Goal: Task Accomplishment & Management: Use online tool/utility

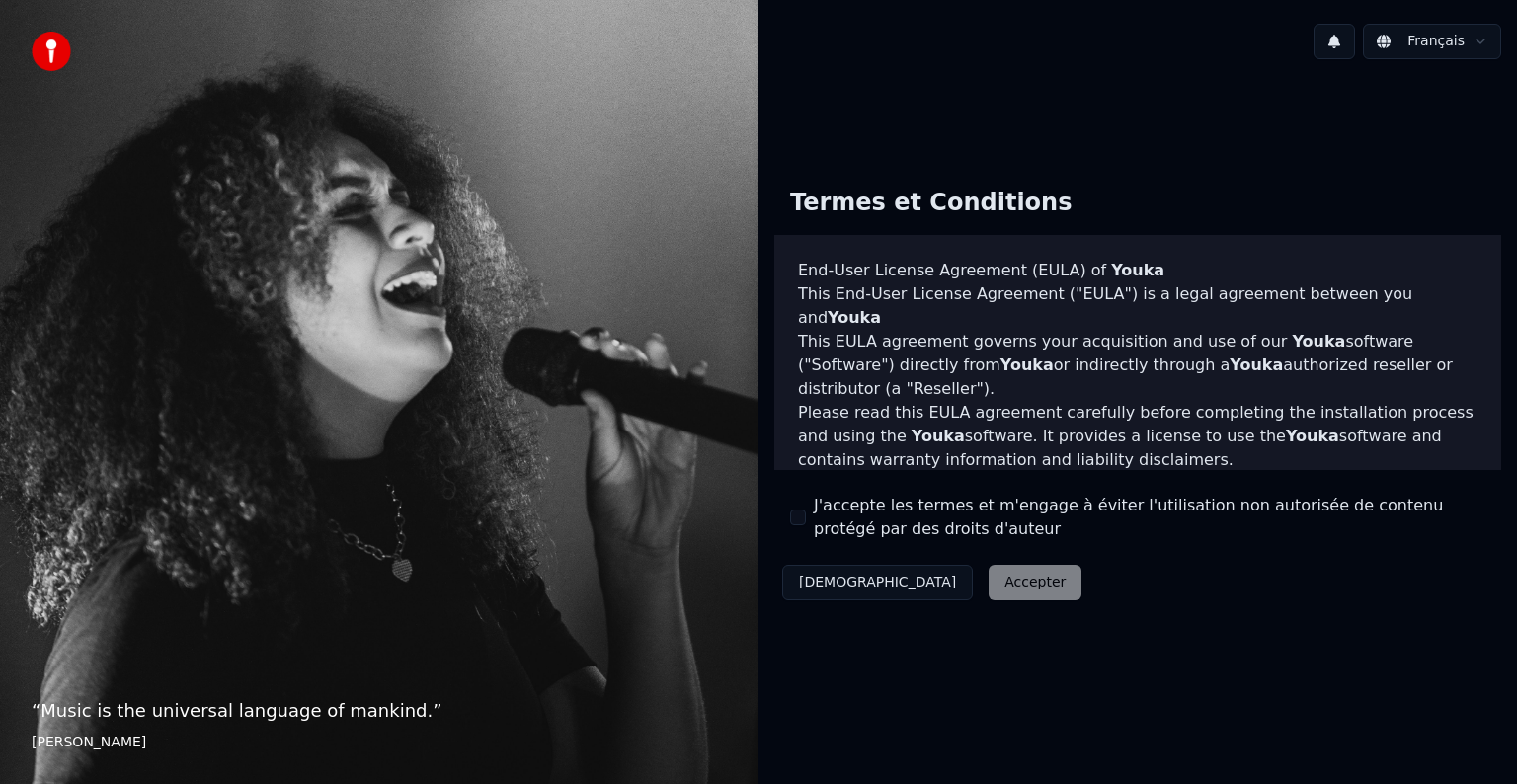
click at [796, 513] on button "J'accepte les termes et m'engage à éviter l'utilisation non autorisée de conten…" at bounding box center [798, 517] width 16 height 16
click at [989, 588] on button "Accepter" at bounding box center [1035, 583] width 93 height 36
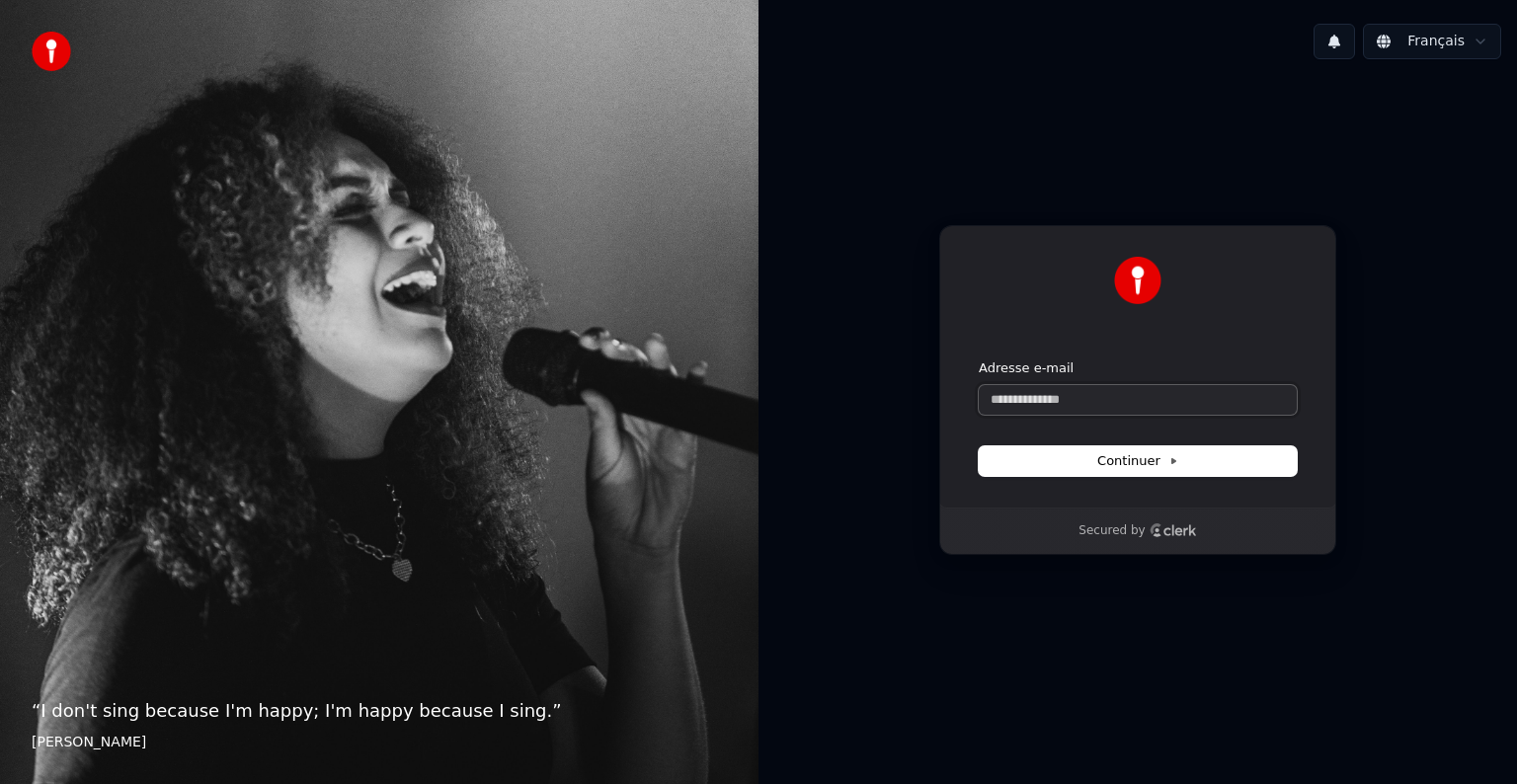
click at [1071, 406] on input "Adresse e-mail" at bounding box center [1137, 399] width 318 height 30
click at [1135, 462] on span "Continuer" at bounding box center [1138, 461] width 81 height 18
type input "**********"
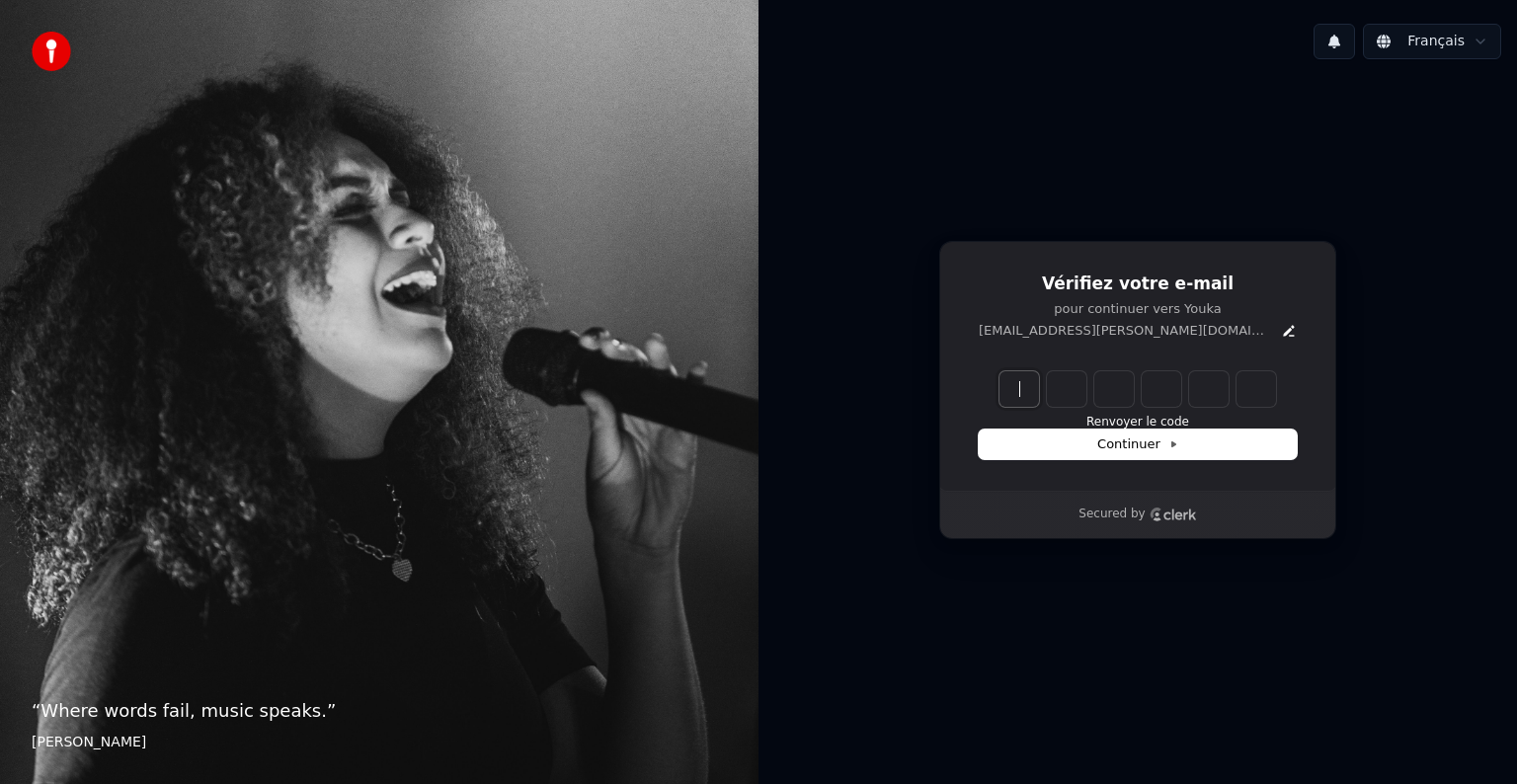
click at [1019, 391] on input "Enter verification code" at bounding box center [1157, 390] width 316 height 36
type input "******"
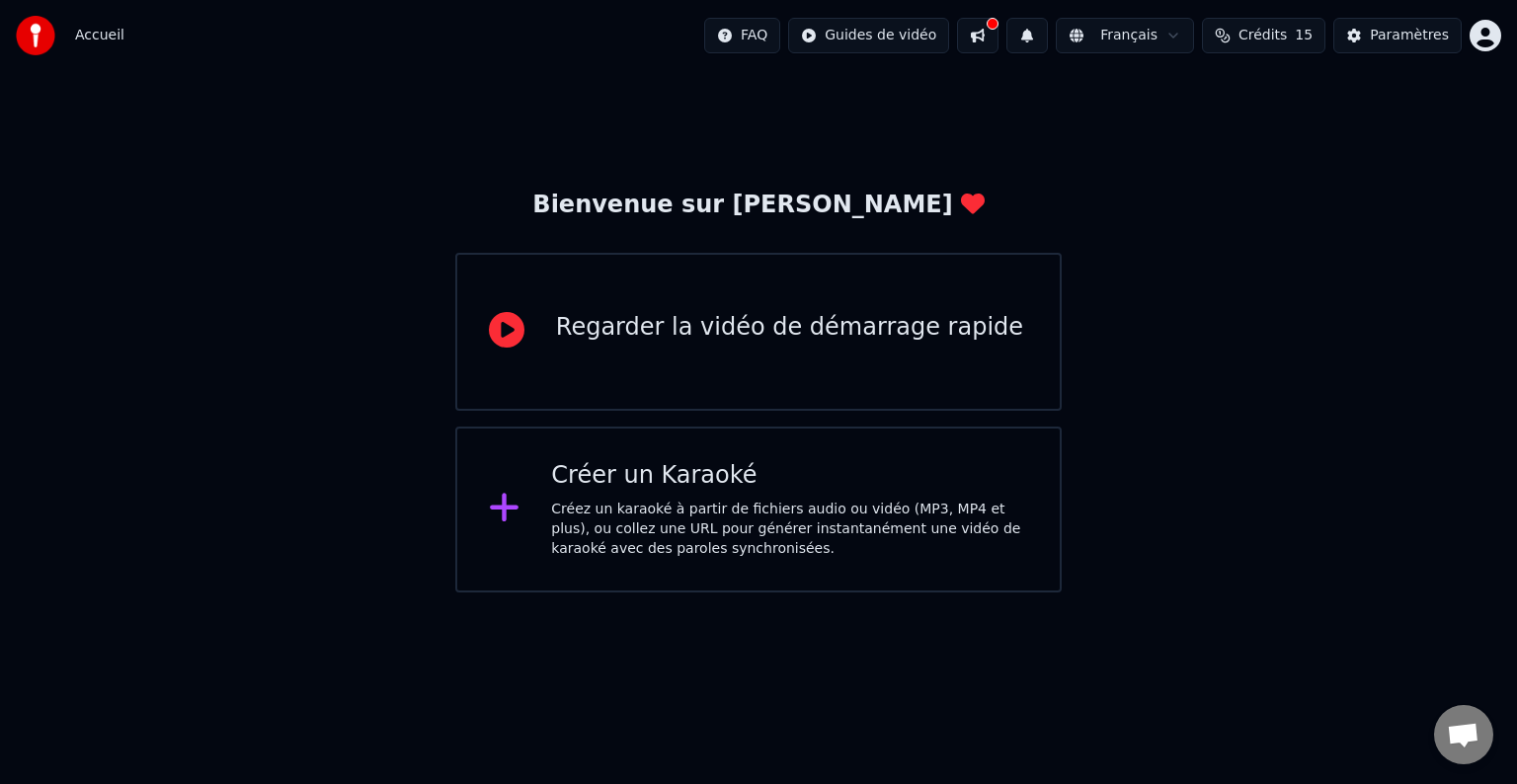
click at [648, 507] on div "Créez un karaoké à partir de fichiers audio ou vidéo (MP3, MP4 et plus), ou col…" at bounding box center [789, 529] width 477 height 59
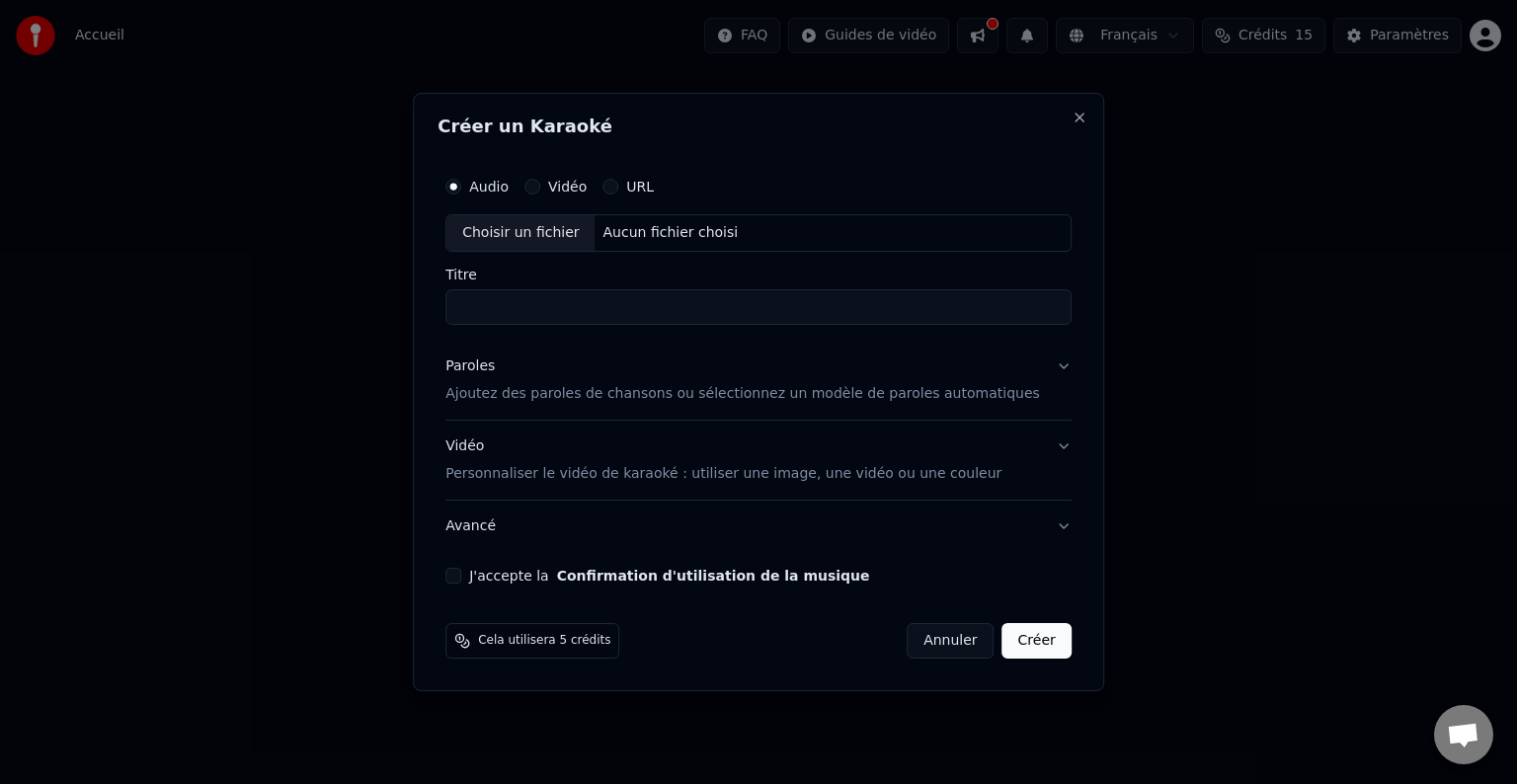
click at [619, 186] on button "URL" at bounding box center [611, 186] width 16 height 16
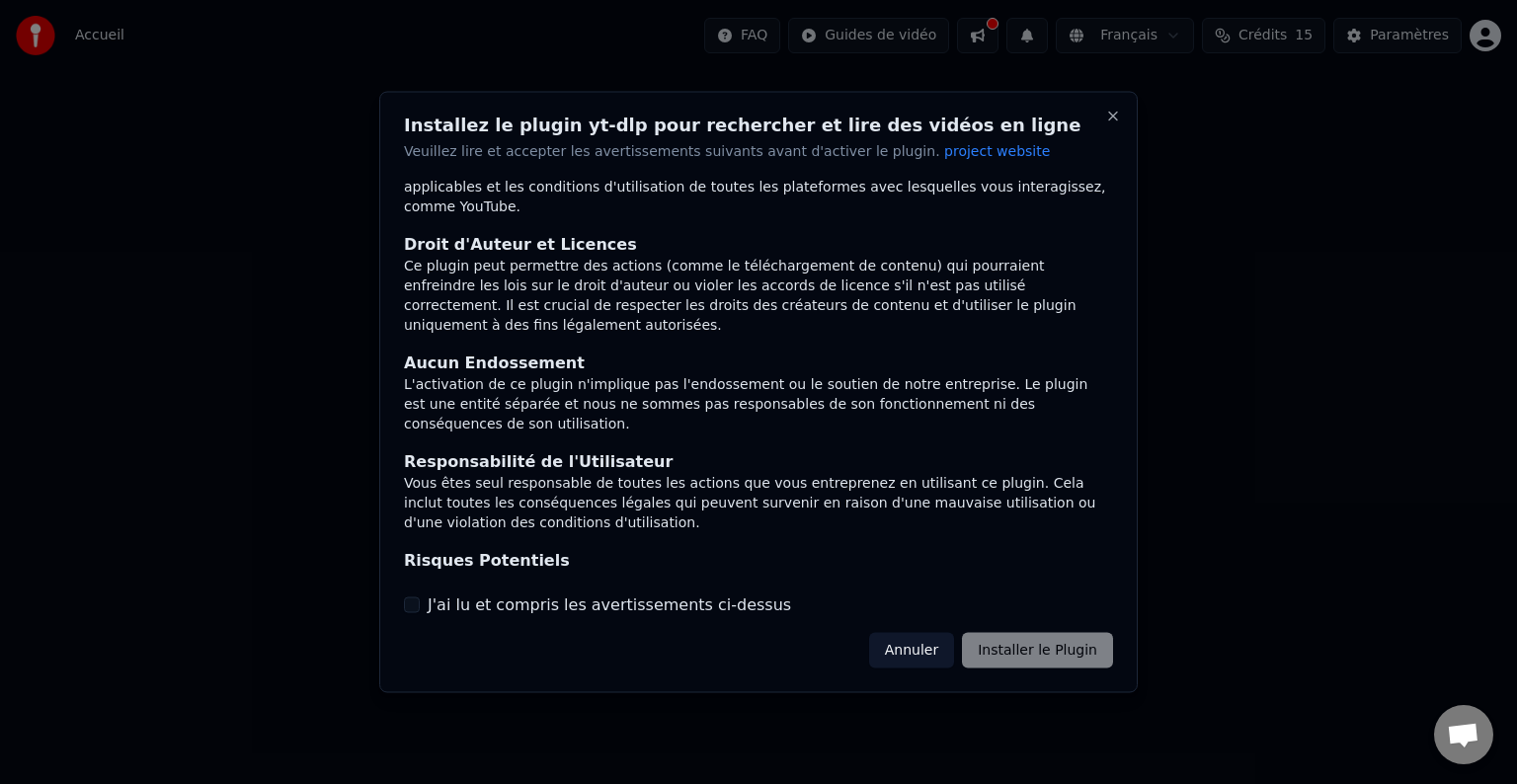
scroll to position [105, 0]
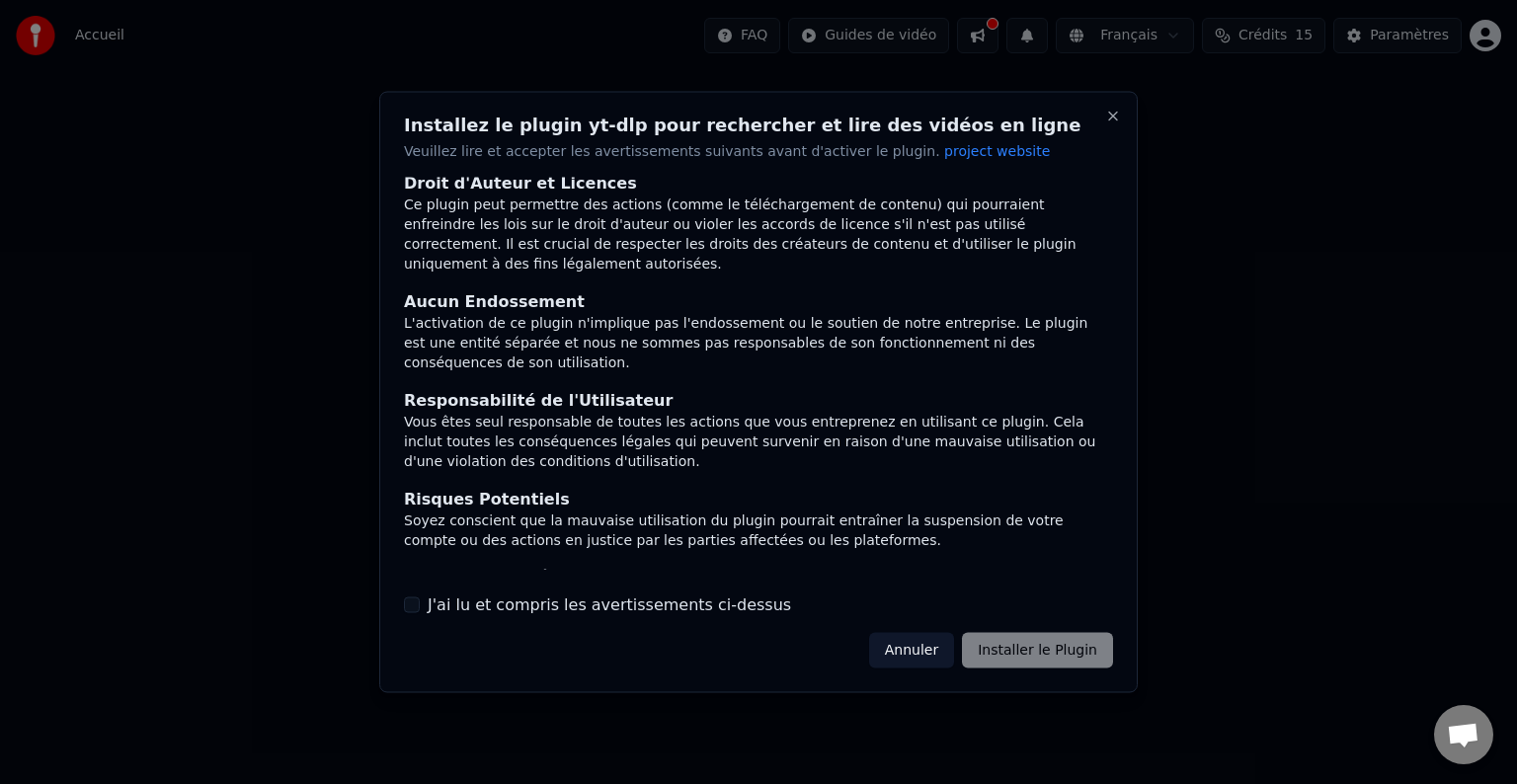
click at [416, 605] on button "J'ai lu et compris les avertissements ci-dessus" at bounding box center [411, 605] width 16 height 16
click at [1005, 651] on button "Installer le Plugin" at bounding box center [1037, 650] width 151 height 36
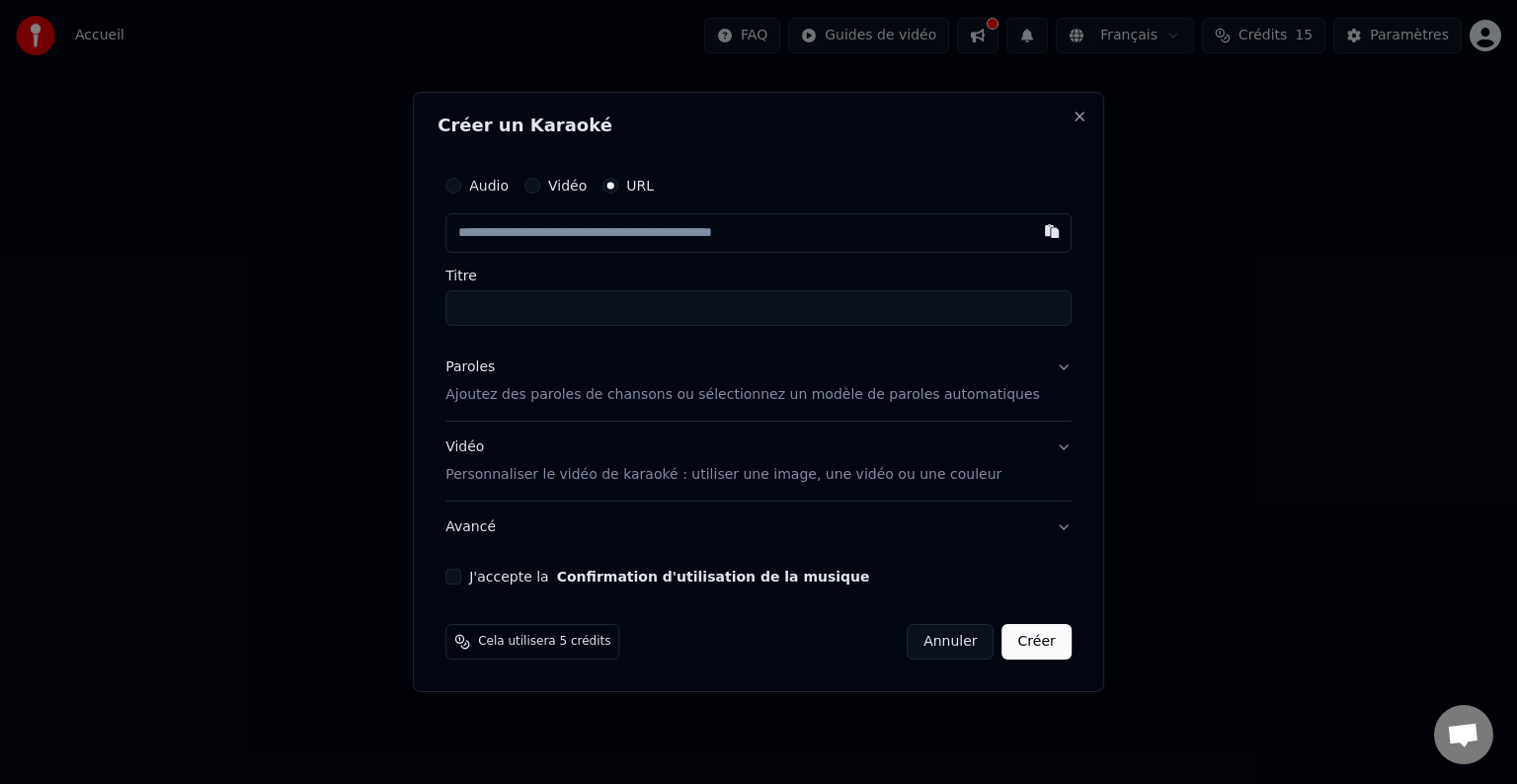
click at [619, 189] on button "URL" at bounding box center [611, 185] width 16 height 16
click at [651, 241] on input "text" at bounding box center [758, 233] width 627 height 40
paste input "**********"
type input "**********"
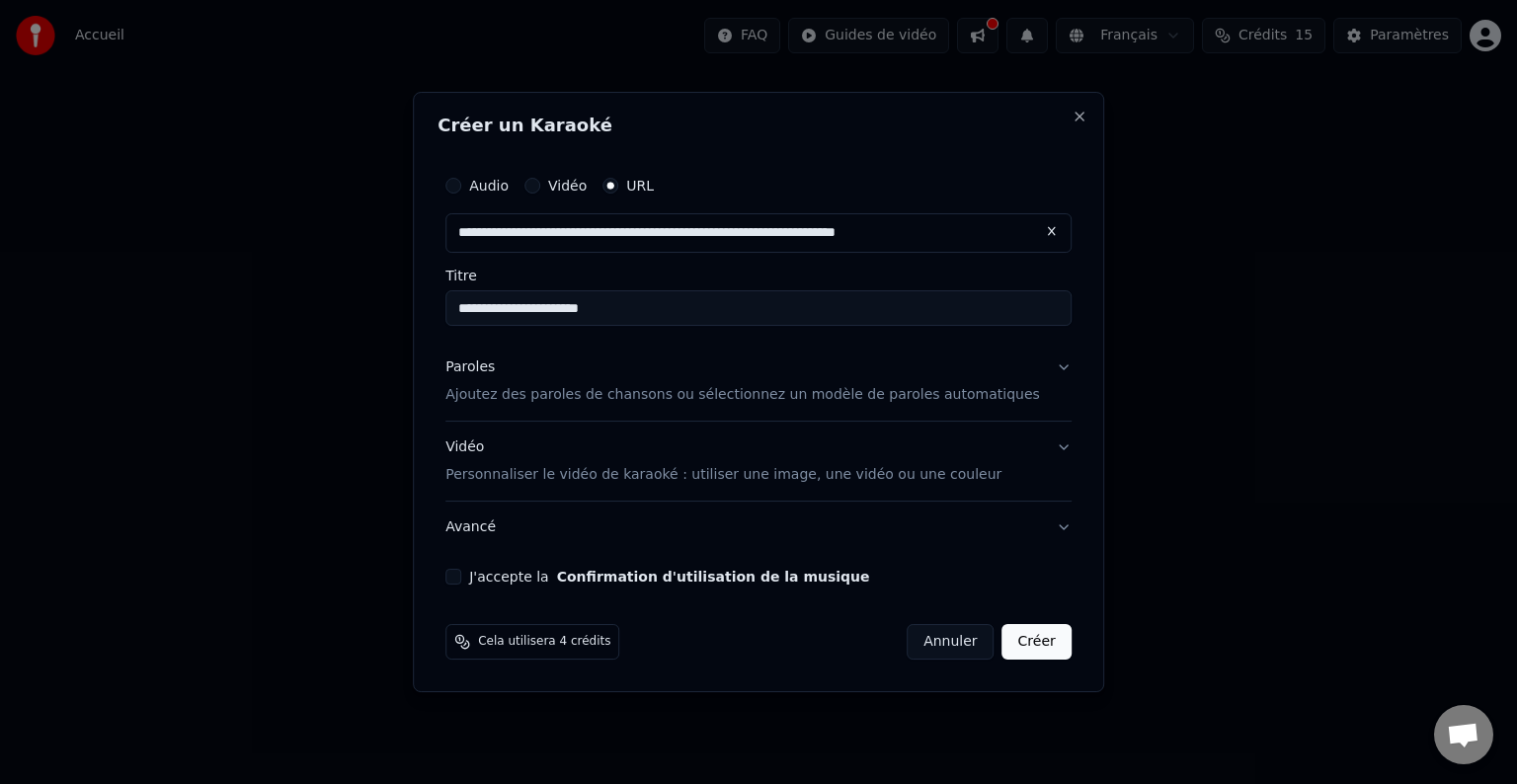
type input "**********"
click at [555, 310] on input "**********" at bounding box center [758, 308] width 627 height 36
type input "**********"
click at [461, 575] on button "J'accepte la Confirmation d'utilisation de la musique" at bounding box center [453, 577] width 16 height 16
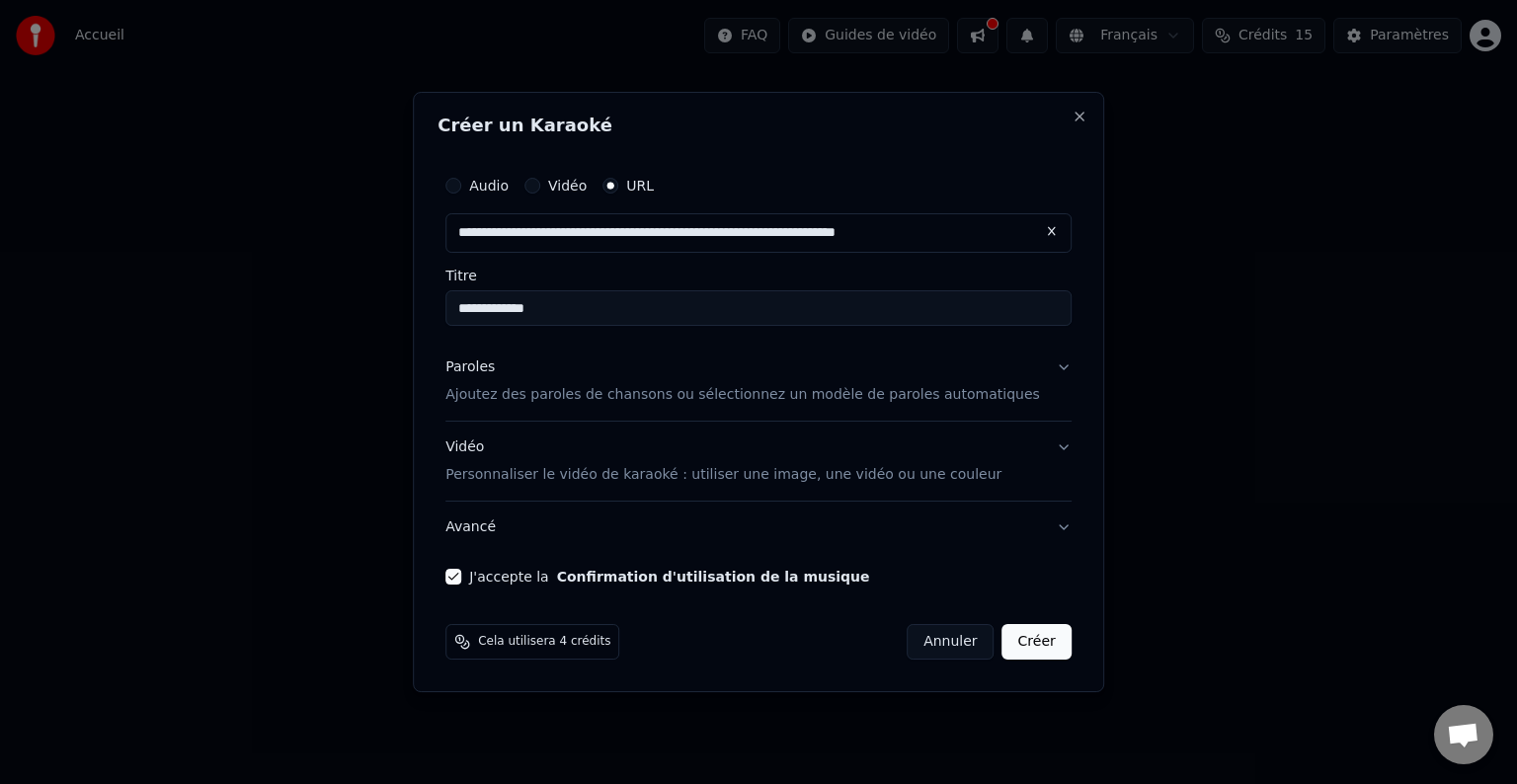
click at [1012, 642] on button "Créer" at bounding box center [1037, 642] width 69 height 36
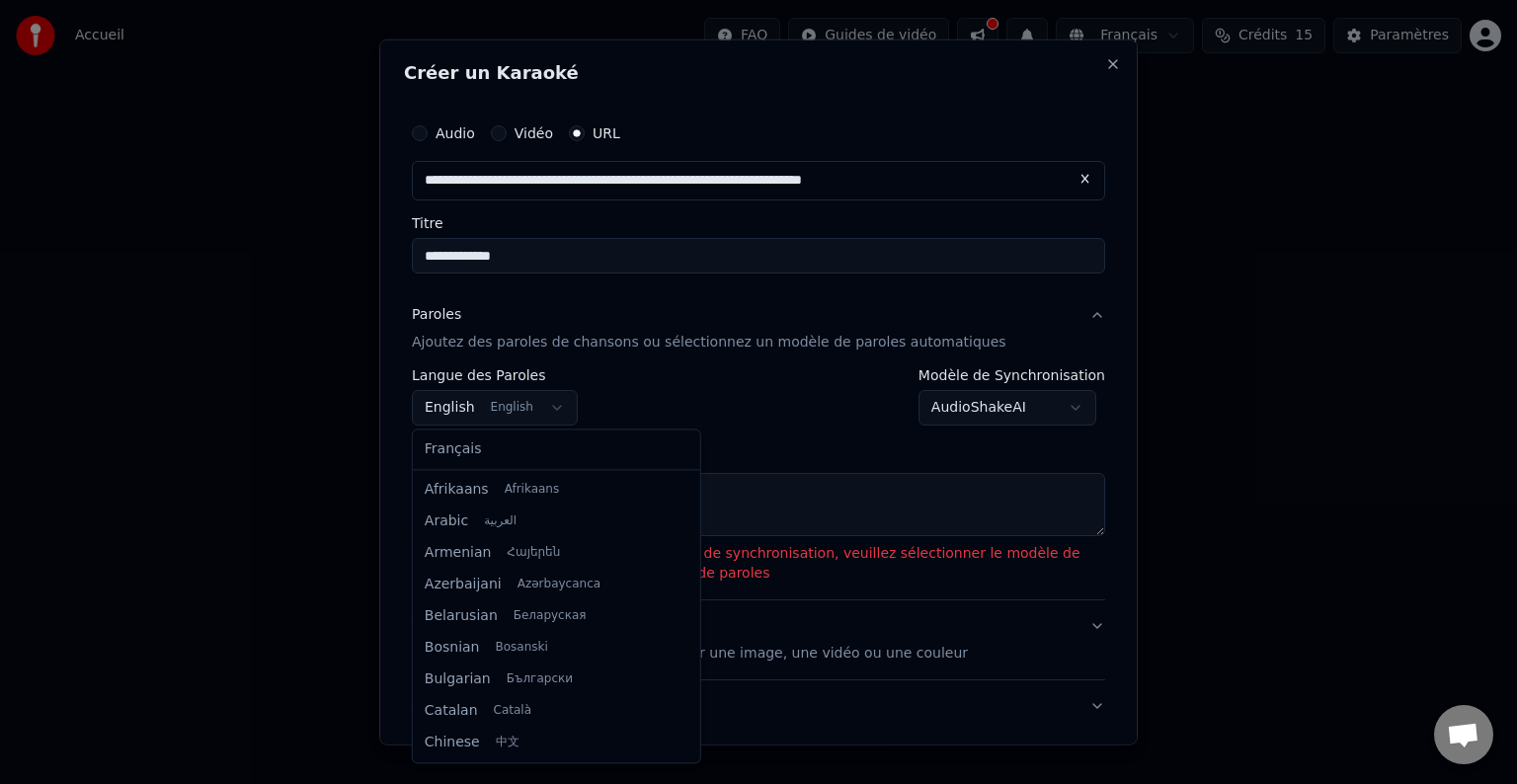
click at [538, 407] on body "**********" at bounding box center [758, 296] width 1517 height 593
select select "**"
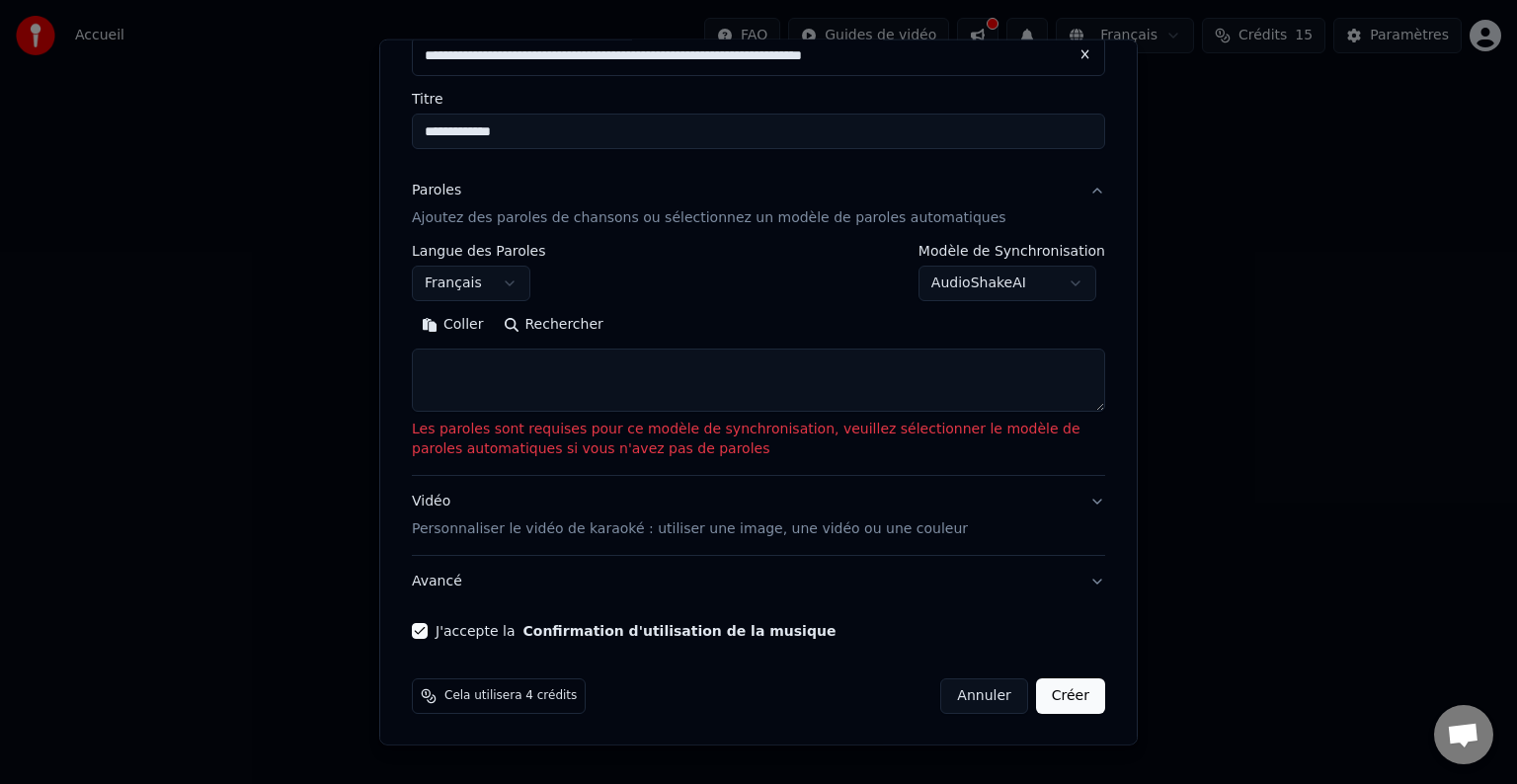
scroll to position [0, 0]
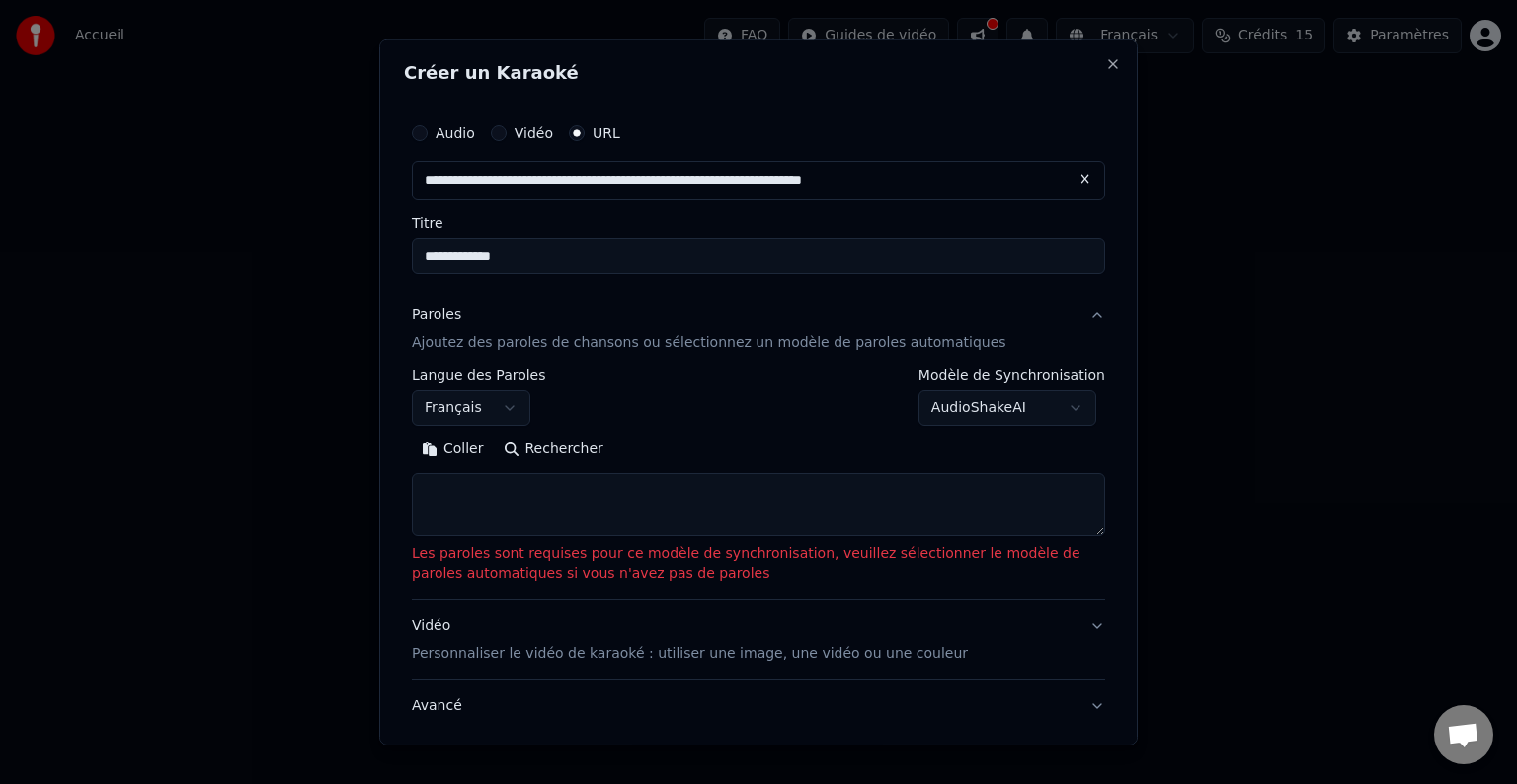
click at [1080, 314] on button "Paroles Ajoutez des paroles de chansons ou sélectionnez un modèle de paroles au…" at bounding box center [758, 329] width 693 height 79
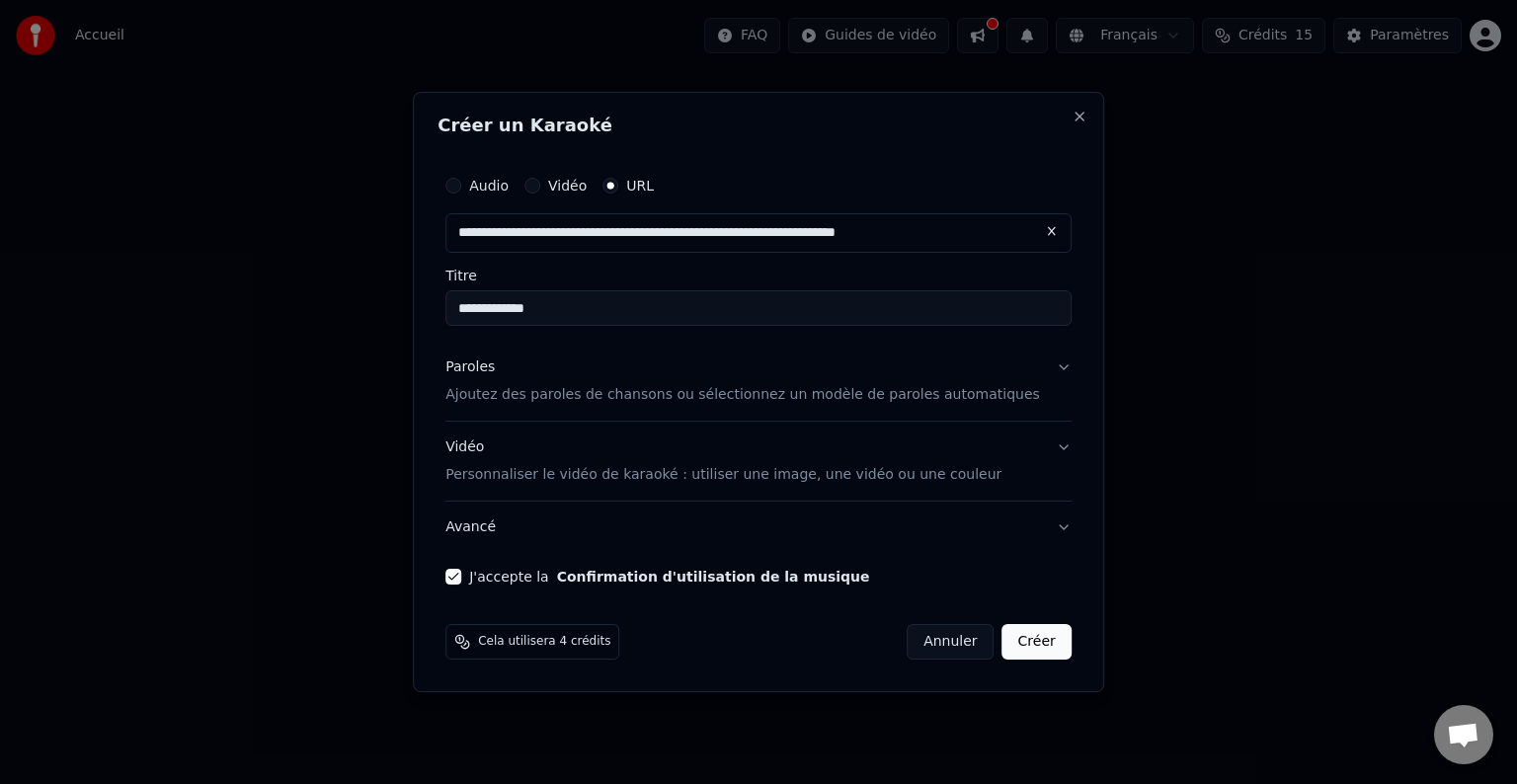
click at [1032, 366] on button "Paroles Ajoutez des paroles de chansons ou sélectionnez un modèle de paroles au…" at bounding box center [758, 382] width 627 height 79
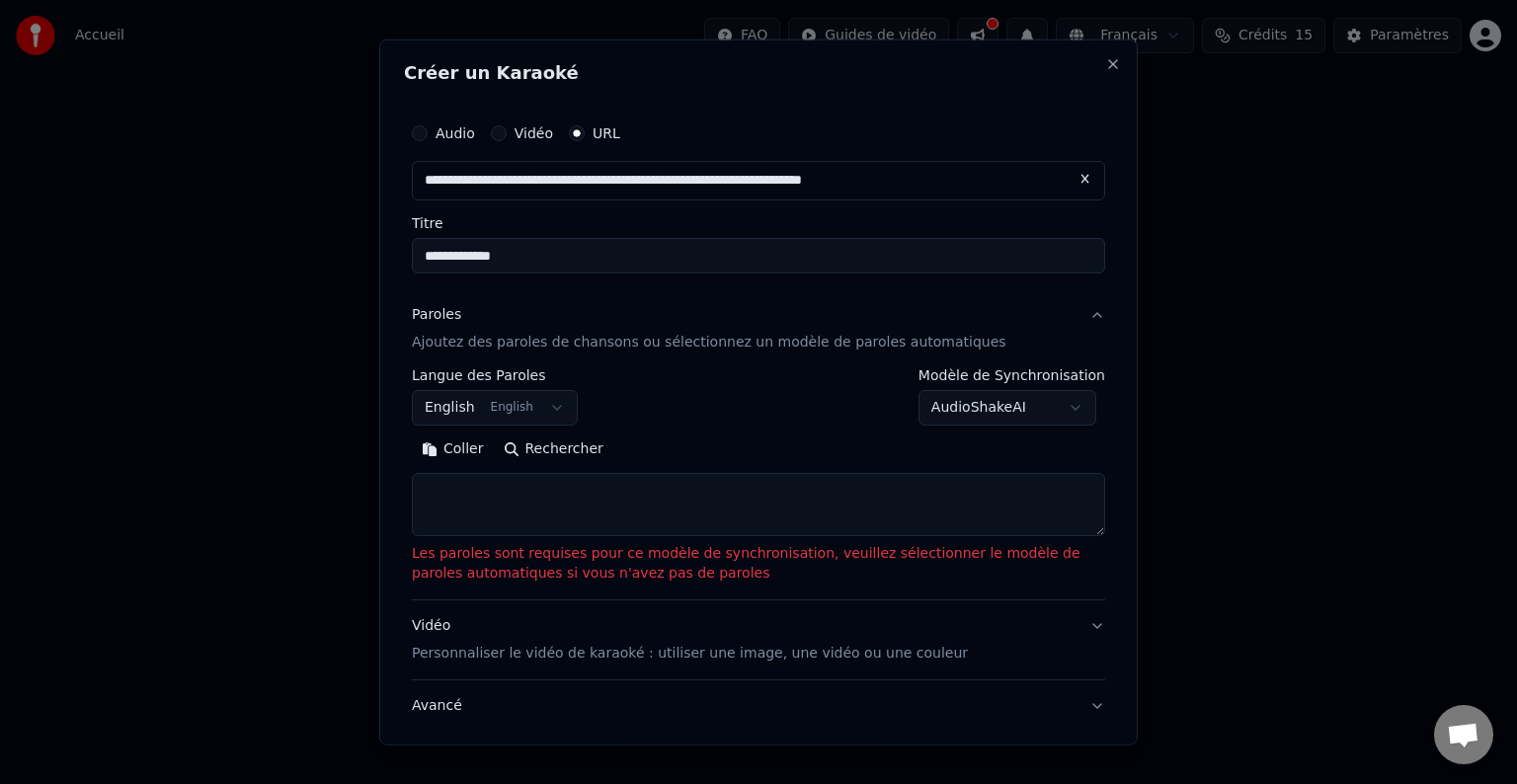
click at [550, 402] on body "**********" at bounding box center [758, 296] width 1517 height 593
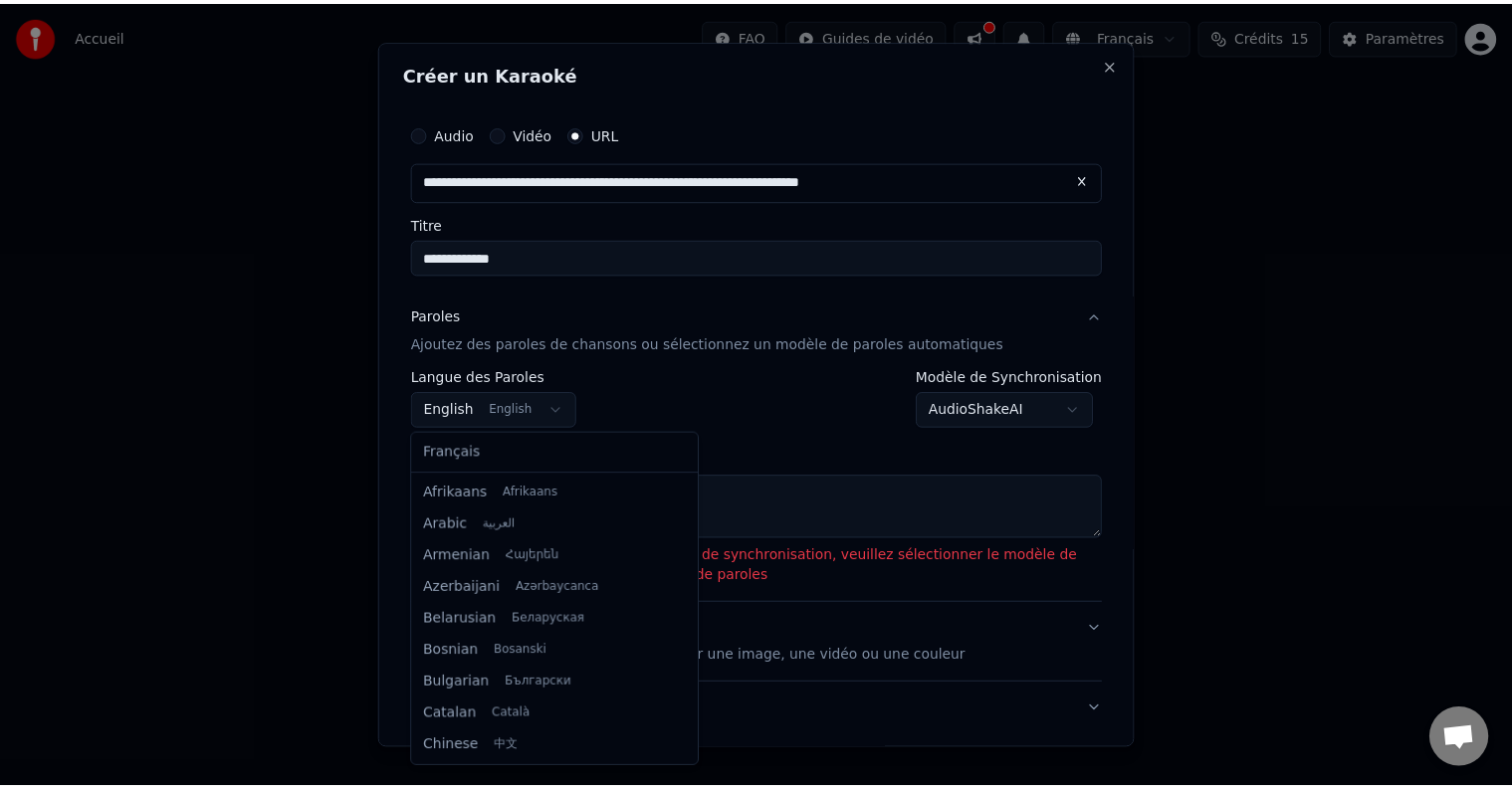
scroll to position [159, 0]
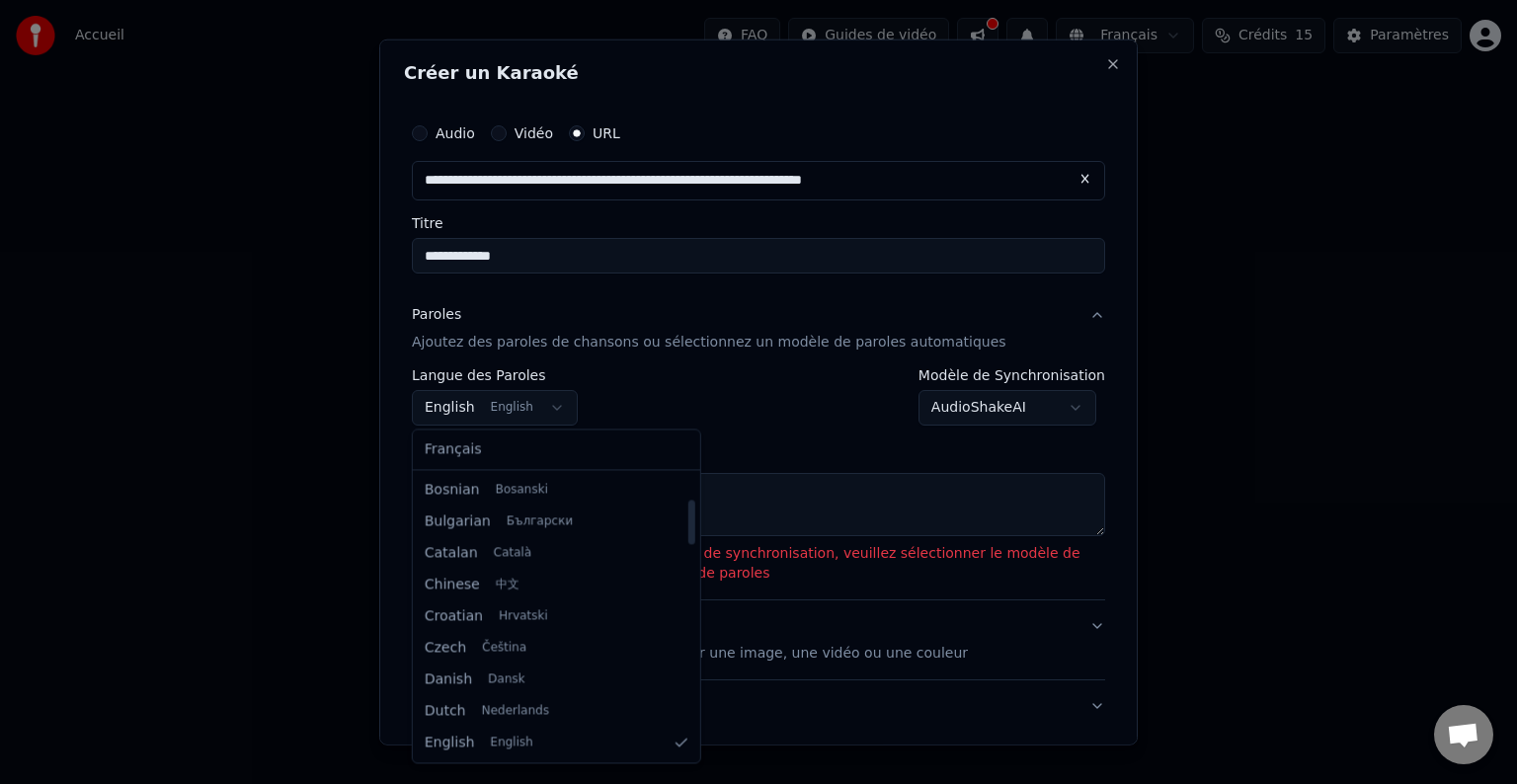
select select "**"
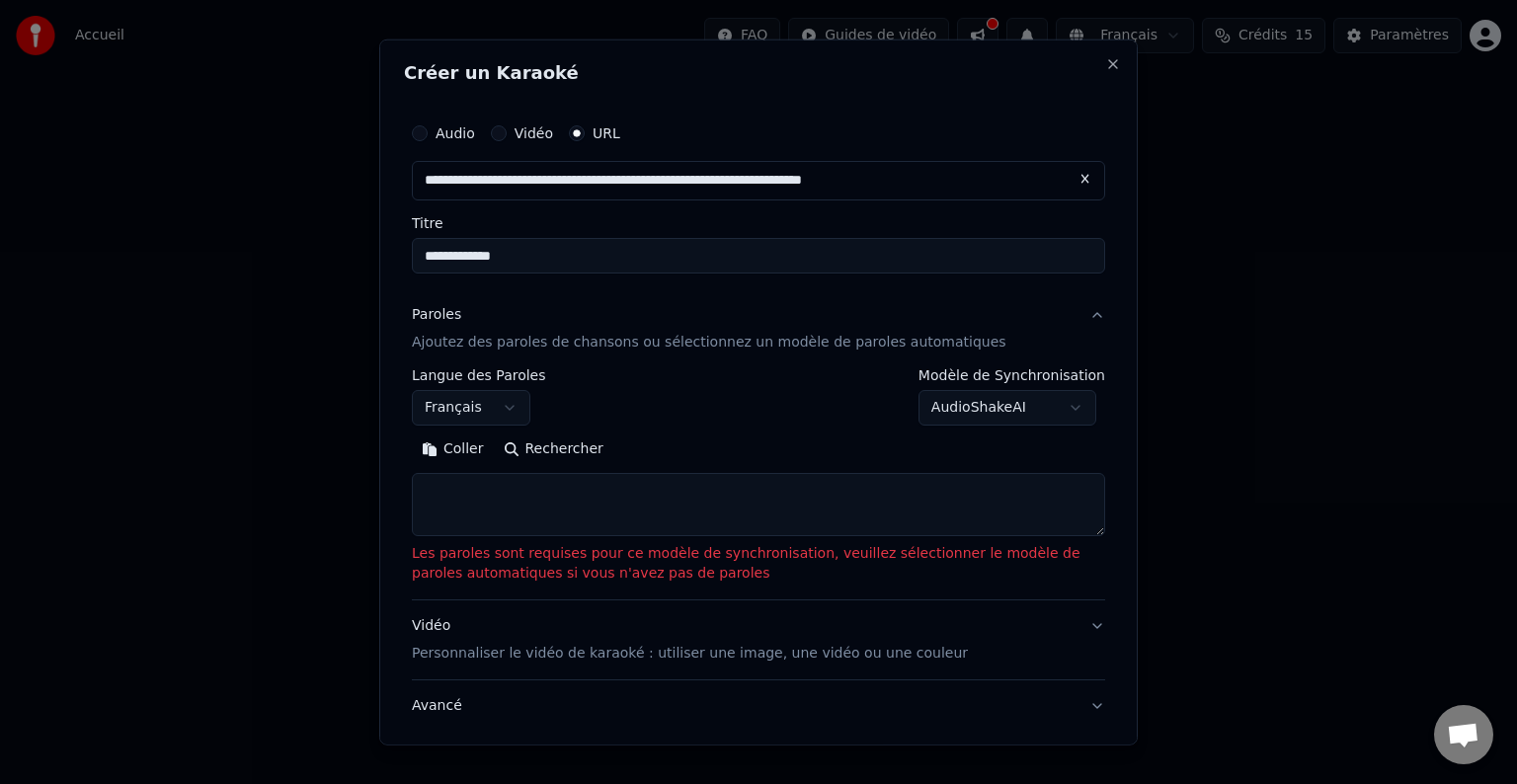
click at [1067, 405] on body "**********" at bounding box center [758, 296] width 1517 height 593
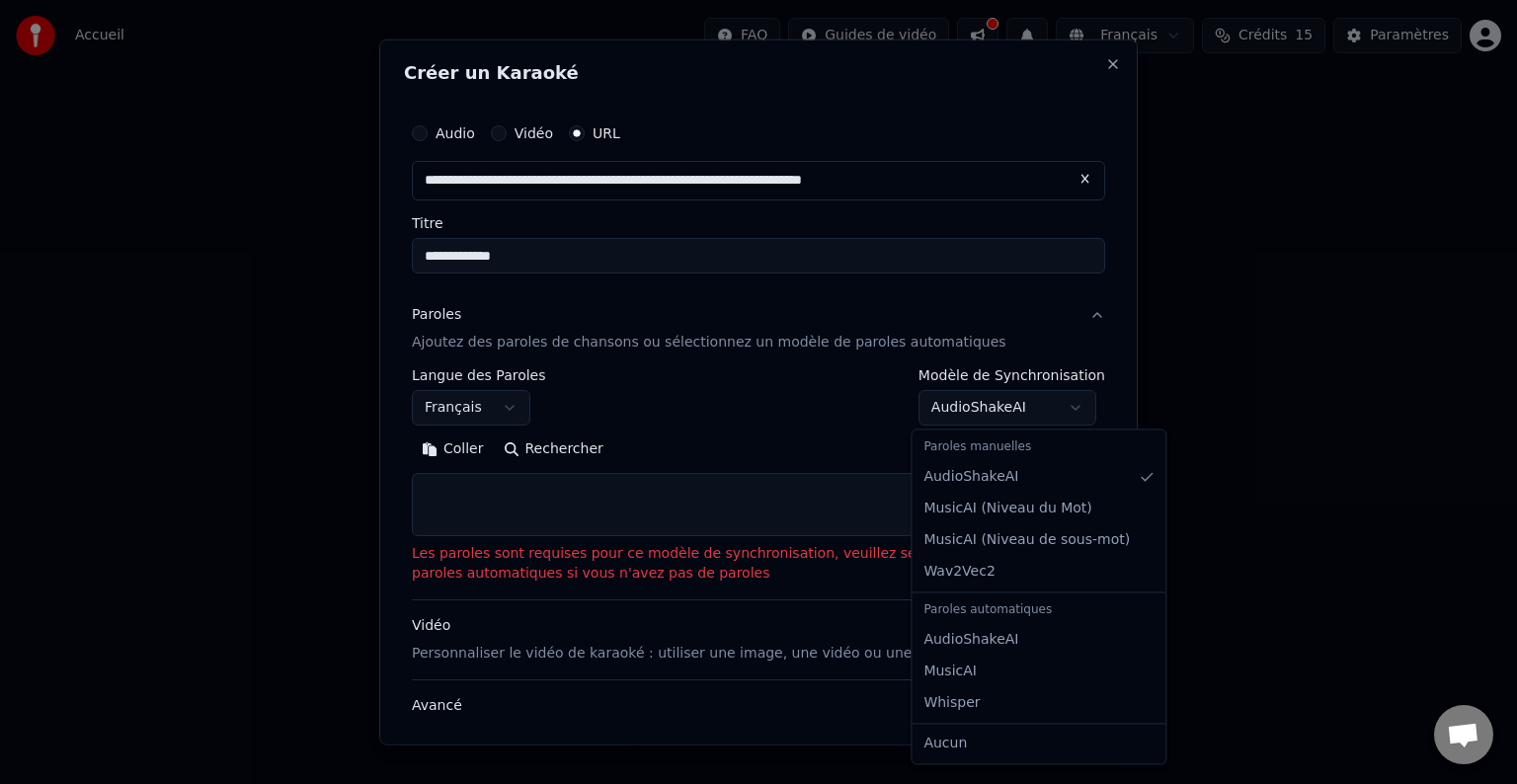
select select "**********"
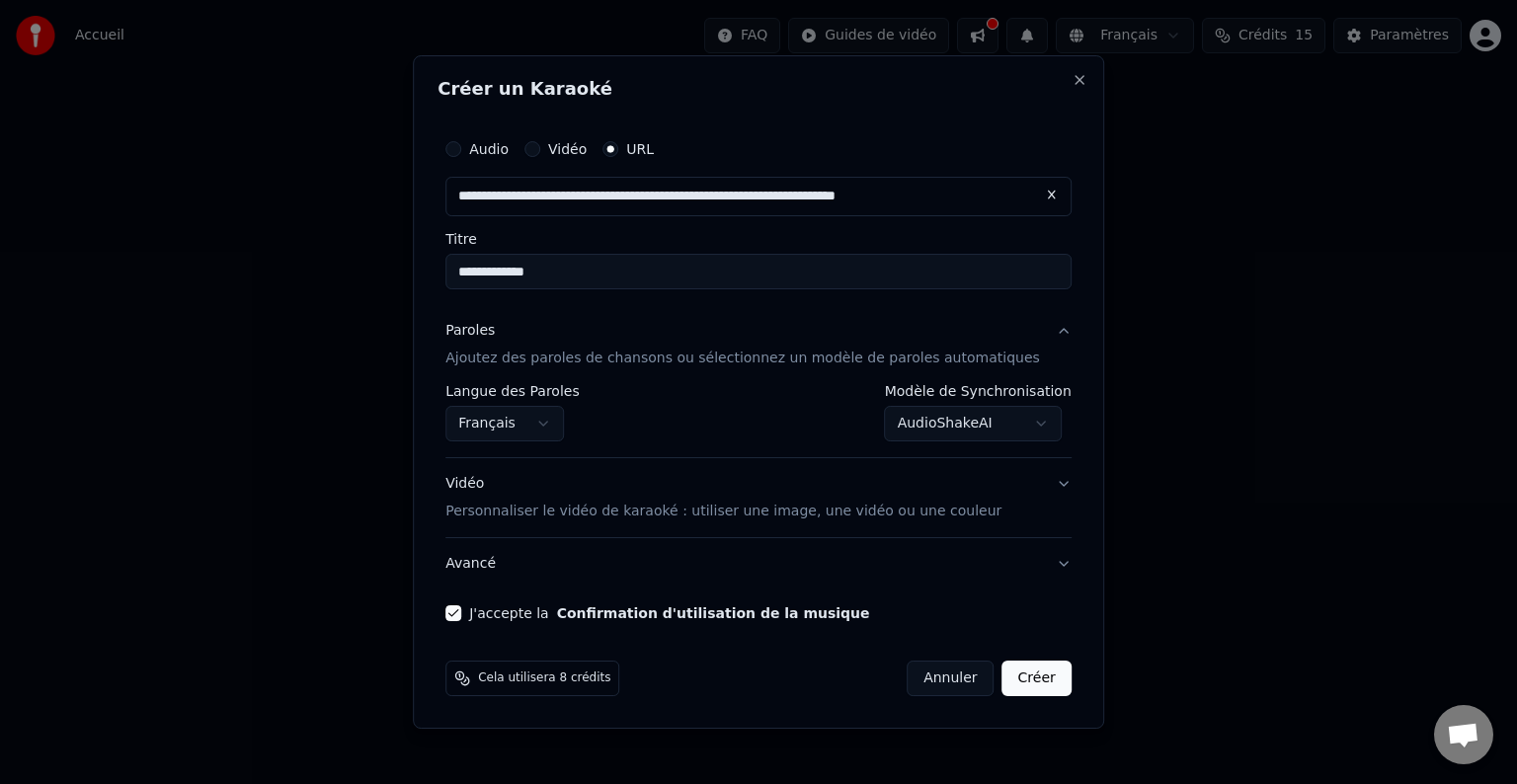
click at [1002, 680] on button "Créer" at bounding box center [1037, 678] width 69 height 36
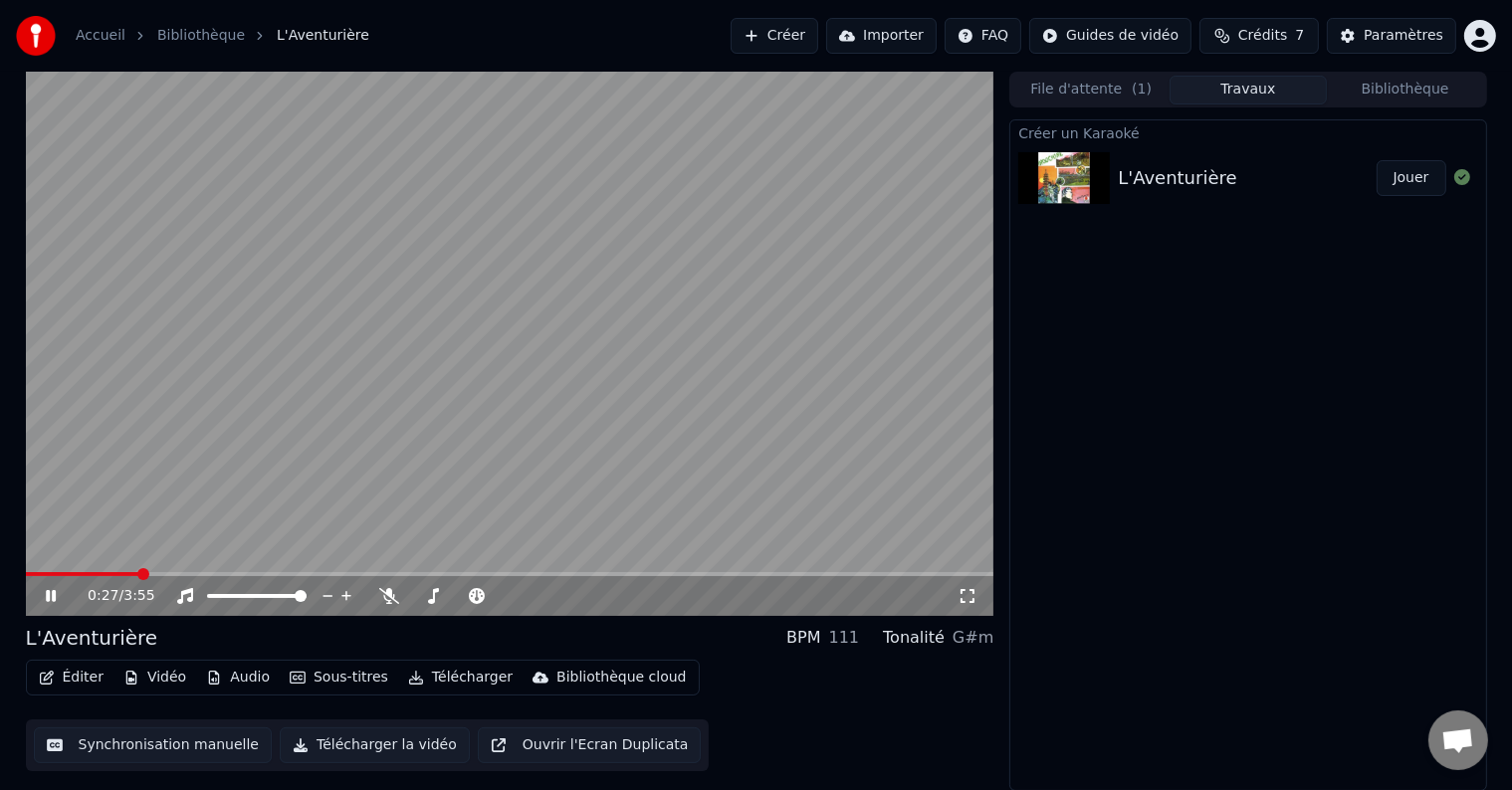
click at [29, 572] on span at bounding box center [83, 574] width 114 height 4
click at [48, 592] on icon at bounding box center [51, 596] width 10 height 12
click at [30, 575] on span at bounding box center [36, 574] width 12 height 12
click at [47, 595] on icon at bounding box center [51, 596] width 12 height 14
click at [971, 594] on icon at bounding box center [967, 596] width 20 height 16
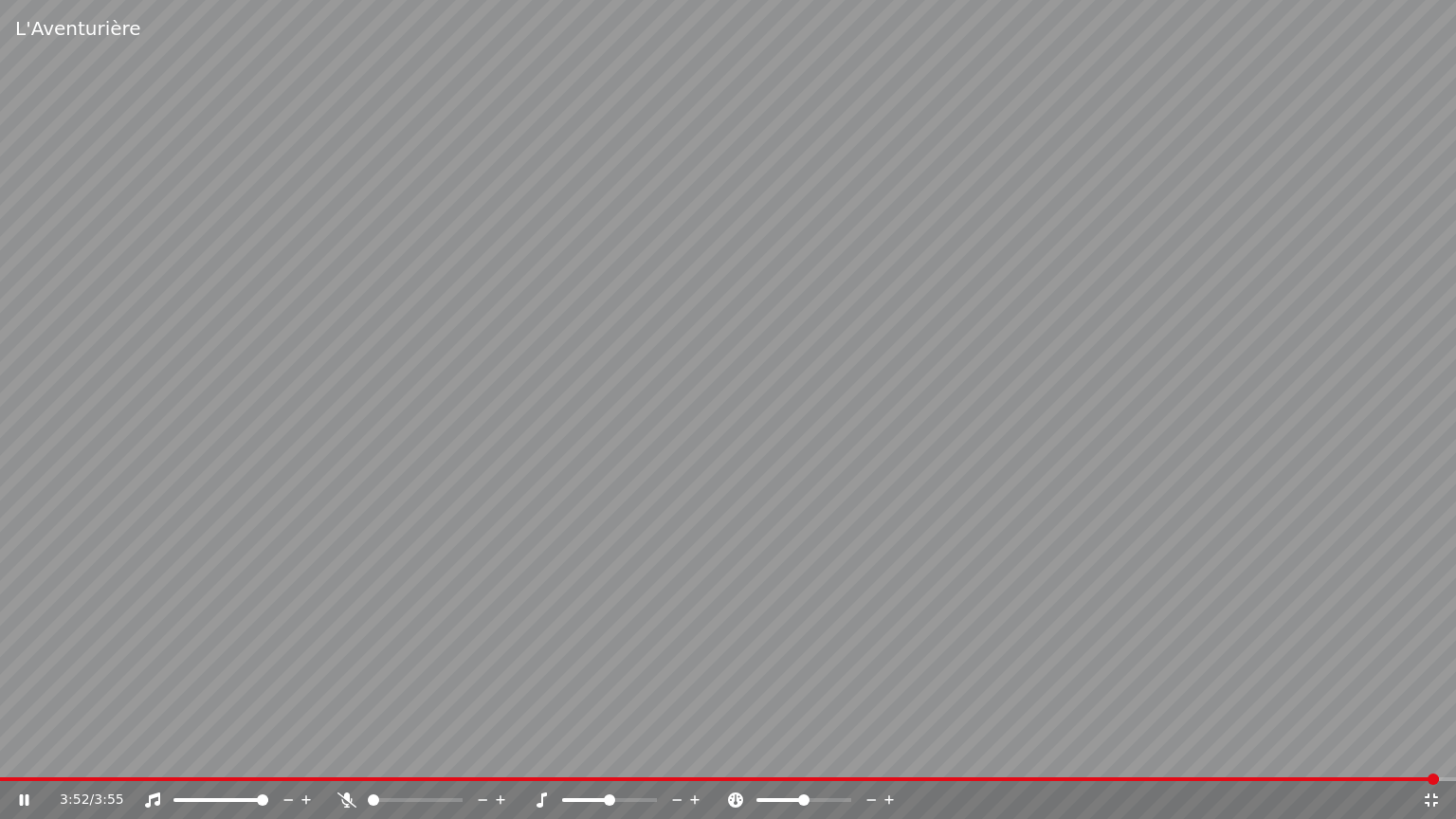
click at [1430, 751] on icon at bounding box center [1431, 800] width 19 height 15
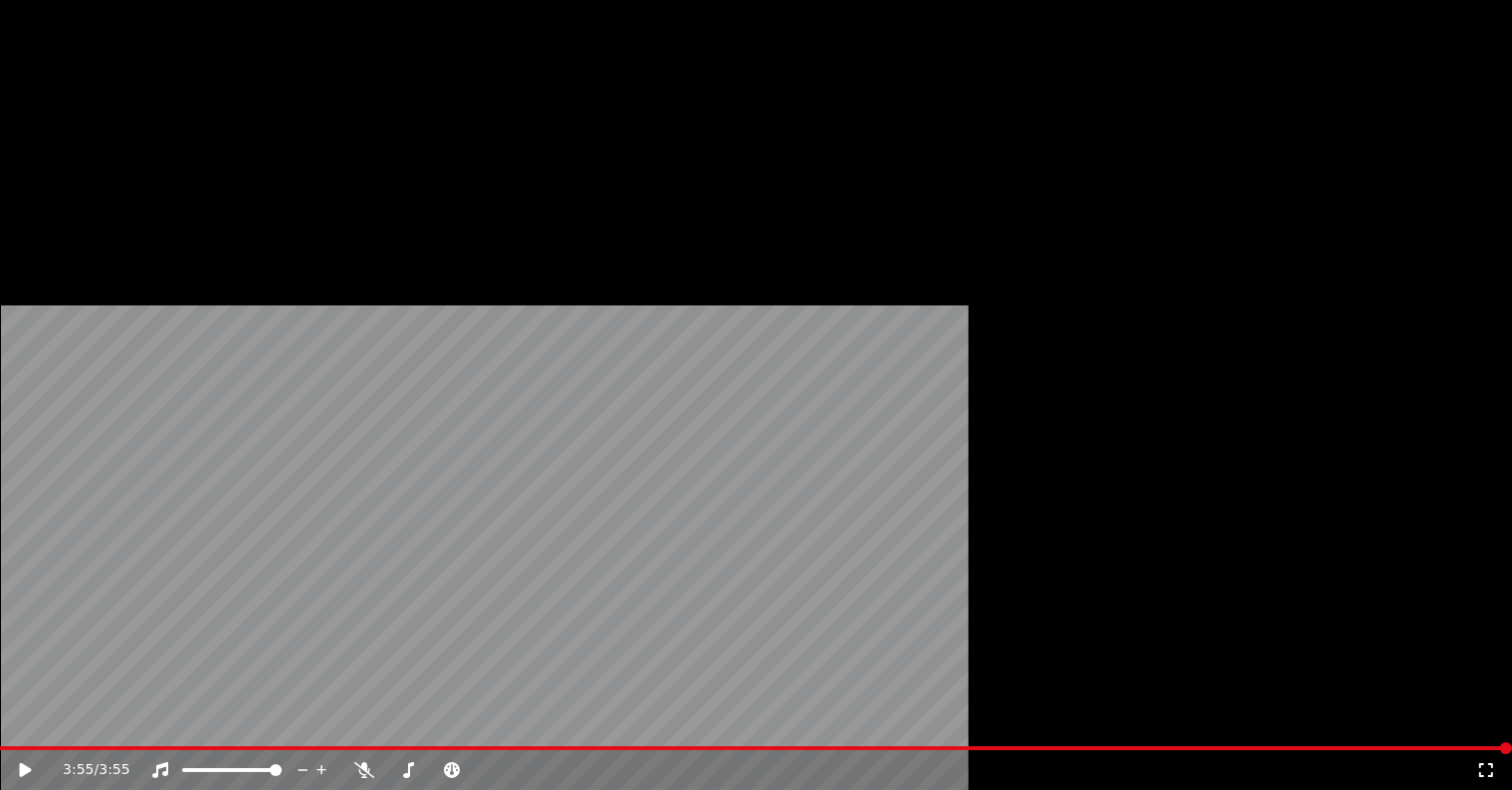
click at [81, 147] on button "Éditer" at bounding box center [71, 134] width 81 height 28
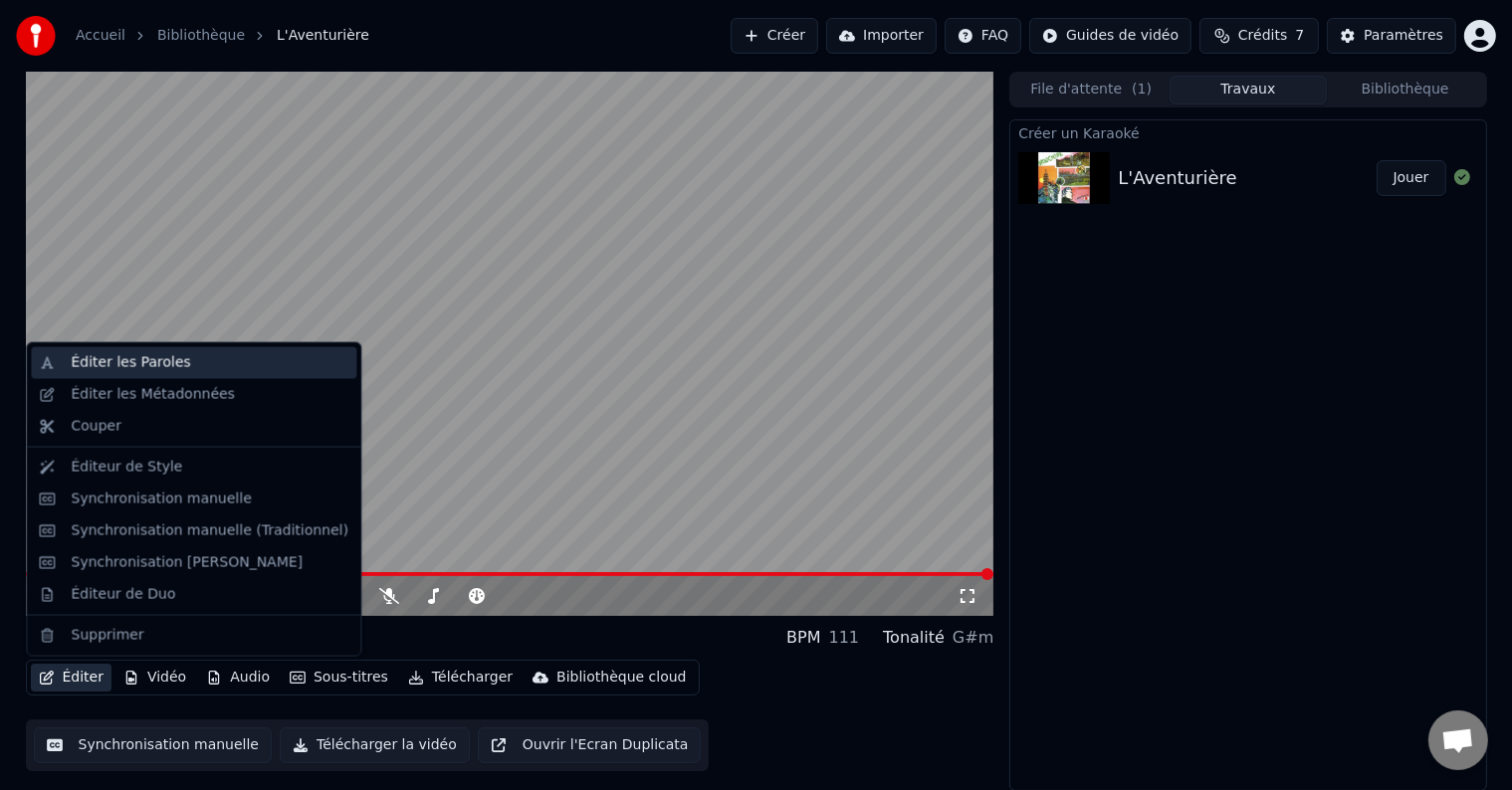
click at [105, 363] on div "Éditer les Paroles" at bounding box center [131, 364] width 120 height 20
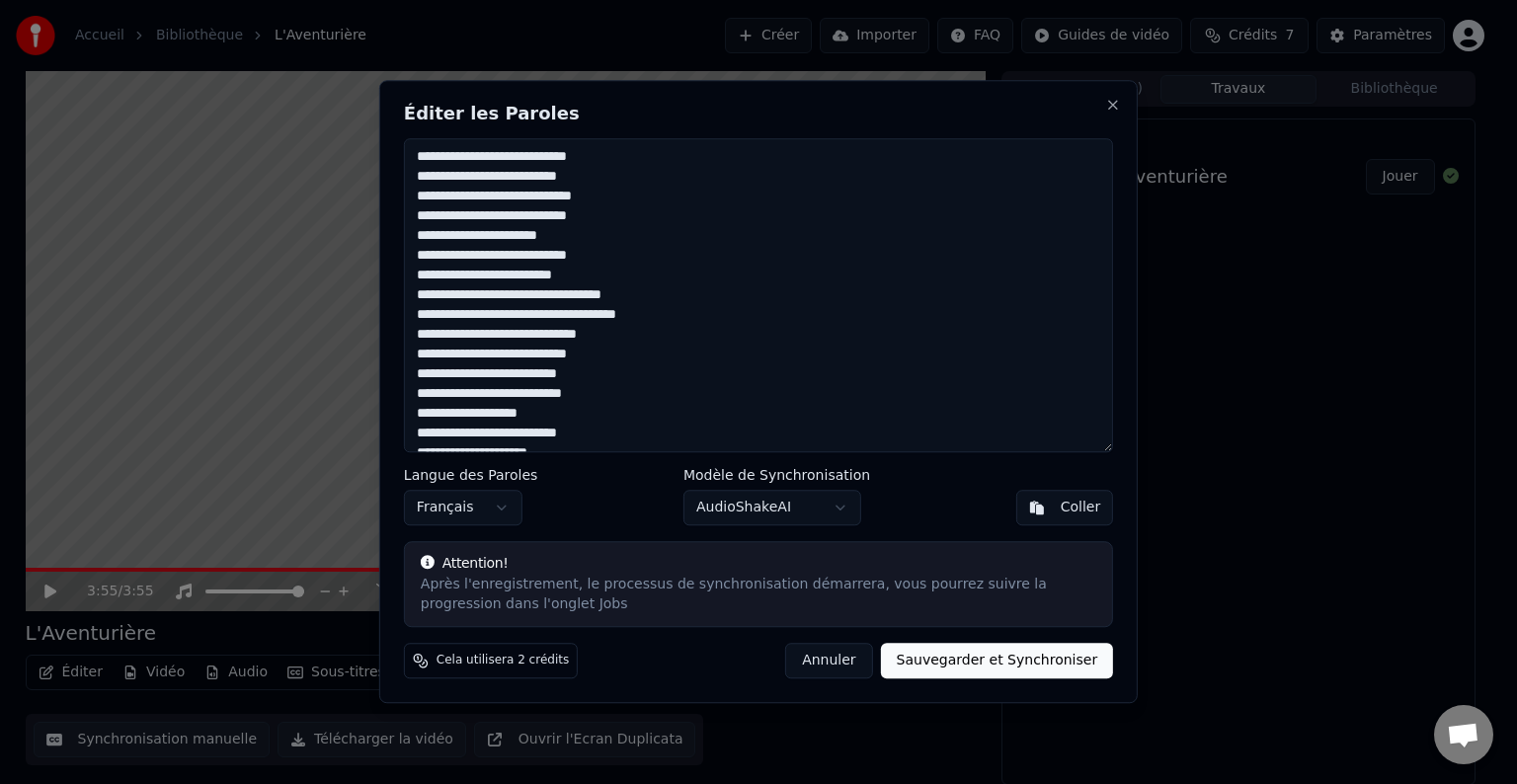
click at [500, 163] on textarea at bounding box center [758, 294] width 709 height 314
click at [413, 177] on textarea at bounding box center [758, 294] width 709 height 314
click at [415, 196] on textarea at bounding box center [758, 294] width 709 height 314
click at [447, 162] on textarea at bounding box center [758, 294] width 709 height 314
click at [498, 178] on textarea at bounding box center [758, 294] width 709 height 314
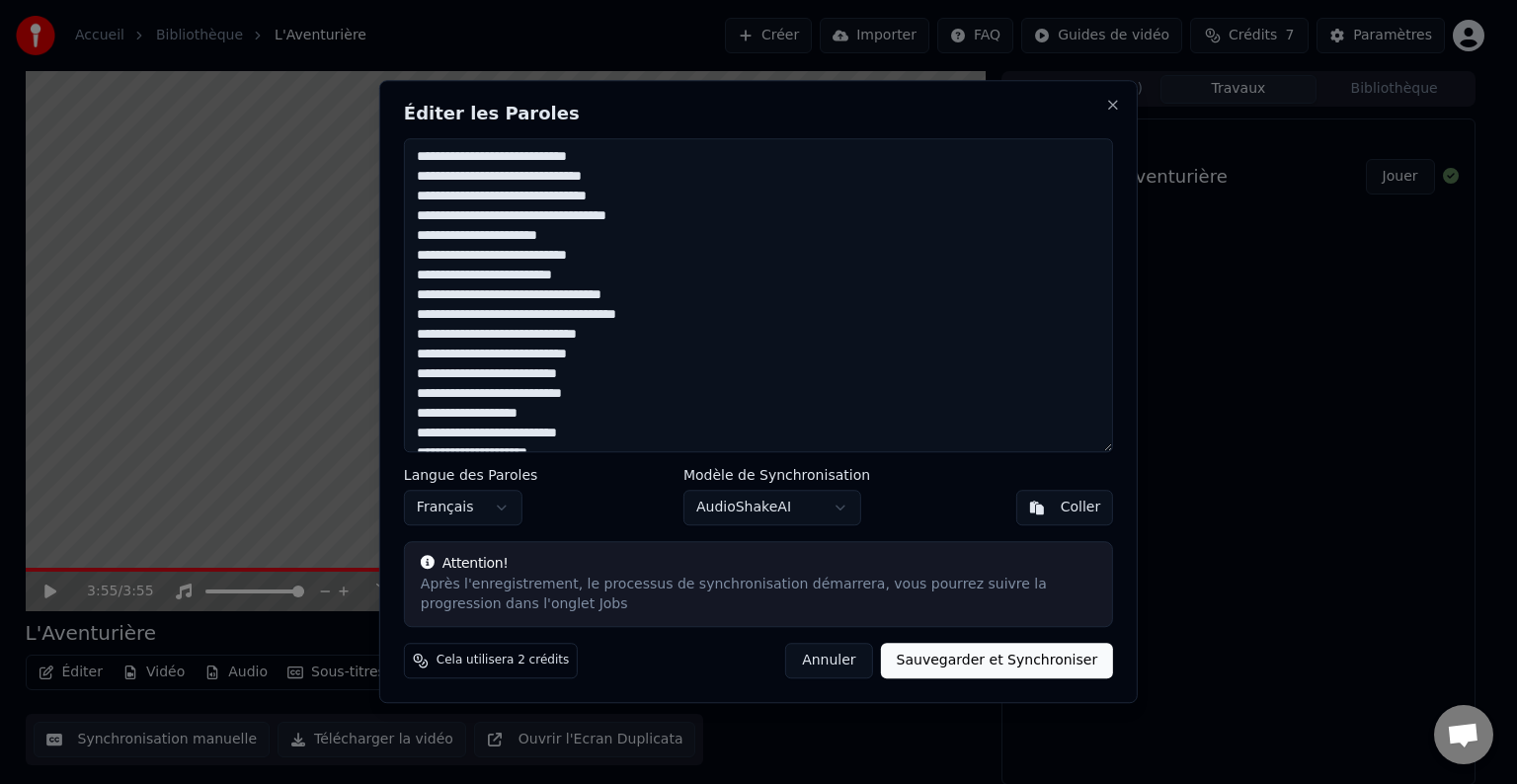
click at [638, 219] on textarea at bounding box center [758, 294] width 709 height 314
click at [447, 219] on textarea at bounding box center [758, 294] width 709 height 314
click at [412, 236] on textarea at bounding box center [758, 294] width 709 height 314
click at [461, 220] on textarea at bounding box center [758, 294] width 709 height 314
click at [635, 237] on textarea at bounding box center [758, 294] width 709 height 314
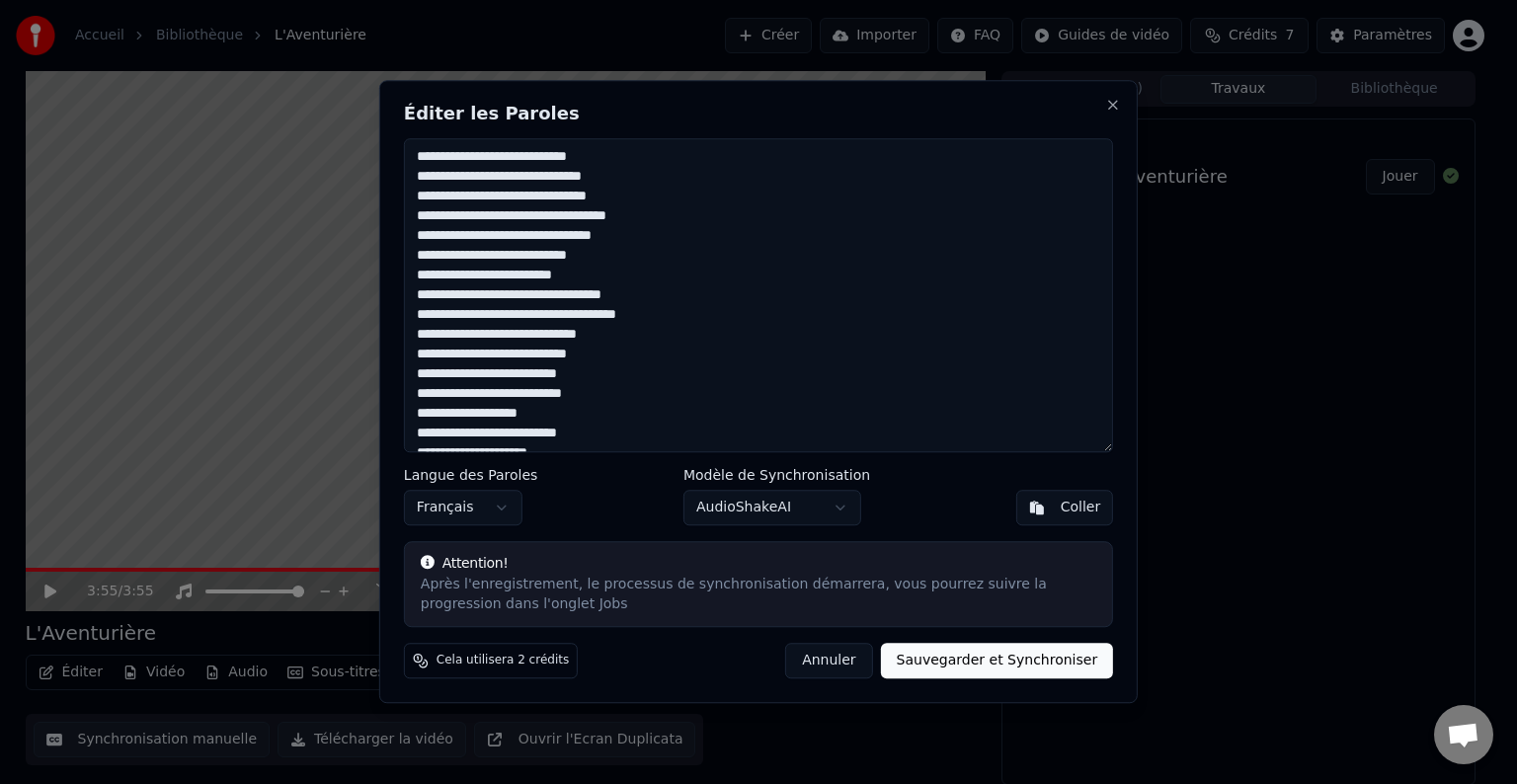
click at [415, 235] on textarea at bounding box center [758, 294] width 709 height 314
click at [416, 257] on textarea at bounding box center [758, 294] width 709 height 314
click at [624, 217] on textarea at bounding box center [758, 294] width 709 height 314
click at [415, 217] on textarea at bounding box center [758, 294] width 709 height 314
click at [412, 255] on textarea at bounding box center [758, 294] width 709 height 314
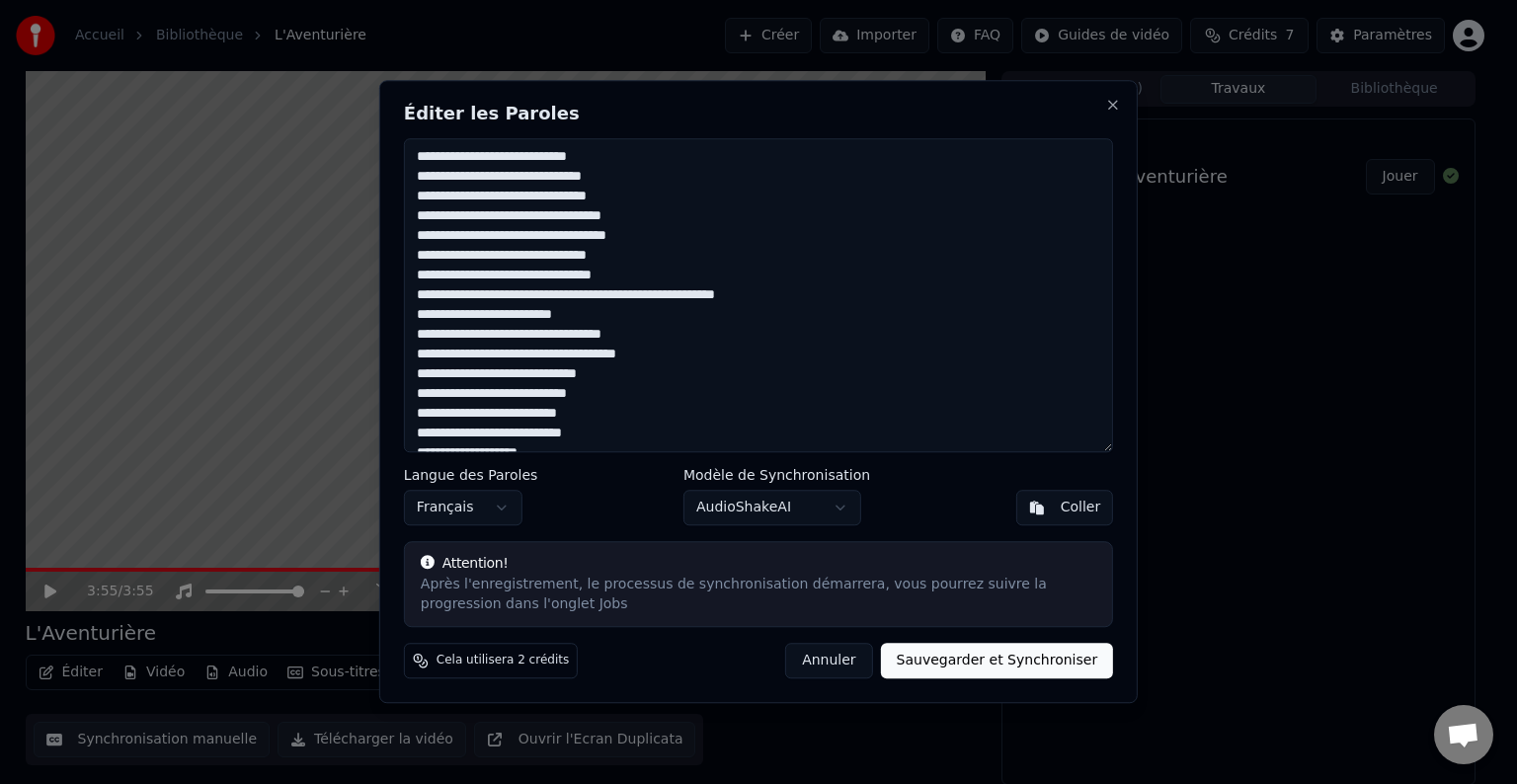
click at [590, 295] on textarea at bounding box center [758, 294] width 709 height 314
click at [636, 217] on textarea at bounding box center [758, 294] width 709 height 314
click at [554, 280] on textarea at bounding box center [758, 294] width 709 height 314
click at [414, 316] on textarea at bounding box center [758, 294] width 709 height 314
click at [416, 379] on textarea at bounding box center [758, 294] width 709 height 314
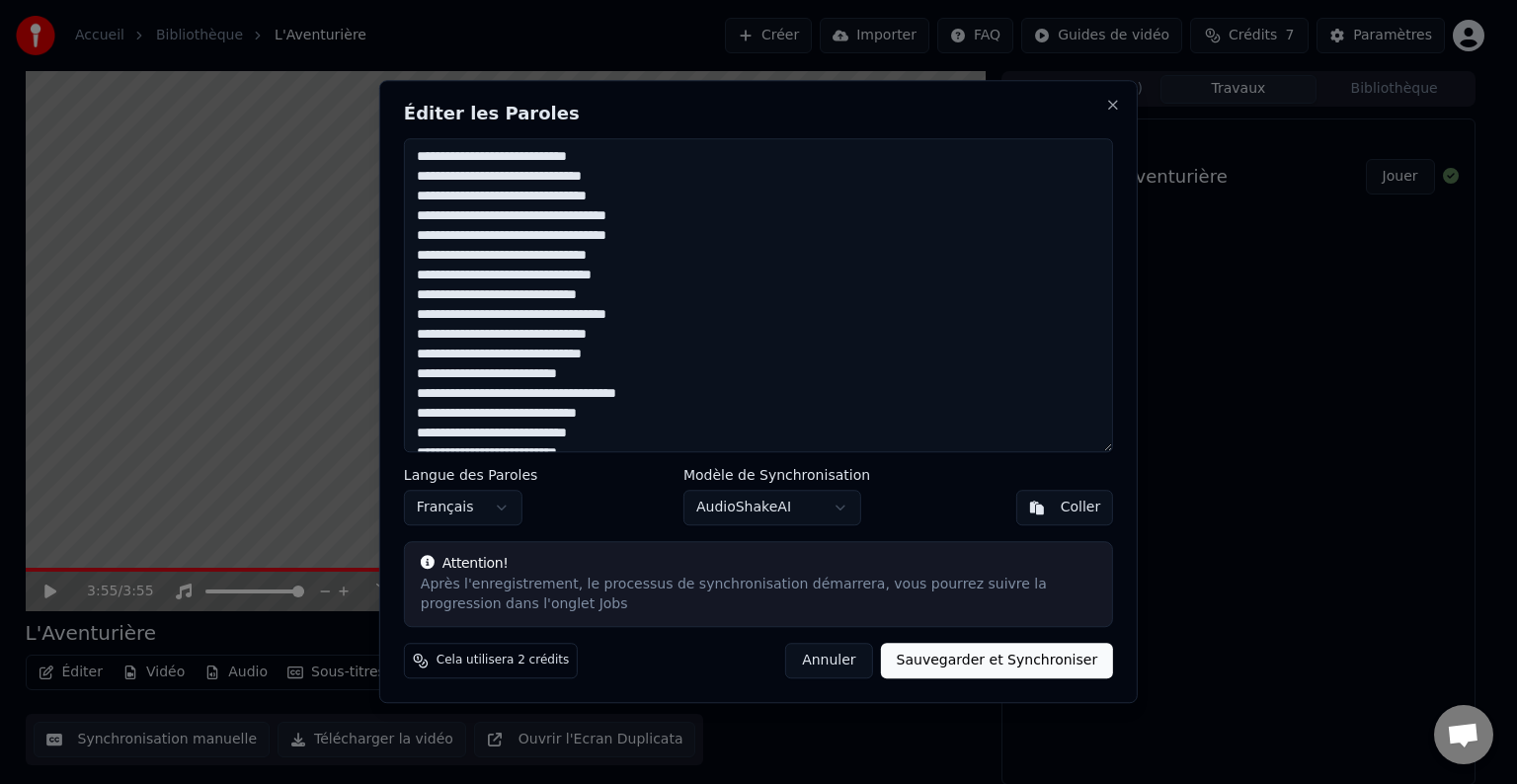
click at [581, 374] on textarea at bounding box center [758, 294] width 709 height 314
click at [413, 396] on textarea at bounding box center [758, 294] width 709 height 314
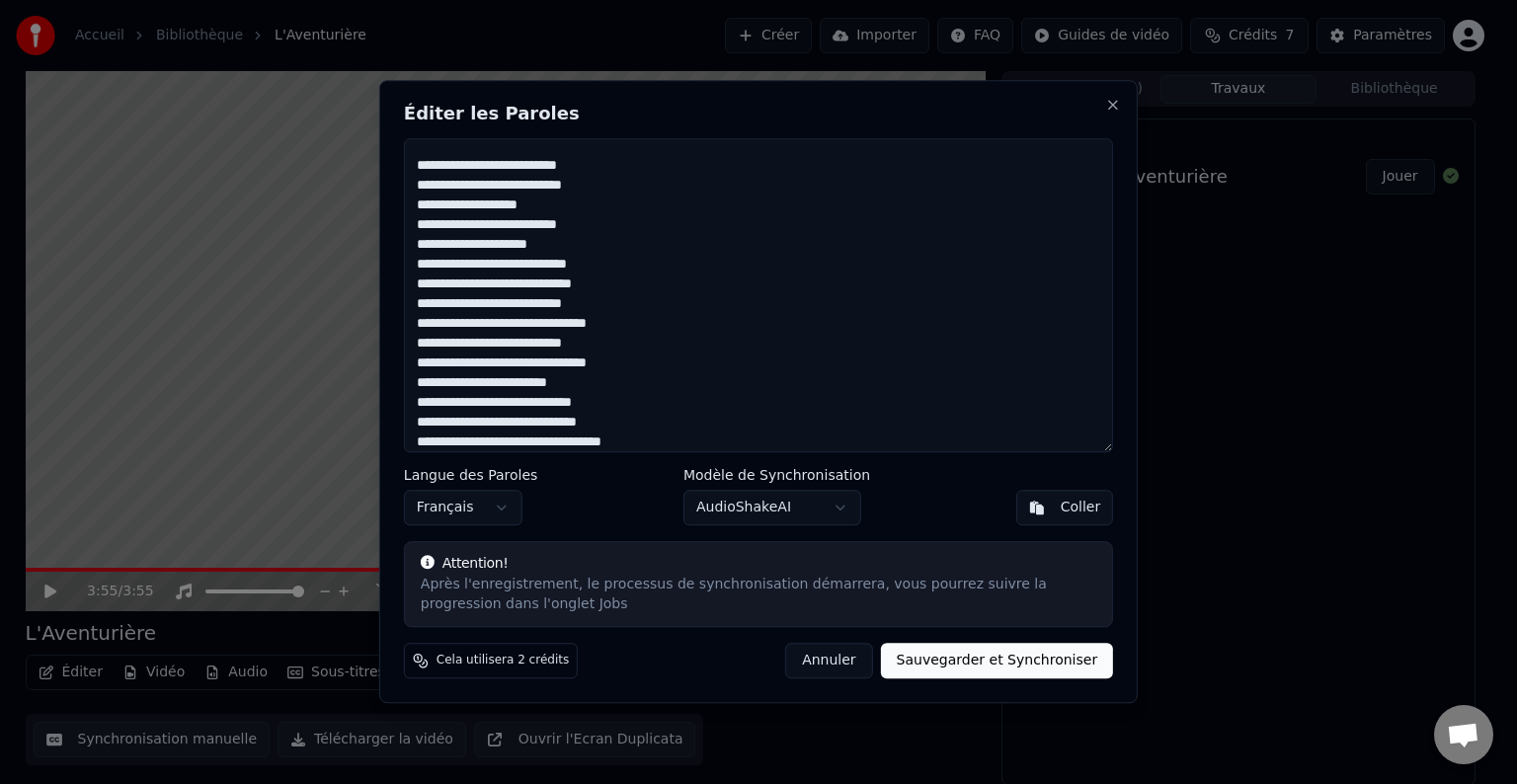
scroll to position [228, 0]
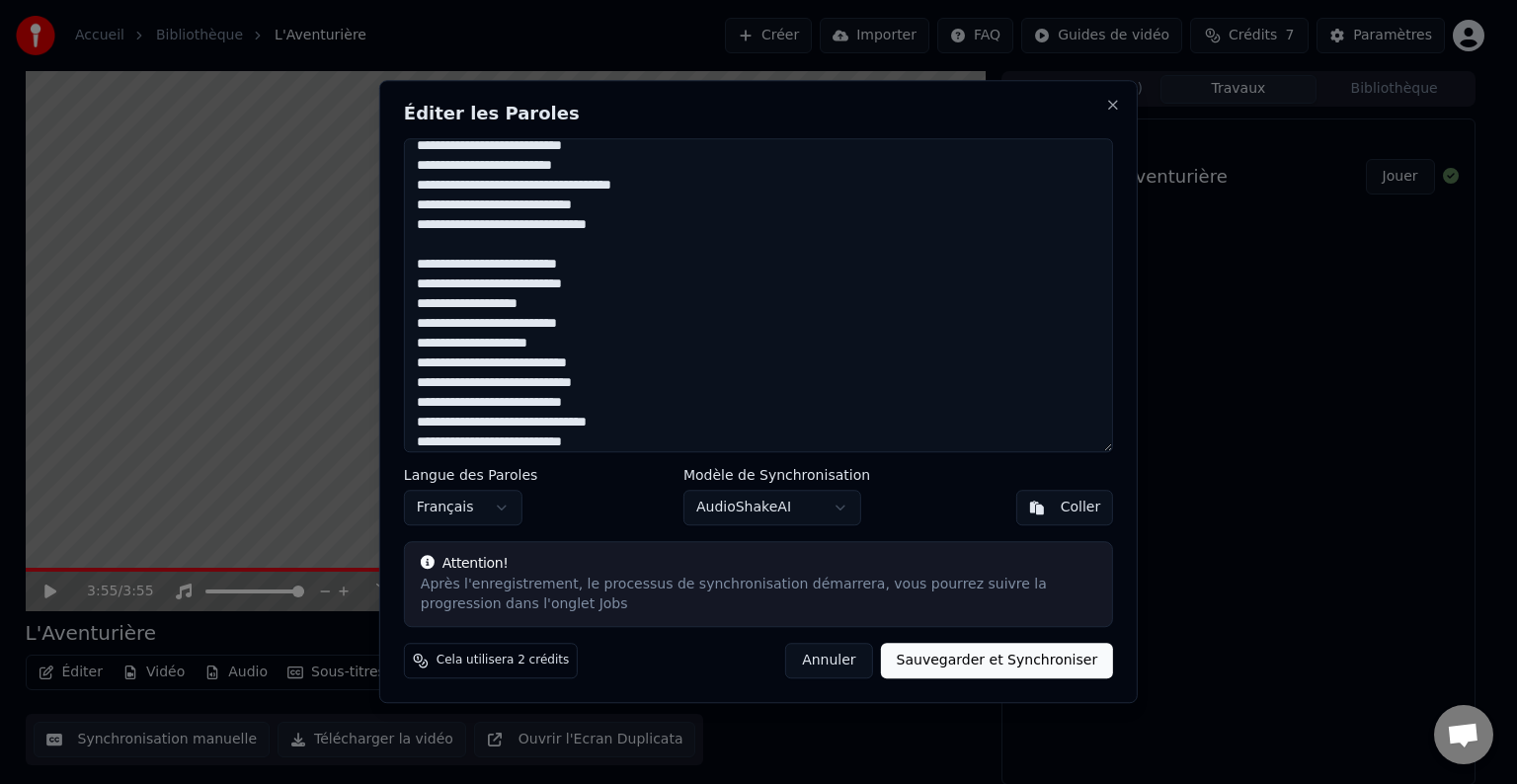
drag, startPoint x: 414, startPoint y: 266, endPoint x: 574, endPoint y: 345, distance: 178.4
click at [574, 345] on textarea at bounding box center [758, 294] width 709 height 314
click at [521, 245] on textarea at bounding box center [758, 294] width 709 height 314
drag, startPoint x: 510, startPoint y: 268, endPoint x: 416, endPoint y: 273, distance: 94.1
click at [416, 273] on textarea at bounding box center [758, 294] width 709 height 314
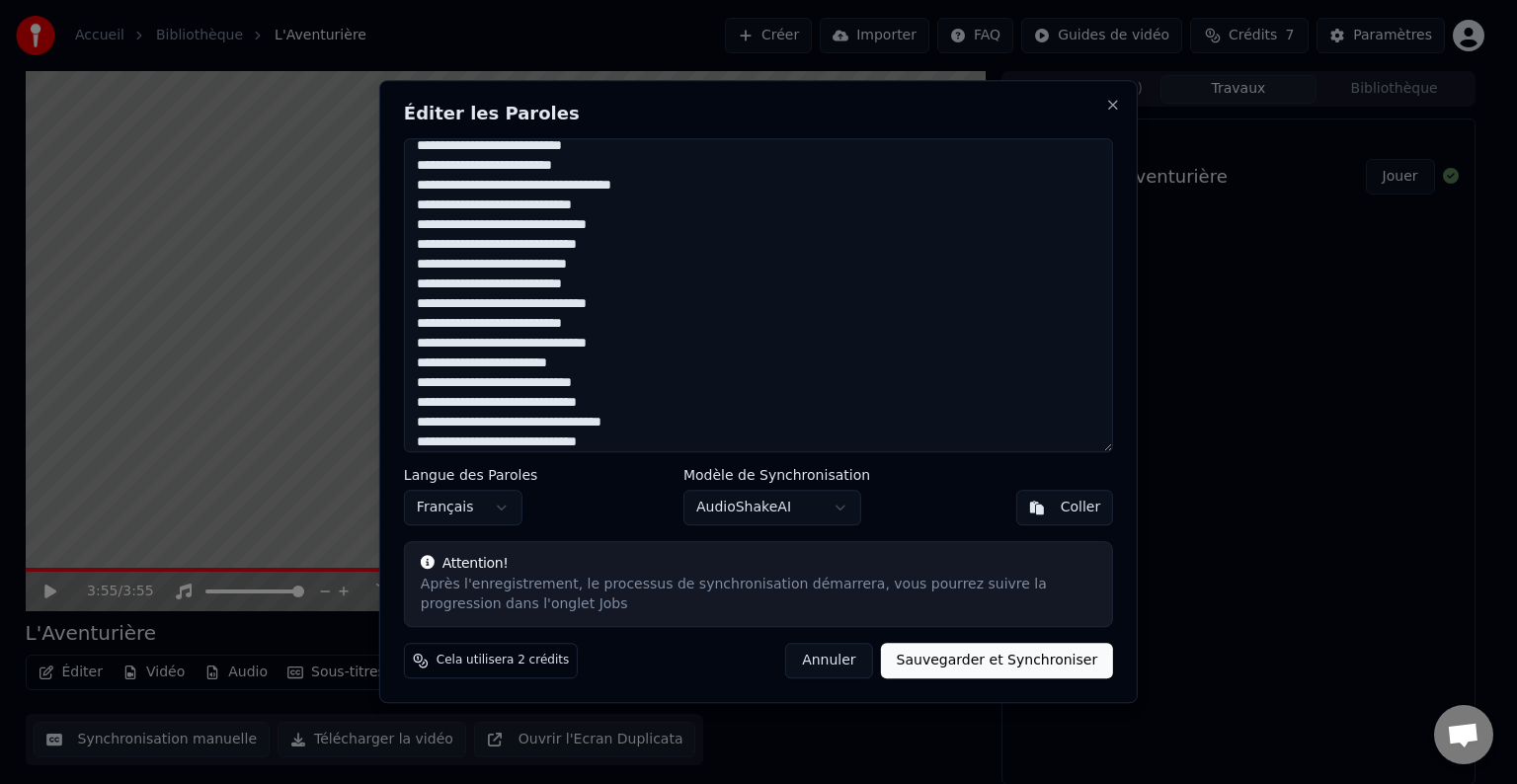
drag, startPoint x: 603, startPoint y: 285, endPoint x: 415, endPoint y: 286, distance: 188.0
click at [415, 286] on textarea at bounding box center [758, 294] width 709 height 314
drag, startPoint x: 633, startPoint y: 305, endPoint x: 409, endPoint y: 288, distance: 224.6
click at [409, 288] on textarea at bounding box center [758, 294] width 709 height 314
drag, startPoint x: 618, startPoint y: 343, endPoint x: 414, endPoint y: 319, distance: 205.4
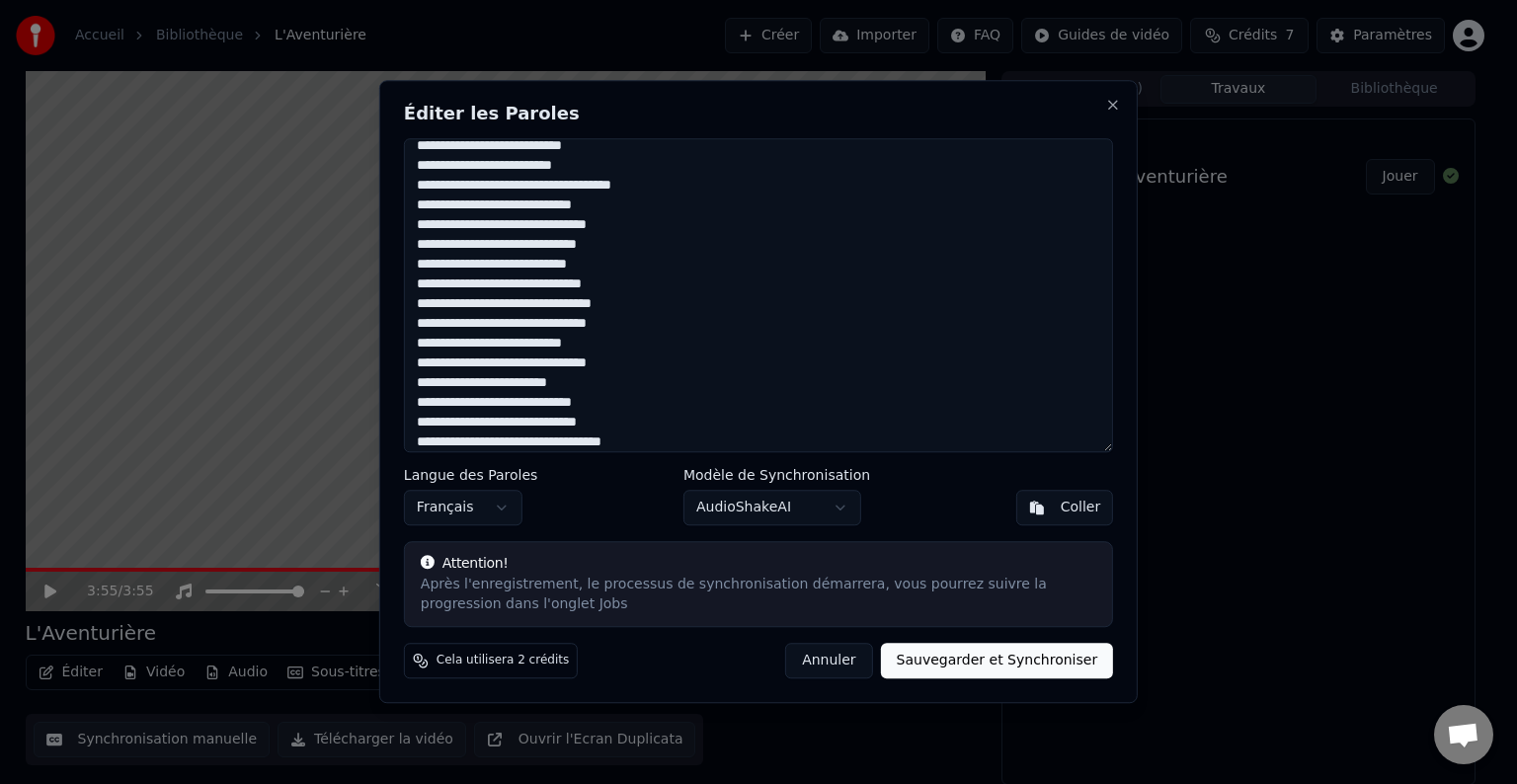
click at [414, 319] on textarea at bounding box center [758, 294] width 709 height 314
click at [412, 348] on textarea at bounding box center [758, 294] width 709 height 314
click at [524, 343] on textarea at bounding box center [758, 294] width 709 height 314
click at [630, 347] on textarea at bounding box center [758, 294] width 709 height 314
drag, startPoint x: 629, startPoint y: 364, endPoint x: 395, endPoint y: 367, distance: 234.0
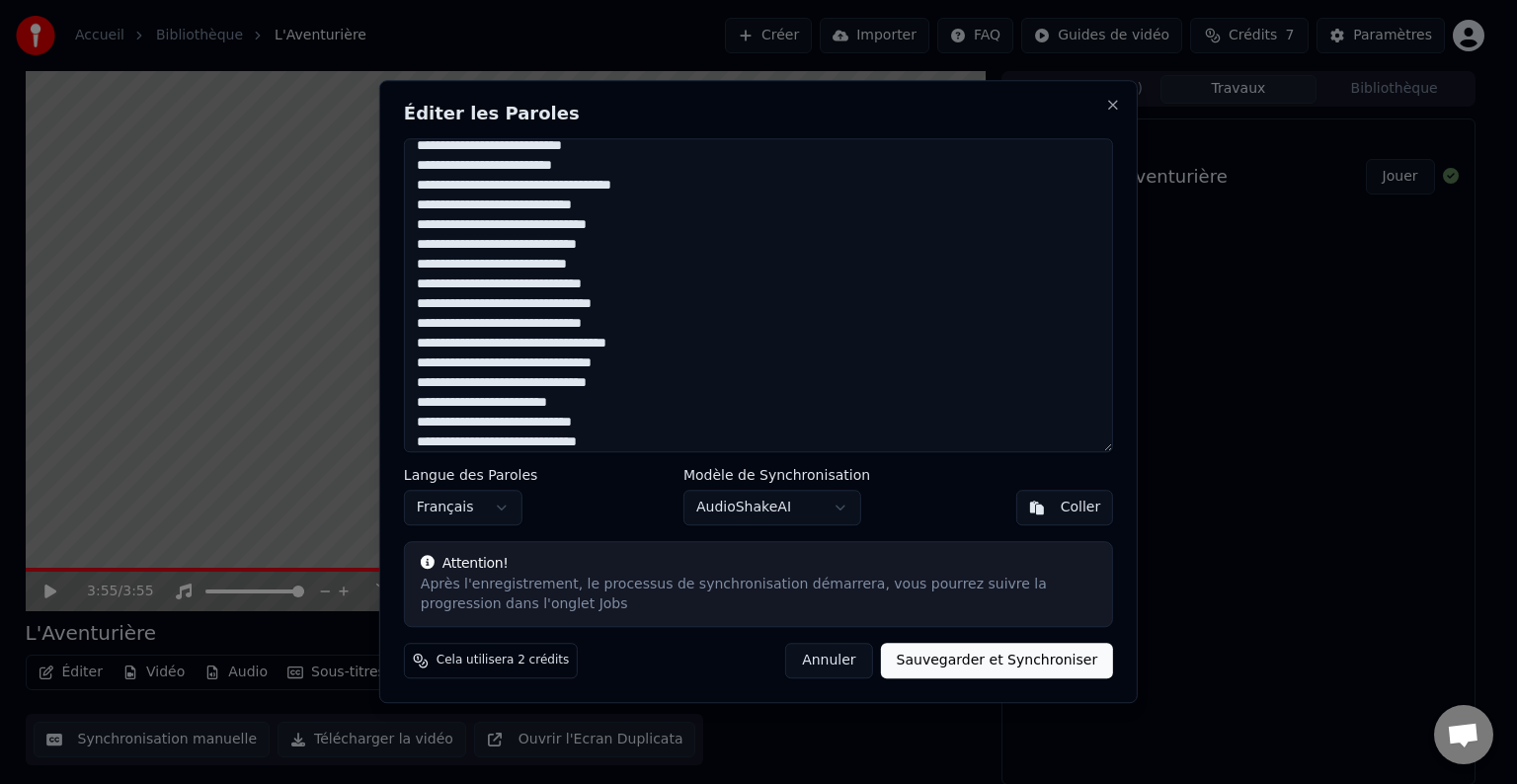
click at [395, 367] on div "Éditer les Paroles Langue des Paroles Français Modèle de Synchronisation AudioS…" at bounding box center [758, 392] width 758 height 623
click at [474, 372] on textarea at bounding box center [758, 294] width 709 height 314
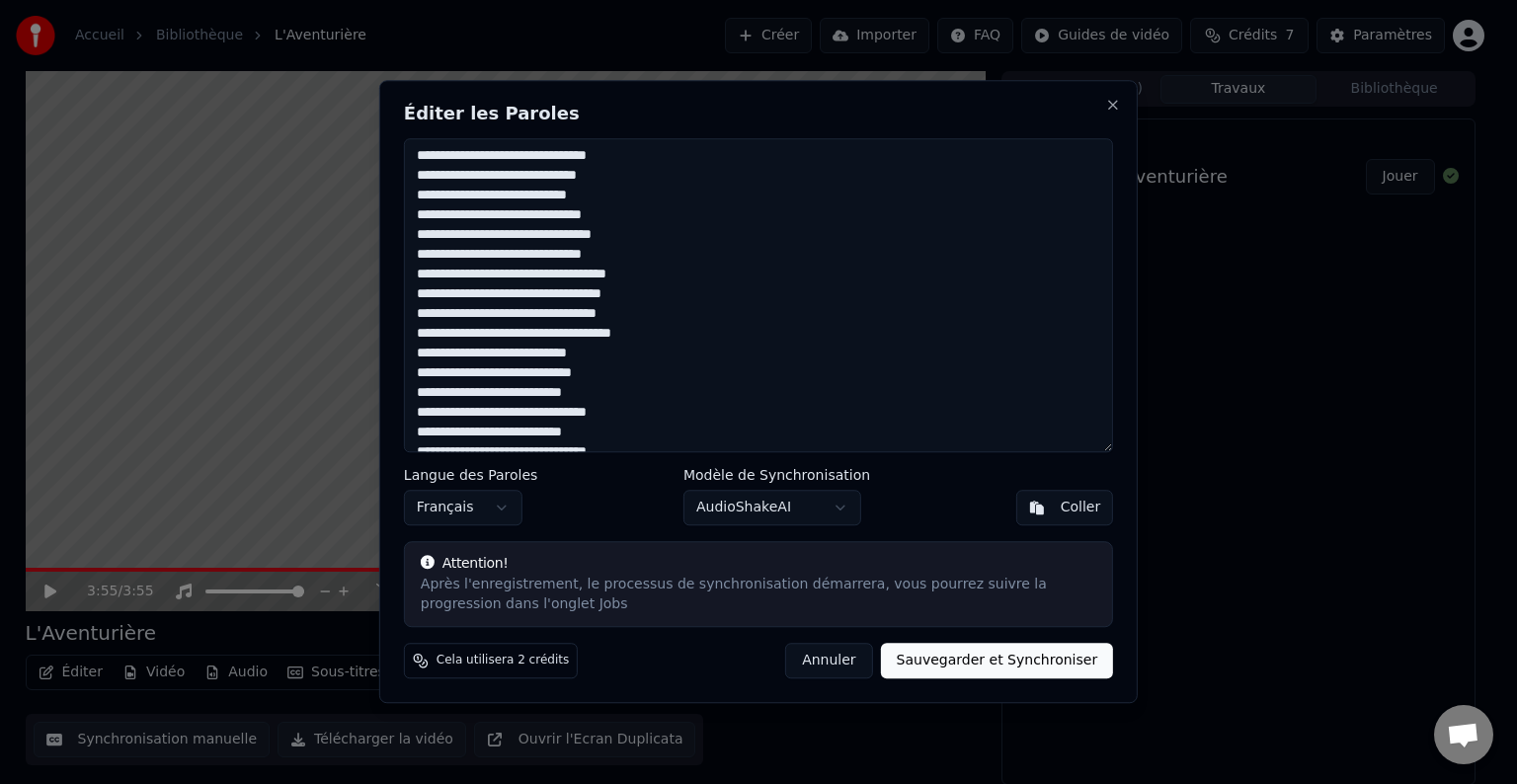
scroll to position [315, 0]
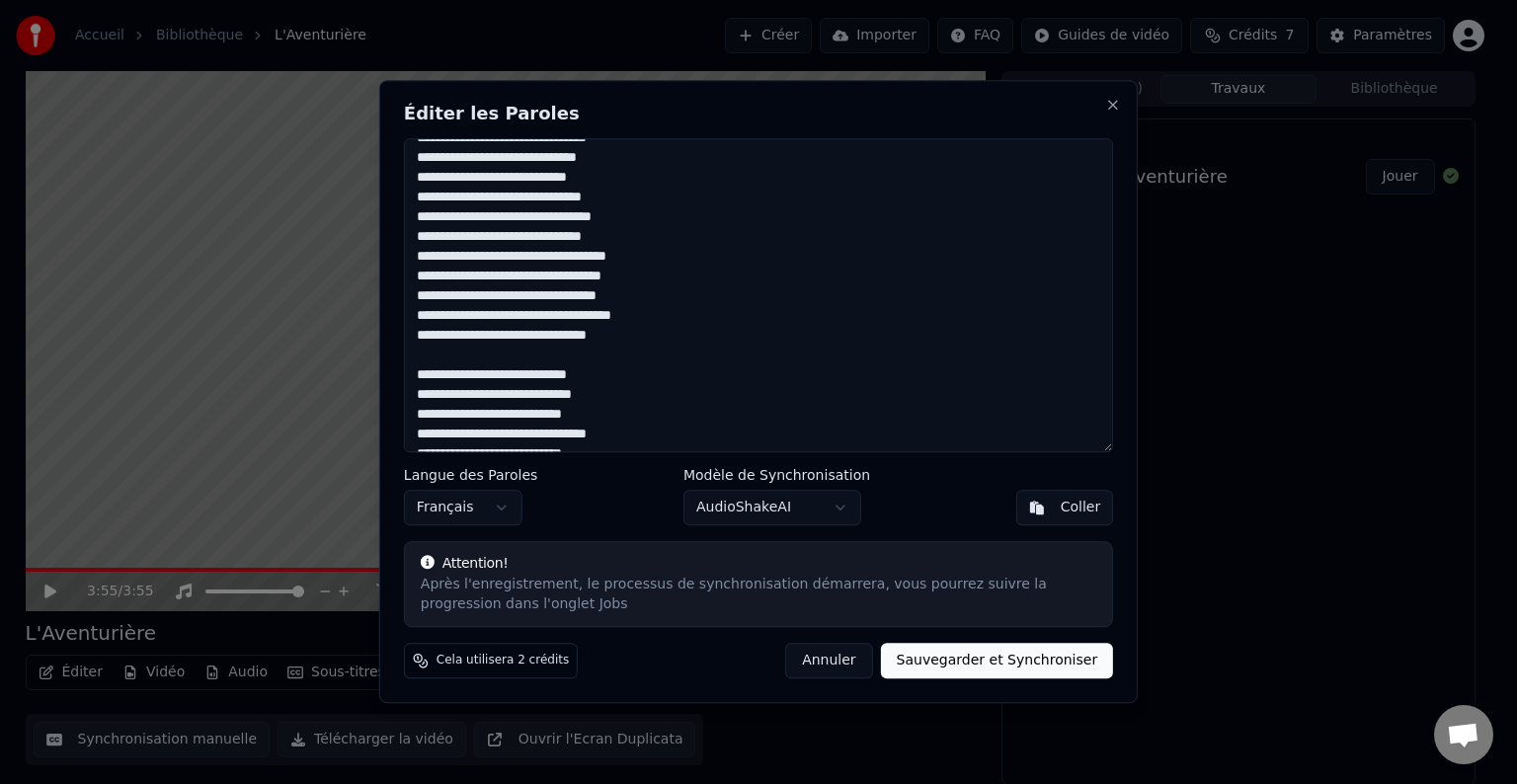
click at [594, 340] on textarea at bounding box center [758, 294] width 709 height 314
click at [414, 353] on textarea at bounding box center [758, 294] width 709 height 314
click at [422, 361] on textarea at bounding box center [758, 294] width 709 height 314
click at [416, 373] on textarea at bounding box center [758, 294] width 709 height 314
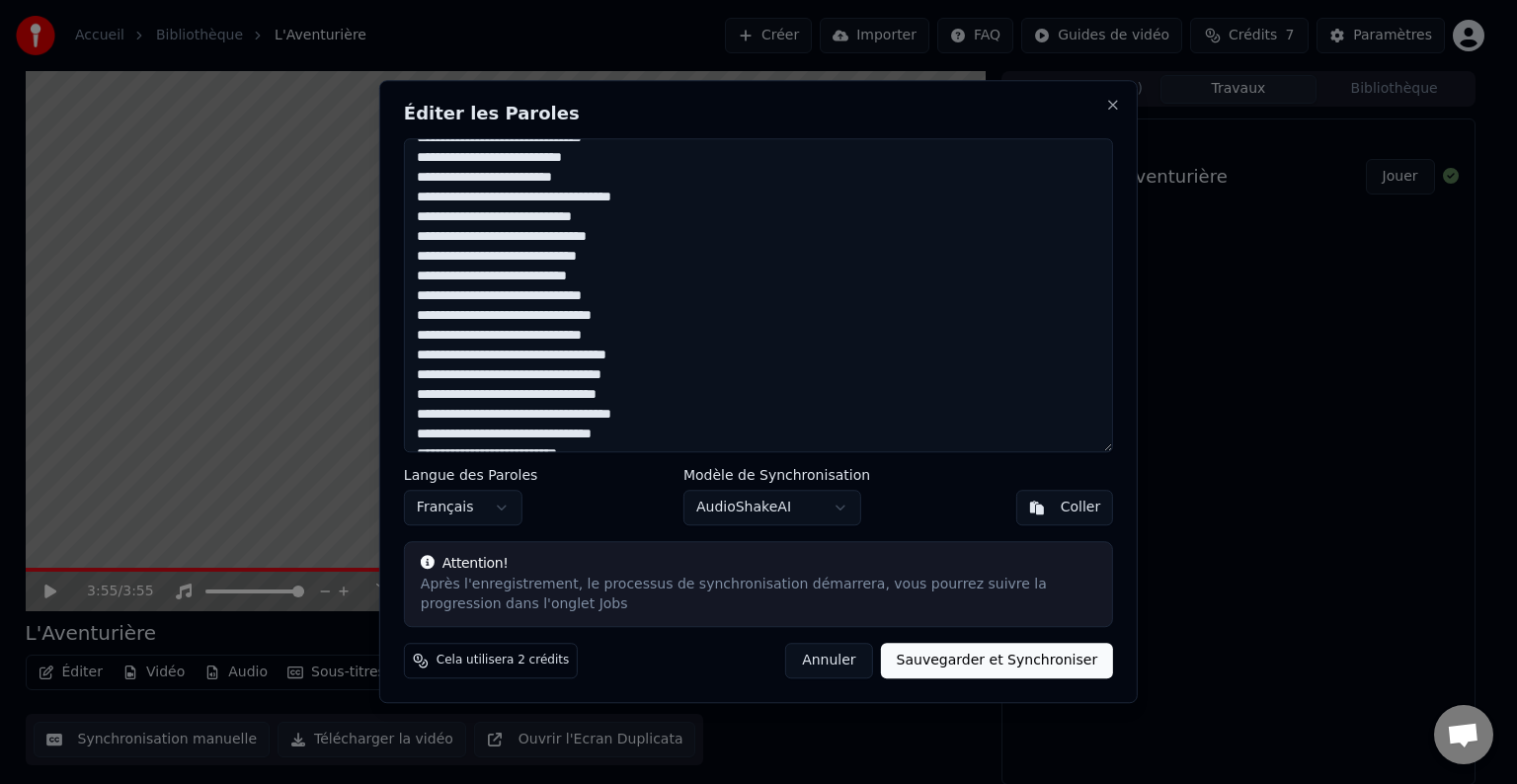
drag, startPoint x: 614, startPoint y: 338, endPoint x: 410, endPoint y: 262, distance: 217.7
click at [410, 262] on textarea at bounding box center [758, 294] width 709 height 314
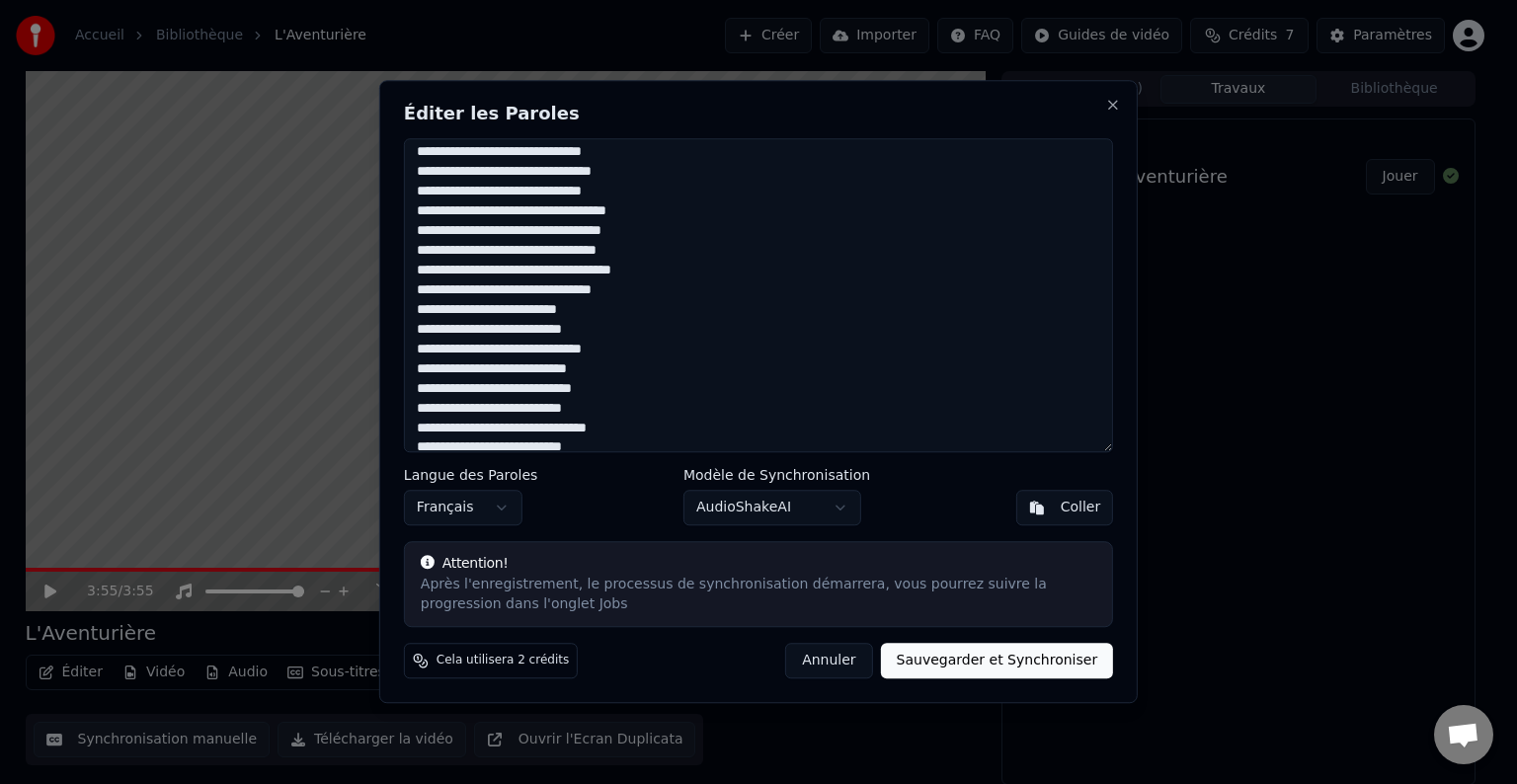
scroll to position [393, 0]
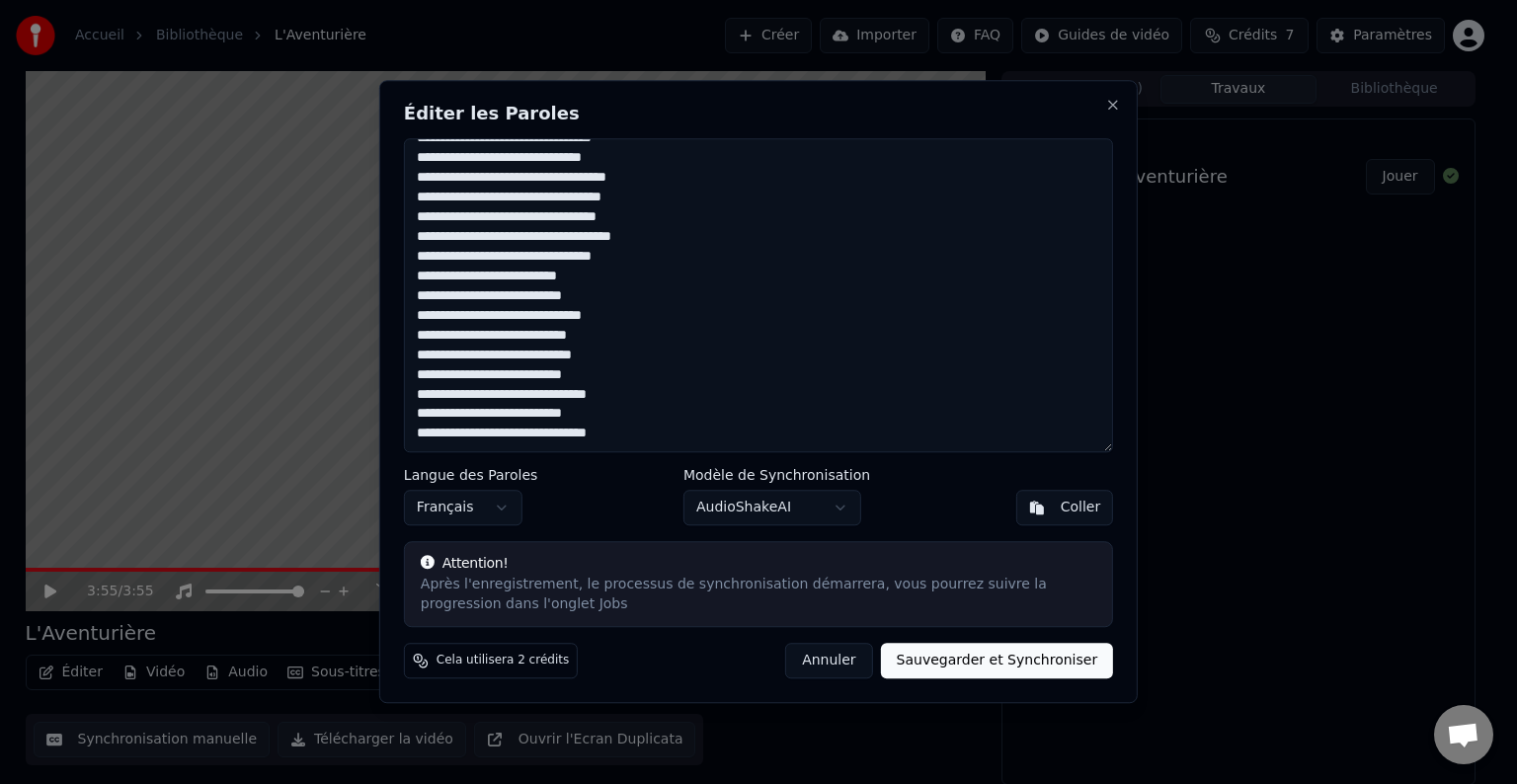
drag, startPoint x: 416, startPoint y: 335, endPoint x: 618, endPoint y: 436, distance: 225.8
click at [618, 436] on textarea at bounding box center [758, 294] width 709 height 314
click at [441, 297] on textarea at bounding box center [758, 294] width 709 height 314
click at [417, 317] on textarea at bounding box center [758, 294] width 709 height 314
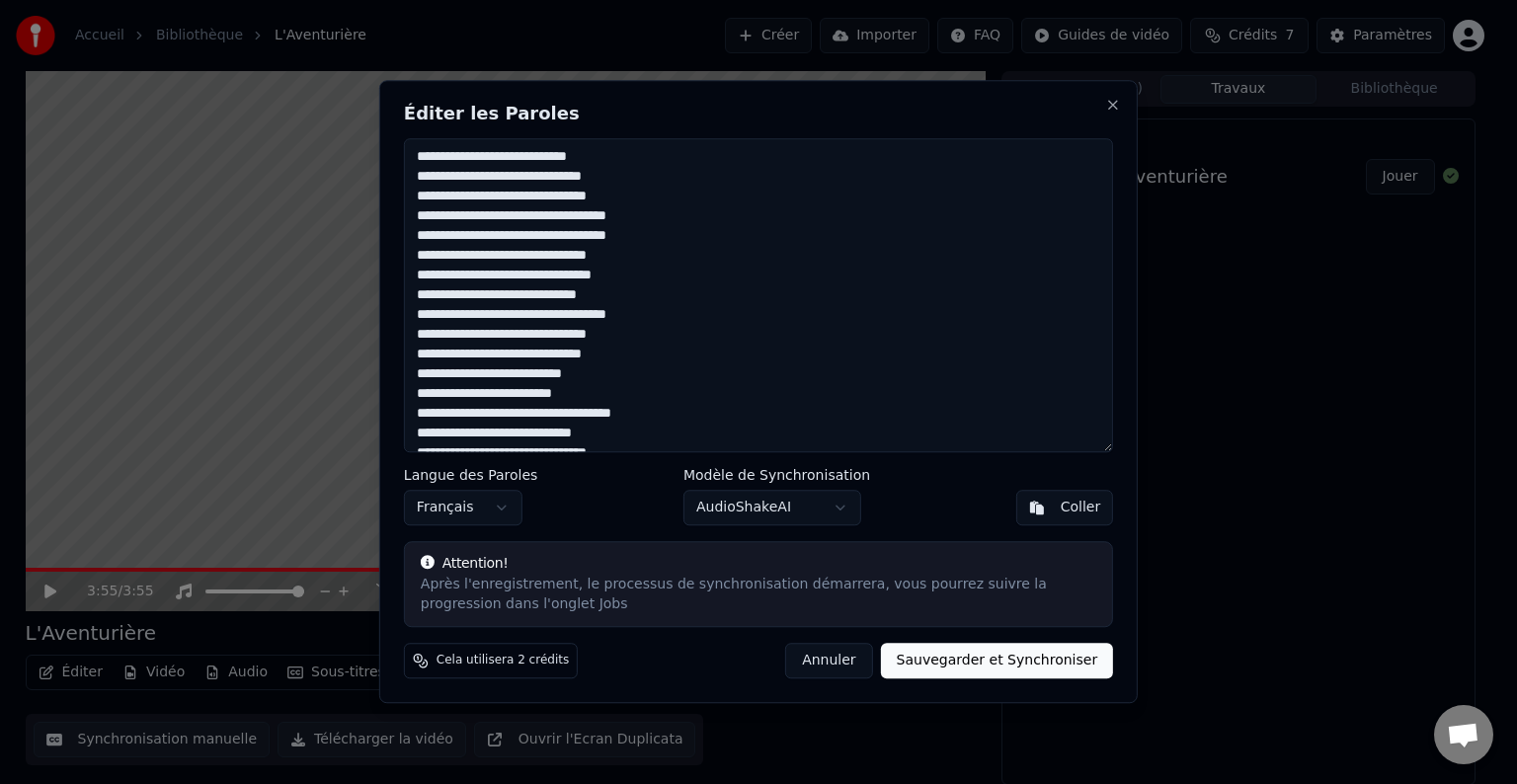
scroll to position [197, 0]
drag, startPoint x: 623, startPoint y: 336, endPoint x: 416, endPoint y: 344, distance: 207.2
click at [416, 344] on textarea at bounding box center [758, 294] width 709 height 314
click at [612, 360] on textarea at bounding box center [758, 294] width 709 height 314
paste textarea "**********"
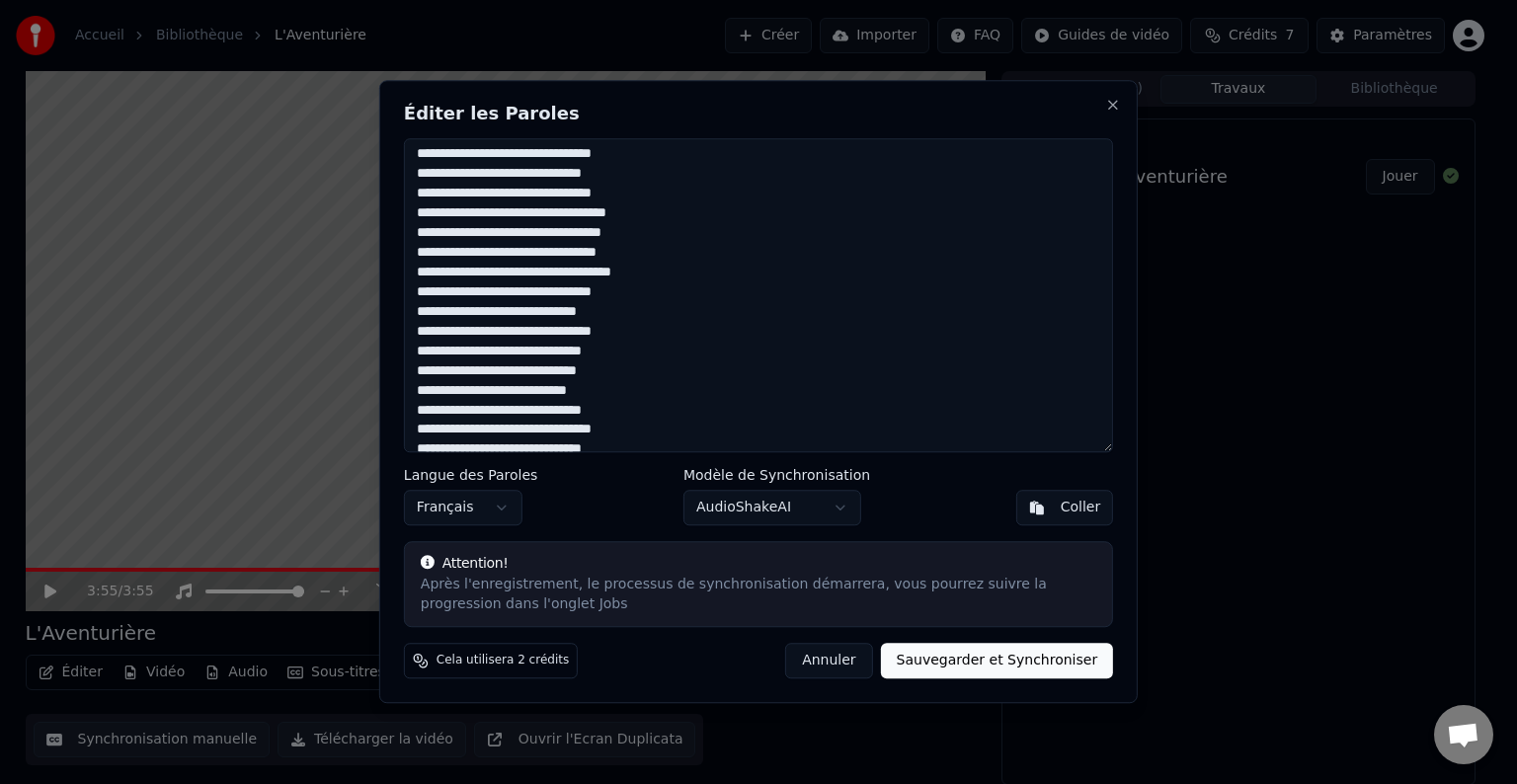
scroll to position [393, 0]
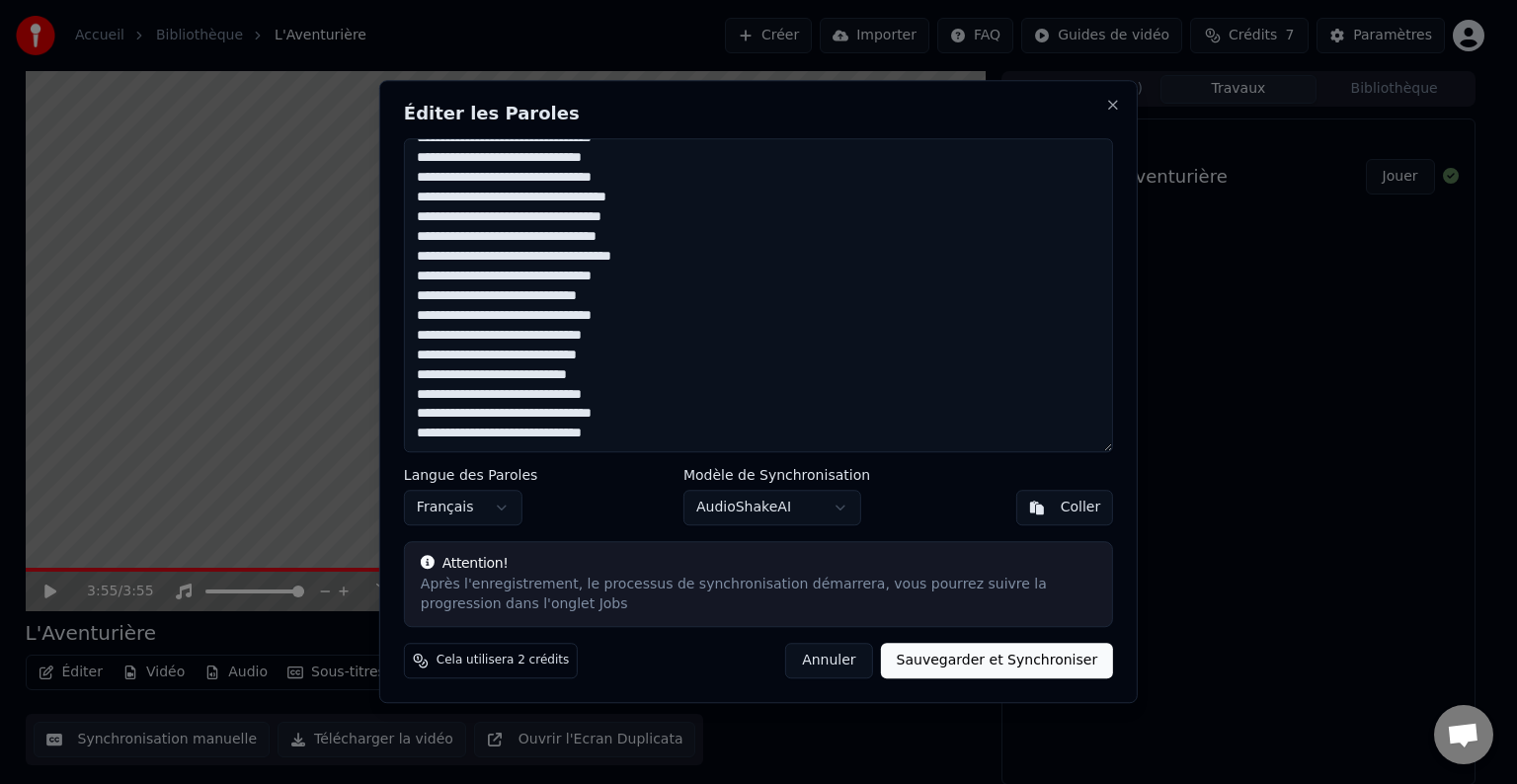
drag, startPoint x: 630, startPoint y: 420, endPoint x: 413, endPoint y: 421, distance: 217.0
click at [413, 421] on textarea at bounding box center [758, 294] width 709 height 314
click at [613, 436] on textarea at bounding box center [758, 294] width 709 height 314
paste textarea "**********"
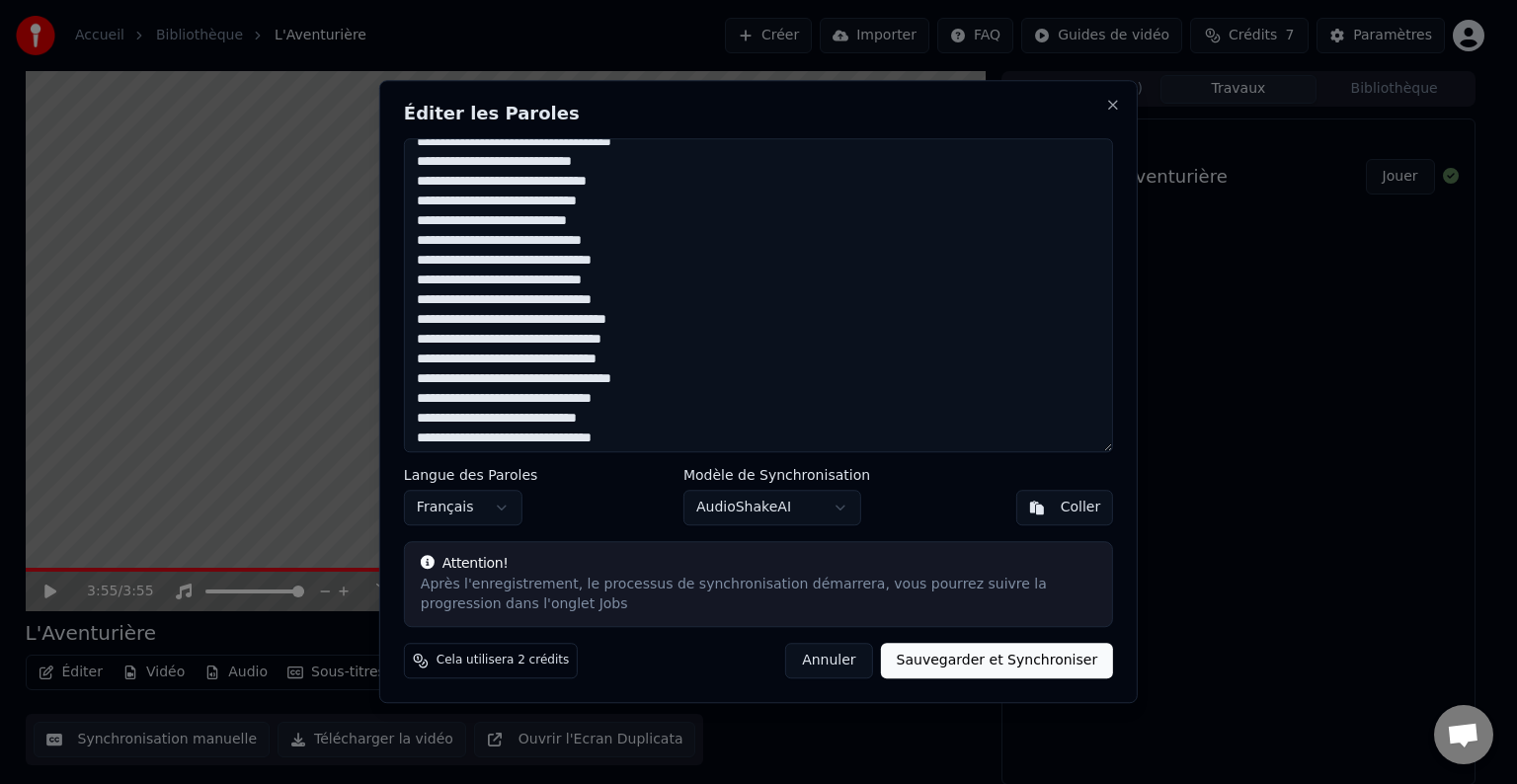
scroll to position [296, 0]
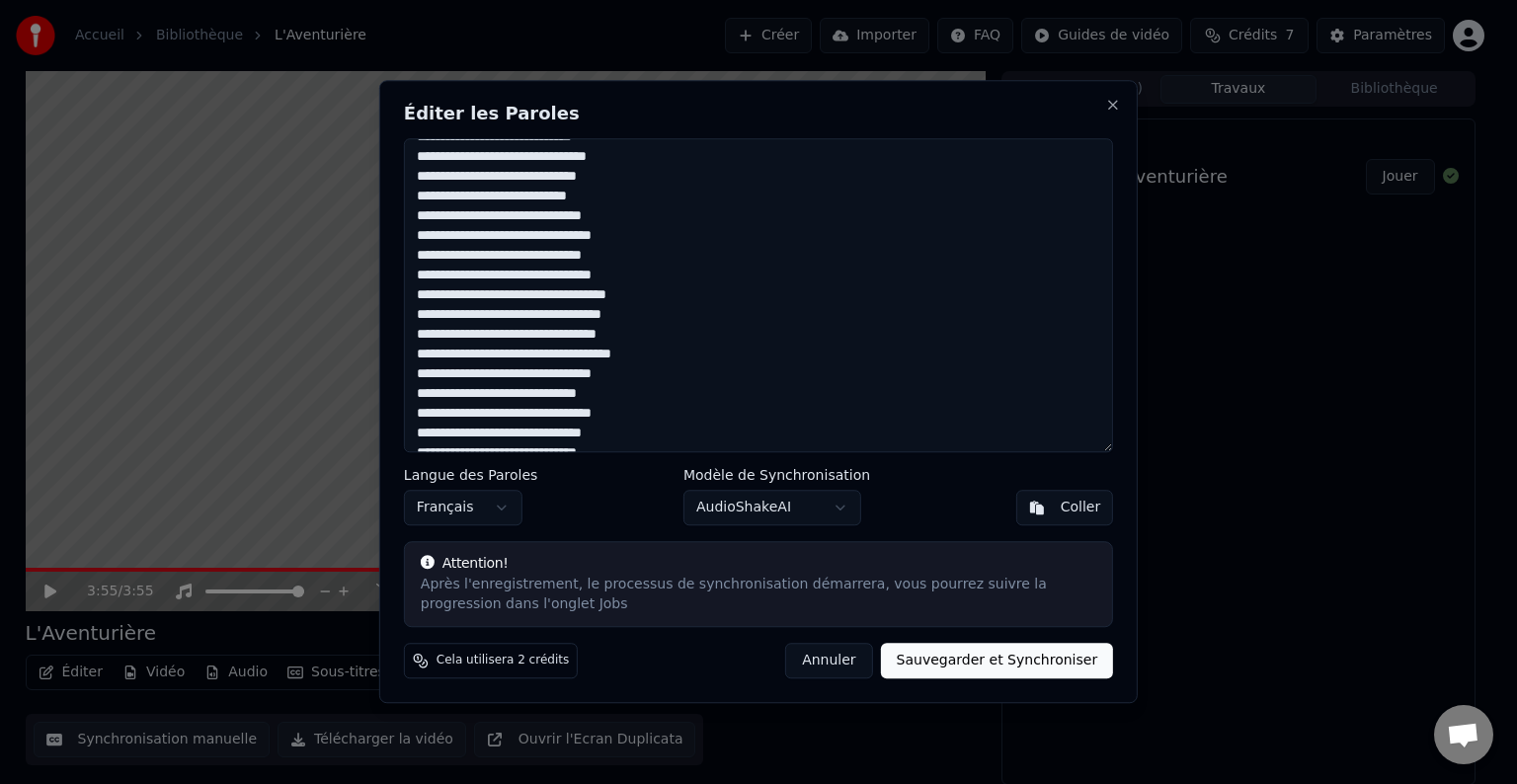
click at [474, 197] on textarea at bounding box center [758, 294] width 709 height 314
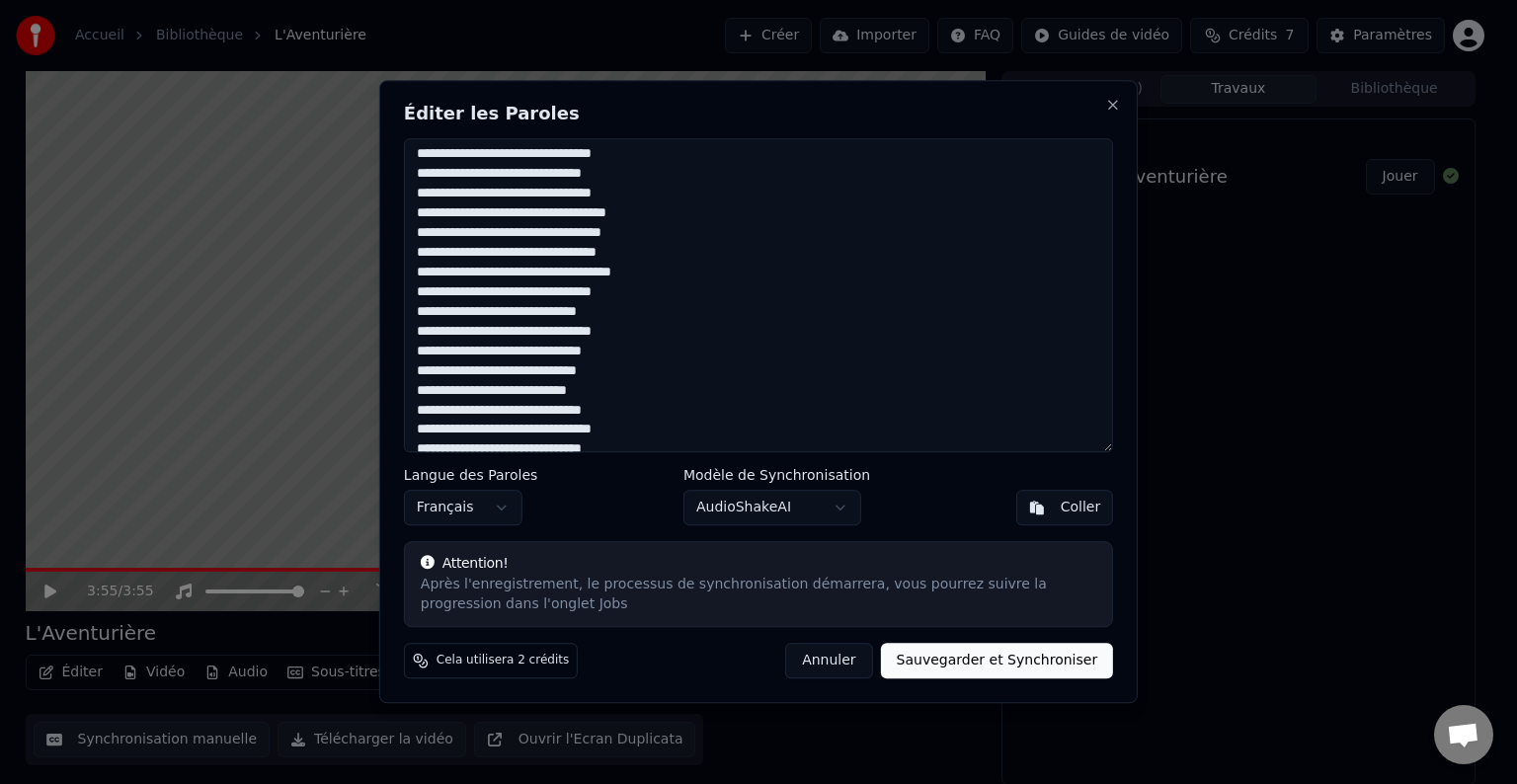
scroll to position [394, 0]
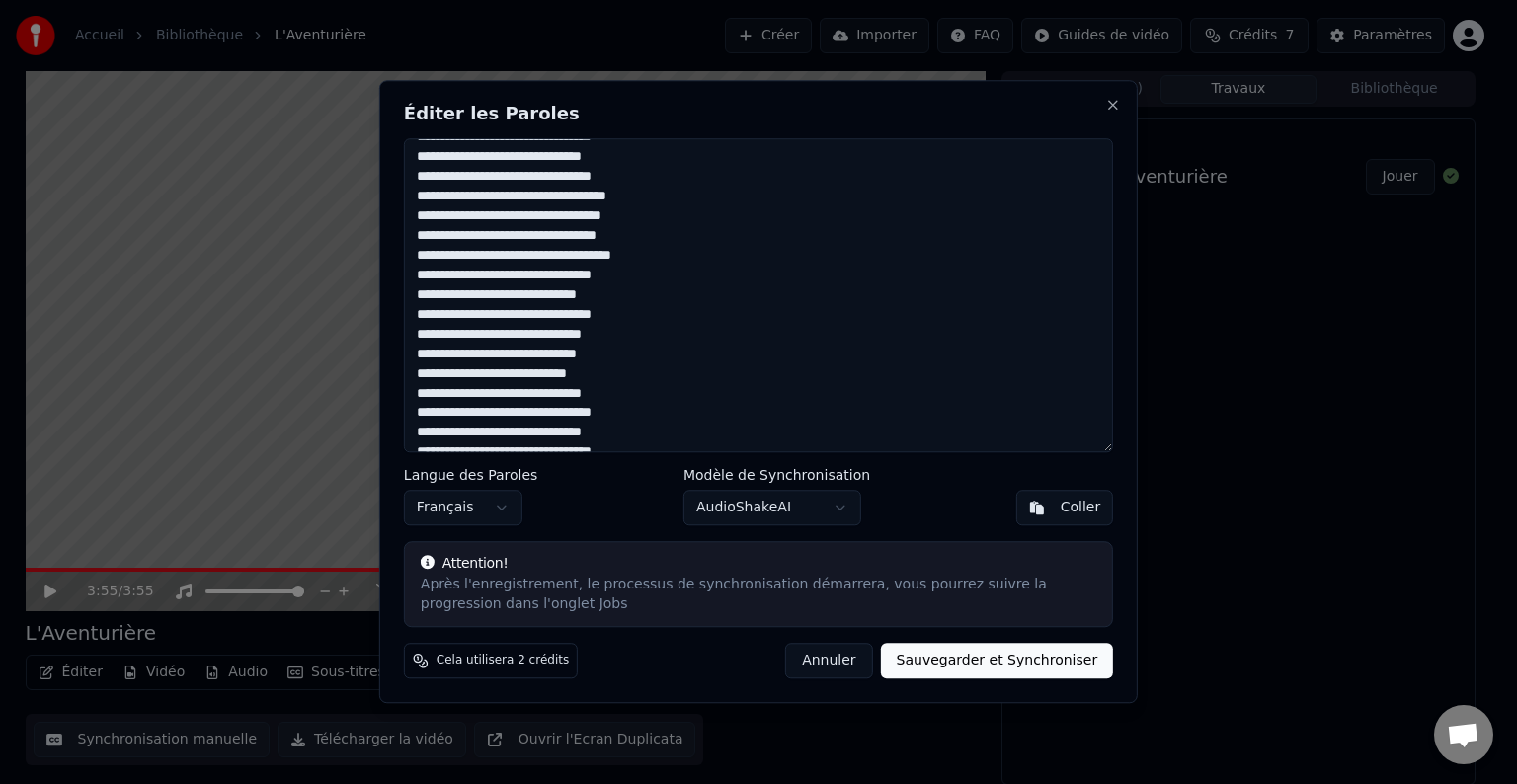
click at [476, 377] on textarea at bounding box center [758, 294] width 709 height 314
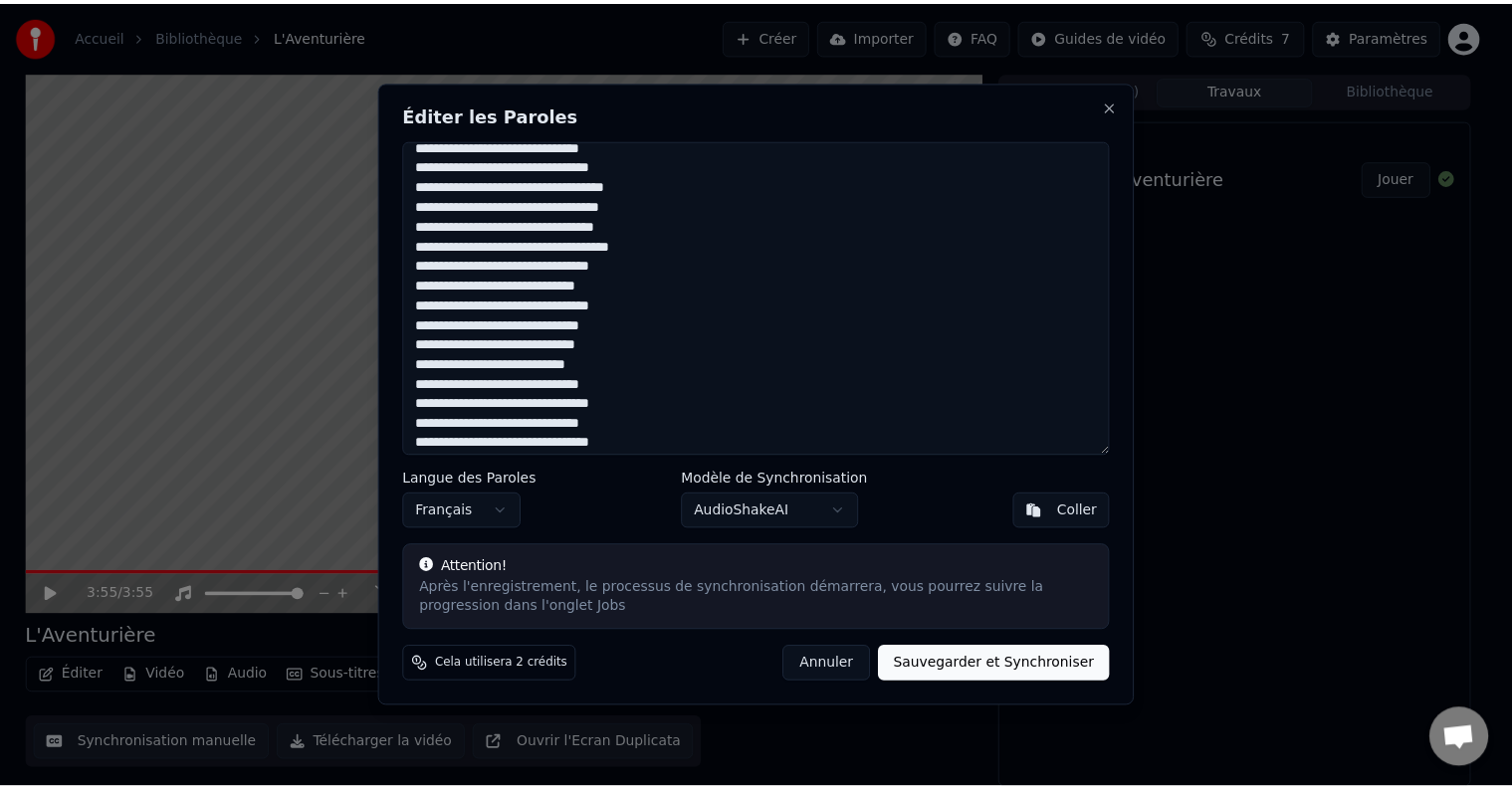
scroll to position [416, 0]
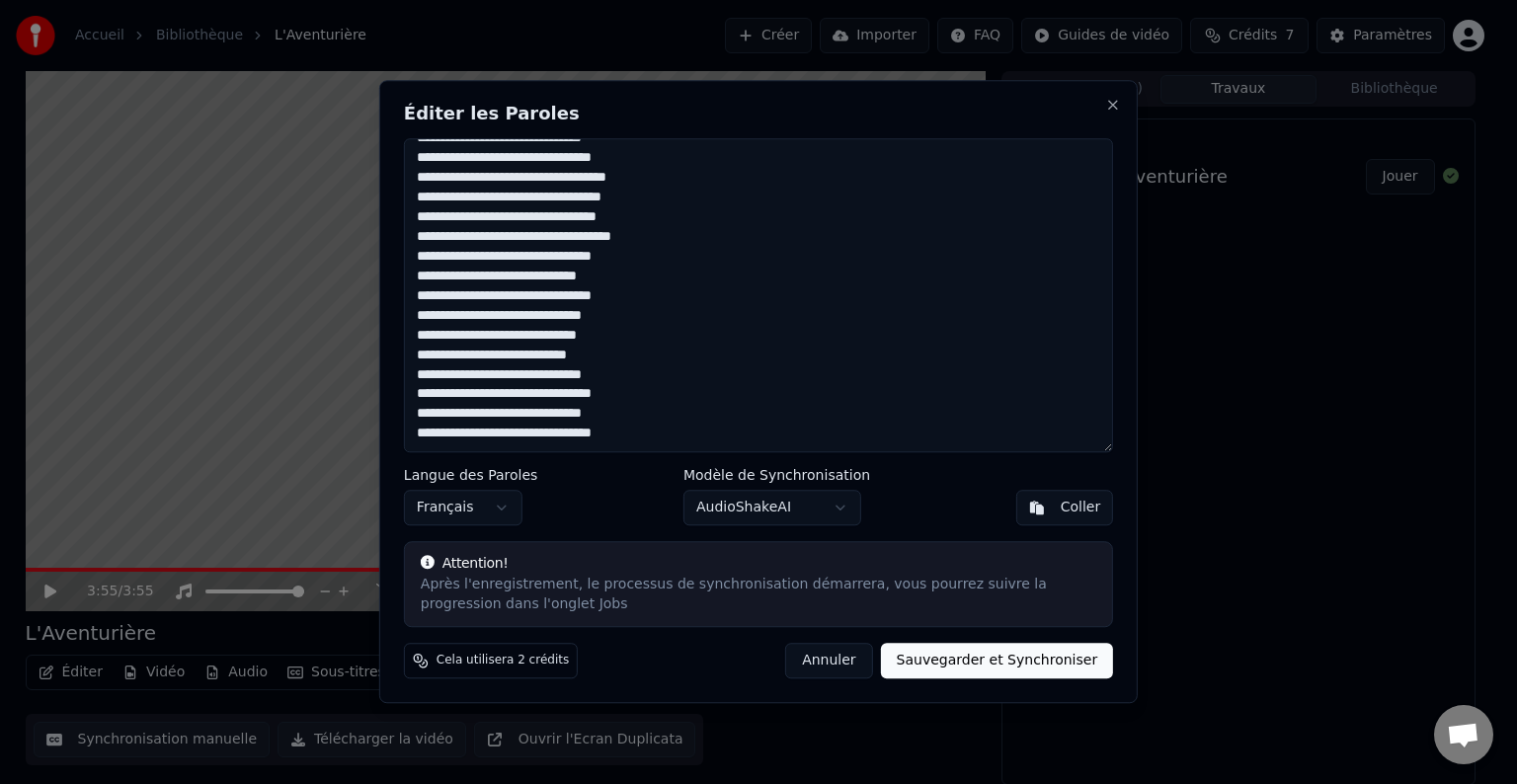
click at [498, 438] on textarea at bounding box center [758, 294] width 709 height 314
type textarea "**********"
click at [960, 659] on button "Sauvegarder et Synchroniser" at bounding box center [997, 661] width 233 height 36
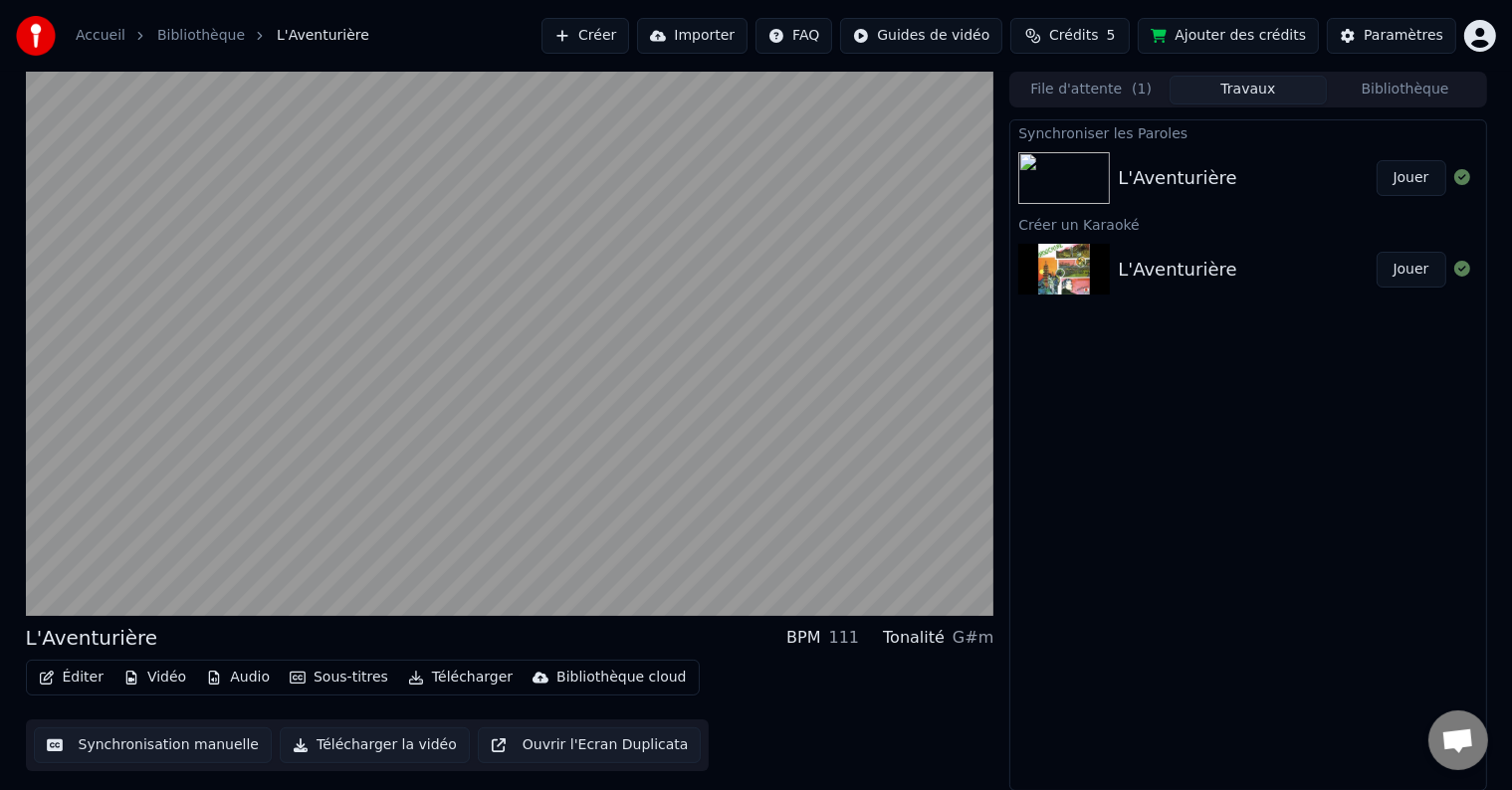
click at [1094, 450] on div "Synchroniser les Paroles L'Aventurière Jouer Créer un Karaoké L'Aventurière Jou…" at bounding box center [1247, 455] width 477 height 671
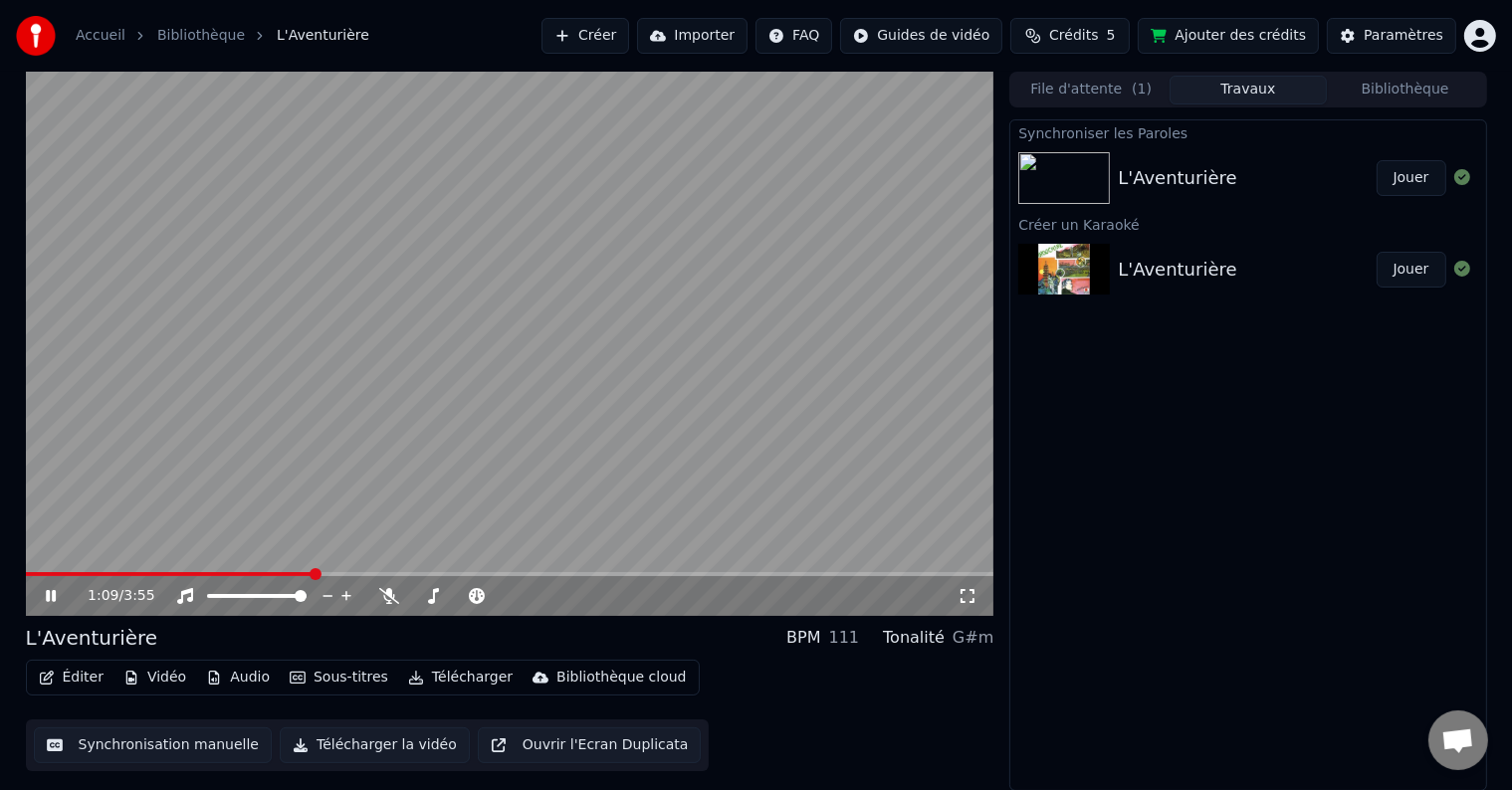
scroll to position [0, 0]
click at [1354, 29] on button "Paramètres" at bounding box center [1391, 36] width 129 height 36
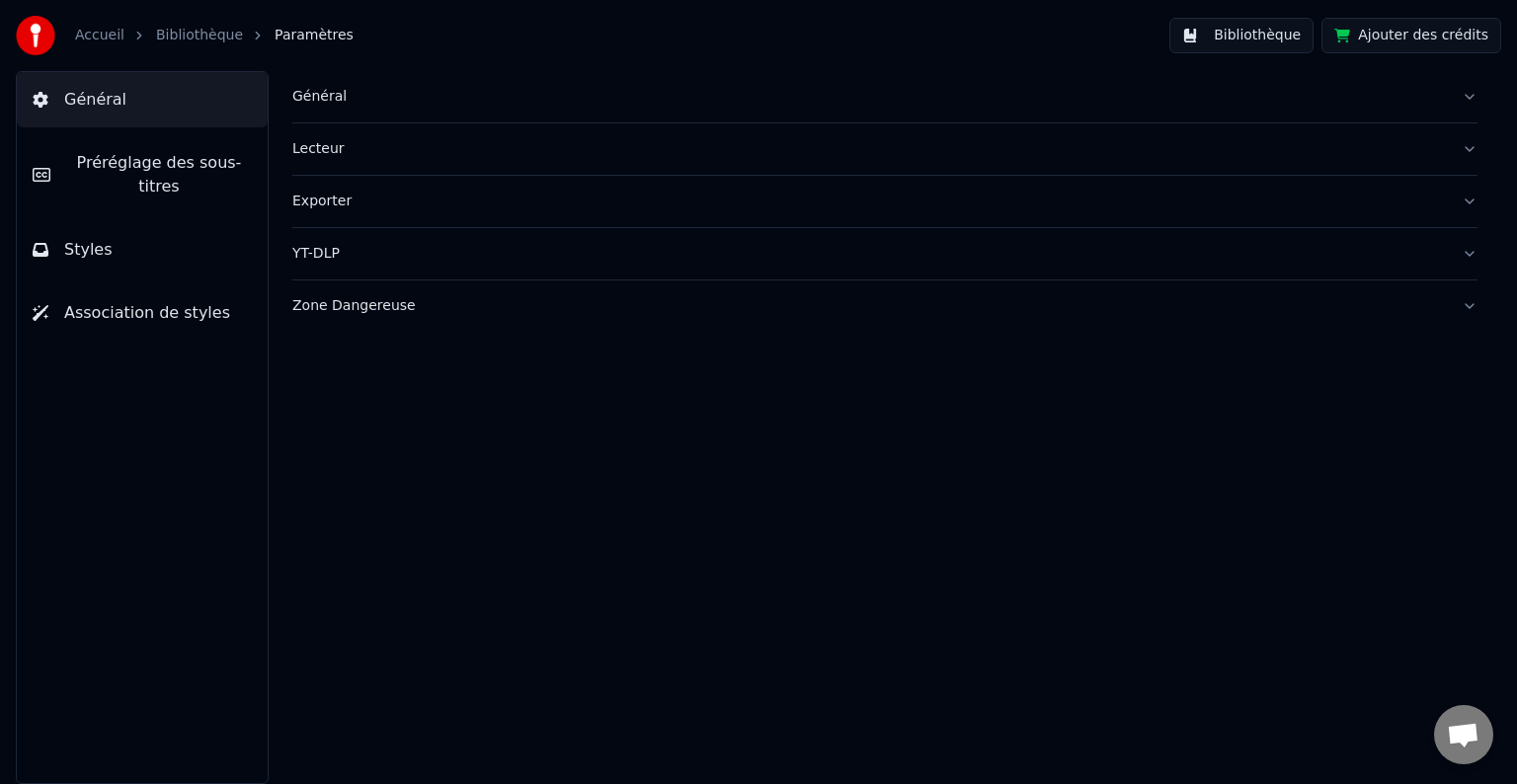
click at [196, 34] on link "Bibliothèque" at bounding box center [199, 36] width 87 height 20
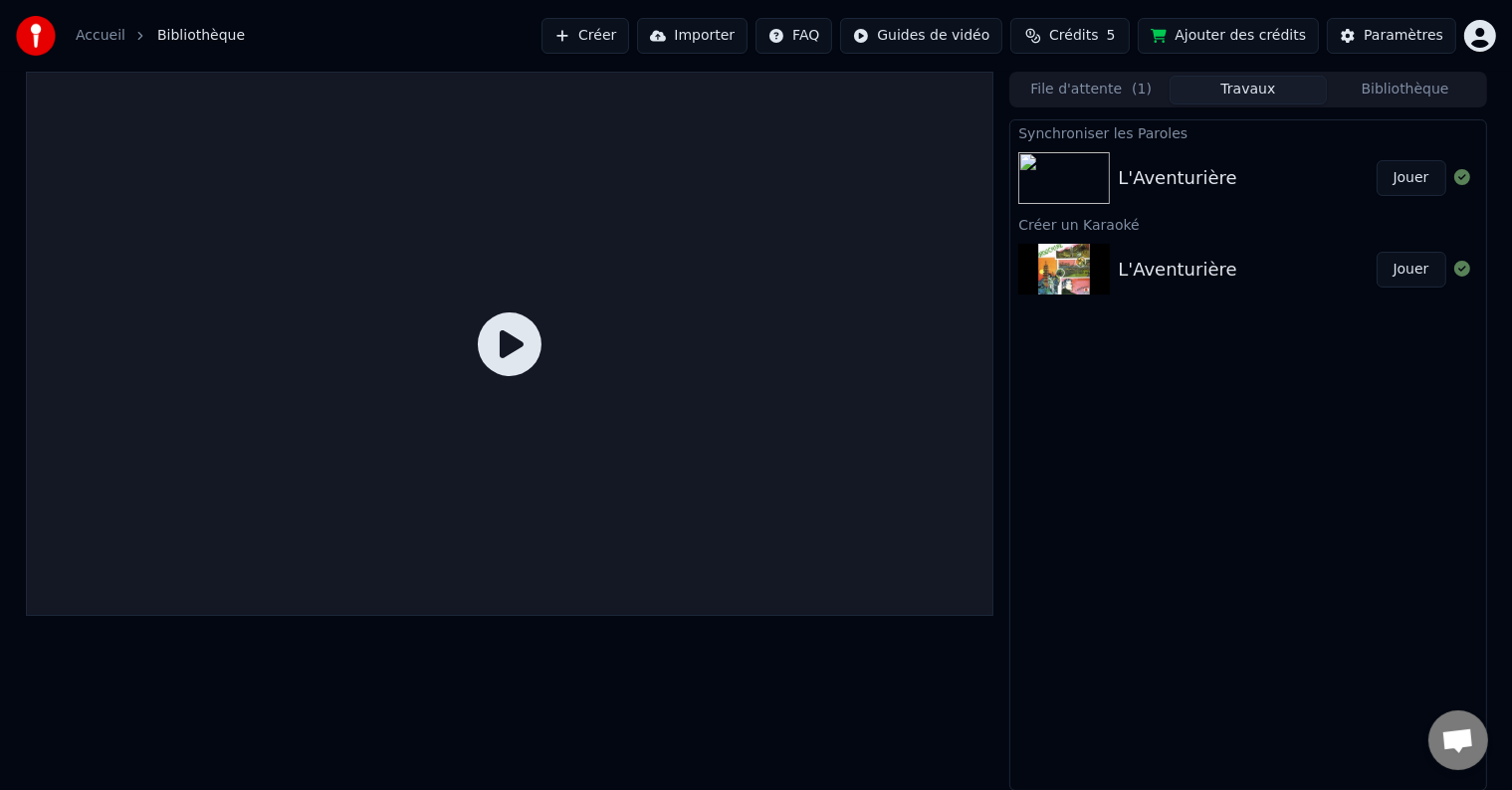
click at [107, 38] on link "Accueil" at bounding box center [101, 36] width 50 height 20
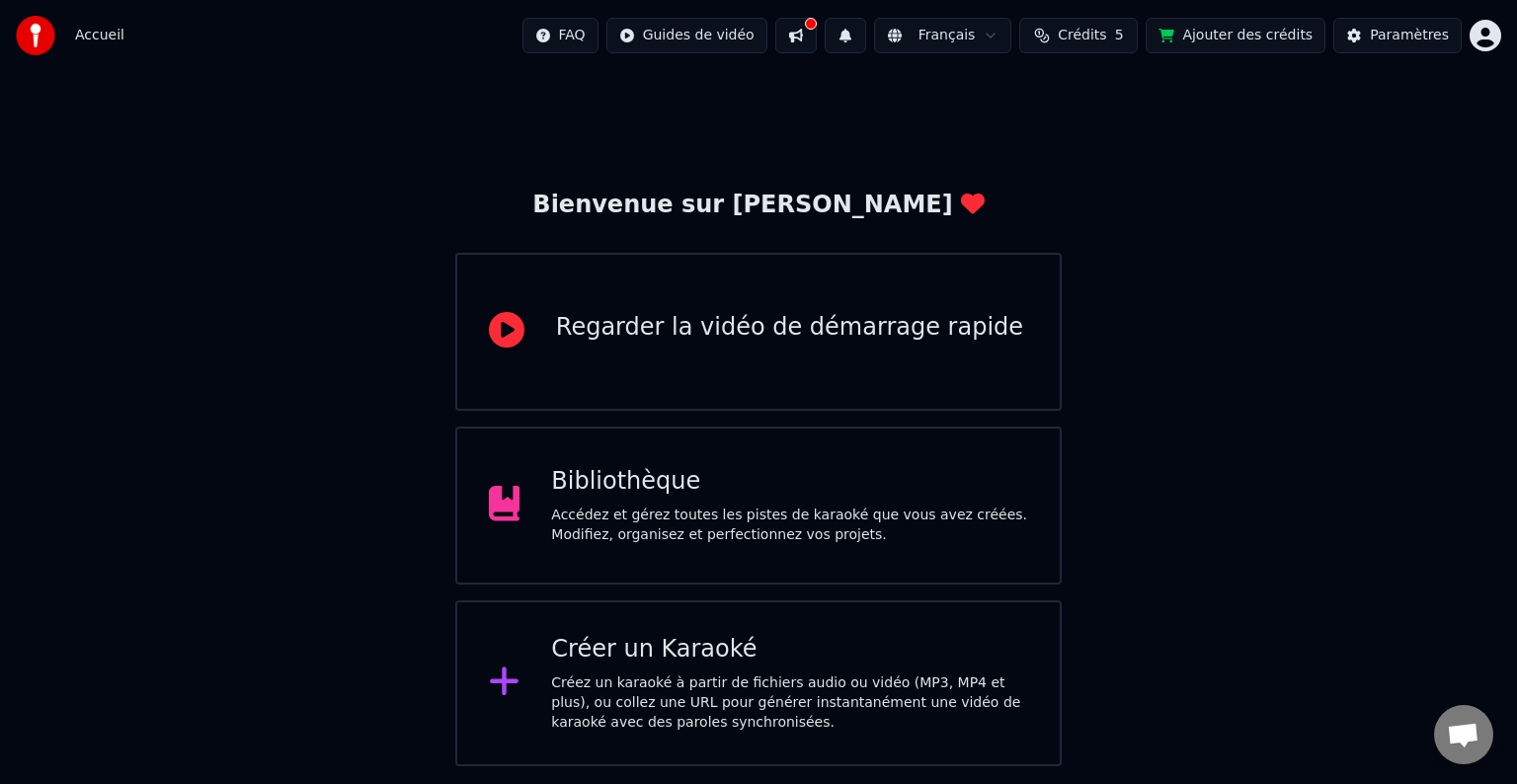
click at [684, 526] on div "Accédez et gérez toutes les pistes de karaoké que vous avez créées. Modifiez, o…" at bounding box center [789, 525] width 477 height 40
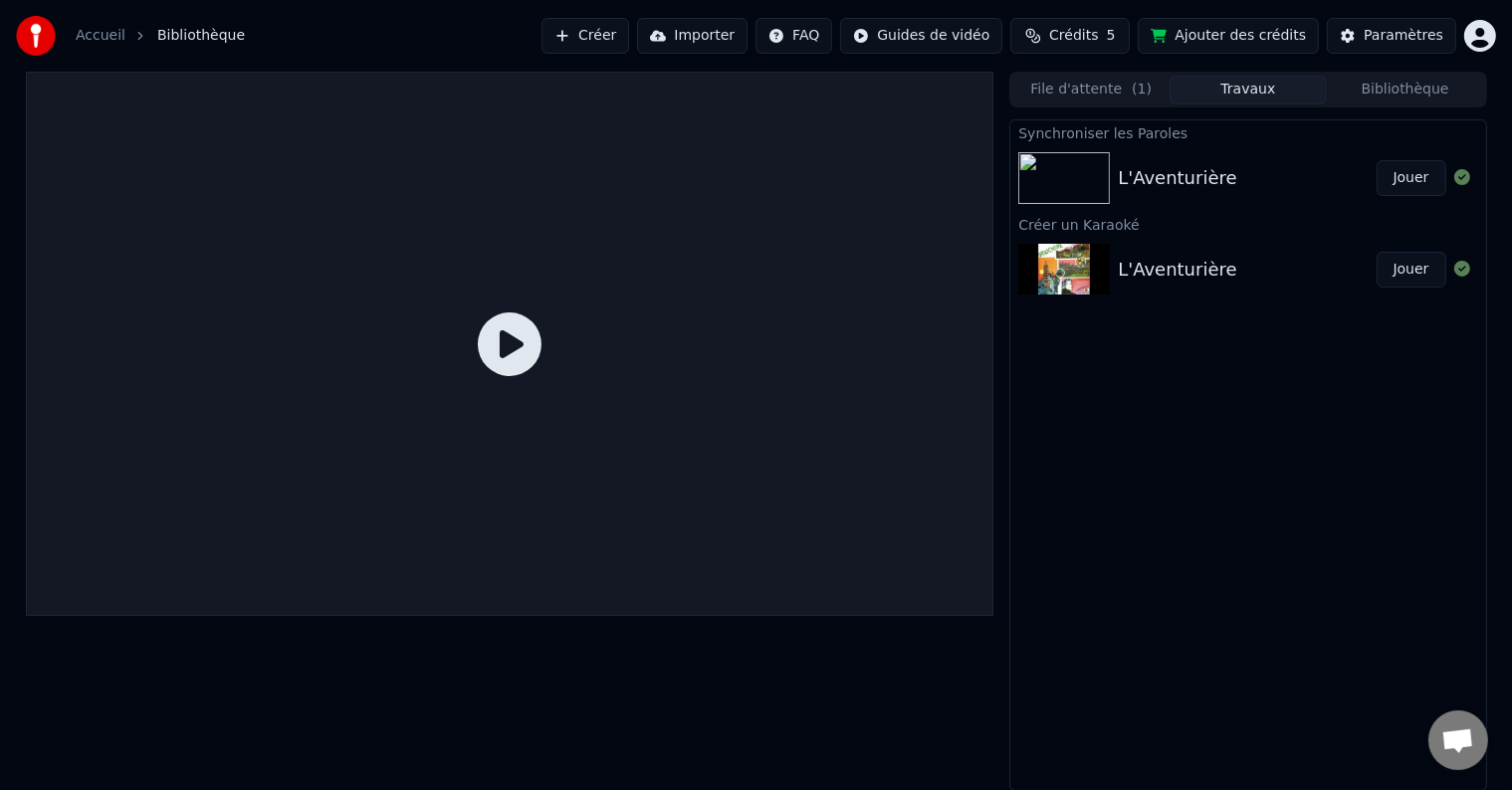
click at [1154, 273] on div "L'Aventurière" at bounding box center [1177, 270] width 119 height 28
click at [1144, 175] on div "L'Aventurière" at bounding box center [1177, 178] width 119 height 28
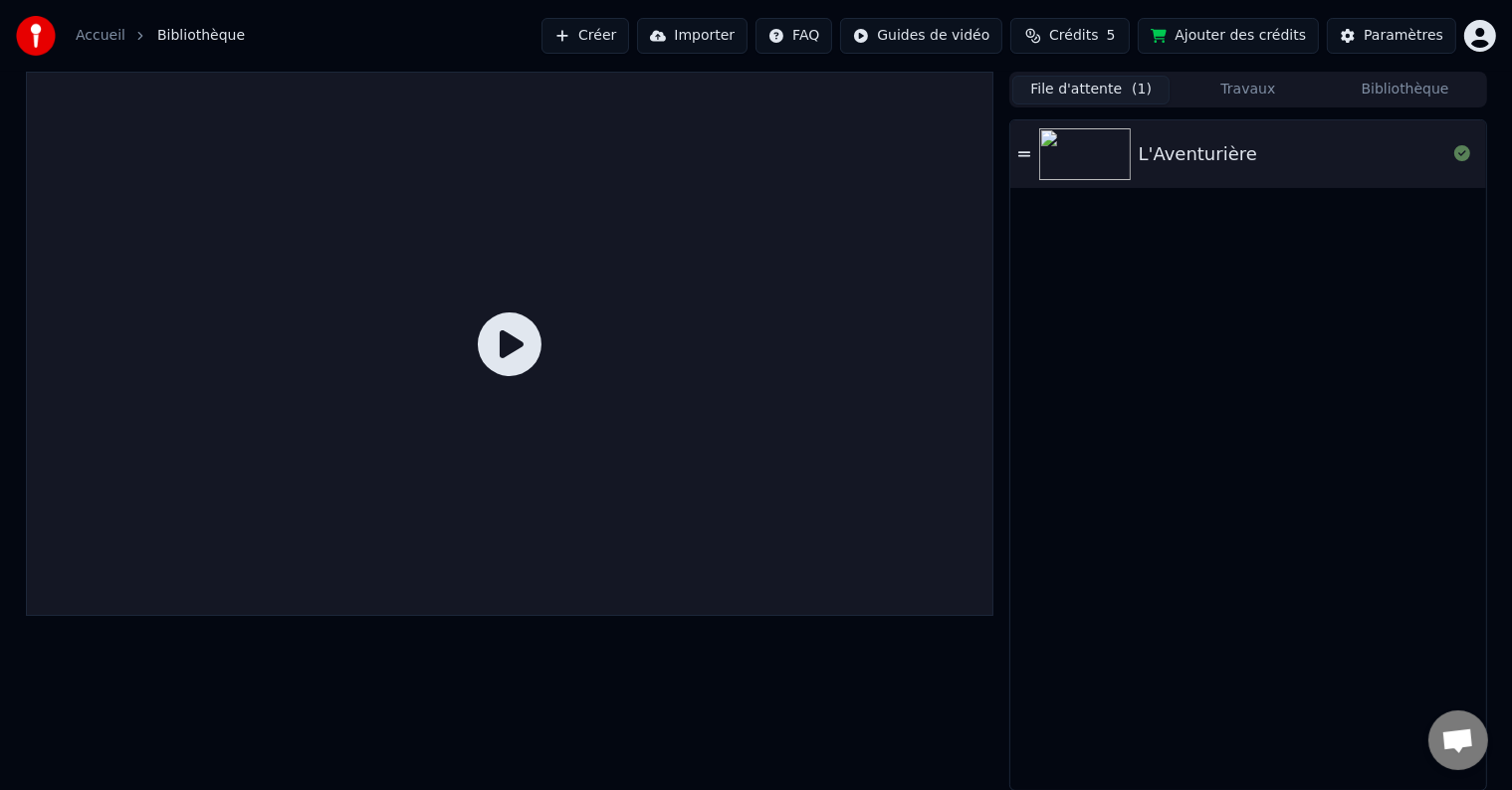
click at [1075, 96] on button "File d'attente ( 1 )" at bounding box center [1090, 90] width 157 height 29
click at [1244, 88] on button "Travaux" at bounding box center [1247, 90] width 157 height 29
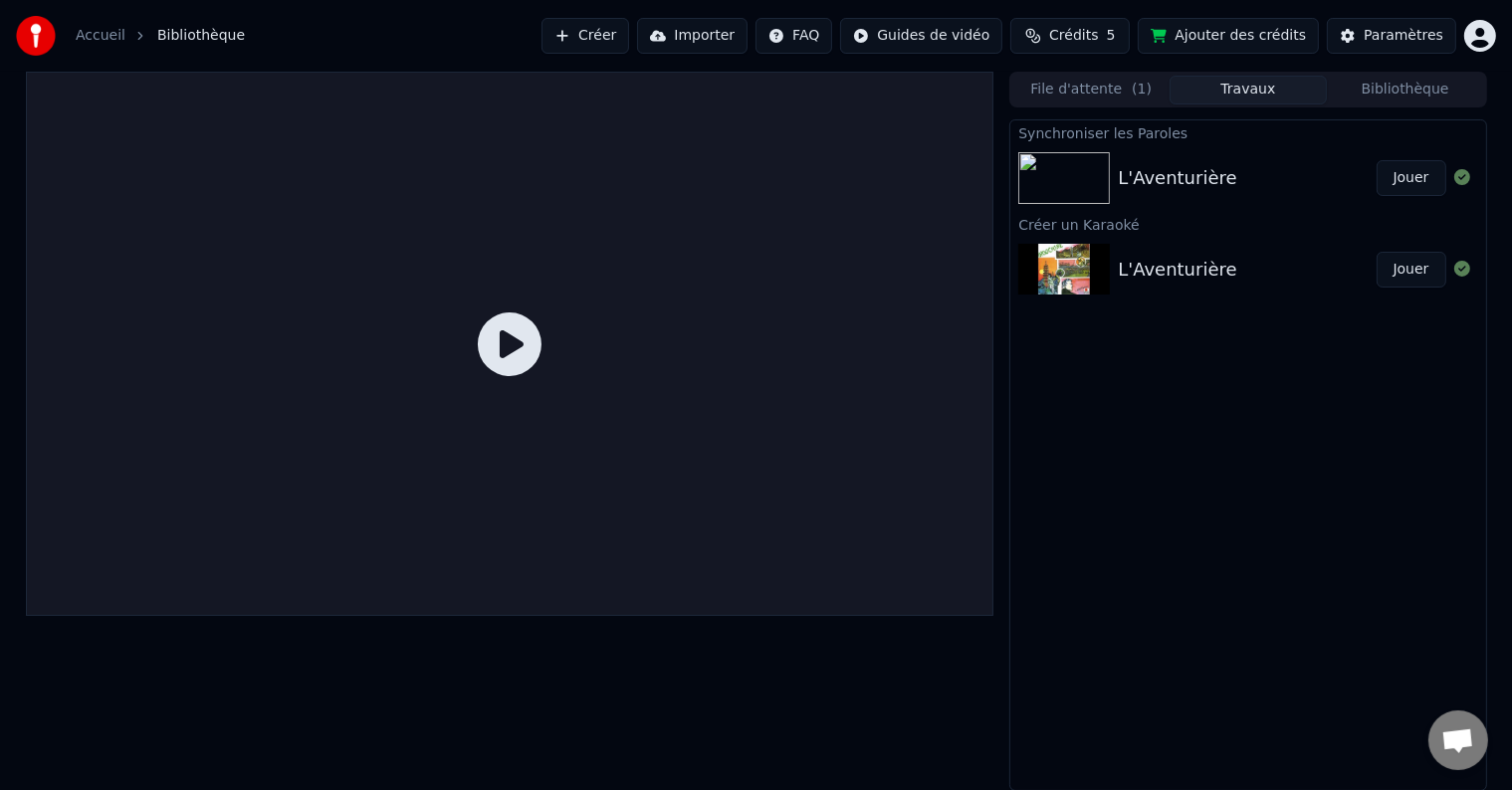
click at [1096, 93] on button "File d'attente ( 1 )" at bounding box center [1090, 90] width 157 height 29
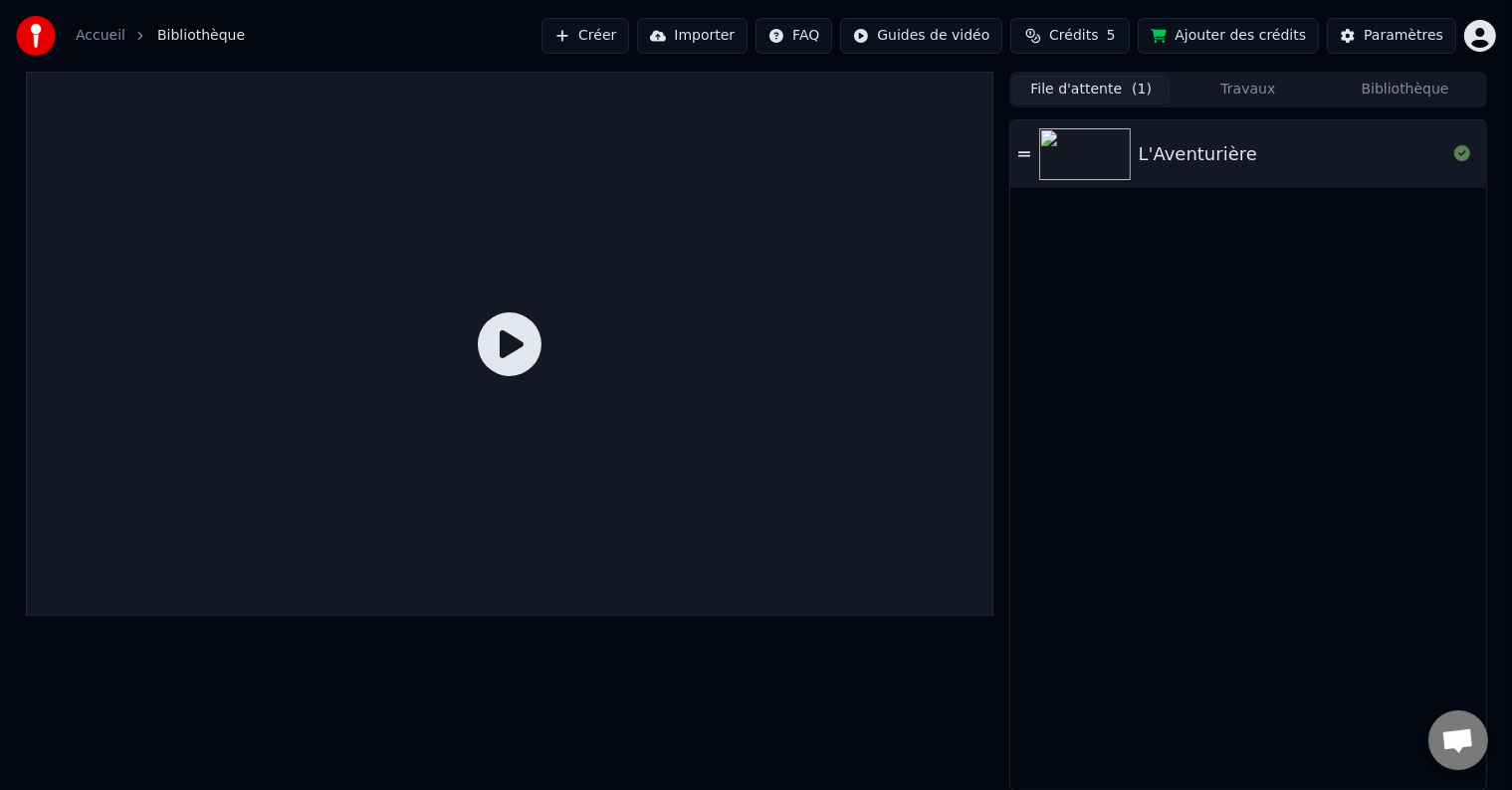
click at [1251, 90] on button "Travaux" at bounding box center [1247, 90] width 157 height 29
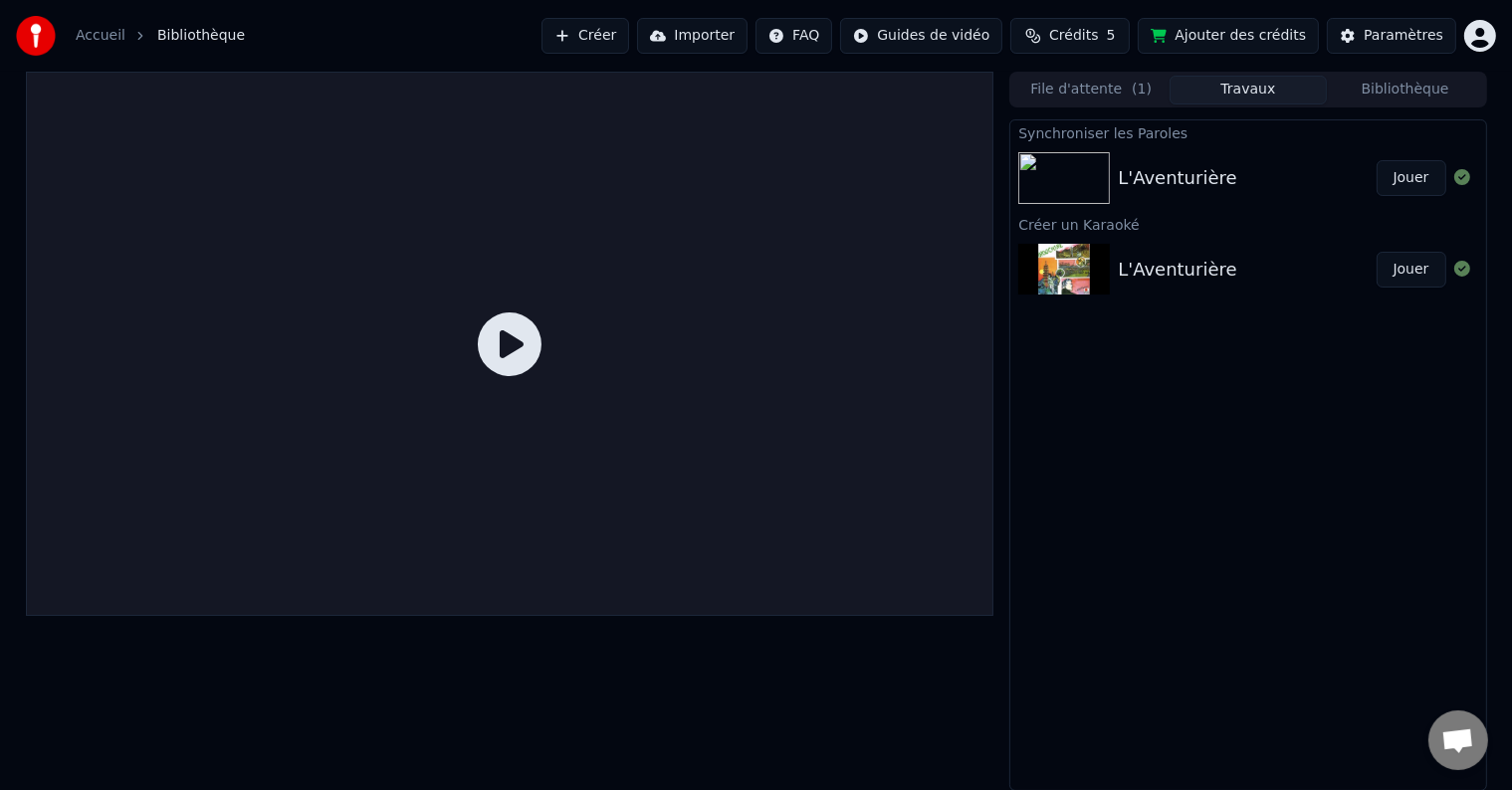
click at [1055, 178] on img at bounding box center [1064, 178] width 92 height 52
click at [1410, 181] on button "Jouer" at bounding box center [1412, 178] width 70 height 36
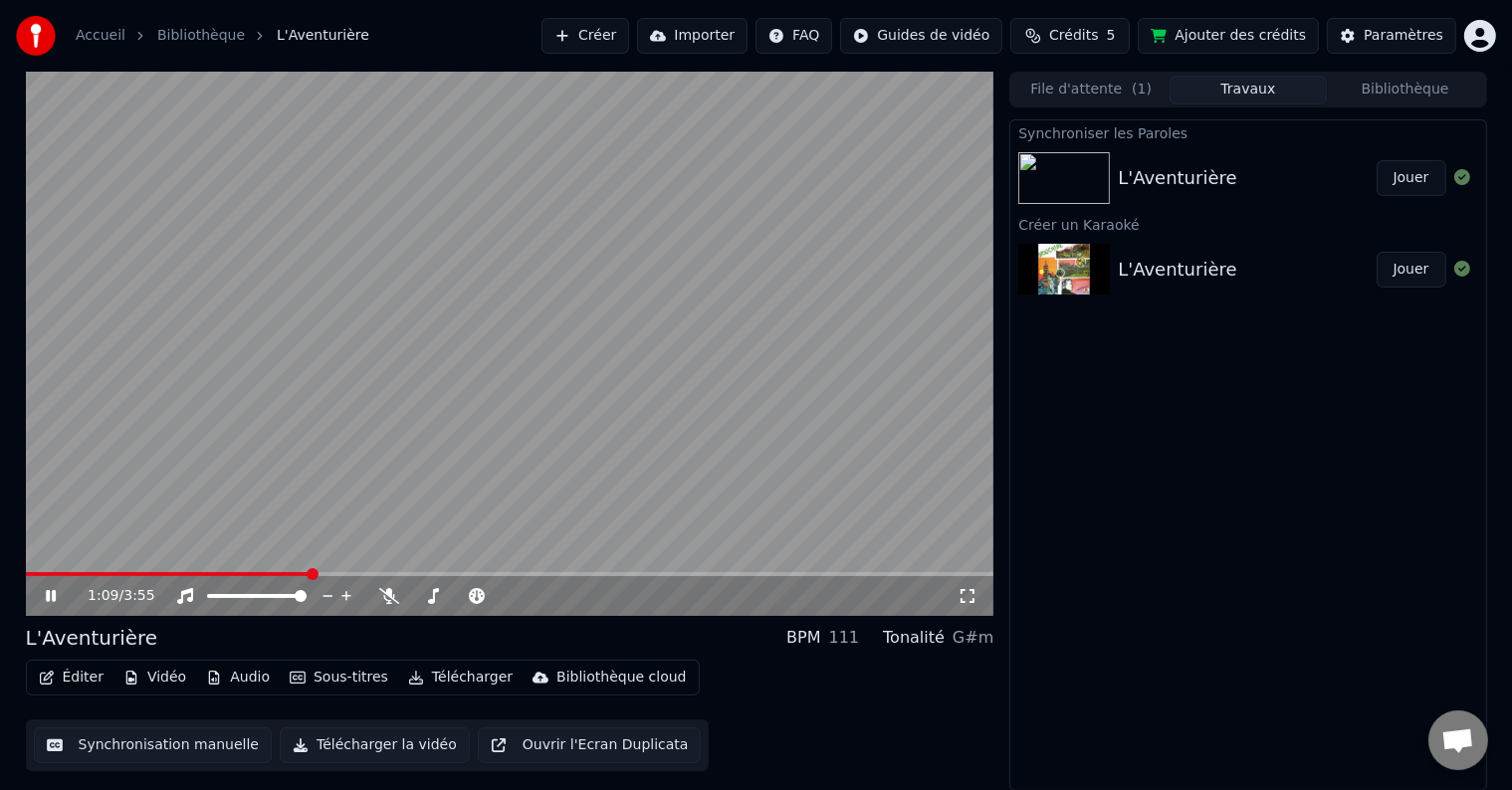
click at [64, 681] on button "Éditer" at bounding box center [71, 677] width 81 height 28
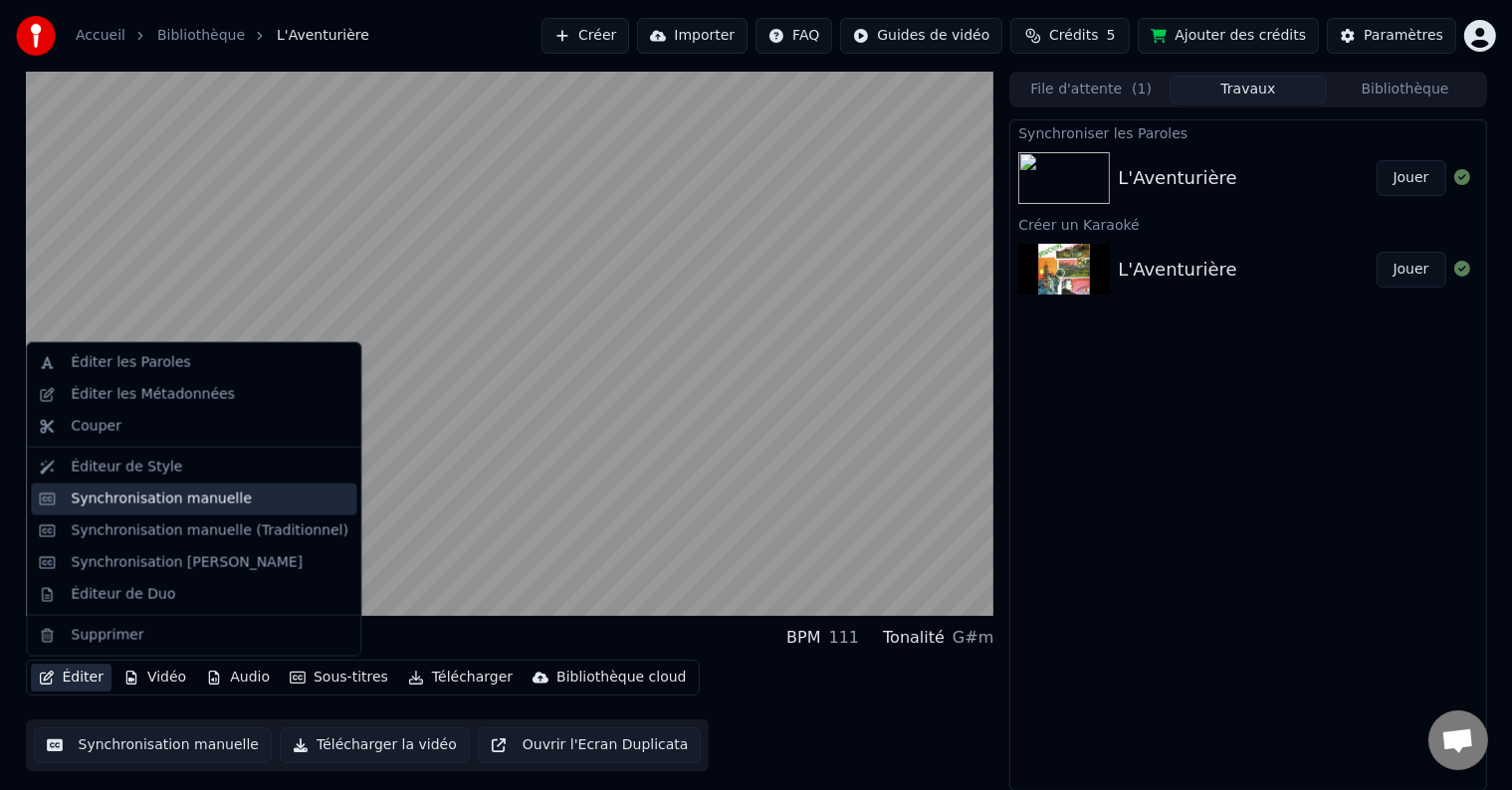
click at [112, 499] on div "Synchronisation manuelle" at bounding box center [161, 499] width 181 height 20
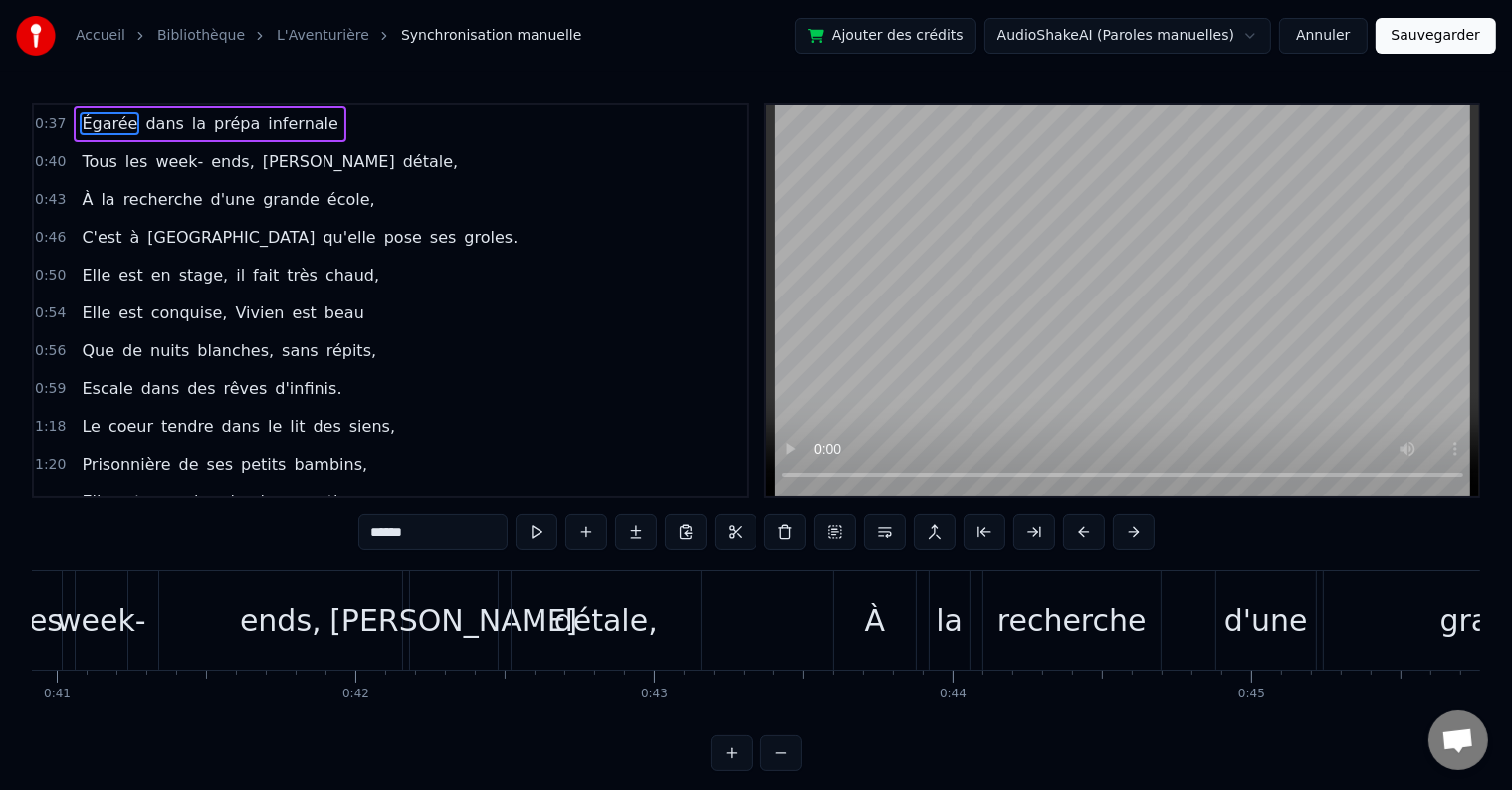
scroll to position [0, 12792]
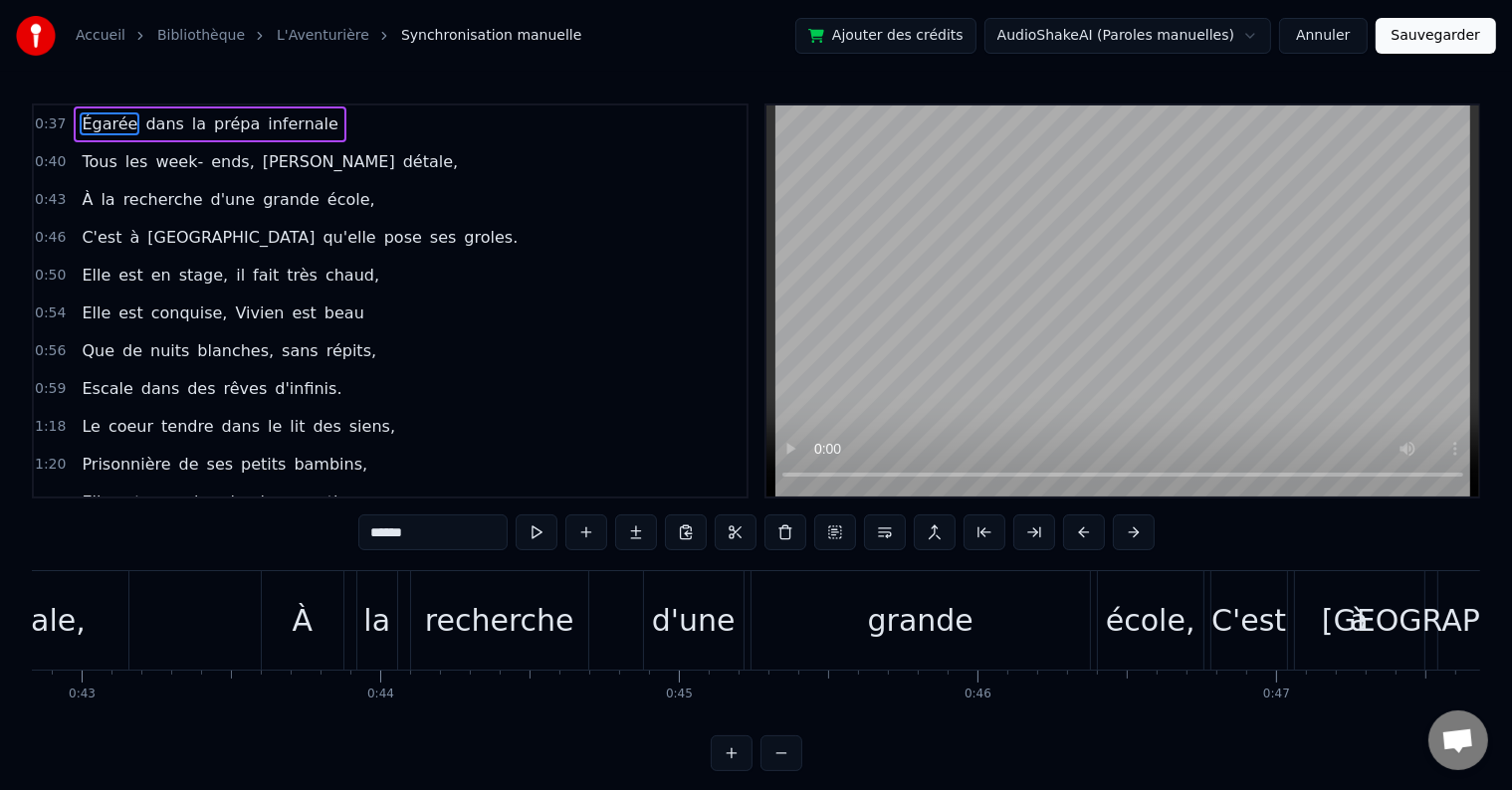
click at [1087, 633] on div "grande" at bounding box center [920, 620] width 339 height 99
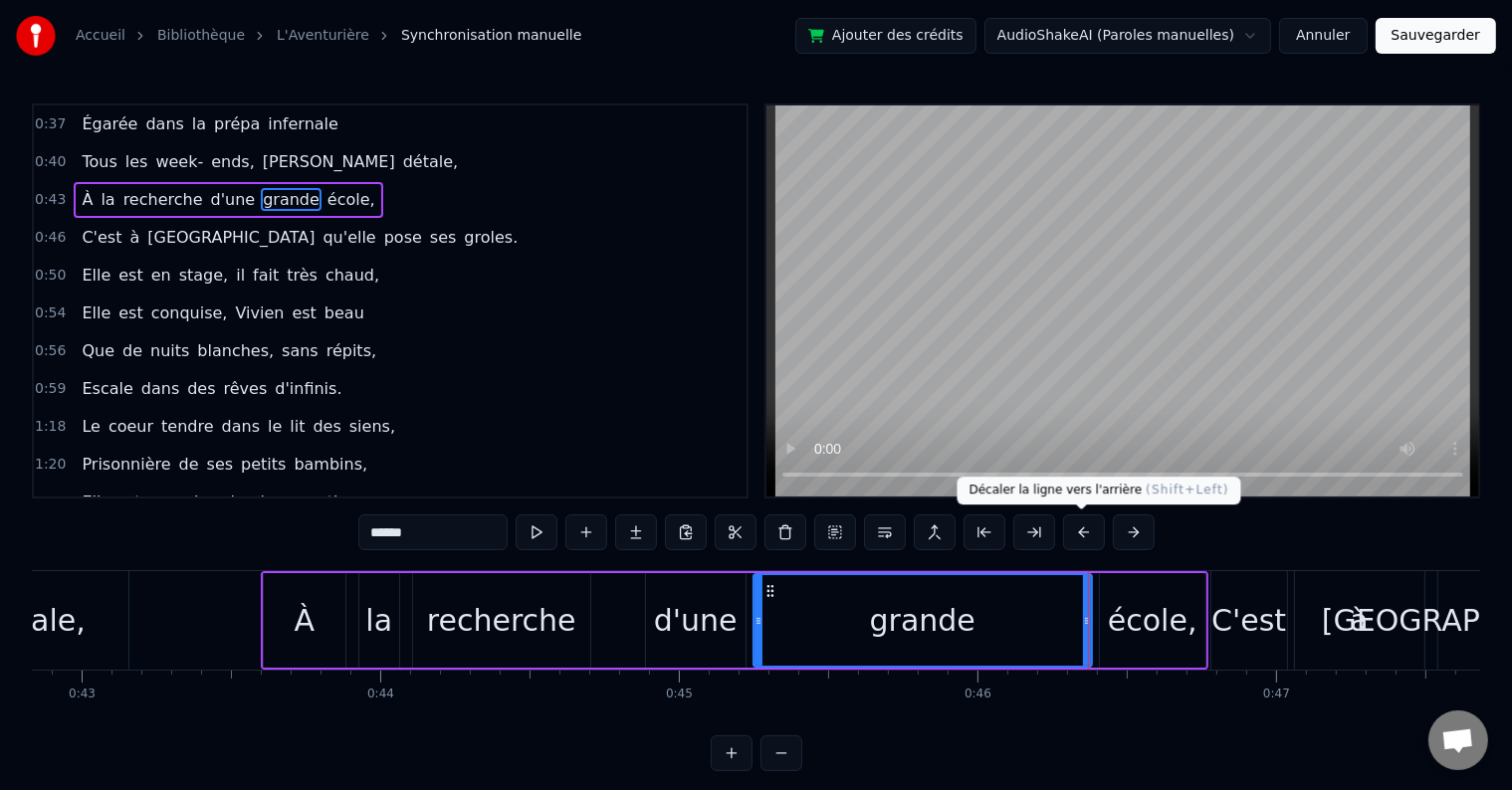
click at [1079, 534] on button at bounding box center [1084, 532] width 42 height 36
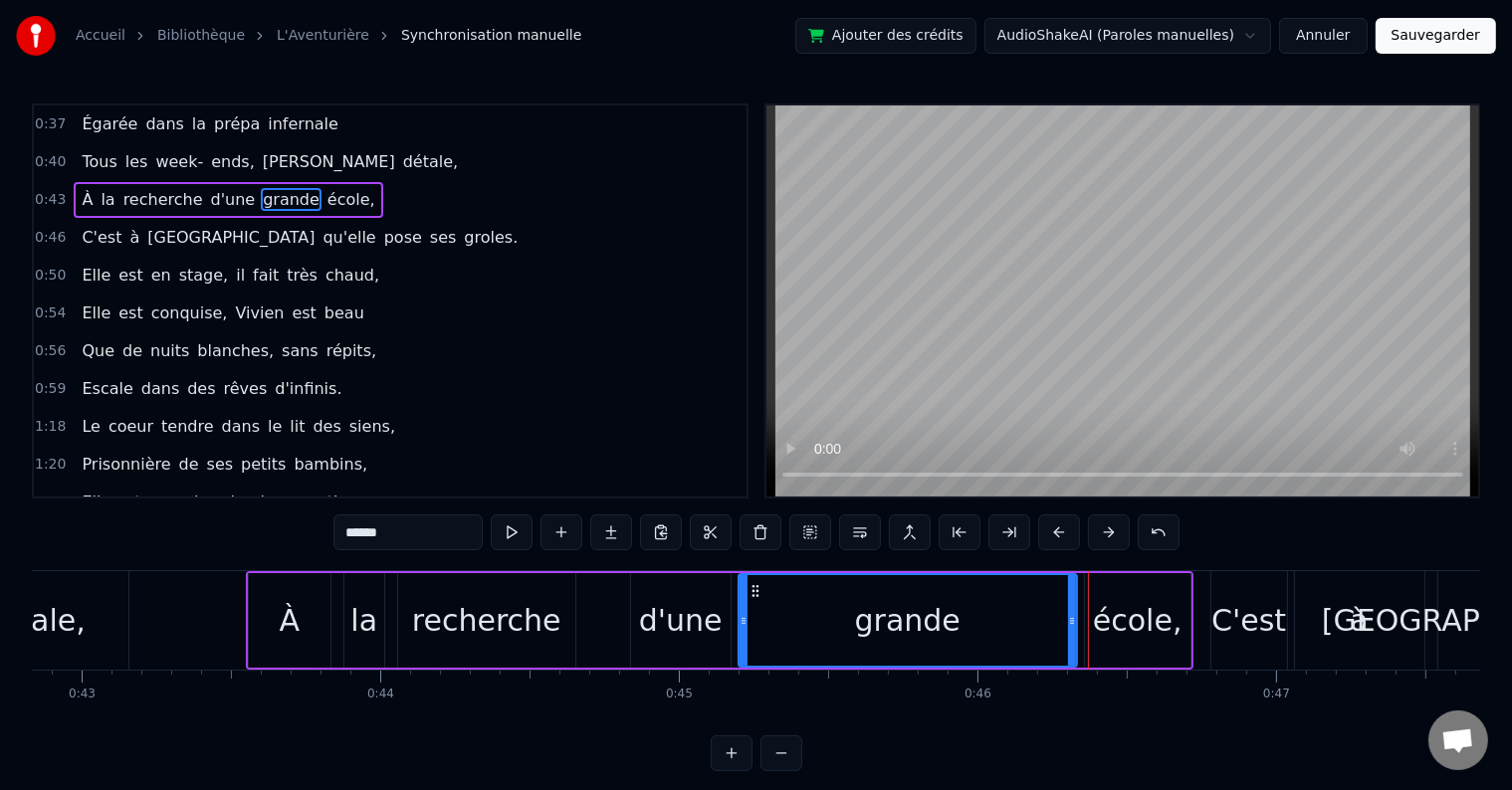
click at [1079, 534] on div "******" at bounding box center [756, 532] width 846 height 36
drag, startPoint x: 1071, startPoint y: 622, endPoint x: 1036, endPoint y: 621, distance: 35.0
click at [1036, 621] on icon at bounding box center [1037, 621] width 8 height 16
click at [1132, 623] on div "école," at bounding box center [1138, 620] width 90 height 45
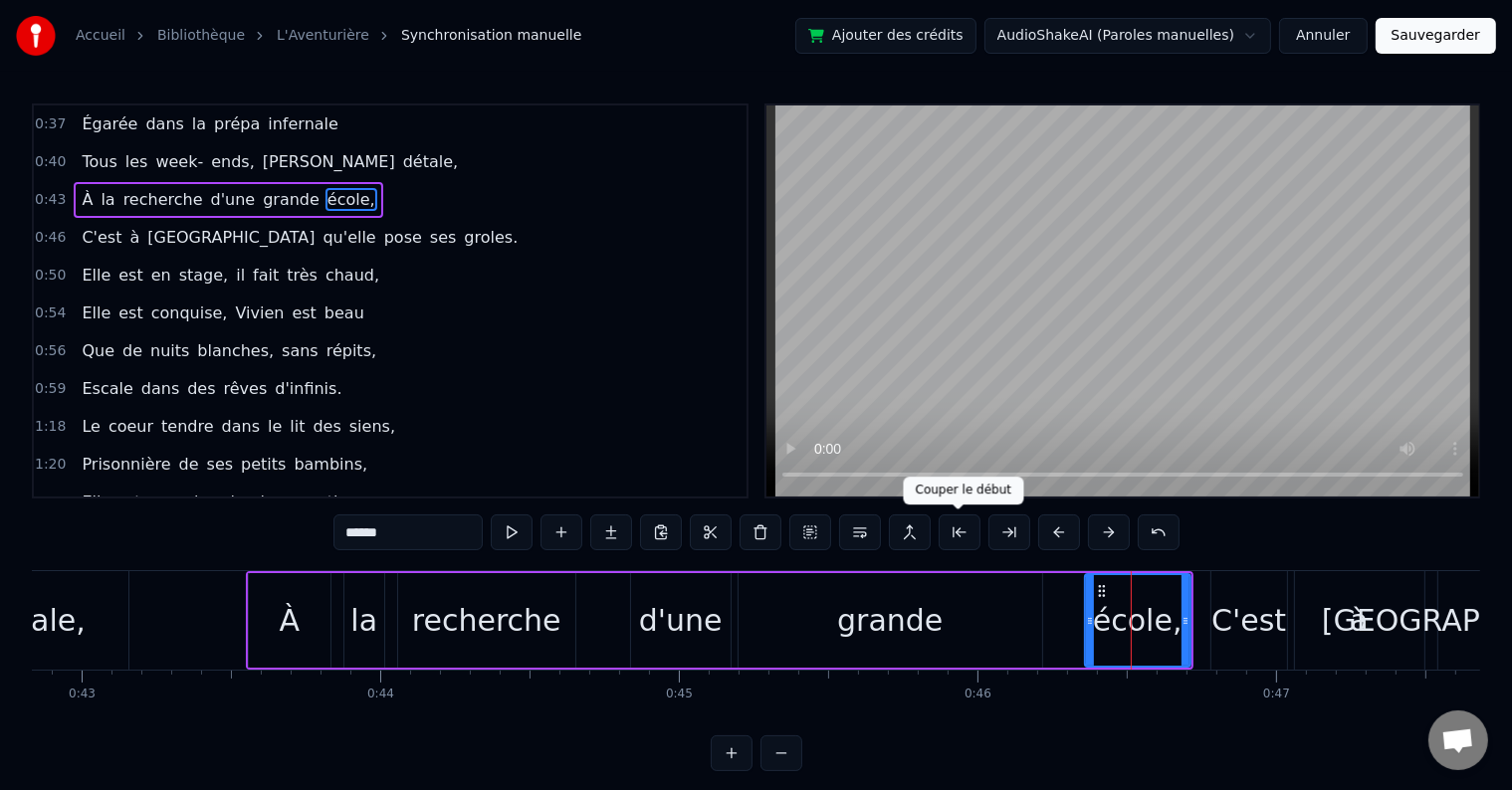
click at [955, 533] on button at bounding box center [959, 532] width 42 height 36
click at [950, 527] on button at bounding box center [959, 532] width 42 height 36
drag, startPoint x: 1135, startPoint y: 620, endPoint x: 1047, endPoint y: 613, distance: 88.3
click at [1047, 613] on icon at bounding box center [1051, 621] width 8 height 16
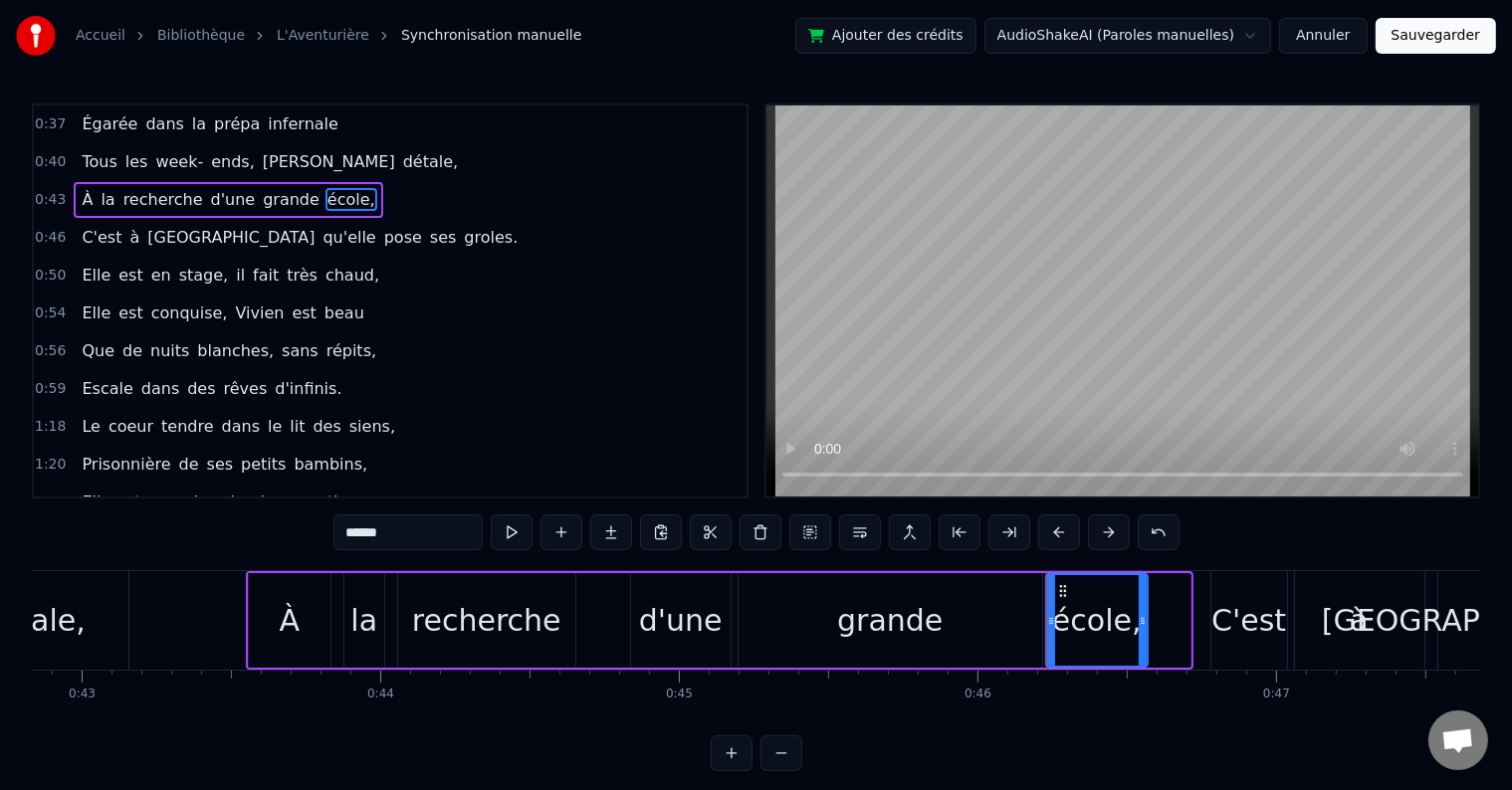
drag, startPoint x: 1182, startPoint y: 621, endPoint x: 1140, endPoint y: 619, distance: 42.0
click at [1140, 619] on icon at bounding box center [1143, 621] width 8 height 16
click at [785, 629] on div "grande" at bounding box center [890, 620] width 304 height 95
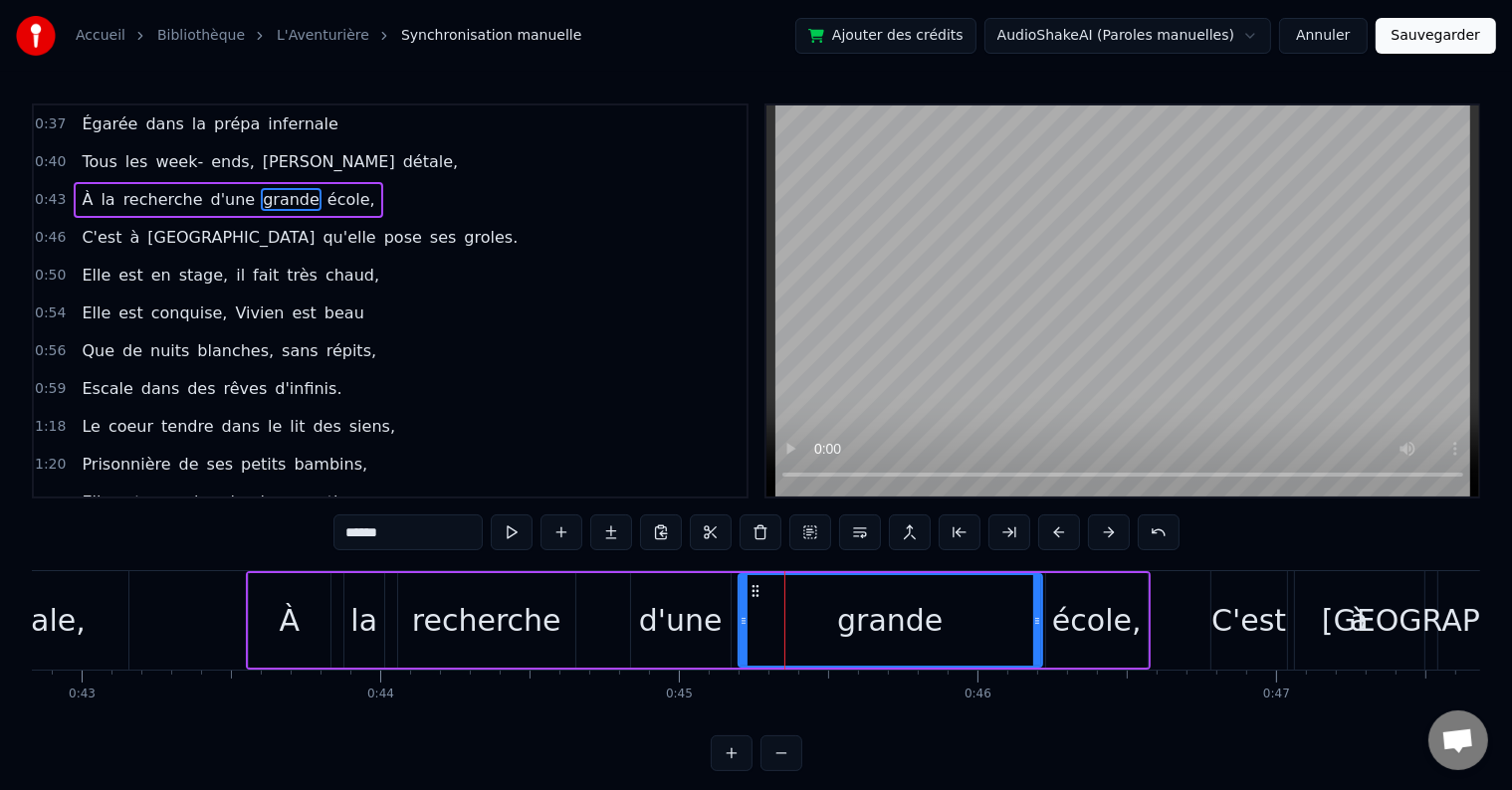
click at [892, 623] on div "grande" at bounding box center [890, 620] width 106 height 45
click at [677, 631] on div "d'une" at bounding box center [682, 620] width 84 height 45
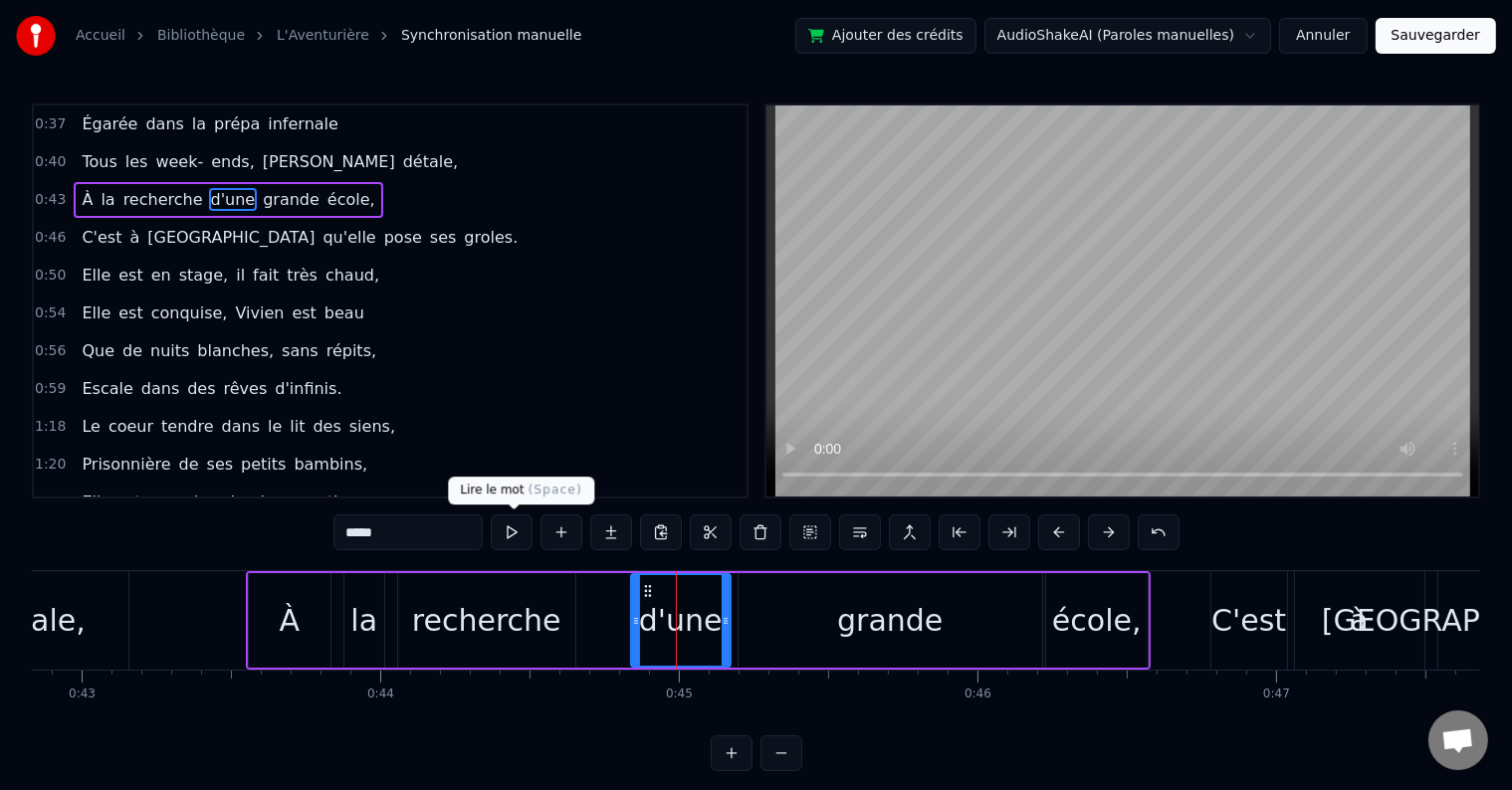
click at [508, 526] on button at bounding box center [512, 532] width 42 height 36
click at [830, 622] on div "grande" at bounding box center [890, 620] width 304 height 95
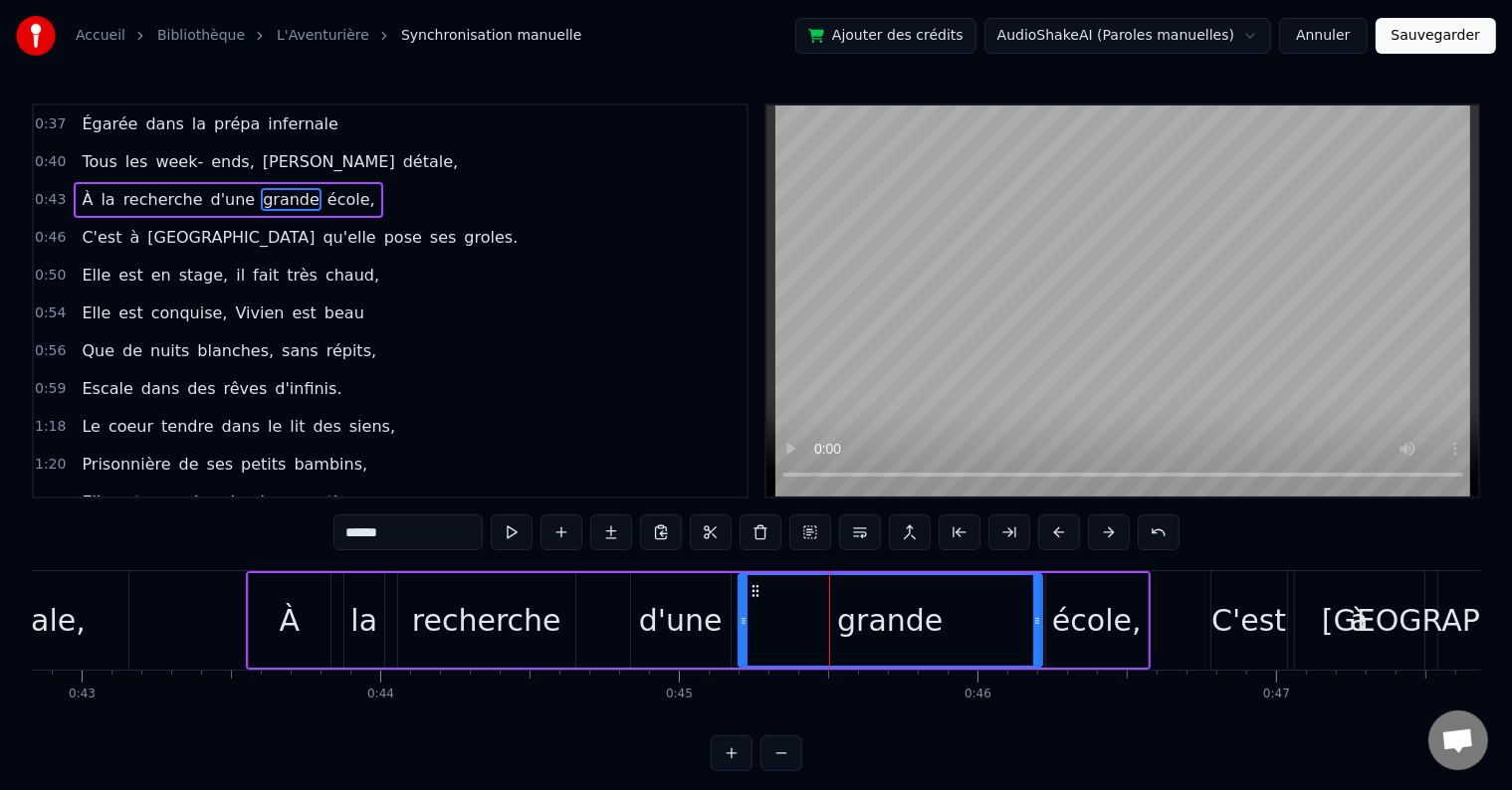
click at [1097, 635] on div "école," at bounding box center [1097, 620] width 90 height 45
type input "******"
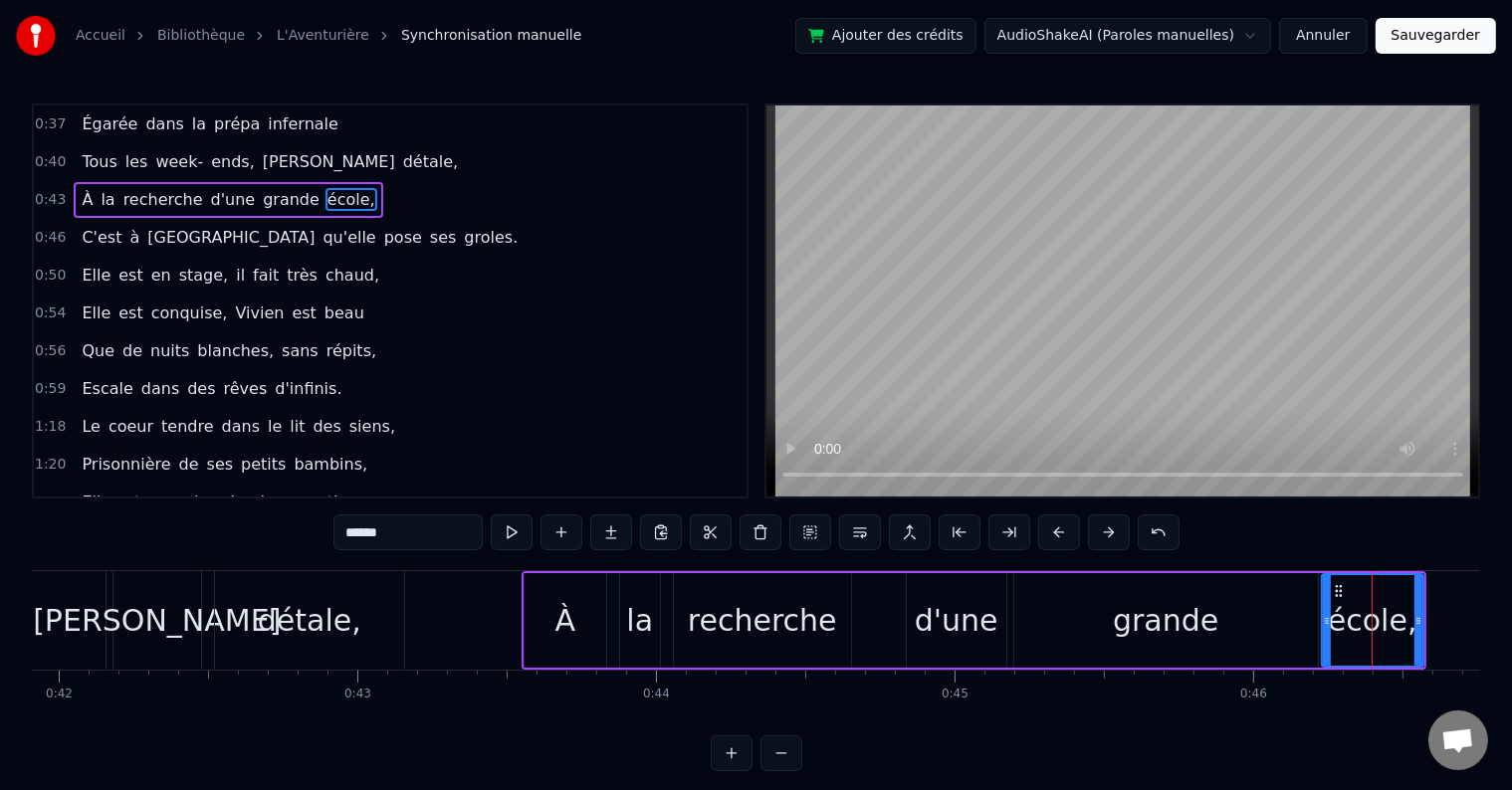
scroll to position [0, 12536]
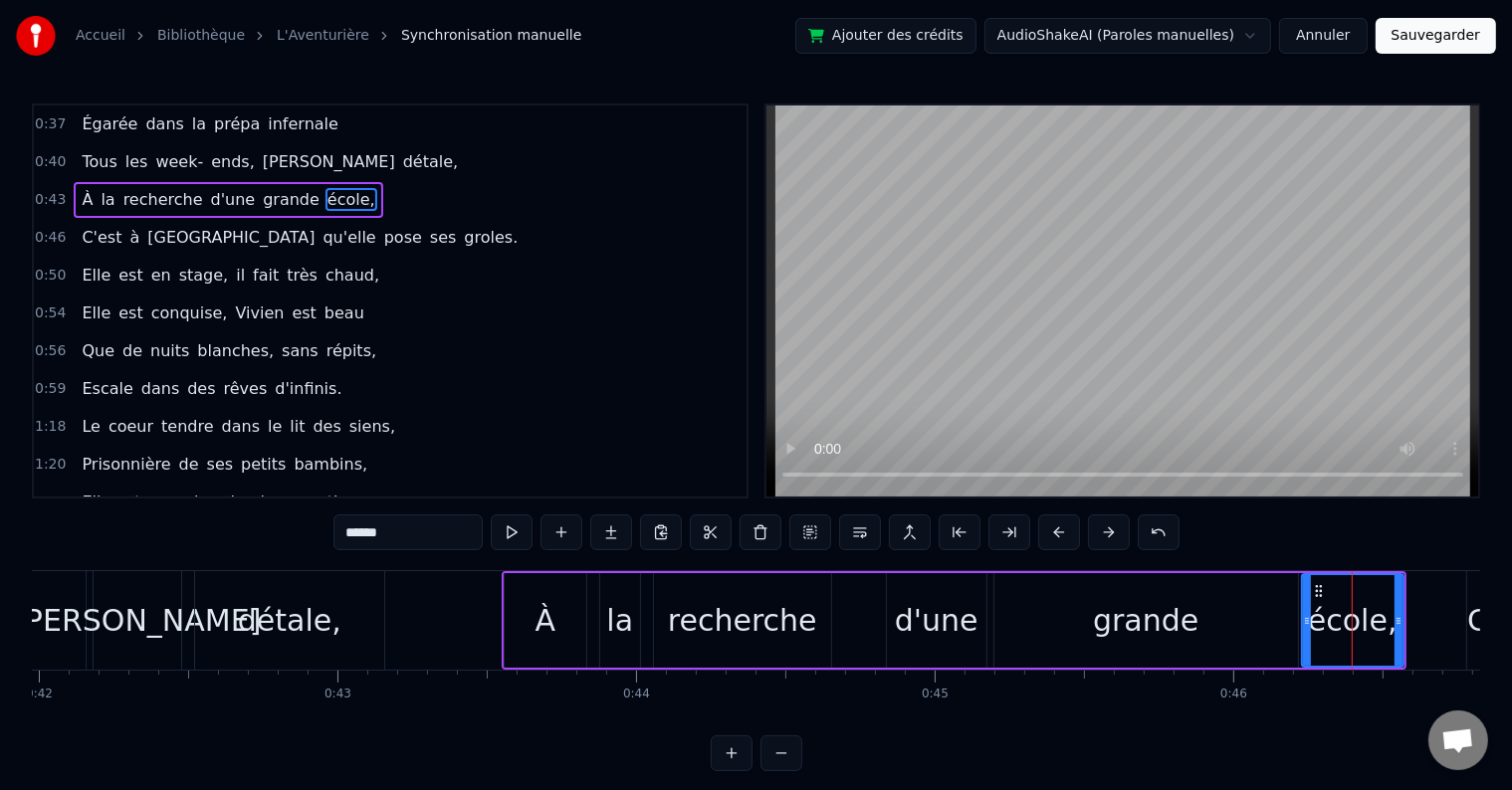
drag, startPoint x: 564, startPoint y: 632, endPoint x: 756, endPoint y: 635, distance: 192.0
click at [756, 635] on div "À la recherche d'une grande école," at bounding box center [953, 620] width 904 height 99
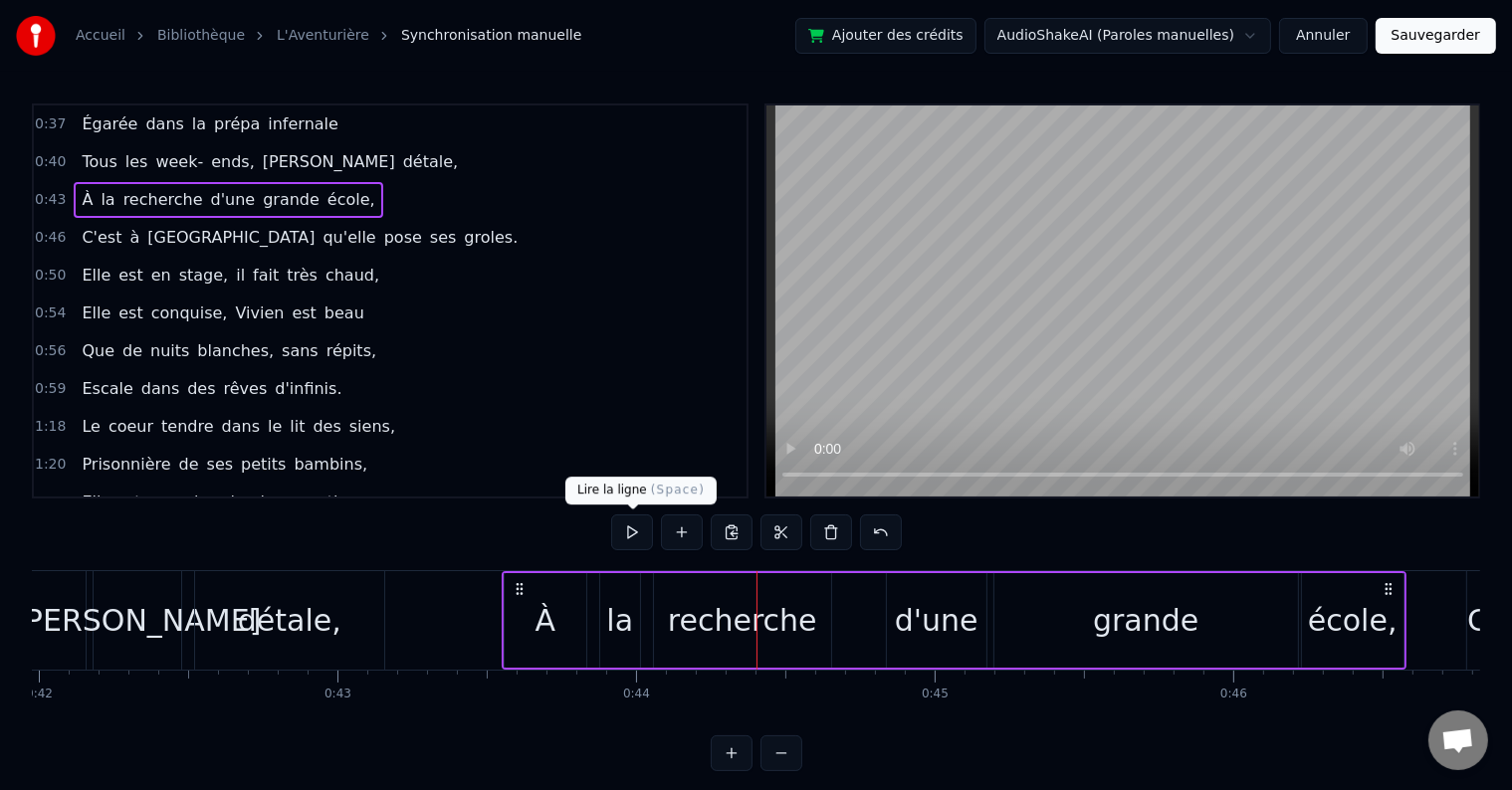
click at [632, 531] on button at bounding box center [633, 532] width 42 height 36
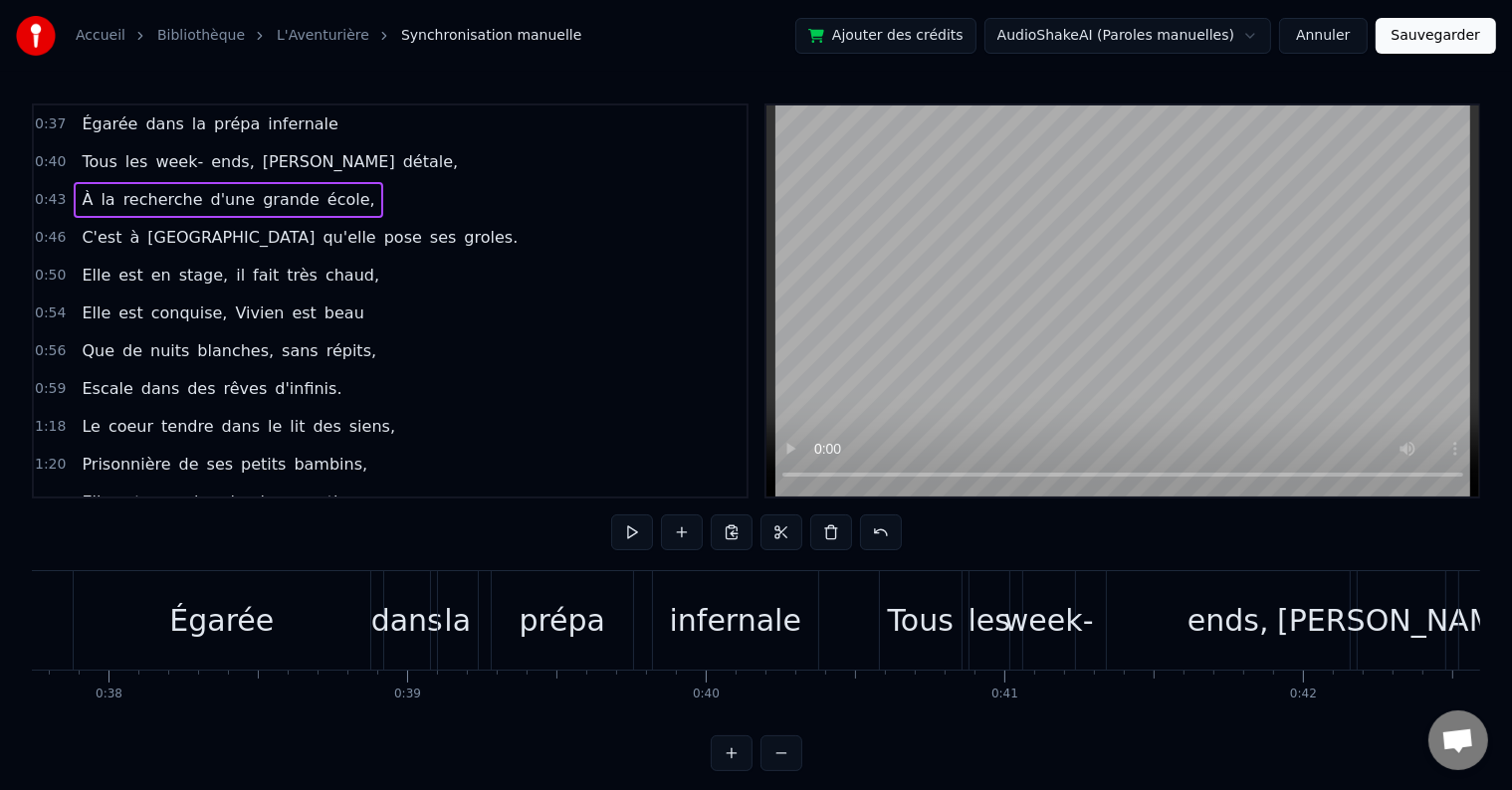
scroll to position [0, 10004]
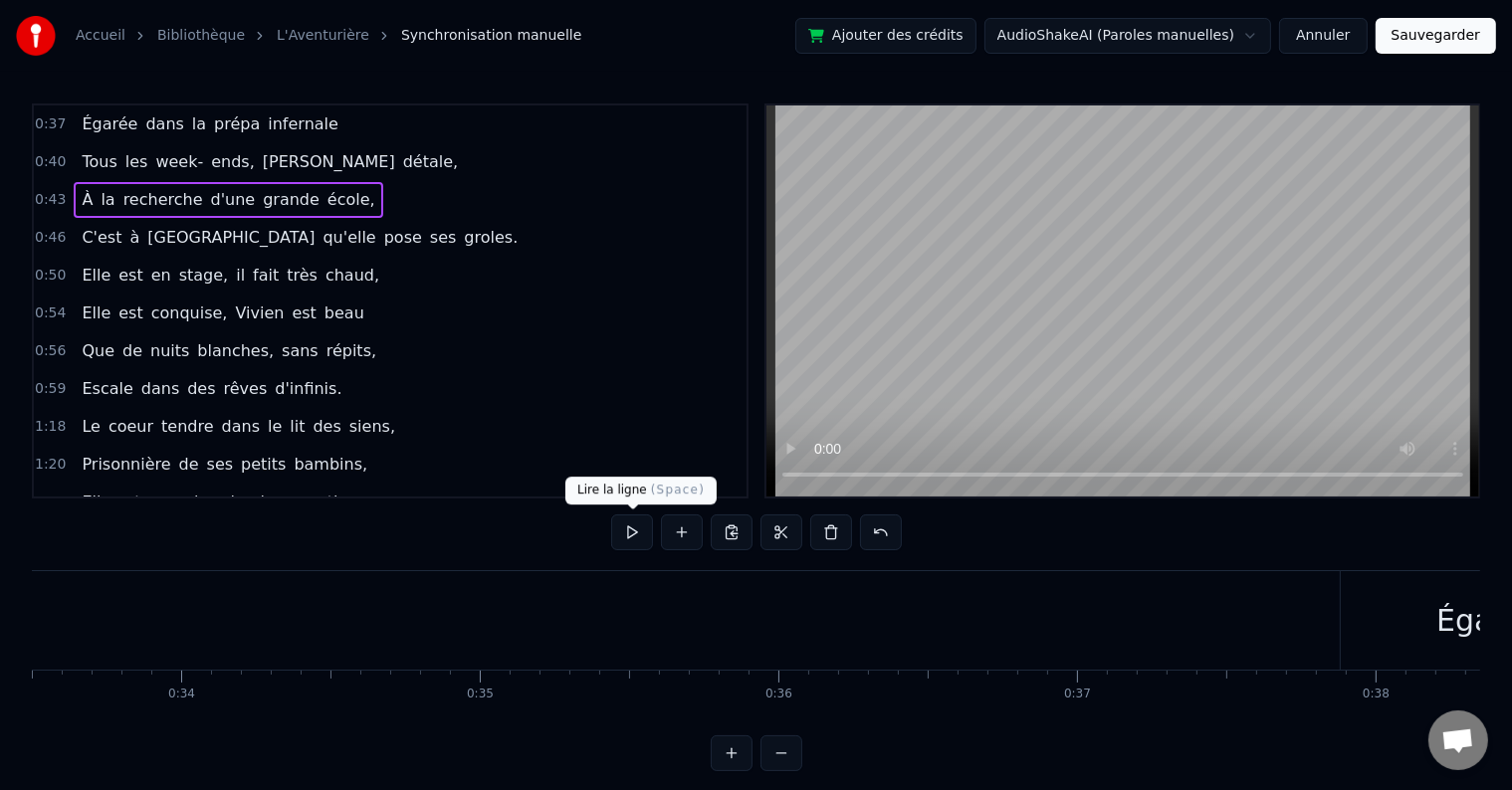
click at [630, 533] on button at bounding box center [633, 532] width 42 height 36
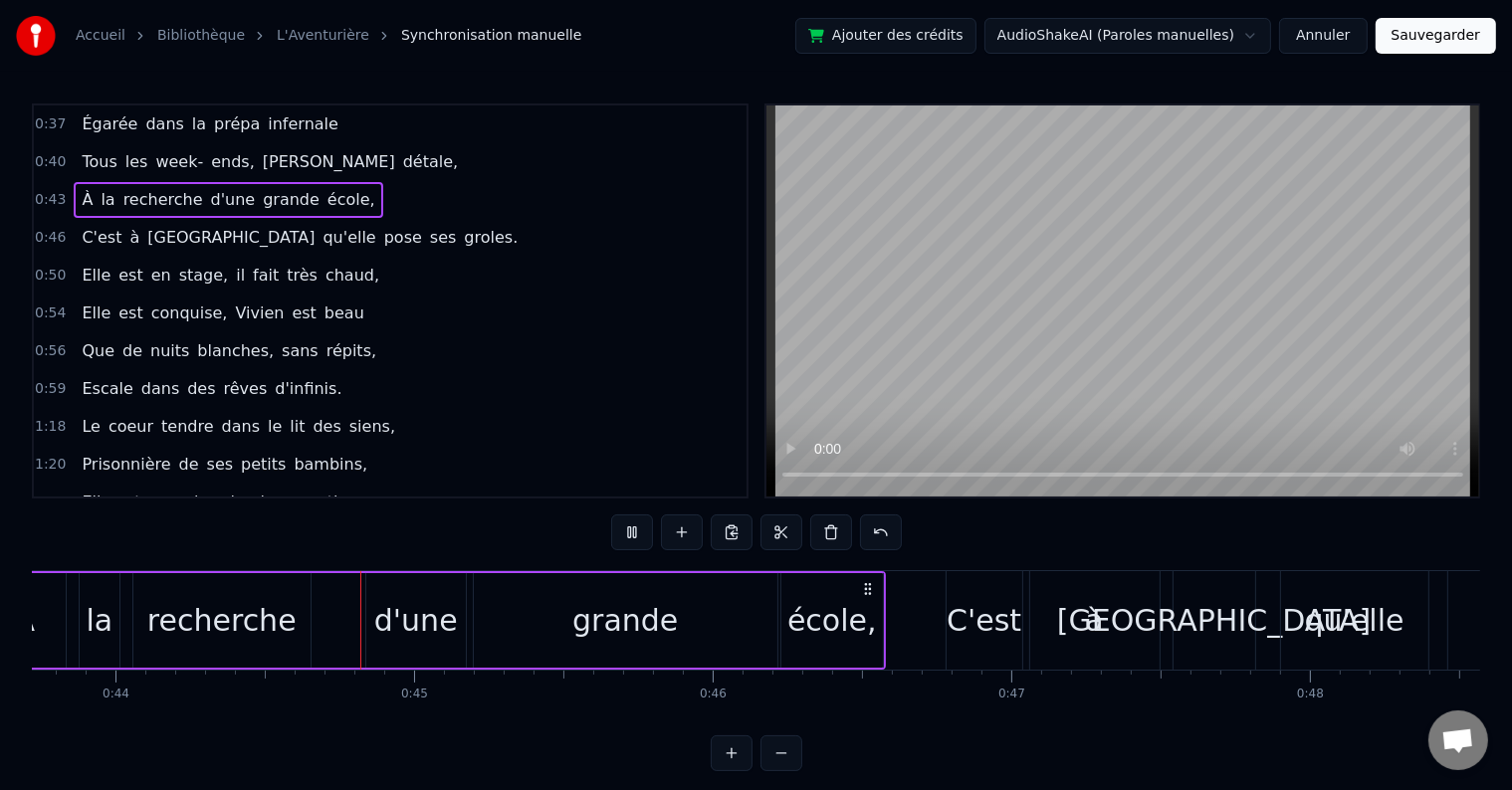
scroll to position [0, 13124]
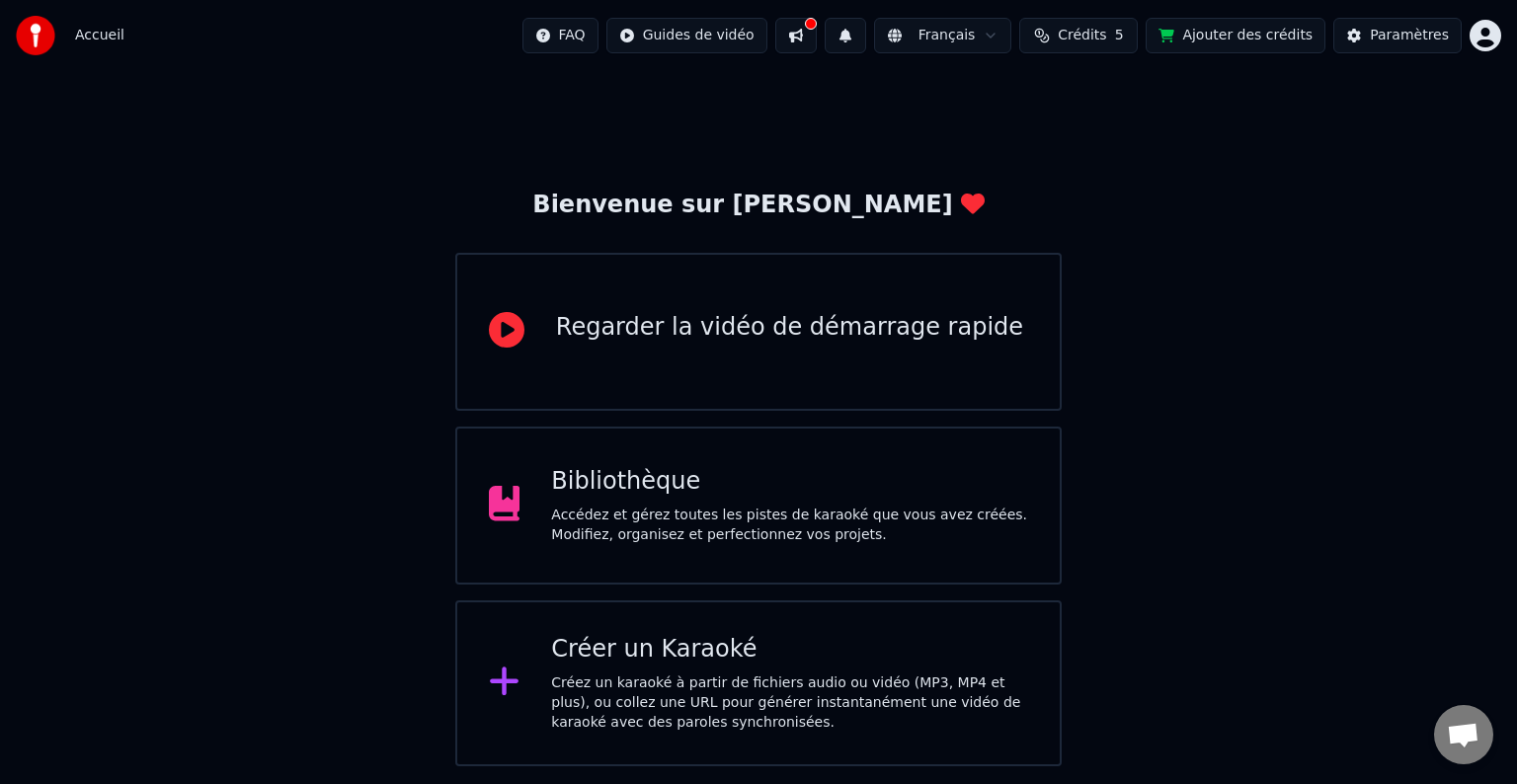
click at [680, 542] on div "Accédez et gérez toutes les pistes de karaoké que vous avez créées. Modifiez, o…" at bounding box center [789, 525] width 477 height 40
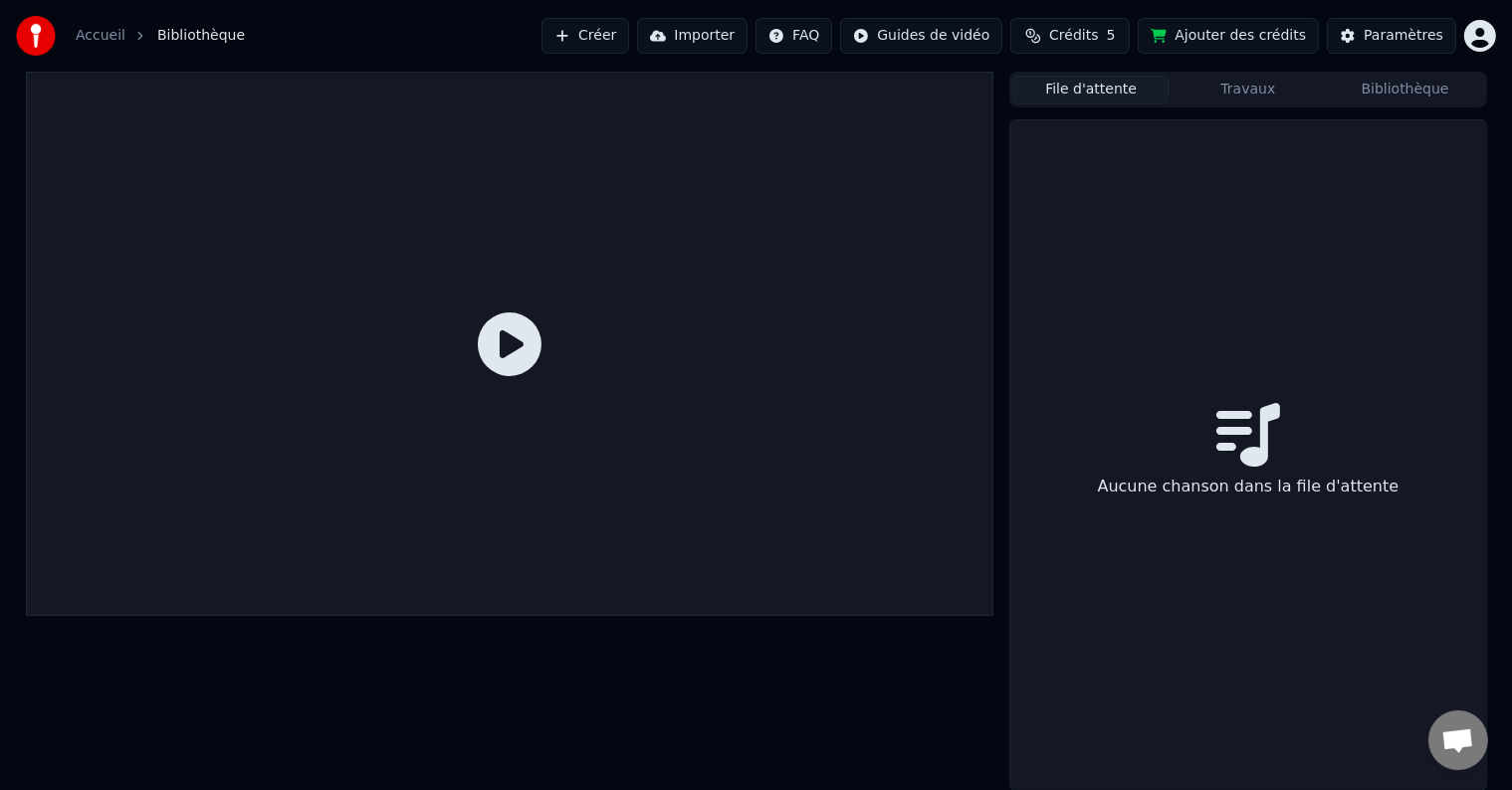
click at [1085, 92] on button "File d'attente" at bounding box center [1090, 90] width 157 height 29
click at [1256, 94] on button "Travaux" at bounding box center [1247, 90] width 157 height 29
click at [1104, 89] on button "File d'attente" at bounding box center [1090, 90] width 157 height 29
click at [86, 36] on link "Accueil" at bounding box center [101, 36] width 50 height 20
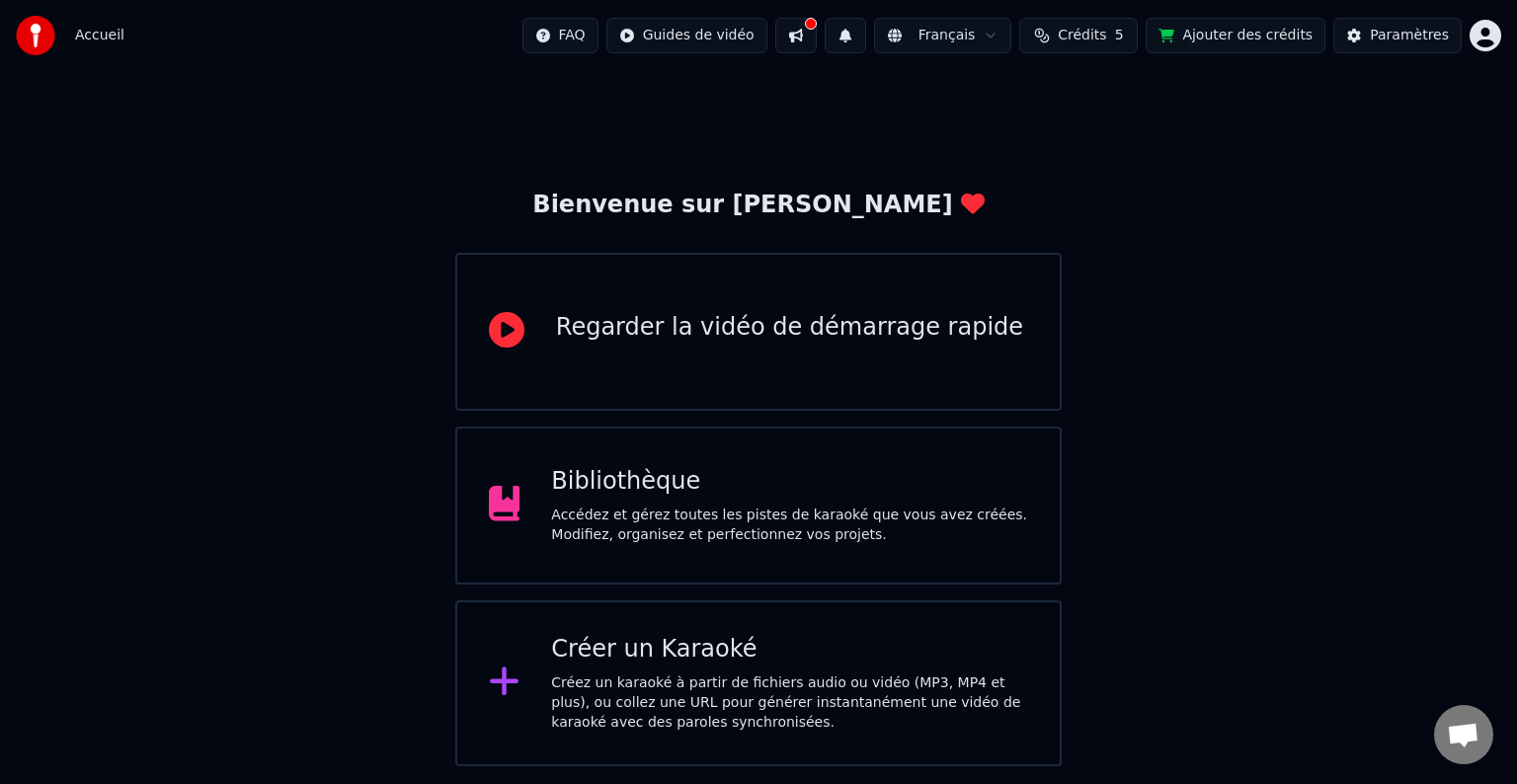
click at [722, 511] on div "Accédez et gérez toutes les pistes de karaoké que vous avez créées. Modifiez, o…" at bounding box center [789, 525] width 477 height 40
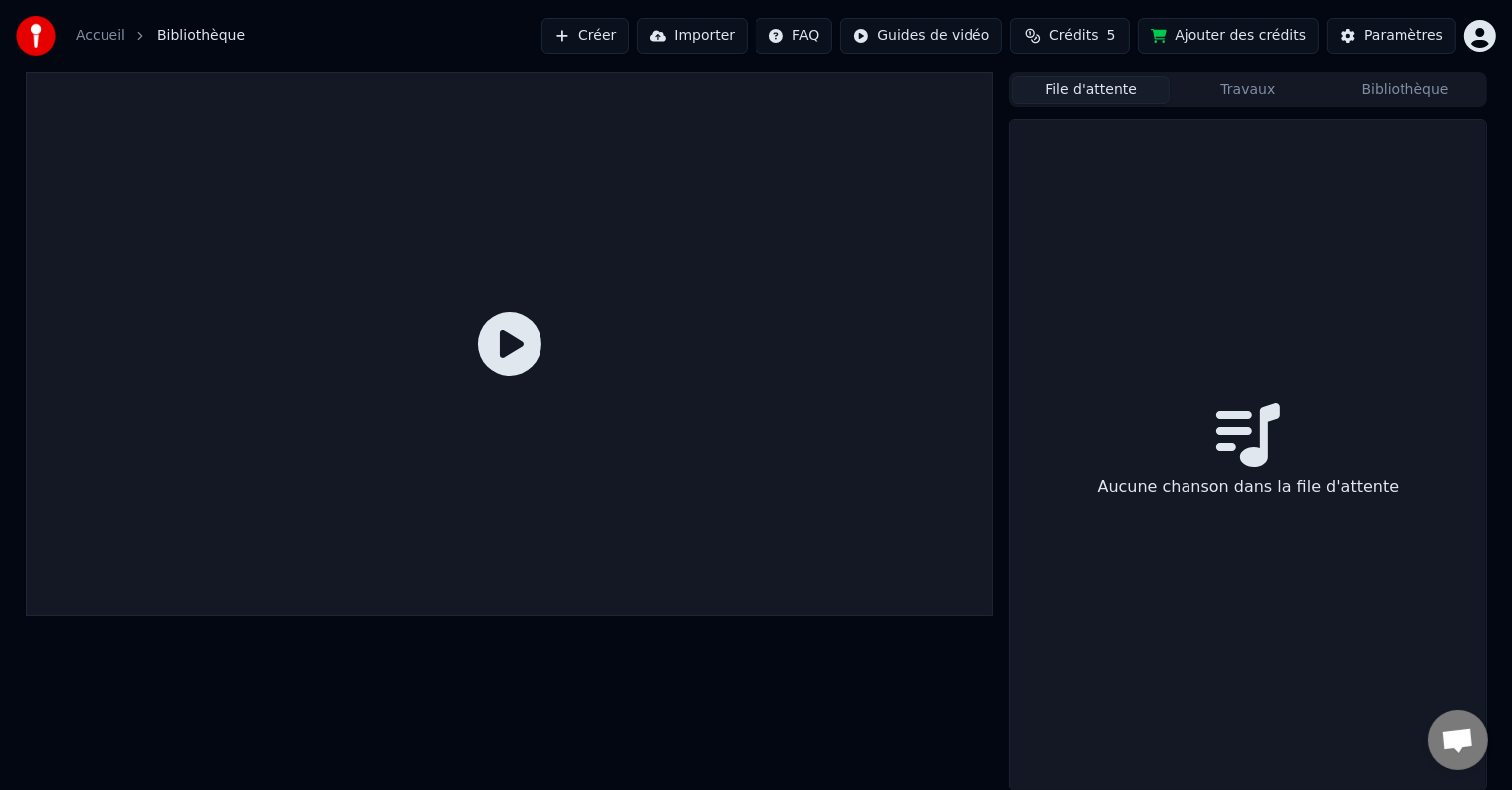
click at [728, 515] on div at bounding box center [510, 344] width 968 height 544
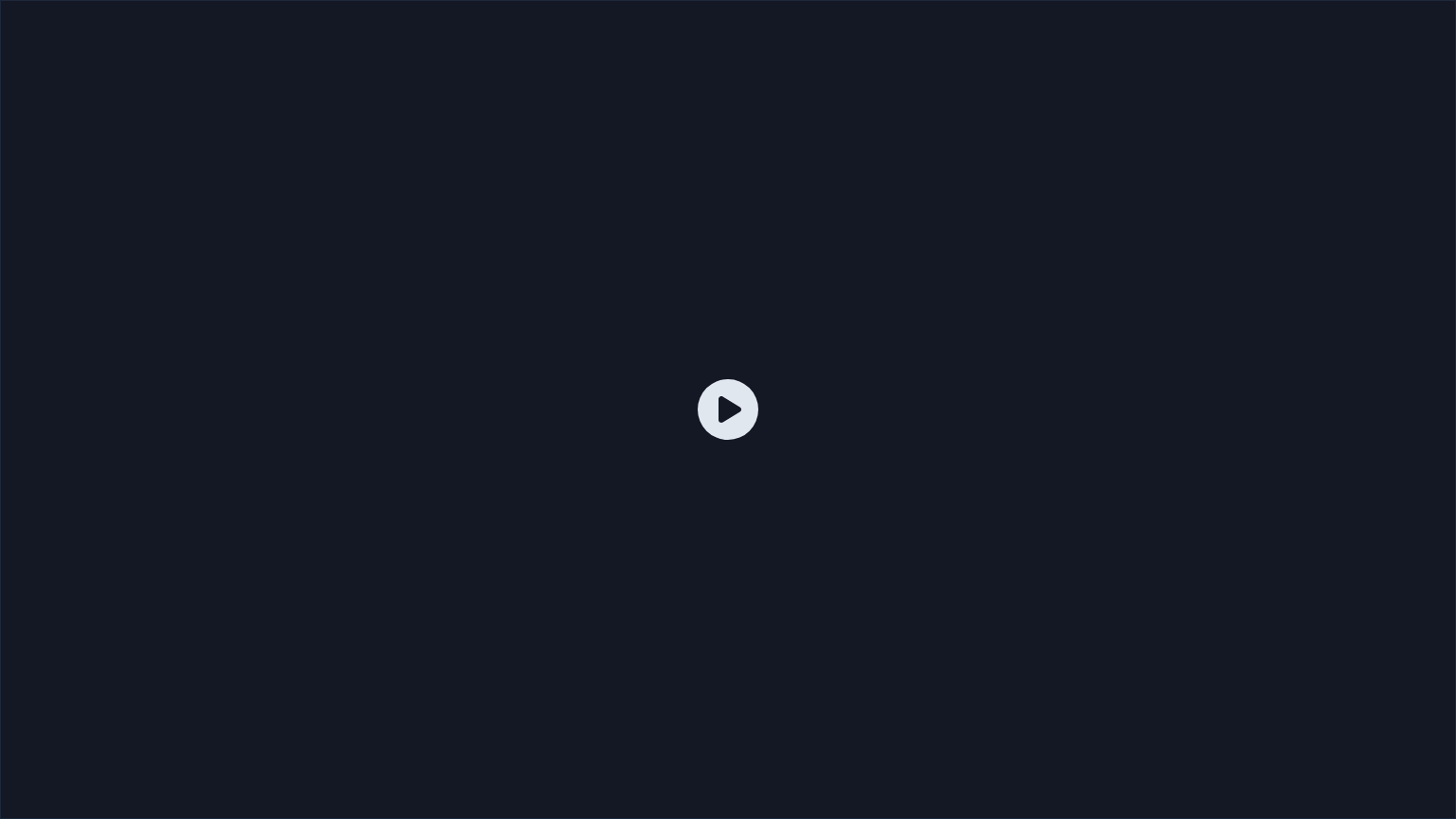
click at [720, 411] on icon at bounding box center [728, 409] width 61 height 61
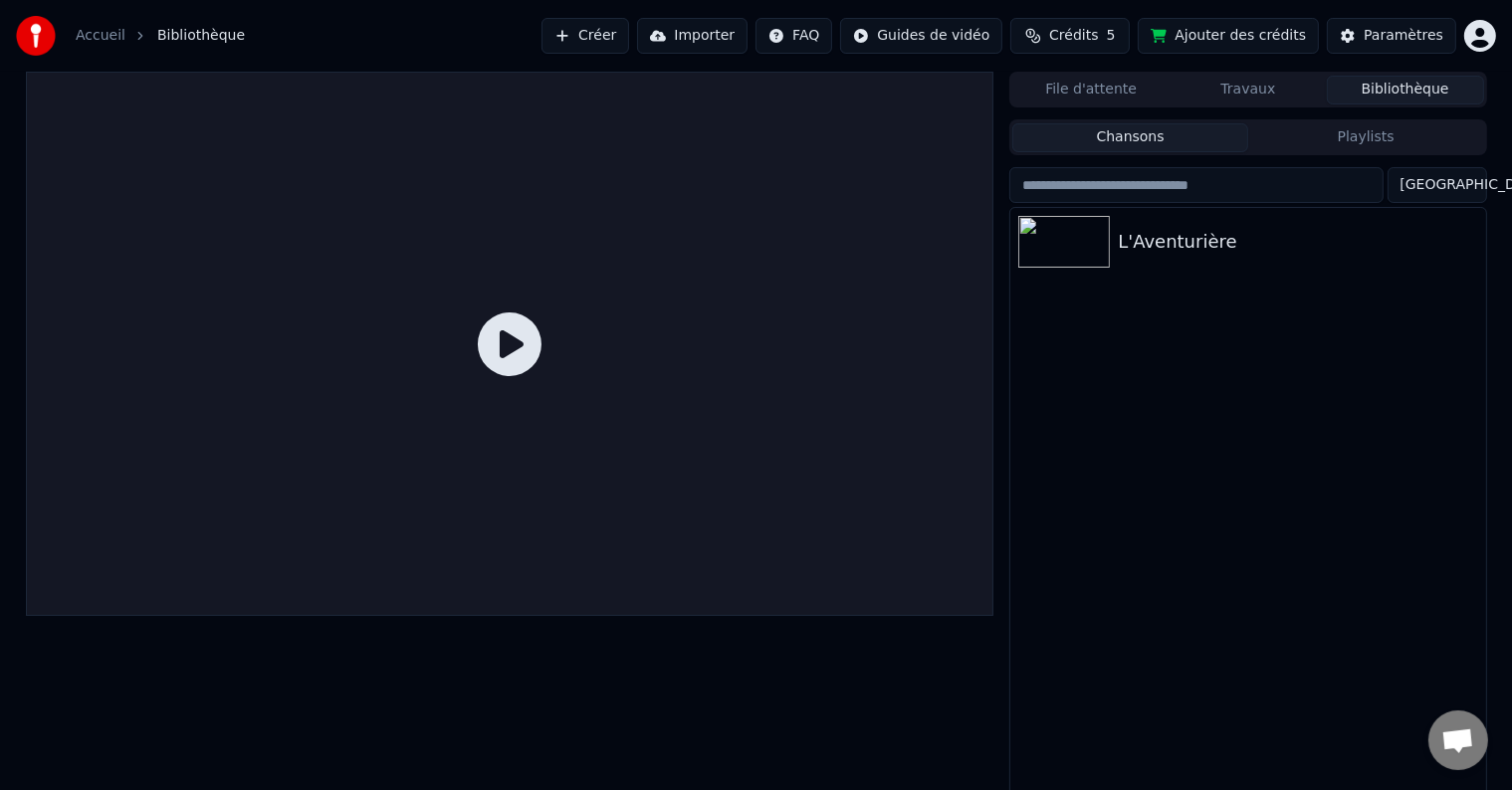
click at [1392, 91] on button "Bibliothèque" at bounding box center [1405, 90] width 157 height 29
click at [1062, 245] on img at bounding box center [1064, 242] width 92 height 52
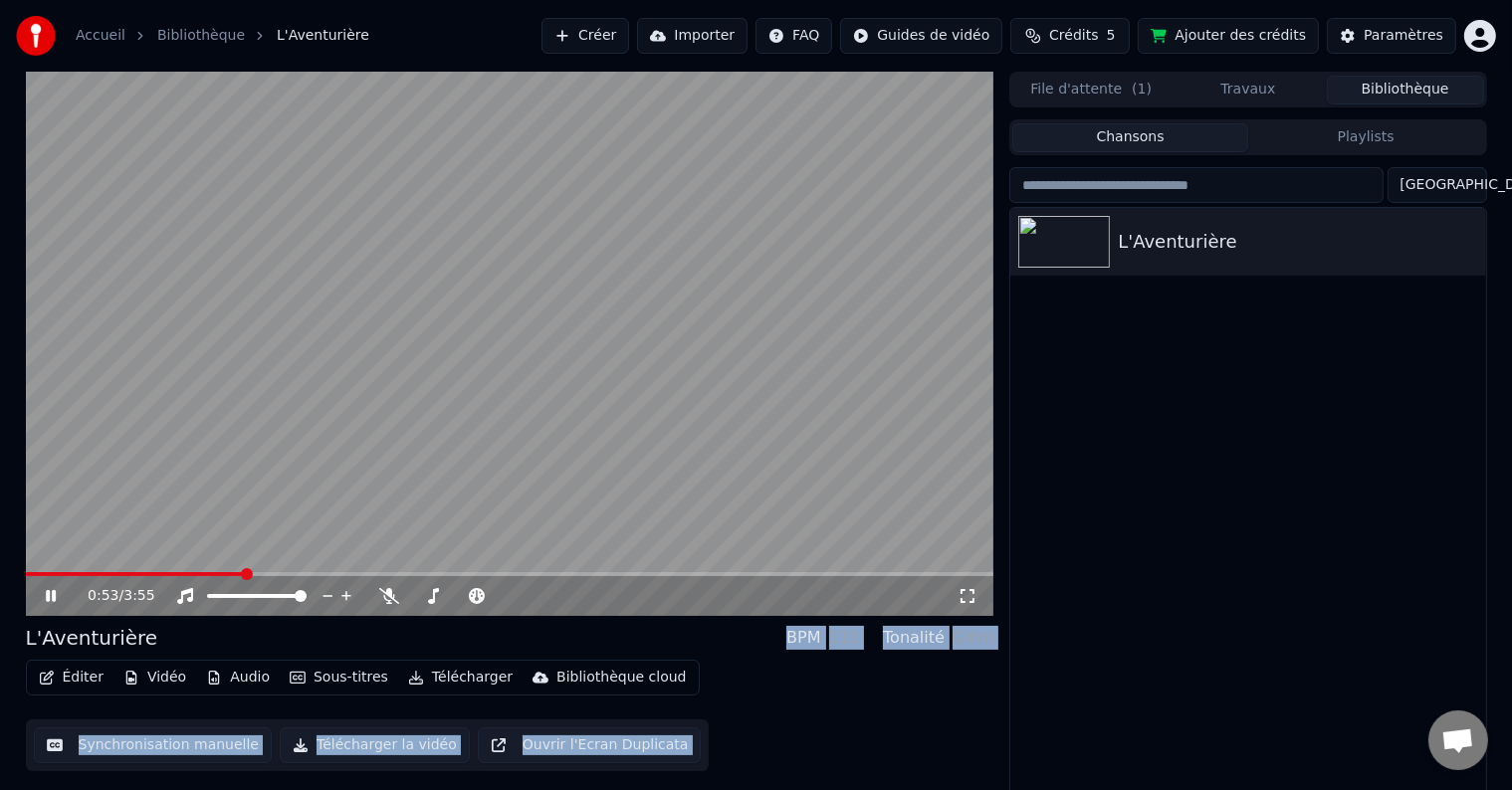
click at [243, 574] on span at bounding box center [510, 574] width 968 height 4
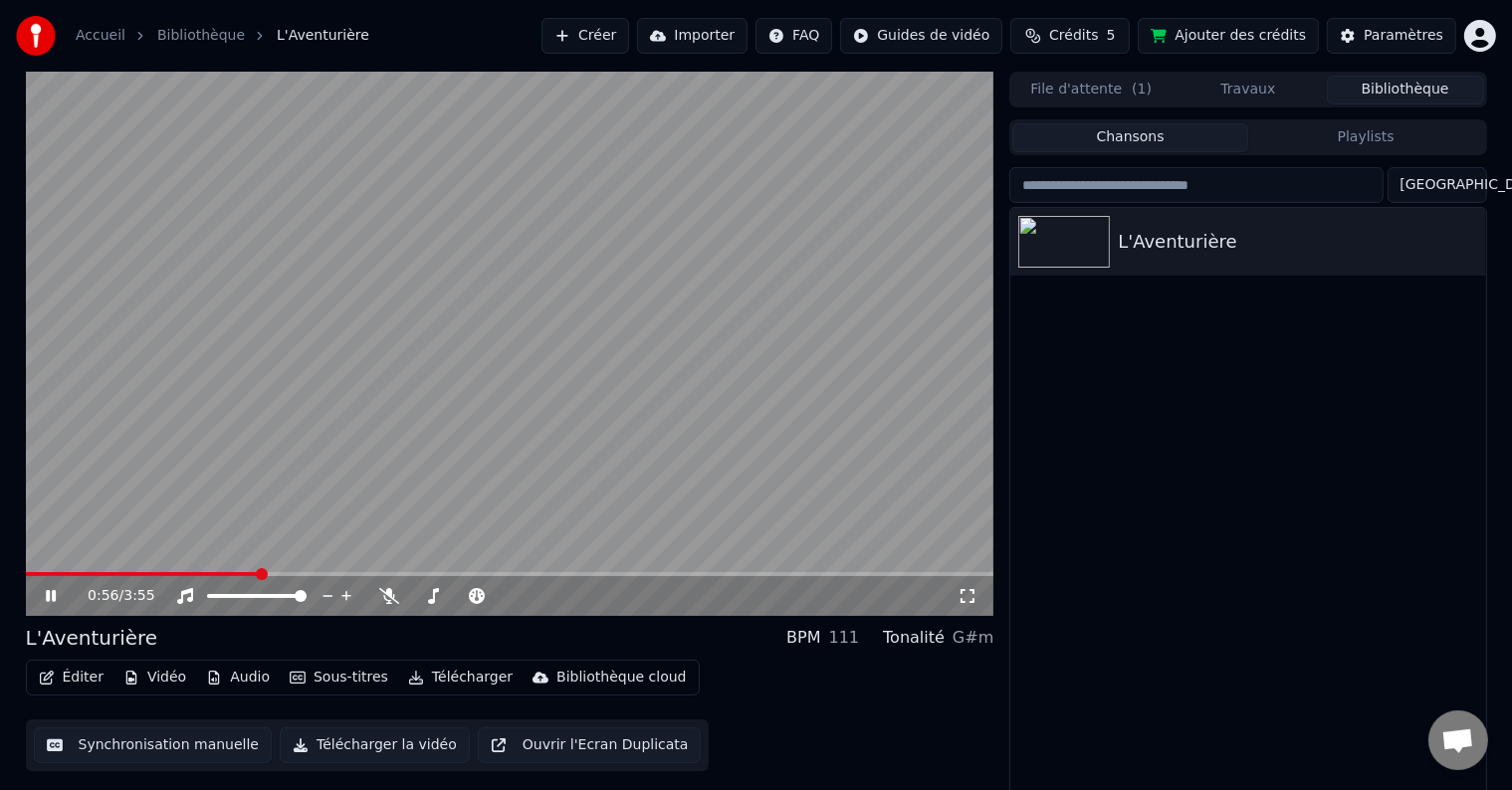
click at [135, 576] on div "0:56 / 3:55" at bounding box center [510, 596] width 968 height 40
click at [144, 573] on span at bounding box center [86, 574] width 120 height 4
click at [126, 747] on button "Synchronisation manuelle" at bounding box center [153, 745] width 239 height 36
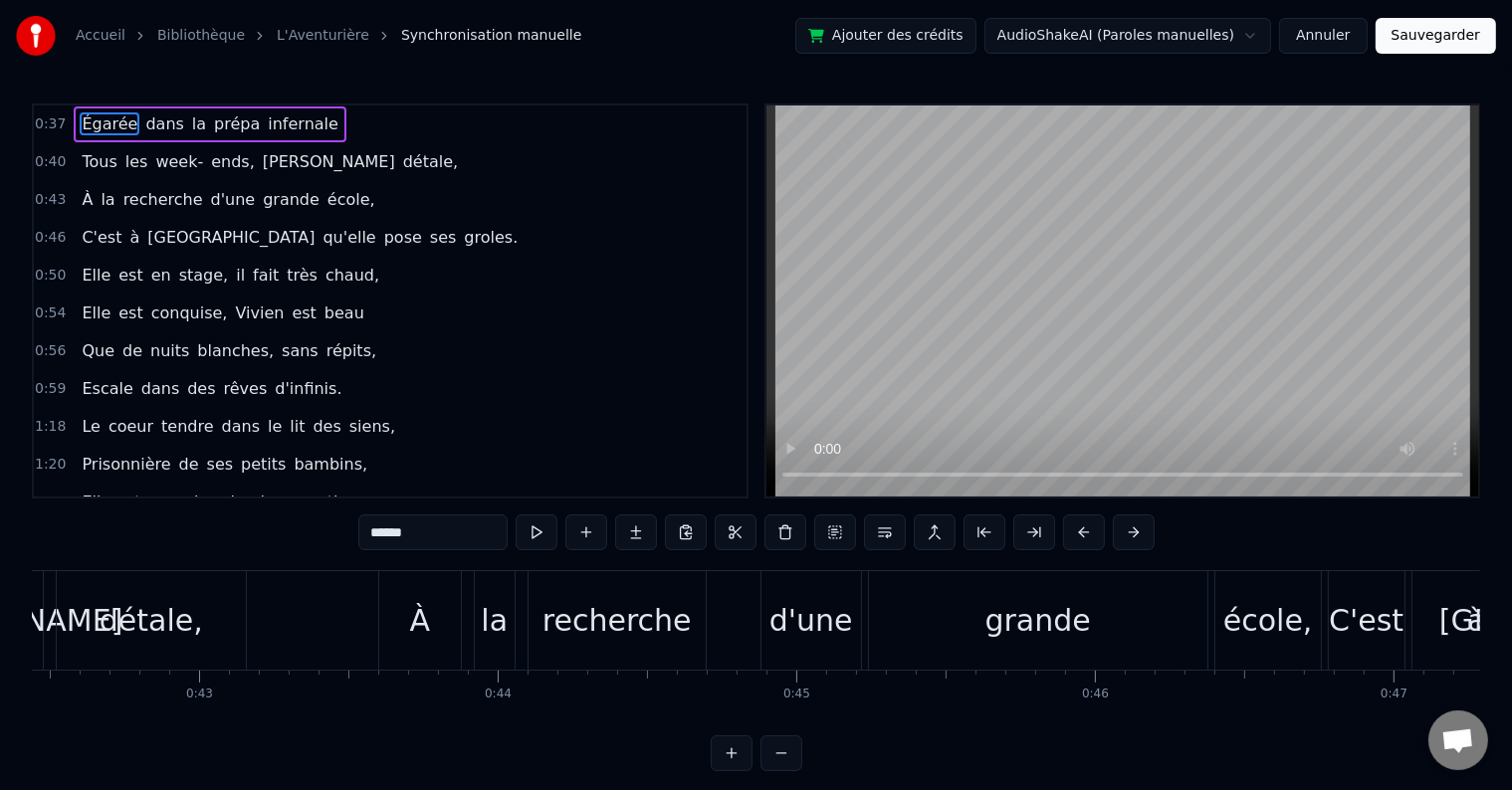
scroll to position [0, 12792]
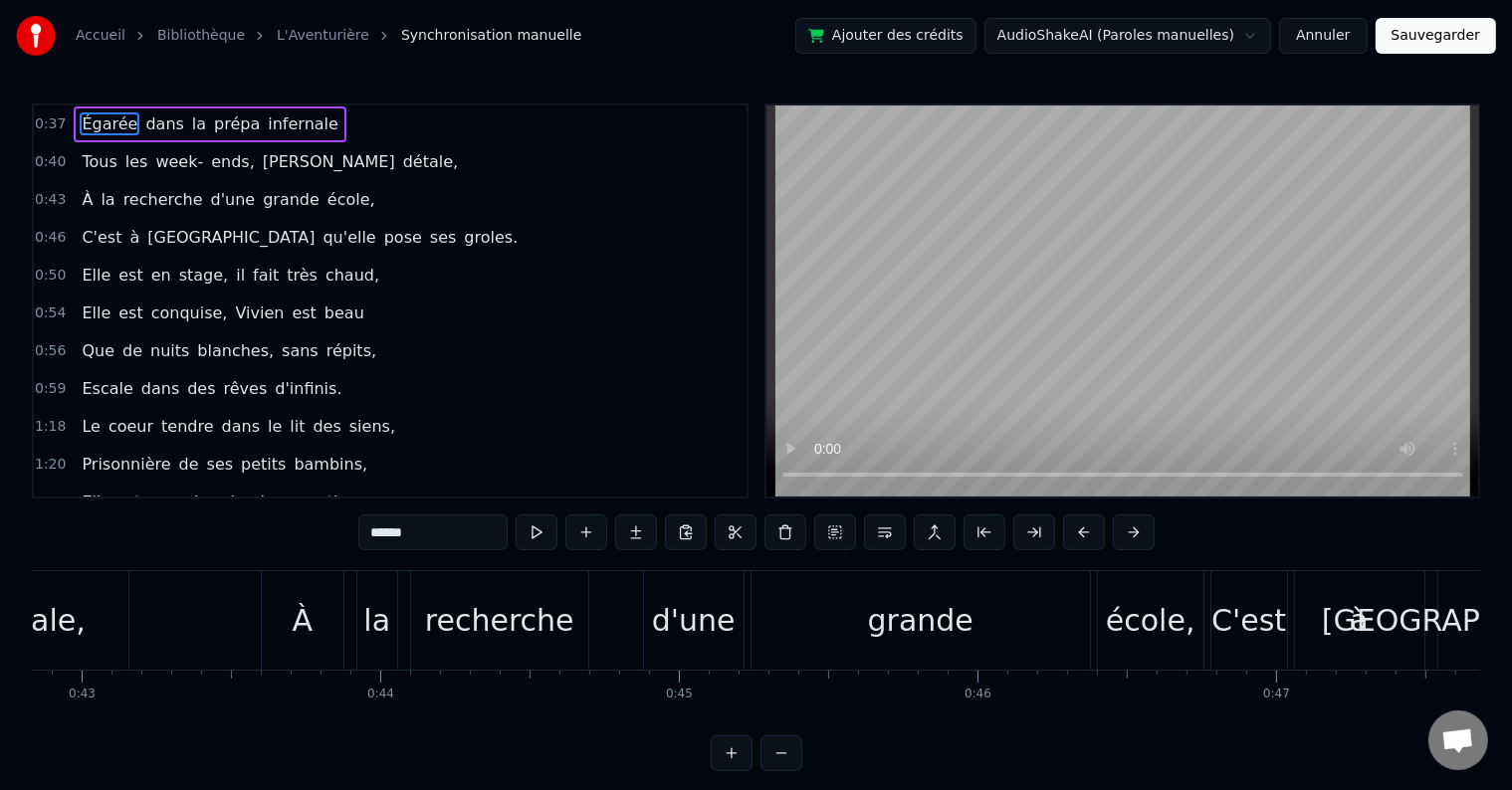
click at [917, 628] on div "grande" at bounding box center [921, 620] width 106 height 45
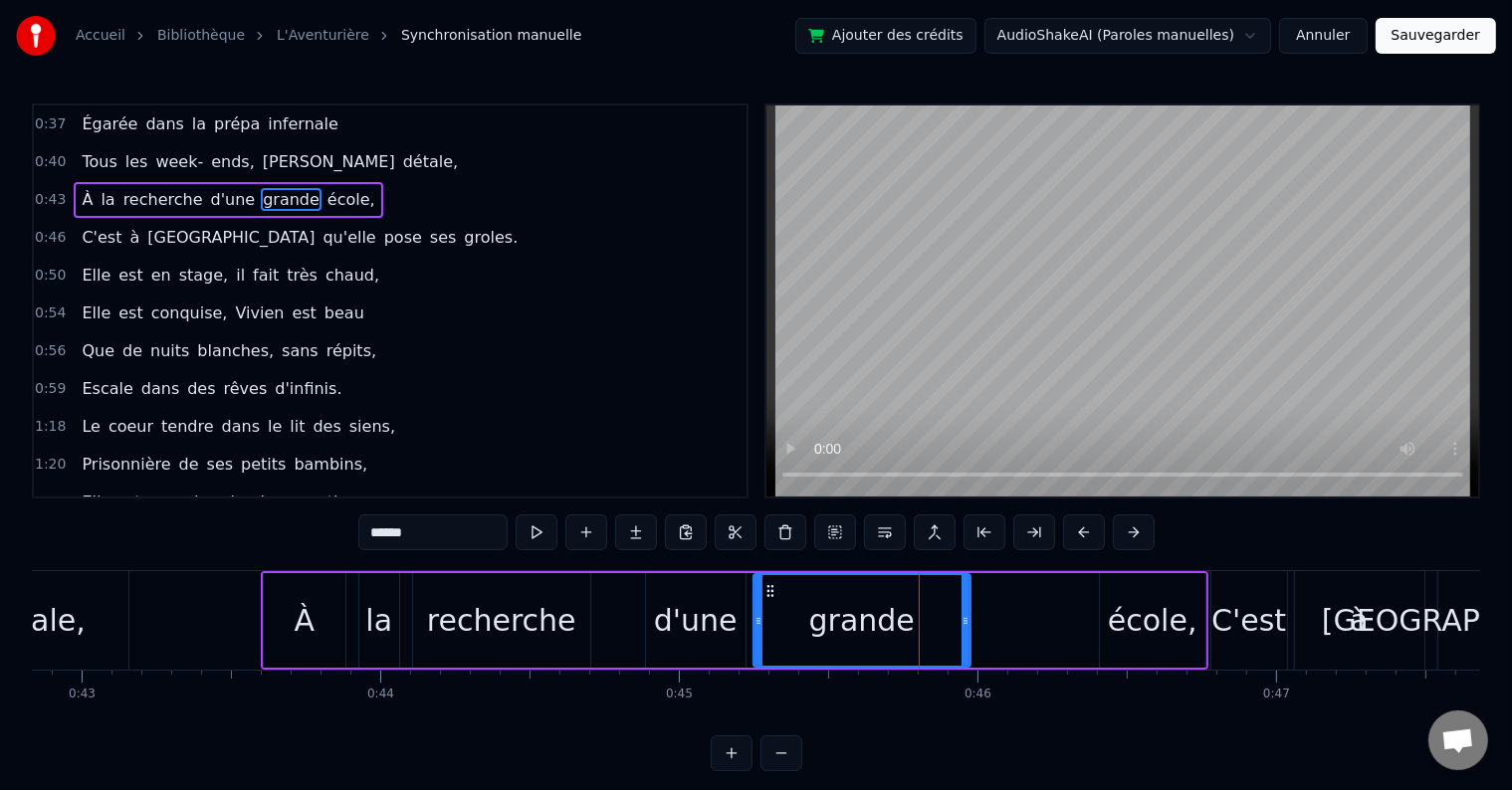
drag, startPoint x: 1085, startPoint y: 623, endPoint x: 963, endPoint y: 628, distance: 122.1
click at [963, 628] on icon at bounding box center [965, 621] width 8 height 16
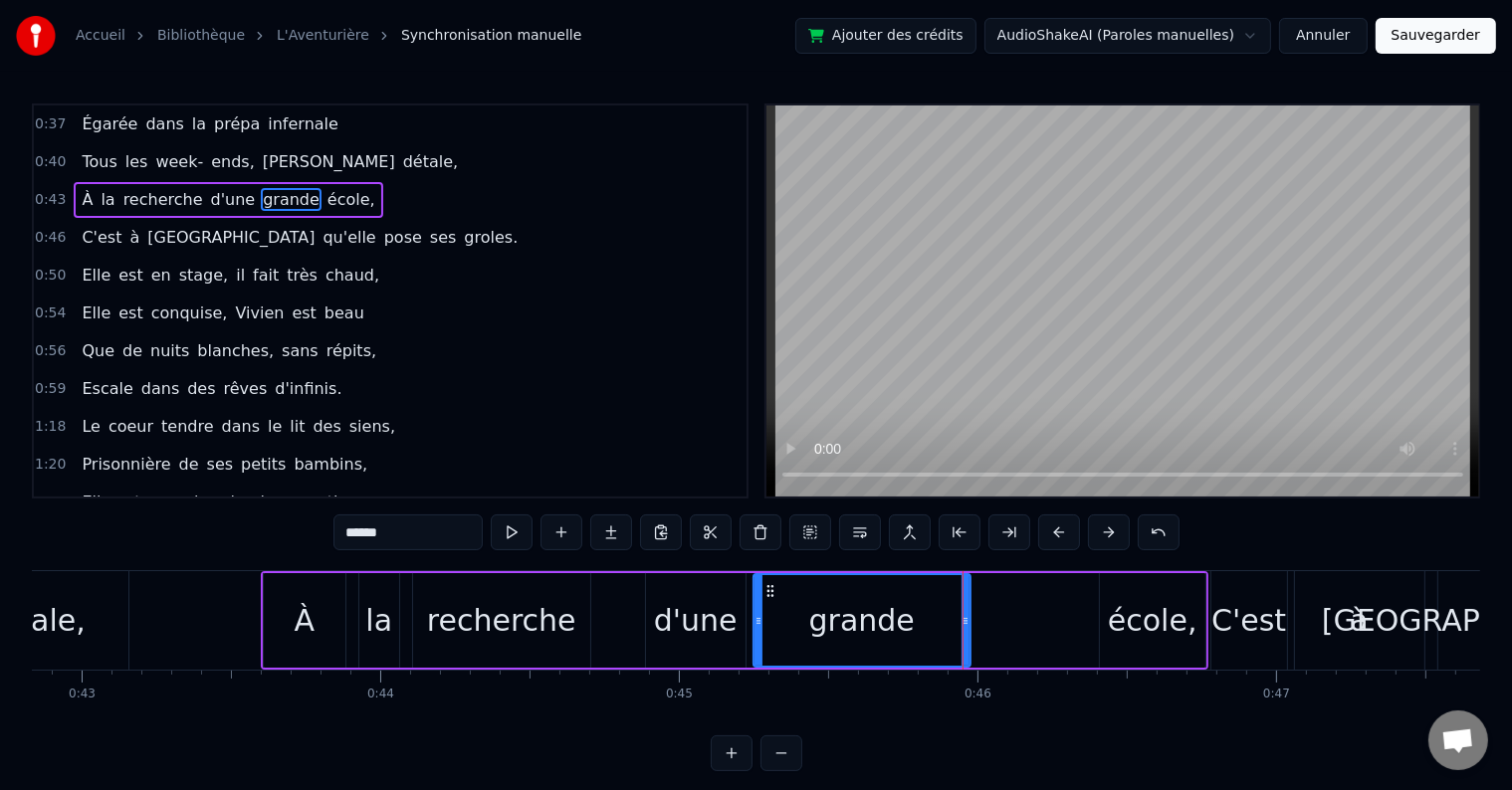
click at [1138, 622] on div "école," at bounding box center [1153, 620] width 90 height 45
type input "******"
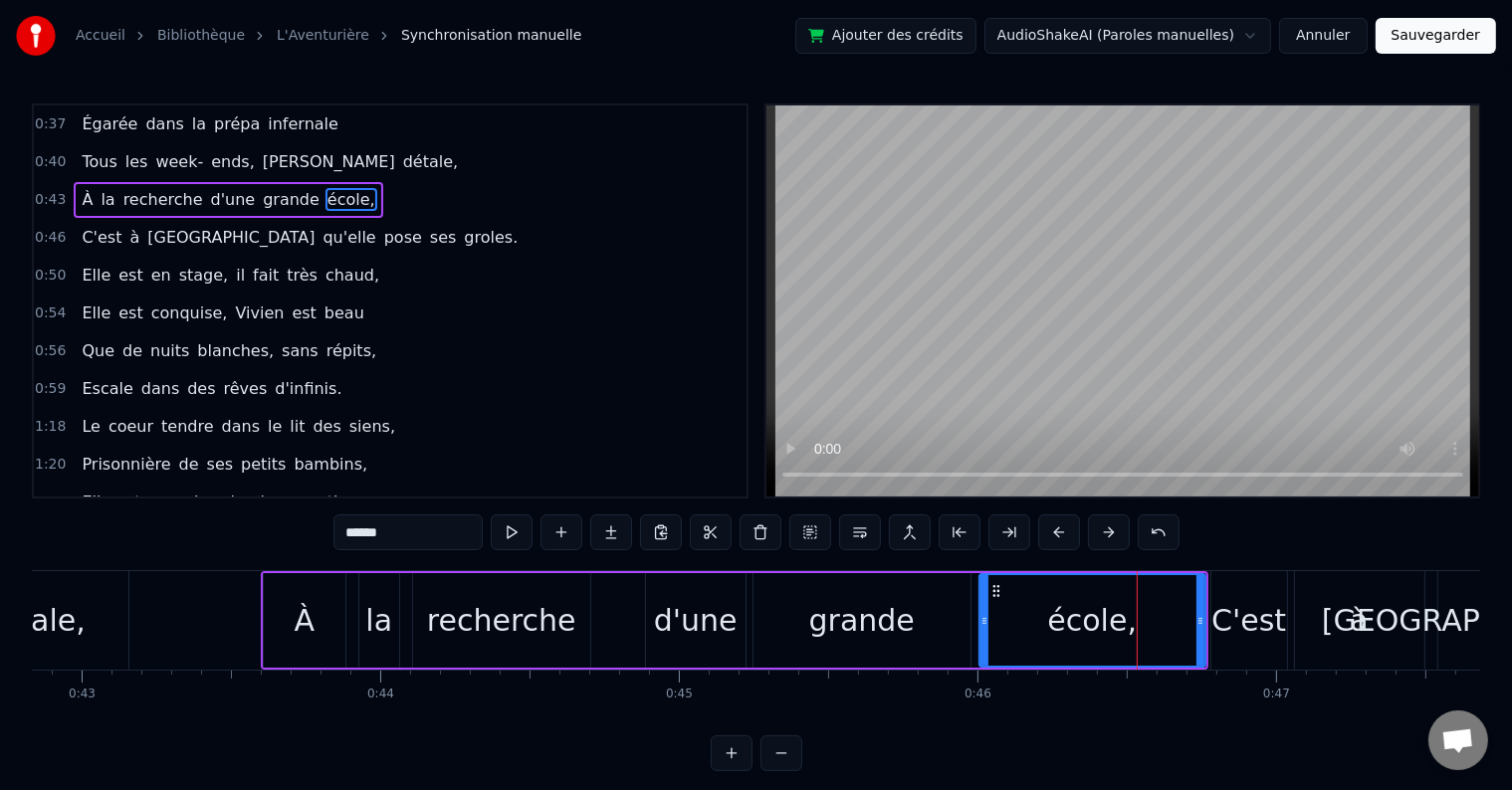
drag, startPoint x: 1101, startPoint y: 621, endPoint x: 980, endPoint y: 623, distance: 121.0
click at [980, 623] on icon at bounding box center [984, 621] width 8 height 16
drag, startPoint x: 1196, startPoint y: 622, endPoint x: 1093, endPoint y: 618, distance: 103.1
click at [1093, 618] on icon at bounding box center [1097, 621] width 8 height 16
click at [1419, 37] on button "Sauvegarder" at bounding box center [1436, 36] width 121 height 36
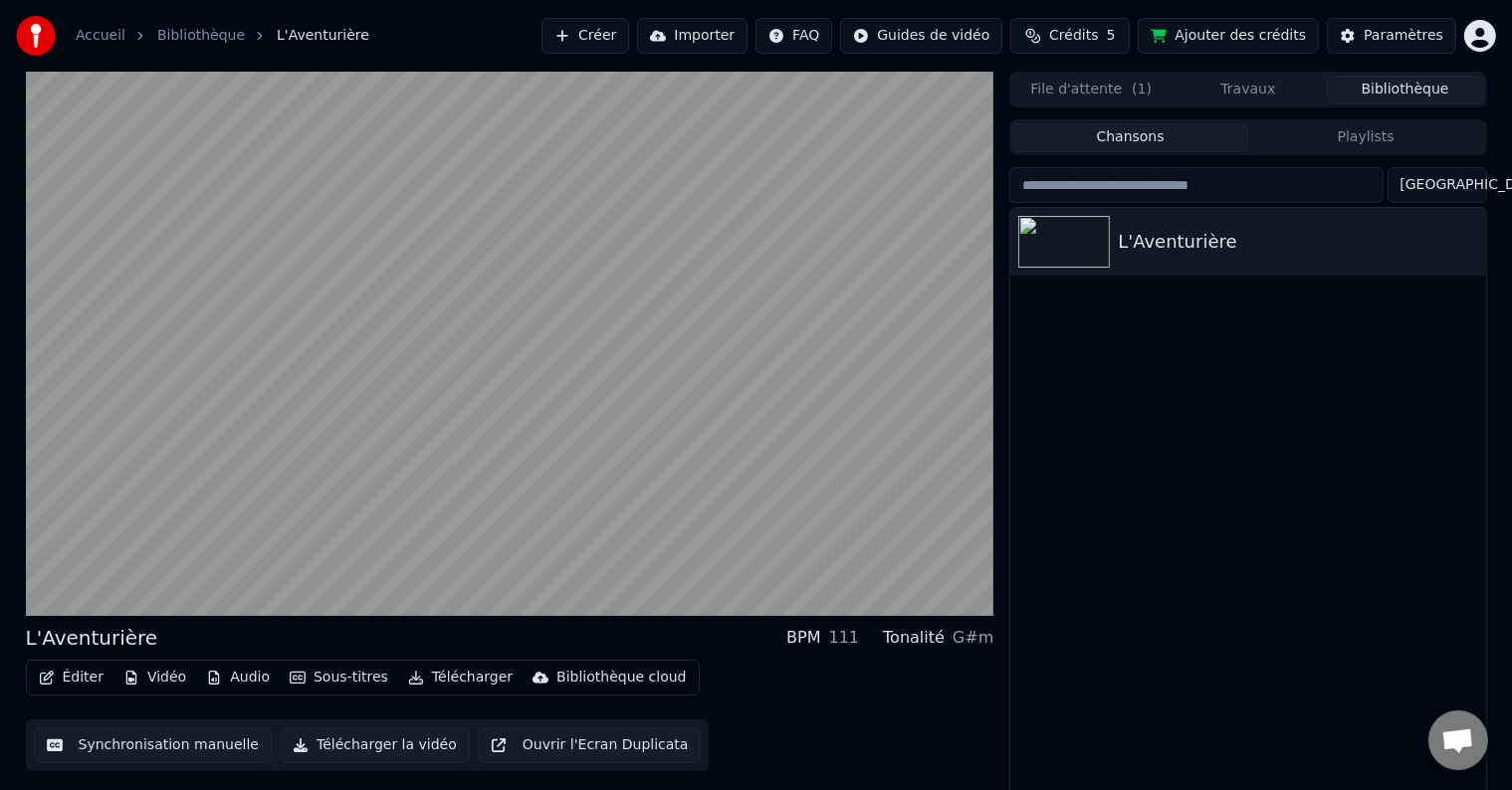
click at [179, 750] on button "Synchronisation manuelle" at bounding box center [153, 745] width 239 height 36
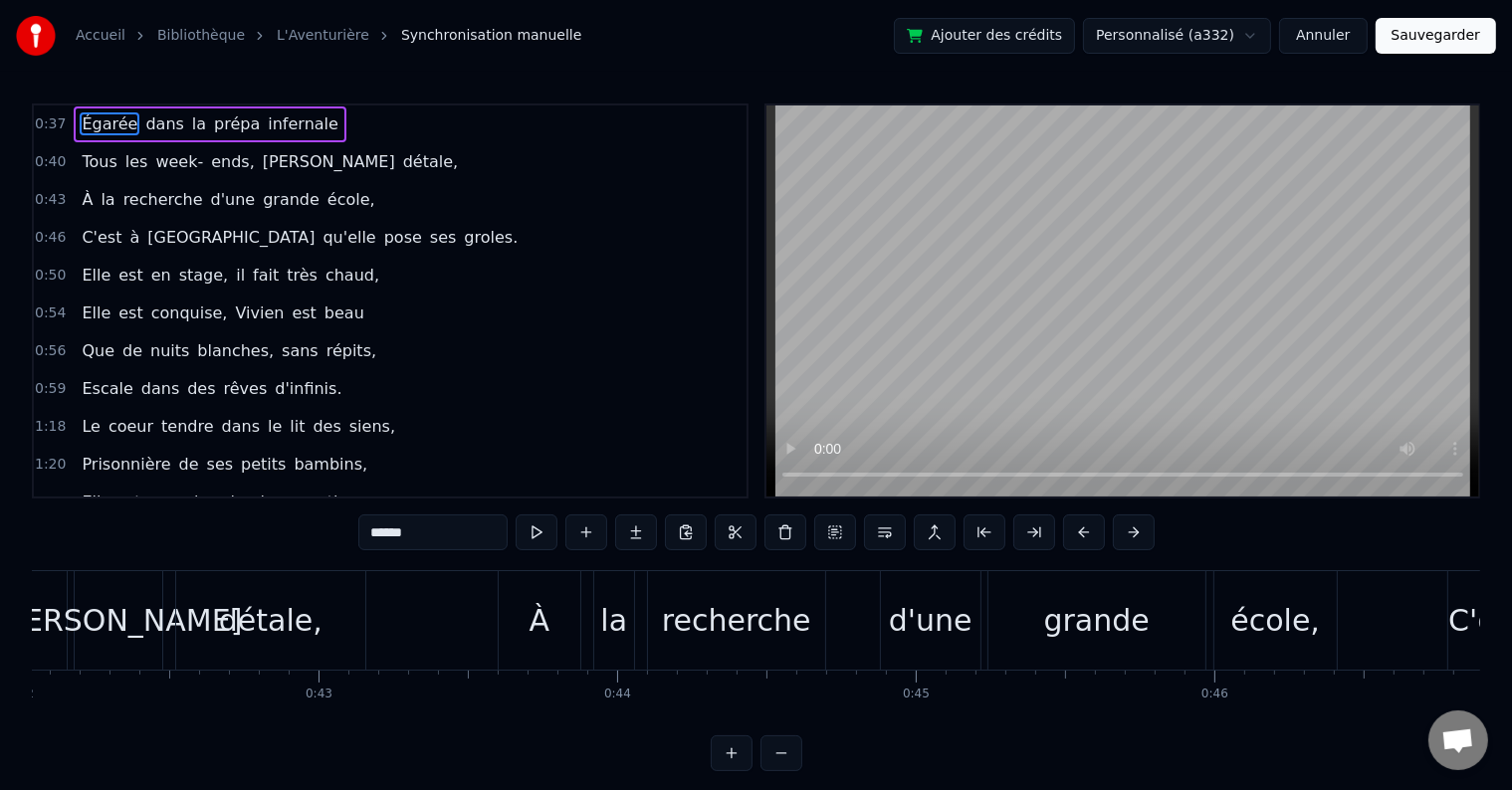
scroll to position [0, 12615]
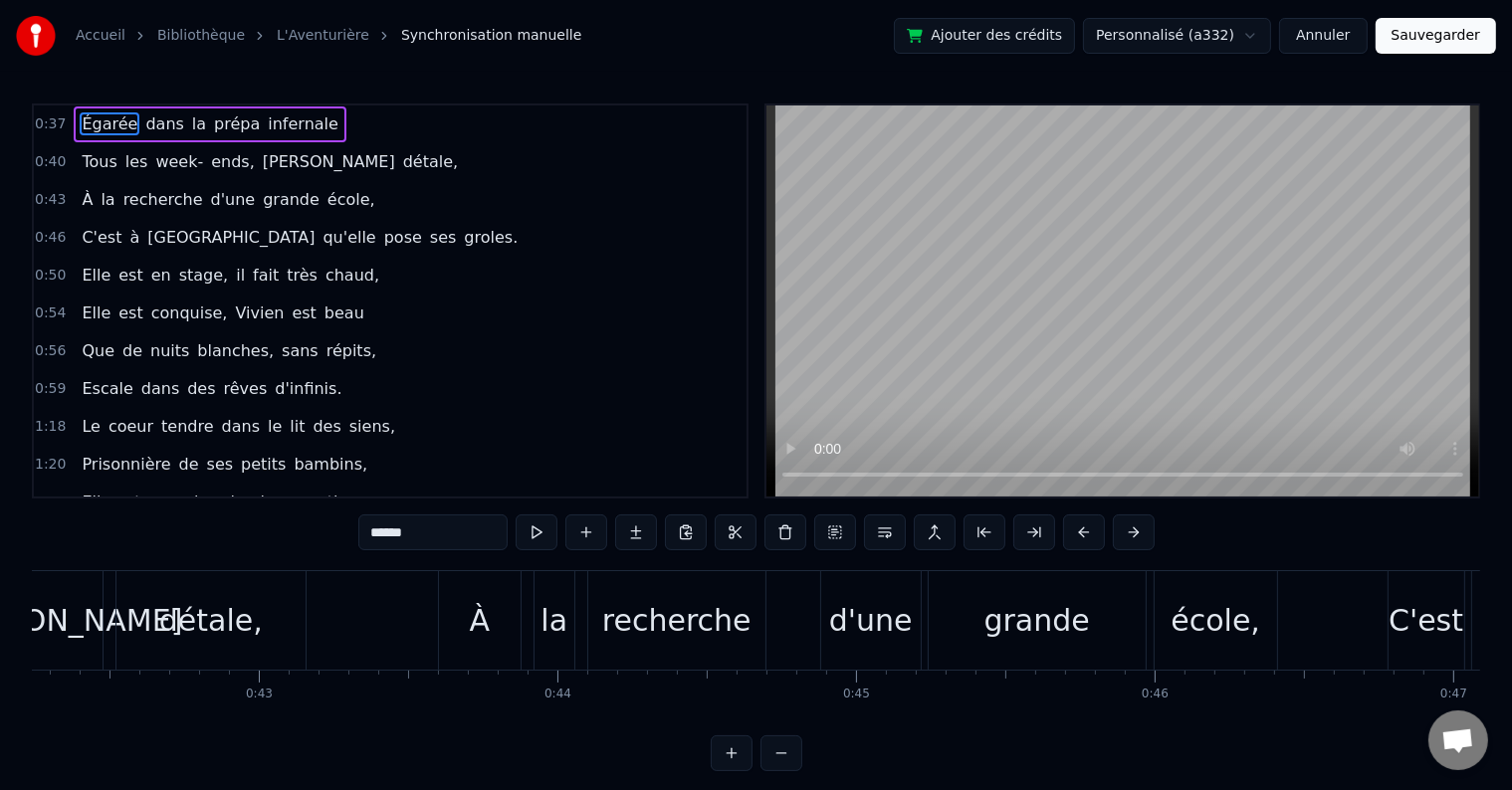
click at [1021, 603] on div "grande" at bounding box center [1037, 620] width 106 height 45
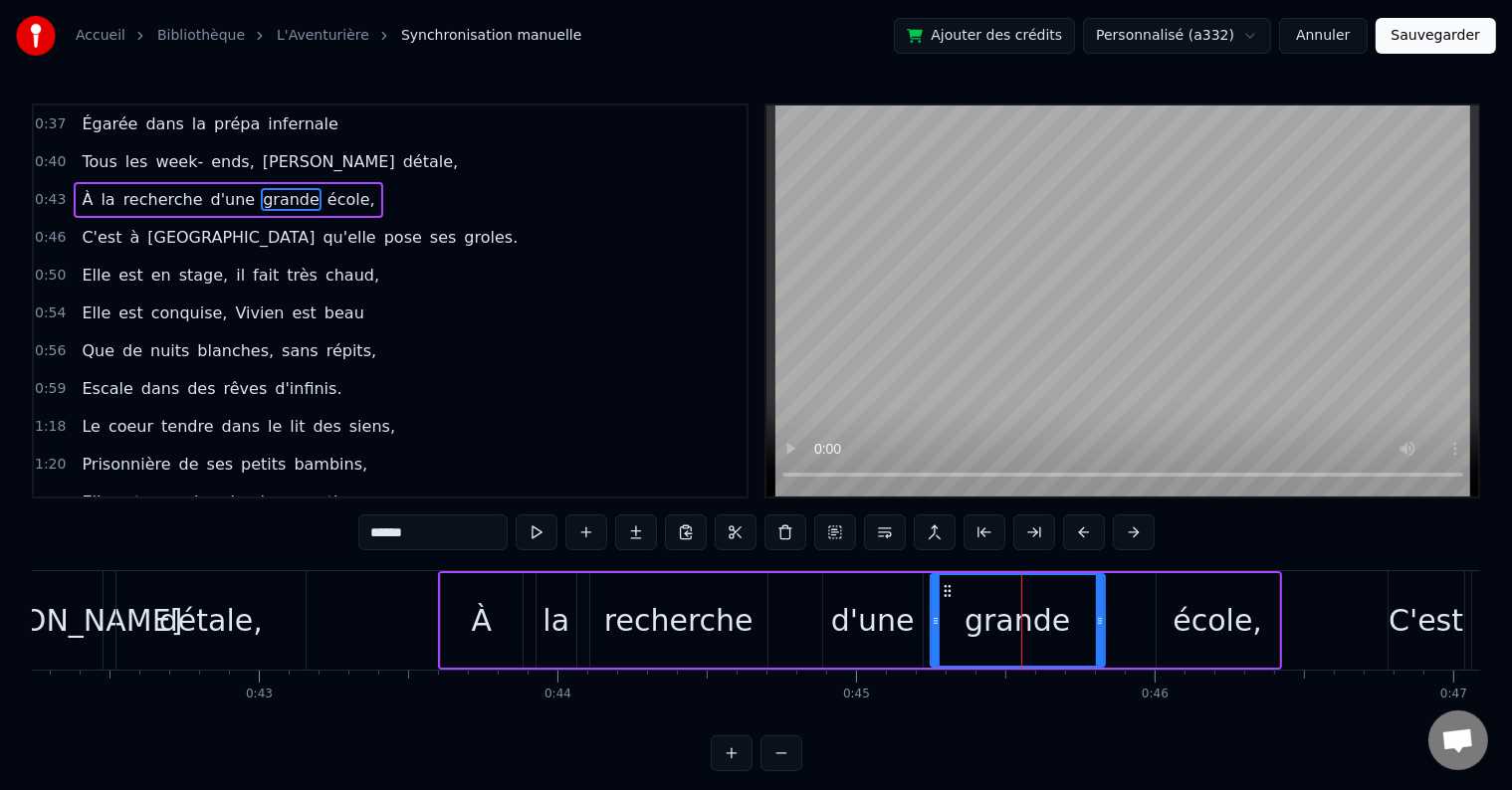
drag, startPoint x: 1139, startPoint y: 619, endPoint x: 1096, endPoint y: 618, distance: 43.0
click at [1096, 618] on icon at bounding box center [1100, 621] width 8 height 16
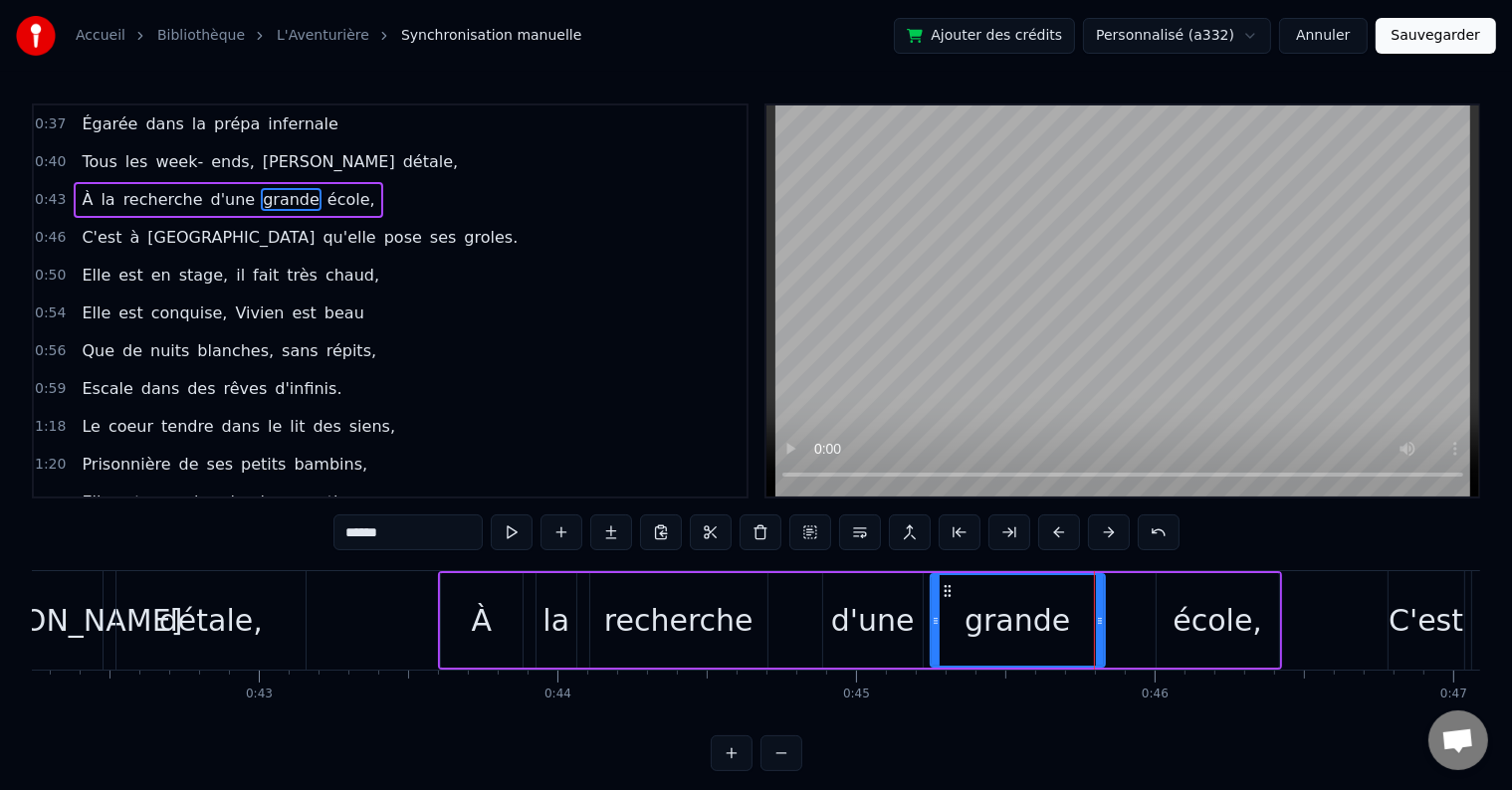
click at [1189, 613] on div "école," at bounding box center [1217, 620] width 90 height 45
type input "******"
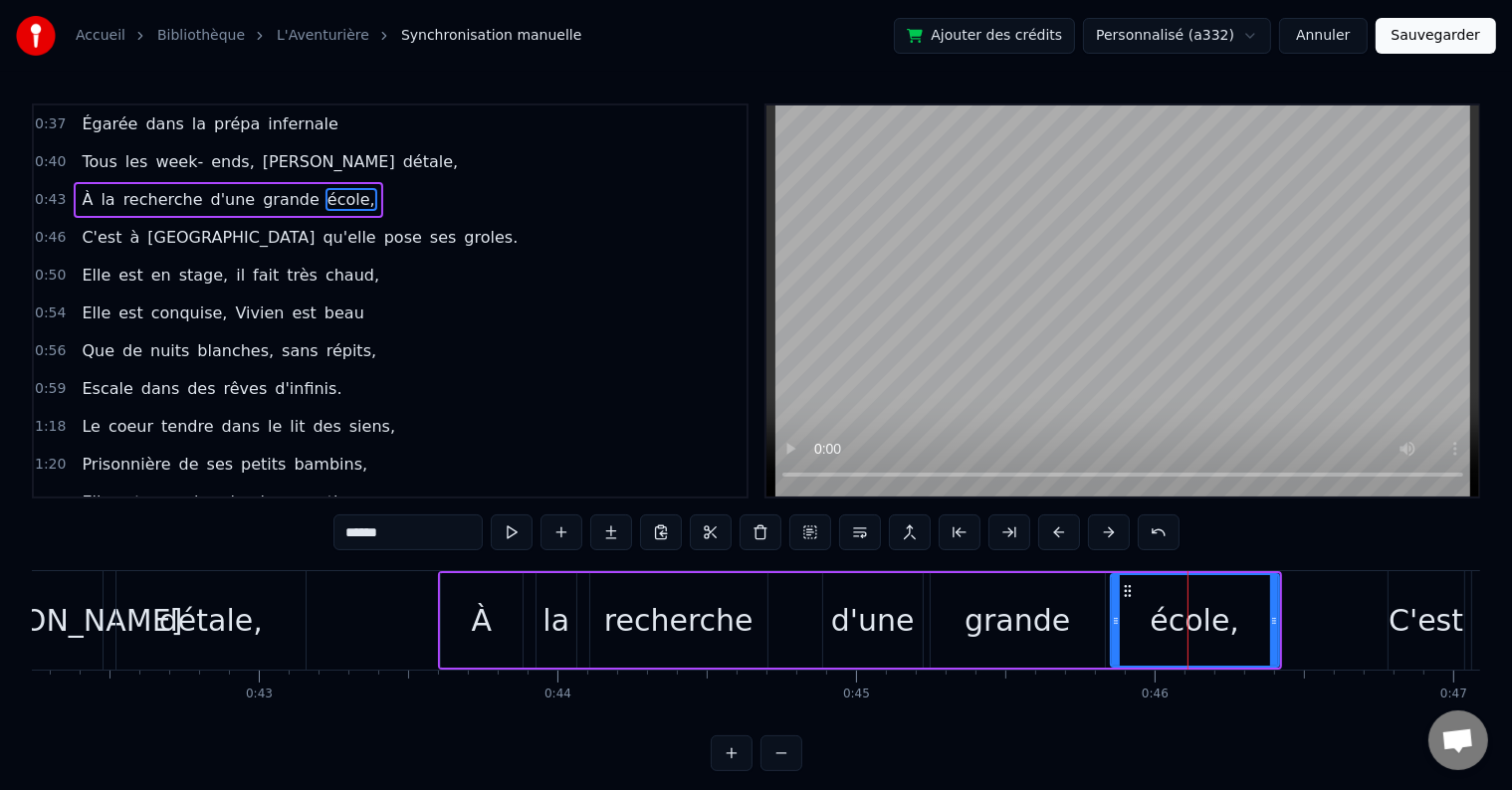
drag, startPoint x: 1157, startPoint y: 621, endPoint x: 1114, endPoint y: 623, distance: 43.0
click at [1114, 623] on icon at bounding box center [1116, 621] width 8 height 16
drag, startPoint x: 1270, startPoint y: 619, endPoint x: 1217, endPoint y: 615, distance: 53.2
click at [1217, 615] on icon at bounding box center [1221, 621] width 8 height 16
click at [1430, 42] on button "Sauvegarder" at bounding box center [1436, 36] width 121 height 36
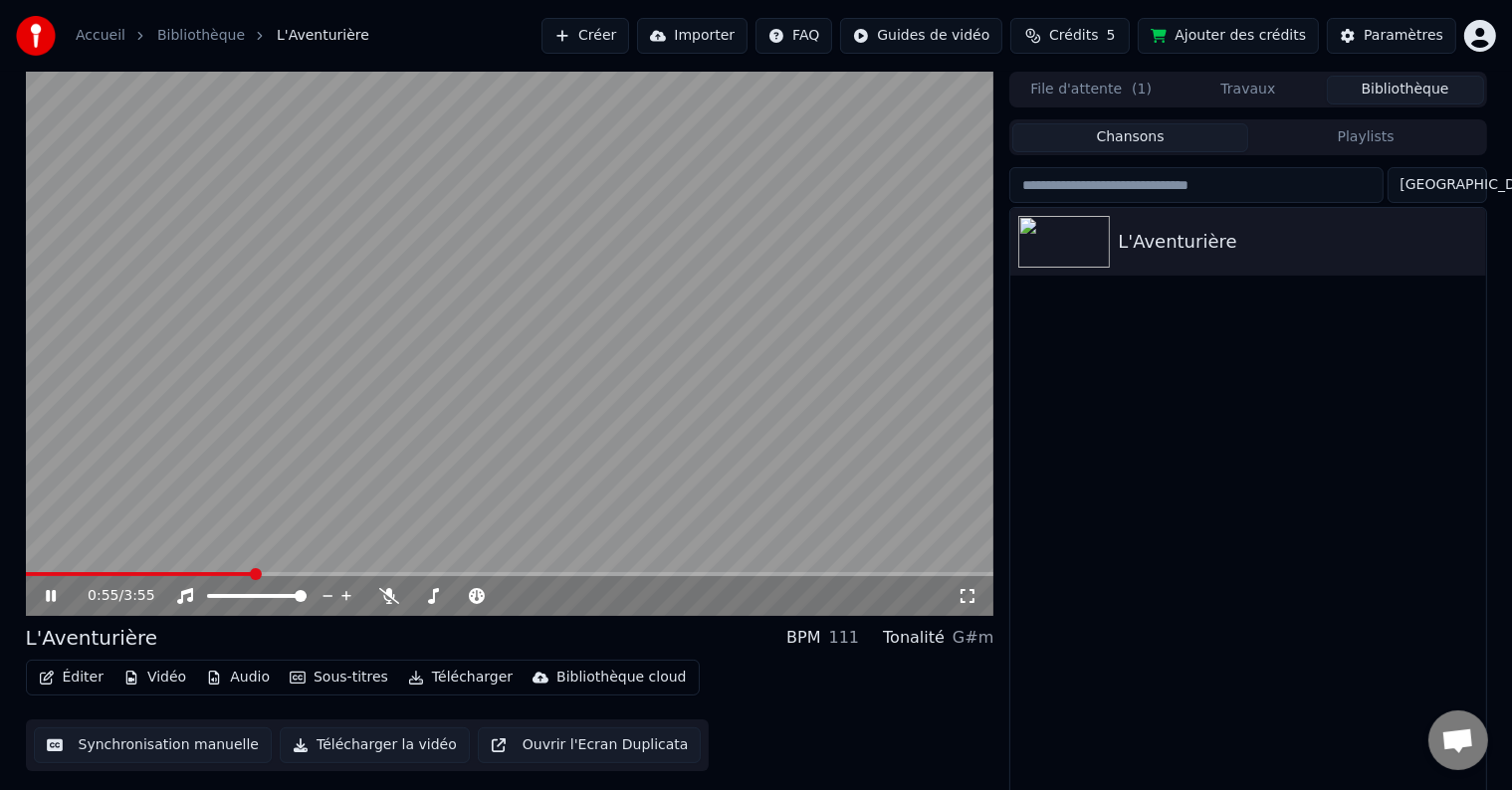
click at [165, 744] on button "Synchronisation manuelle" at bounding box center [153, 745] width 239 height 36
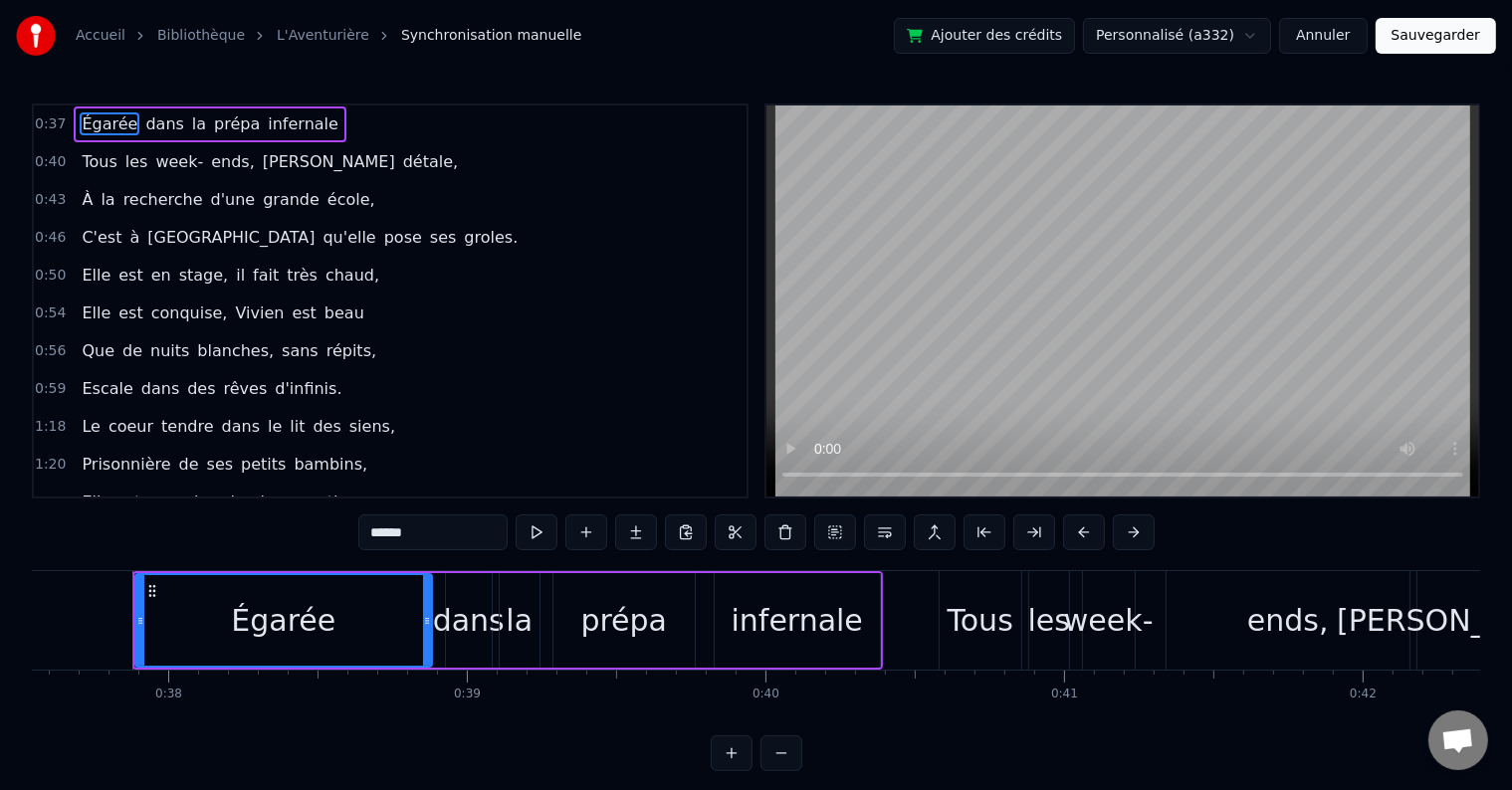
scroll to position [0, 12480]
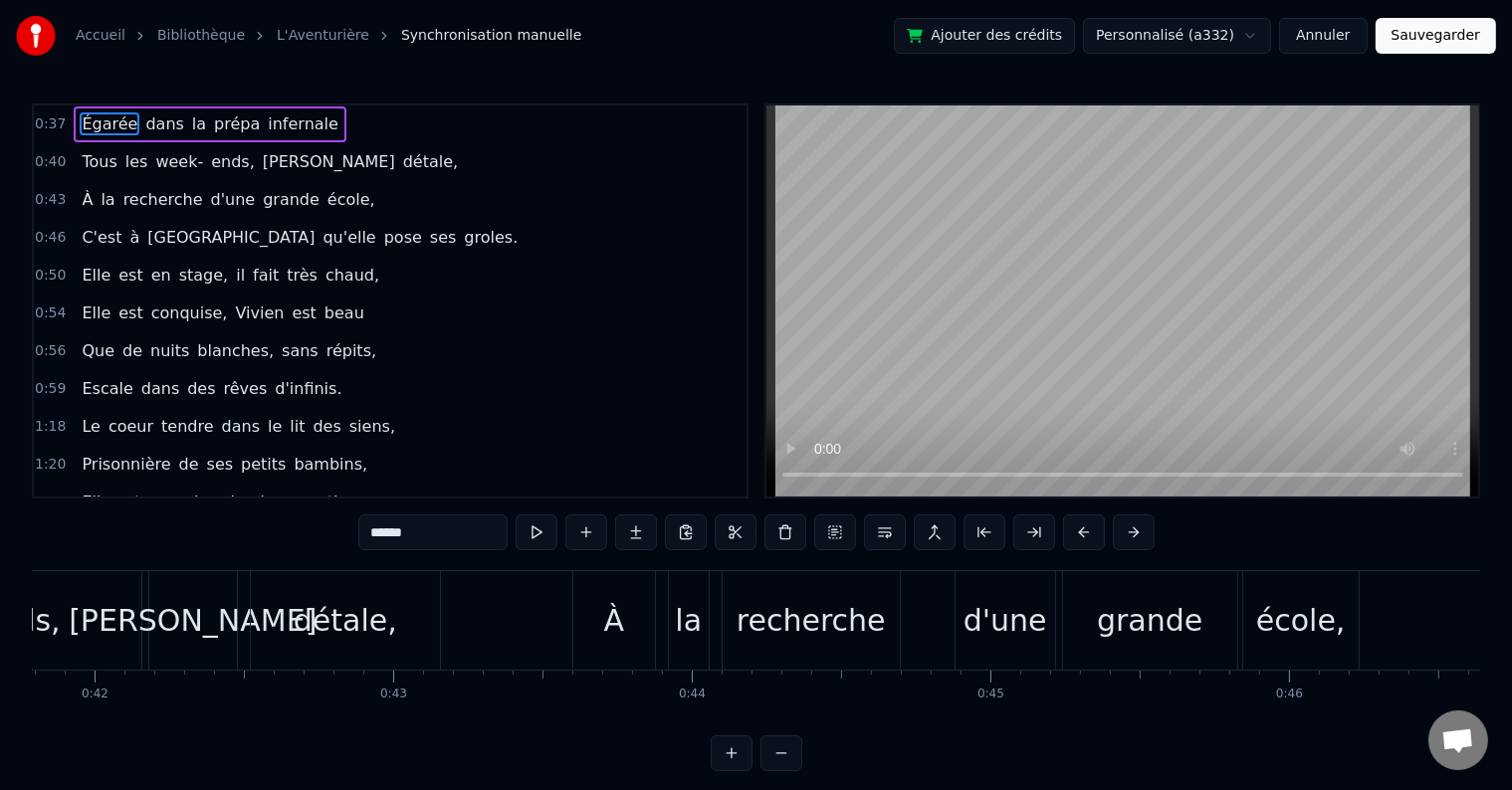
click at [1120, 616] on div "grande" at bounding box center [1150, 620] width 106 height 45
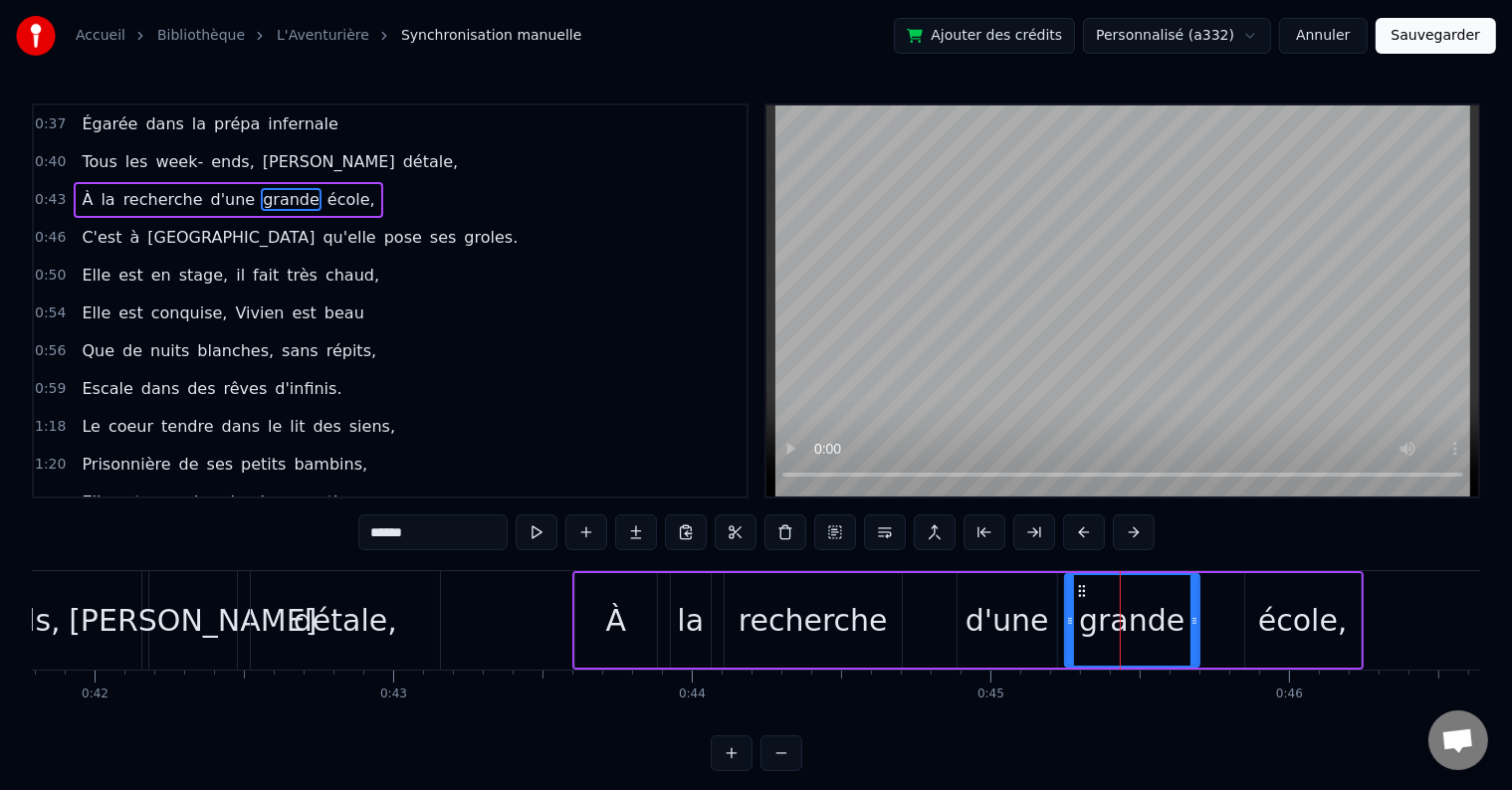
drag, startPoint x: 1236, startPoint y: 619, endPoint x: 1196, endPoint y: 621, distance: 40.0
click at [1196, 621] on icon at bounding box center [1194, 621] width 8 height 16
click at [1282, 615] on div "école," at bounding box center [1303, 620] width 90 height 45
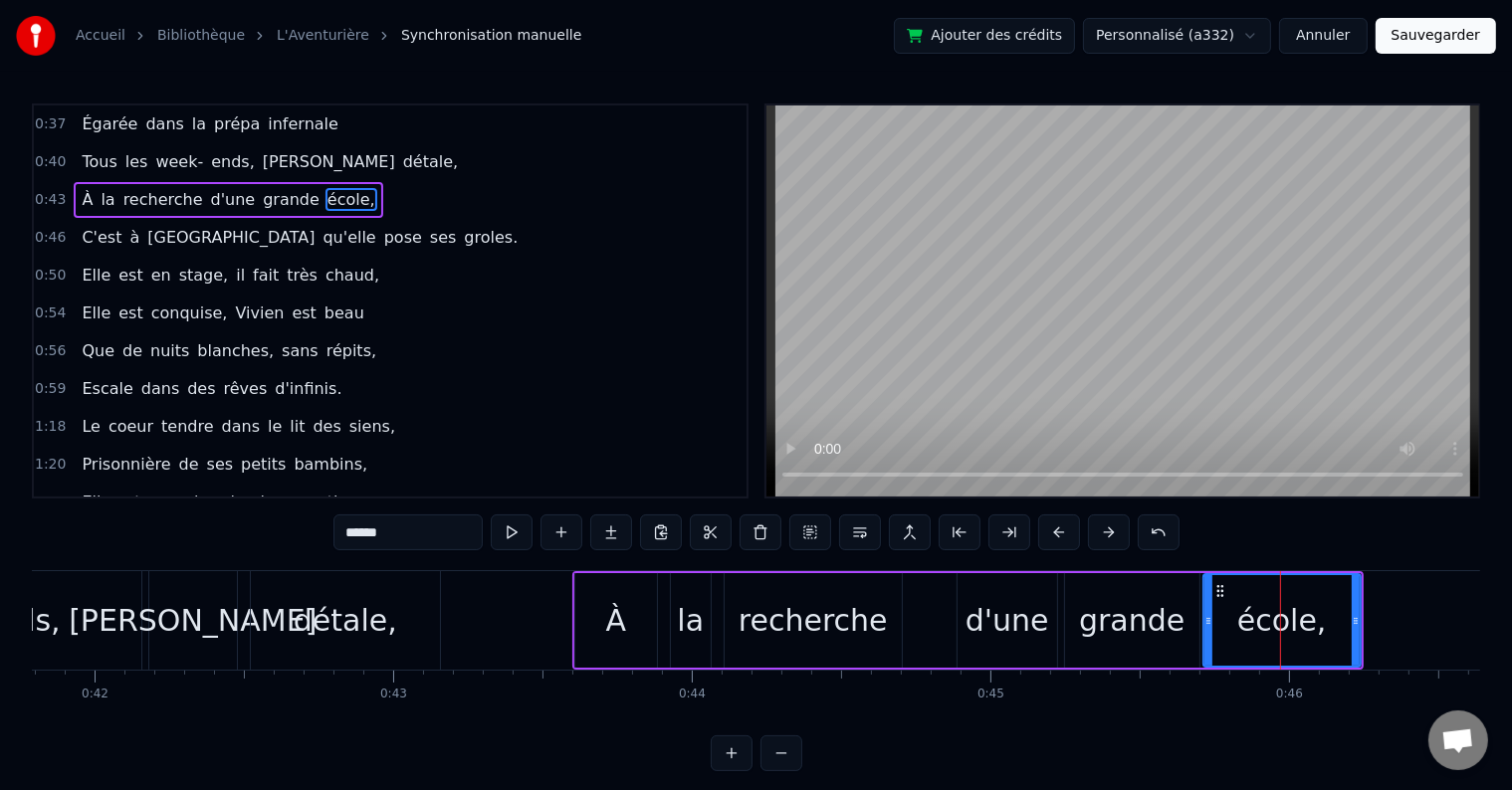
drag, startPoint x: 1247, startPoint y: 619, endPoint x: 1205, endPoint y: 625, distance: 42.4
click at [1205, 625] on icon at bounding box center [1208, 621] width 8 height 16
drag, startPoint x: 1354, startPoint y: 618, endPoint x: 1303, endPoint y: 624, distance: 51.4
click at [1303, 624] on icon at bounding box center [1305, 621] width 8 height 16
click at [330, 616] on div "détale," at bounding box center [346, 620] width 104 height 45
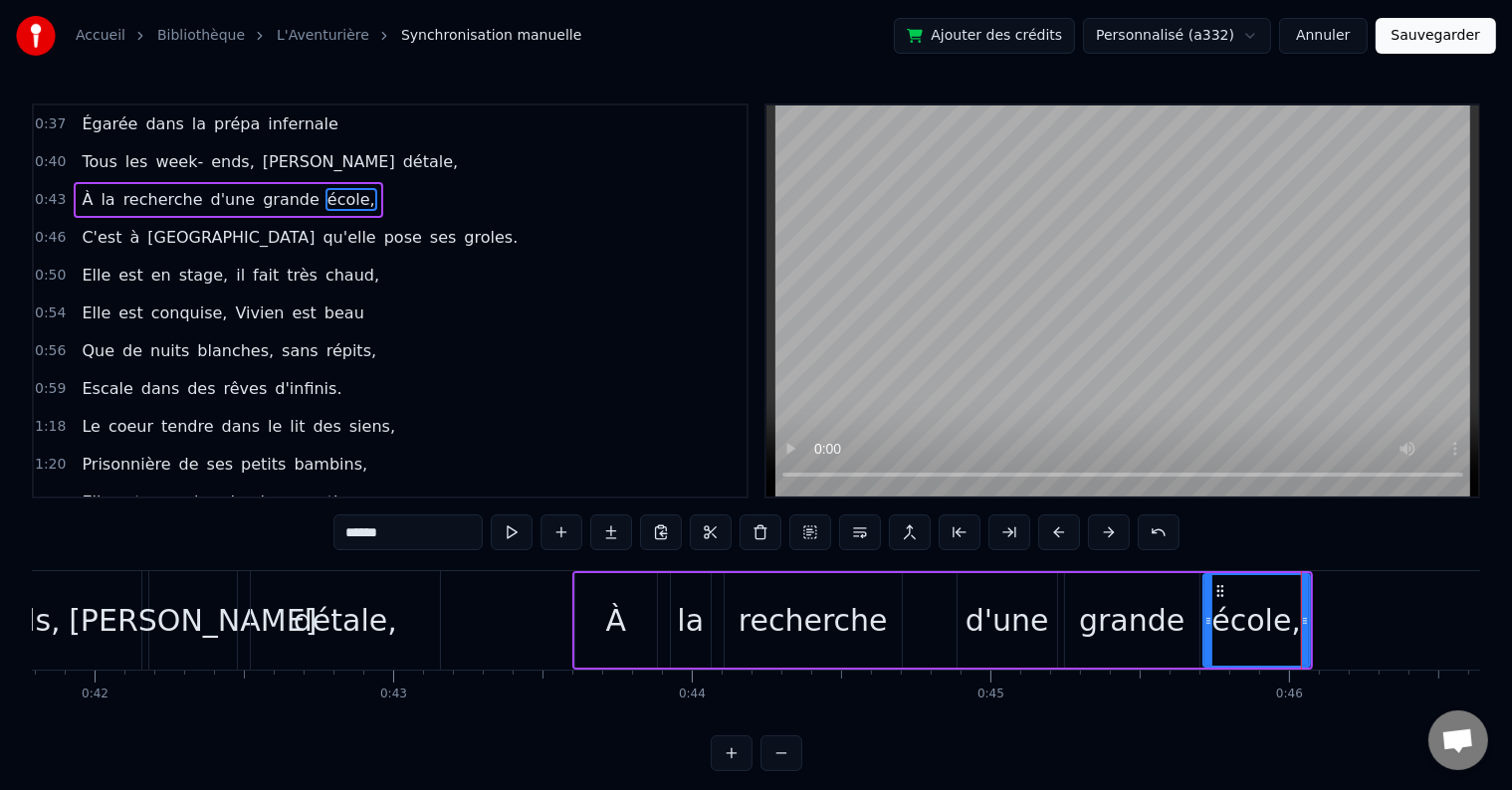
type input "*******"
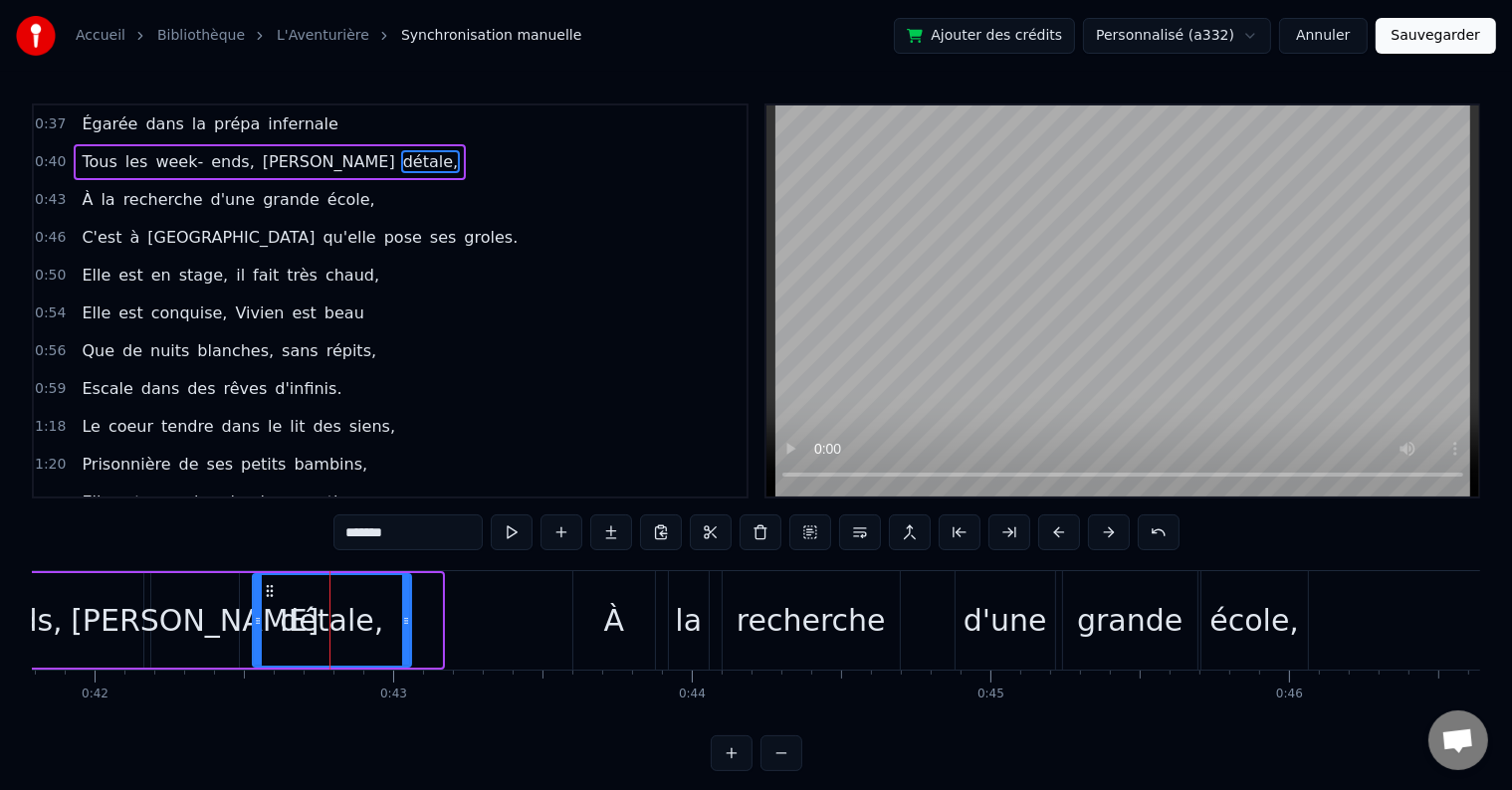
drag, startPoint x: 434, startPoint y: 620, endPoint x: 403, endPoint y: 624, distance: 31.3
click at [403, 624] on icon at bounding box center [406, 621] width 8 height 16
click at [1436, 32] on button "Sauvegarder" at bounding box center [1436, 36] width 121 height 36
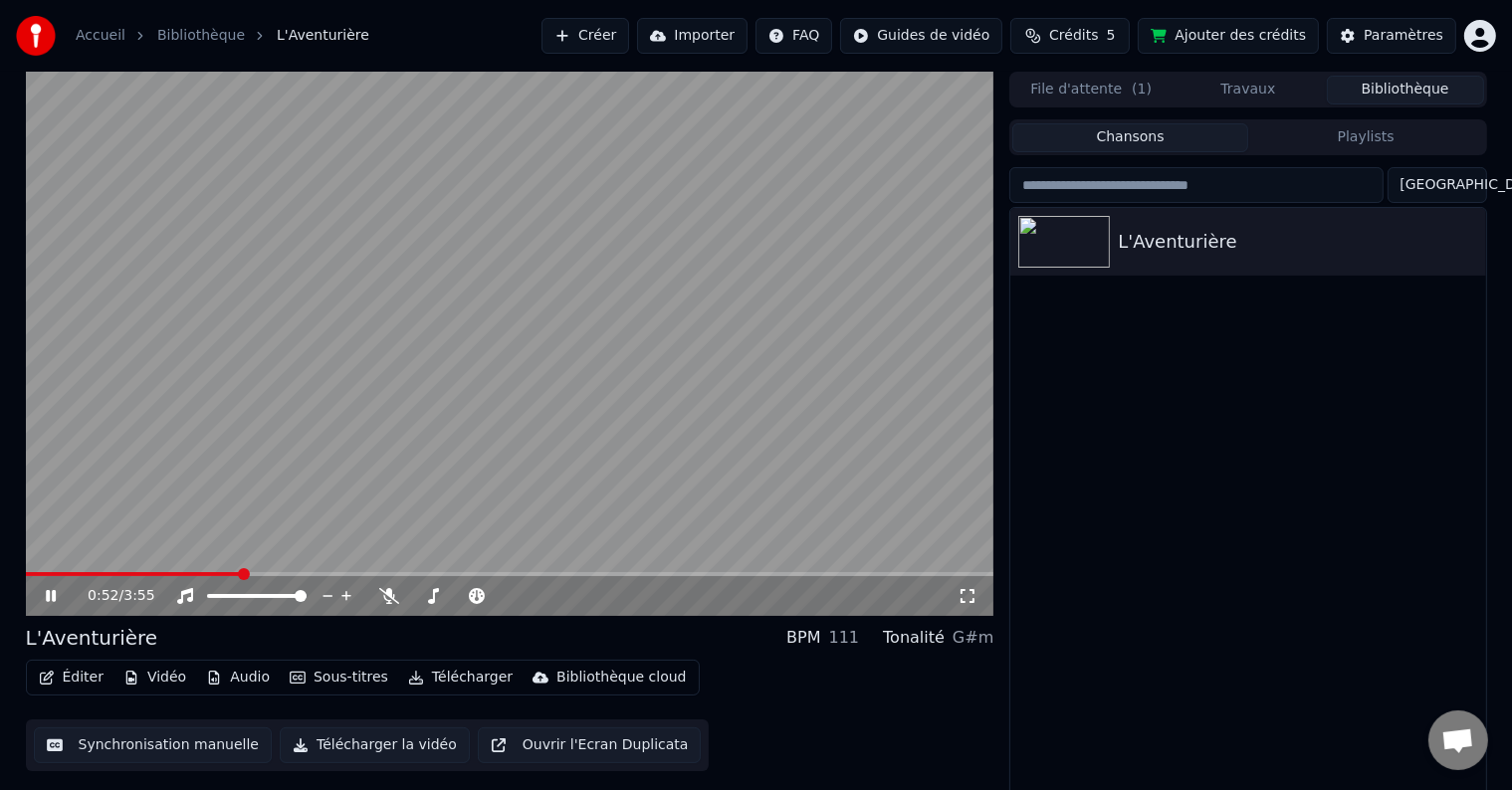
click at [133, 746] on button "Synchronisation manuelle" at bounding box center [153, 745] width 239 height 36
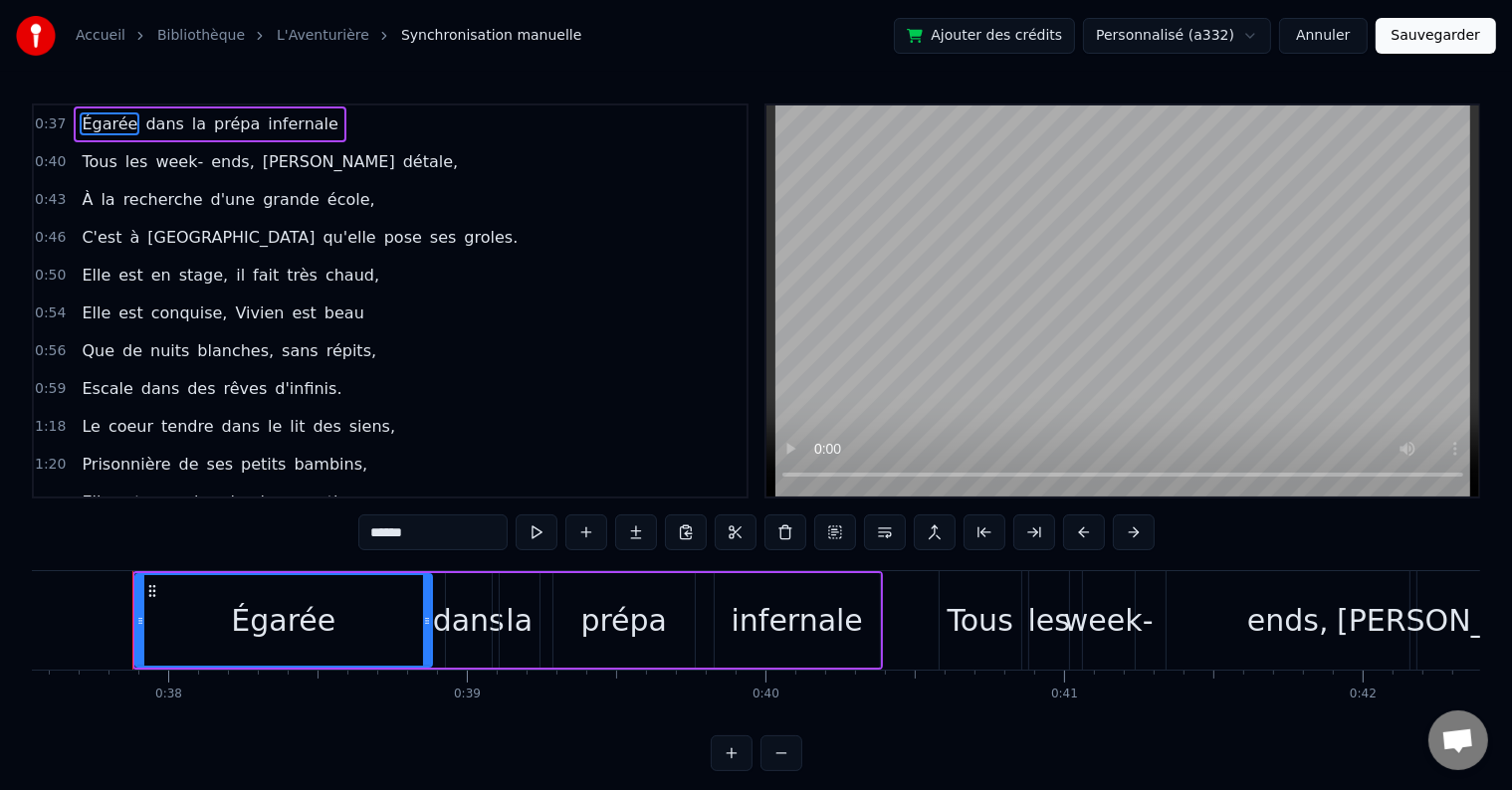
scroll to position [0, 12480]
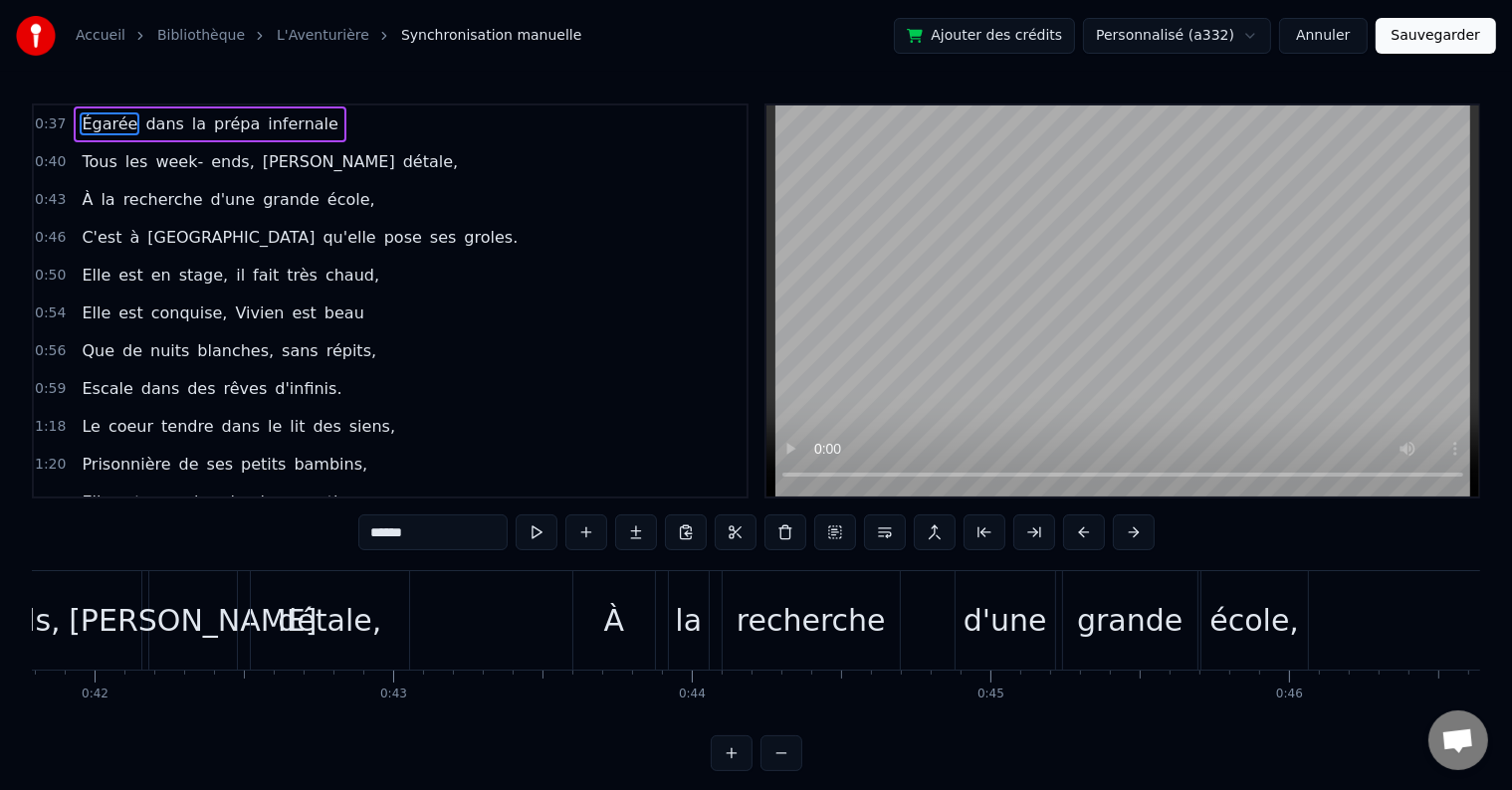
click at [1009, 638] on div "d'une" at bounding box center [1005, 620] width 84 height 45
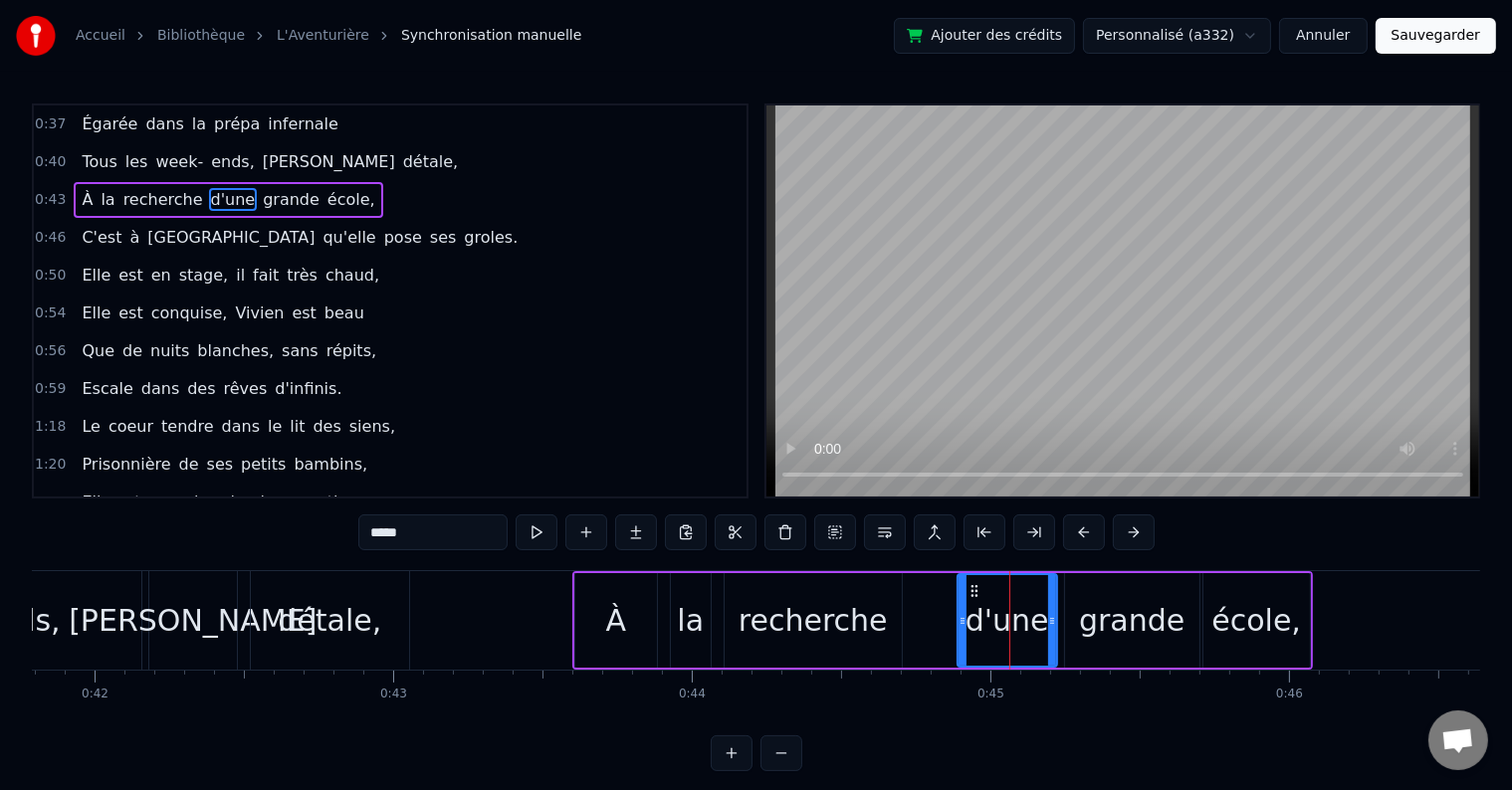
click at [1107, 621] on div "grande" at bounding box center [1132, 620] width 106 height 45
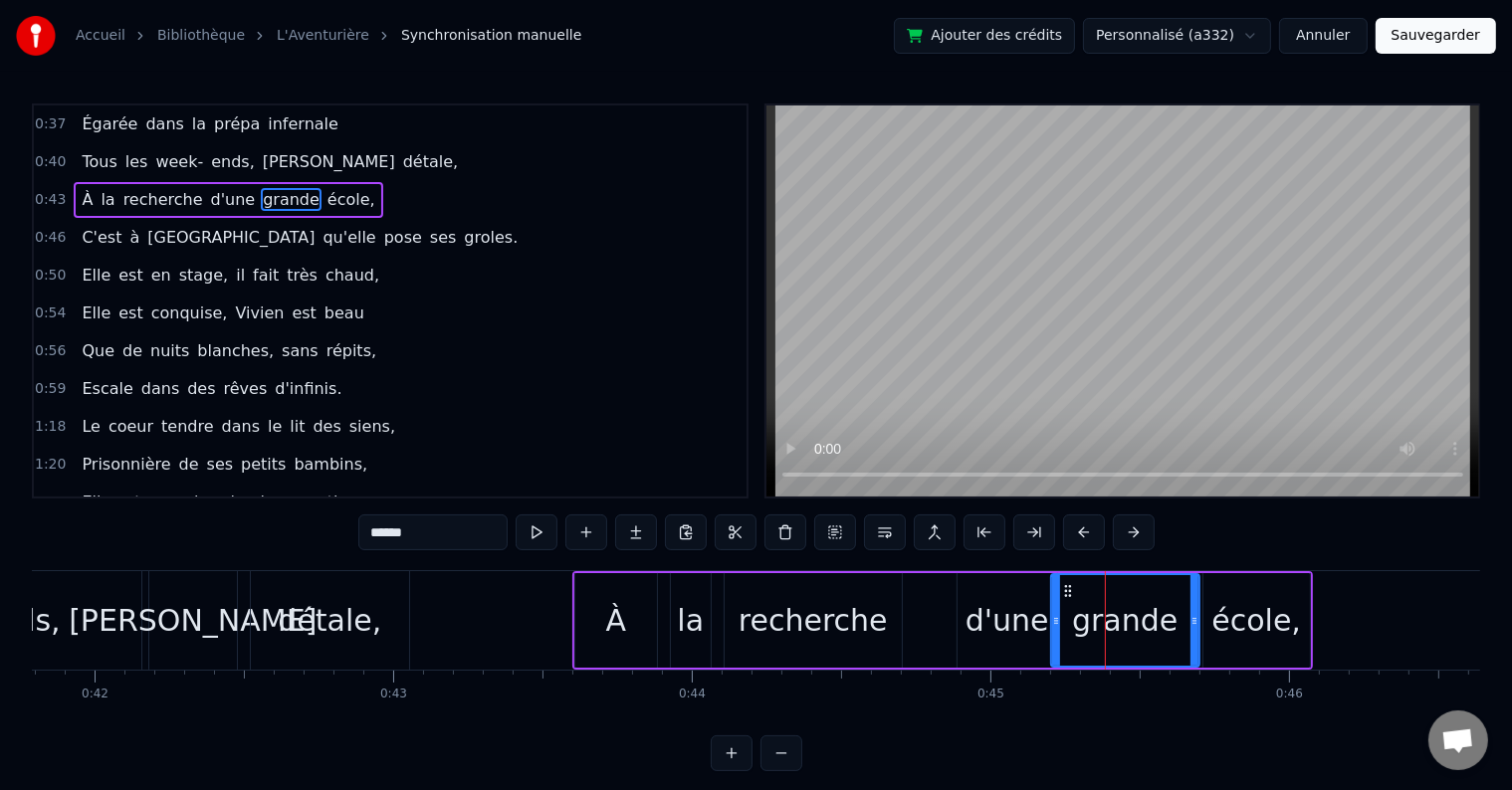
drag, startPoint x: 1067, startPoint y: 621, endPoint x: 1053, endPoint y: 622, distance: 14.0
click at [1053, 622] on icon at bounding box center [1056, 621] width 8 height 16
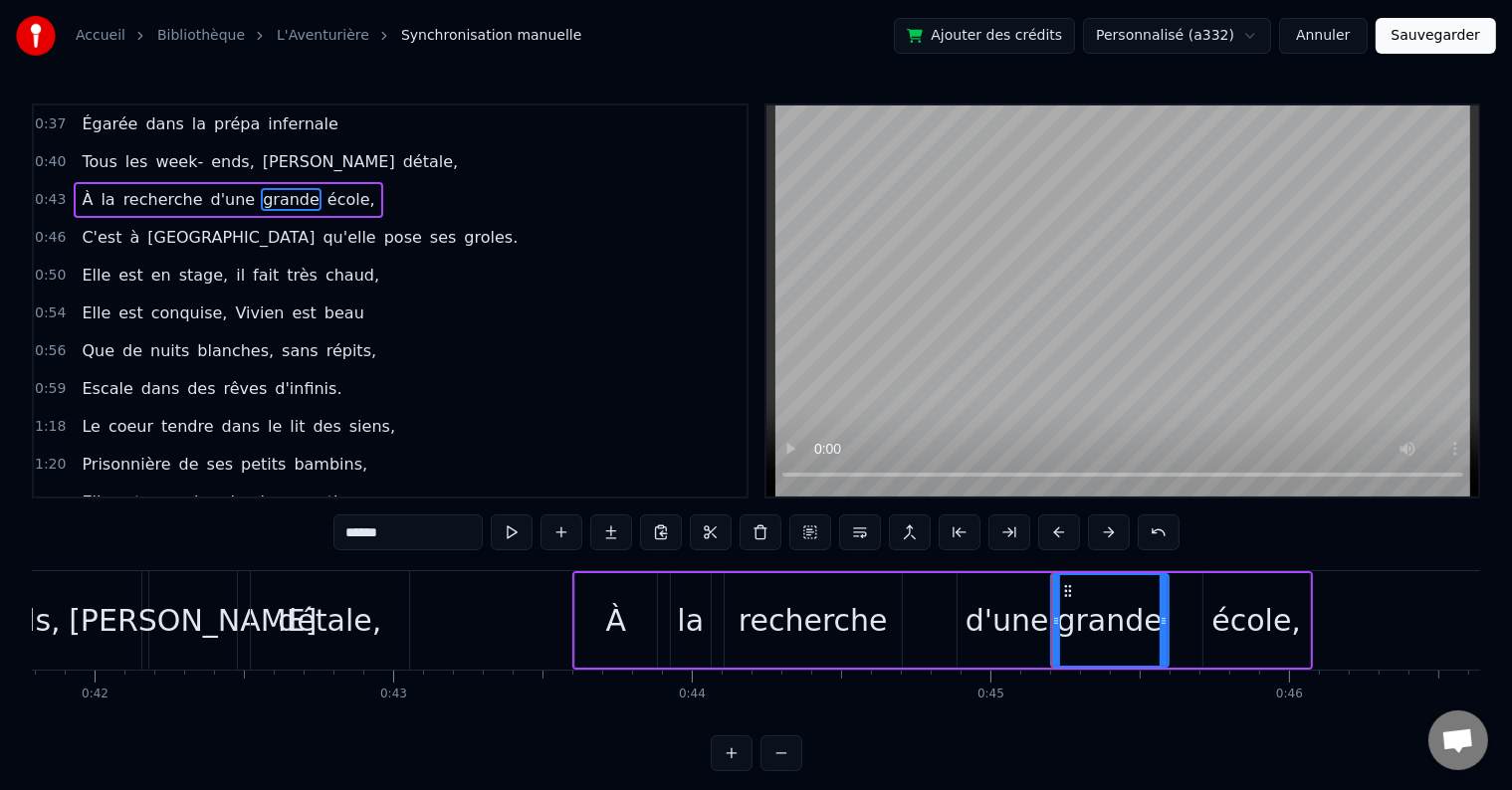
drag, startPoint x: 1192, startPoint y: 619, endPoint x: 1161, endPoint y: 619, distance: 31.0
click at [1161, 619] on icon at bounding box center [1163, 621] width 8 height 16
click at [1272, 599] on div "école," at bounding box center [1256, 620] width 90 height 45
type input "******"
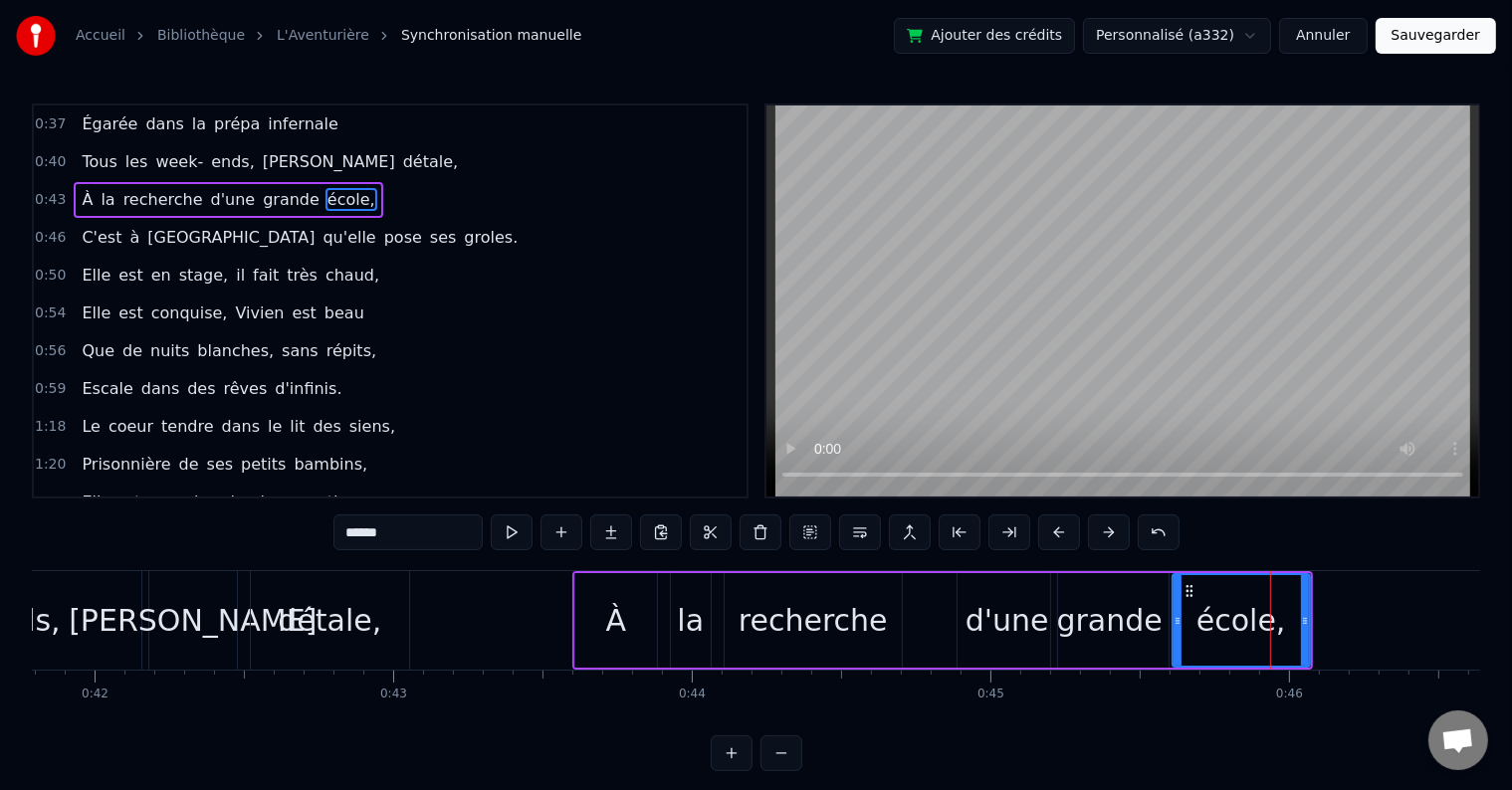
drag, startPoint x: 1204, startPoint y: 620, endPoint x: 1173, endPoint y: 622, distance: 31.1
click at [1173, 622] on icon at bounding box center [1177, 621] width 8 height 16
drag, startPoint x: 1304, startPoint y: 619, endPoint x: 1266, endPoint y: 618, distance: 38.0
click at [1266, 618] on icon at bounding box center [1267, 621] width 8 height 16
click at [1441, 35] on button "Sauvegarder" at bounding box center [1436, 36] width 121 height 36
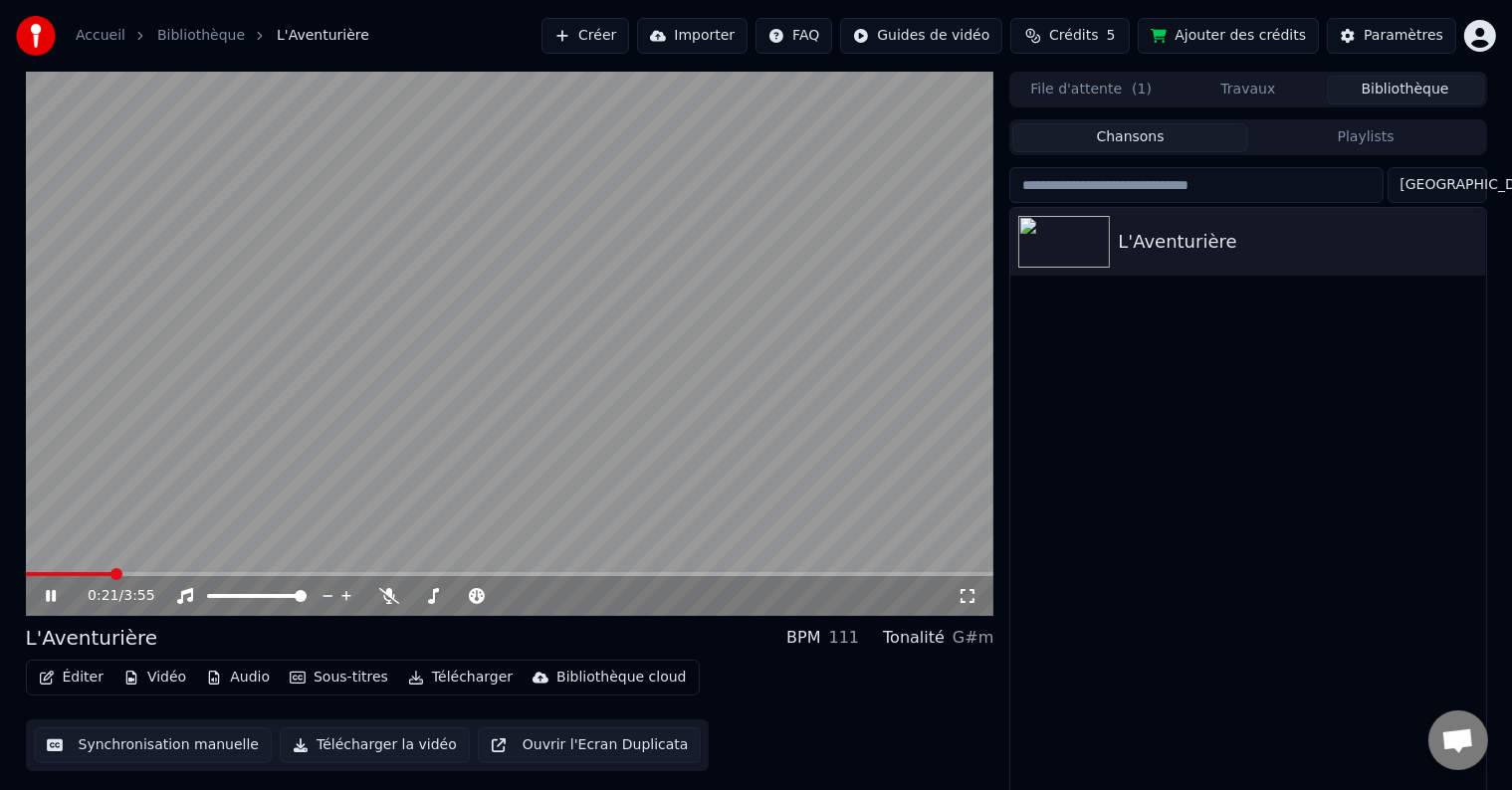
click at [111, 573] on span at bounding box center [510, 574] width 968 height 4
click at [197, 575] on span at bounding box center [112, 574] width 173 height 4
click at [194, 743] on button "Synchronisation manuelle" at bounding box center [153, 745] width 239 height 36
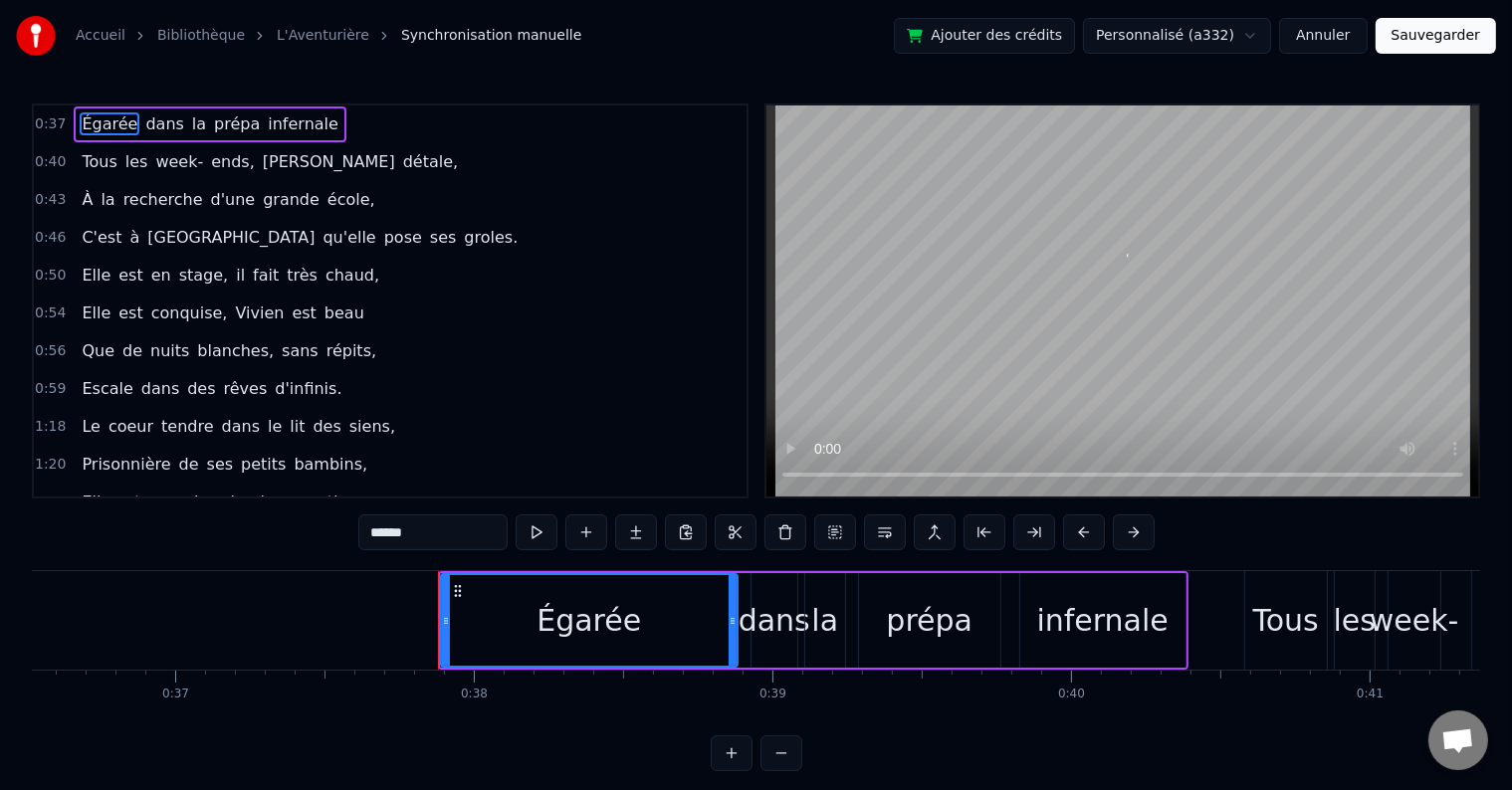
scroll to position [0, 11212]
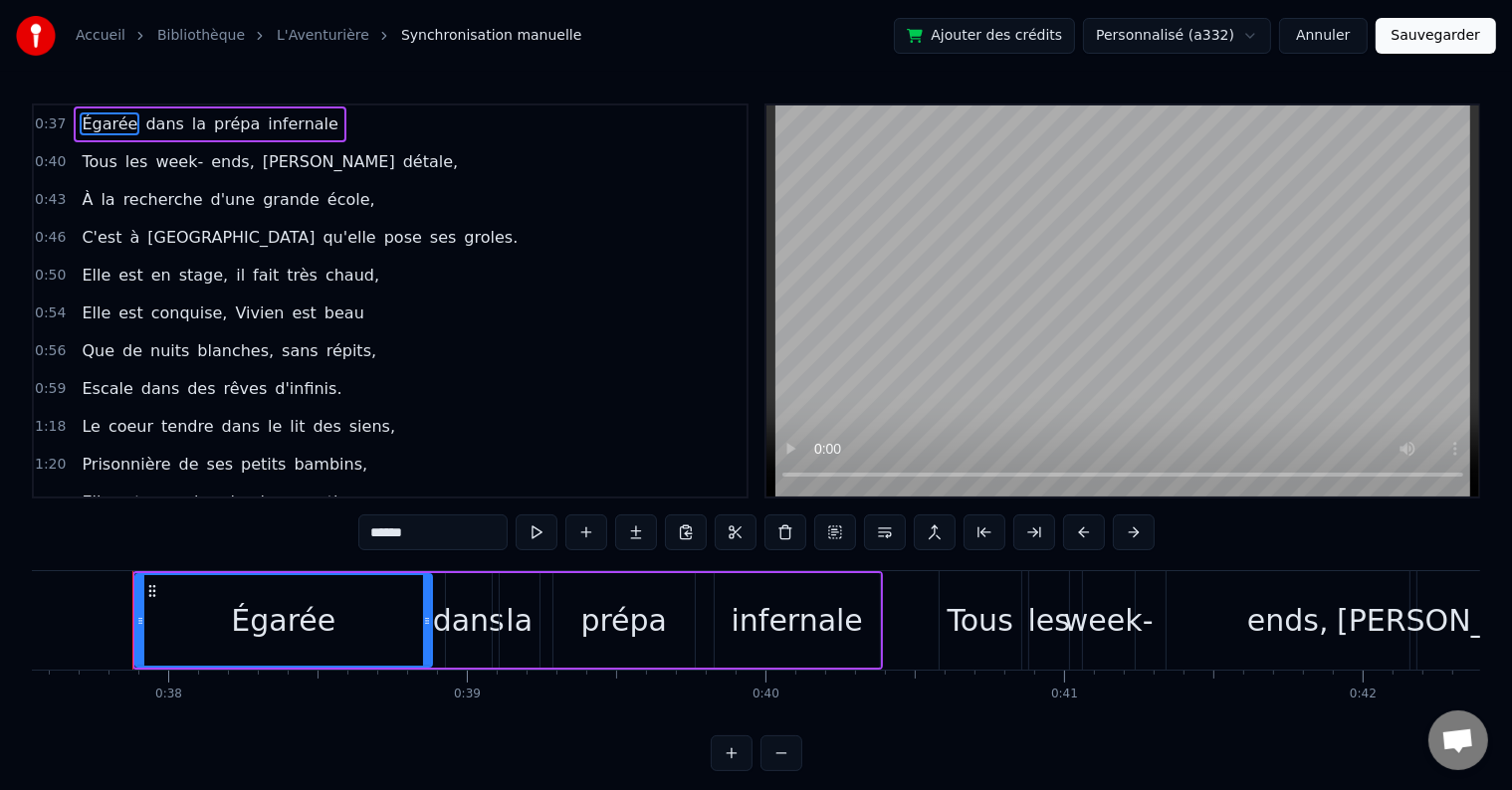
click at [629, 614] on div "prépa" at bounding box center [624, 620] width 87 height 45
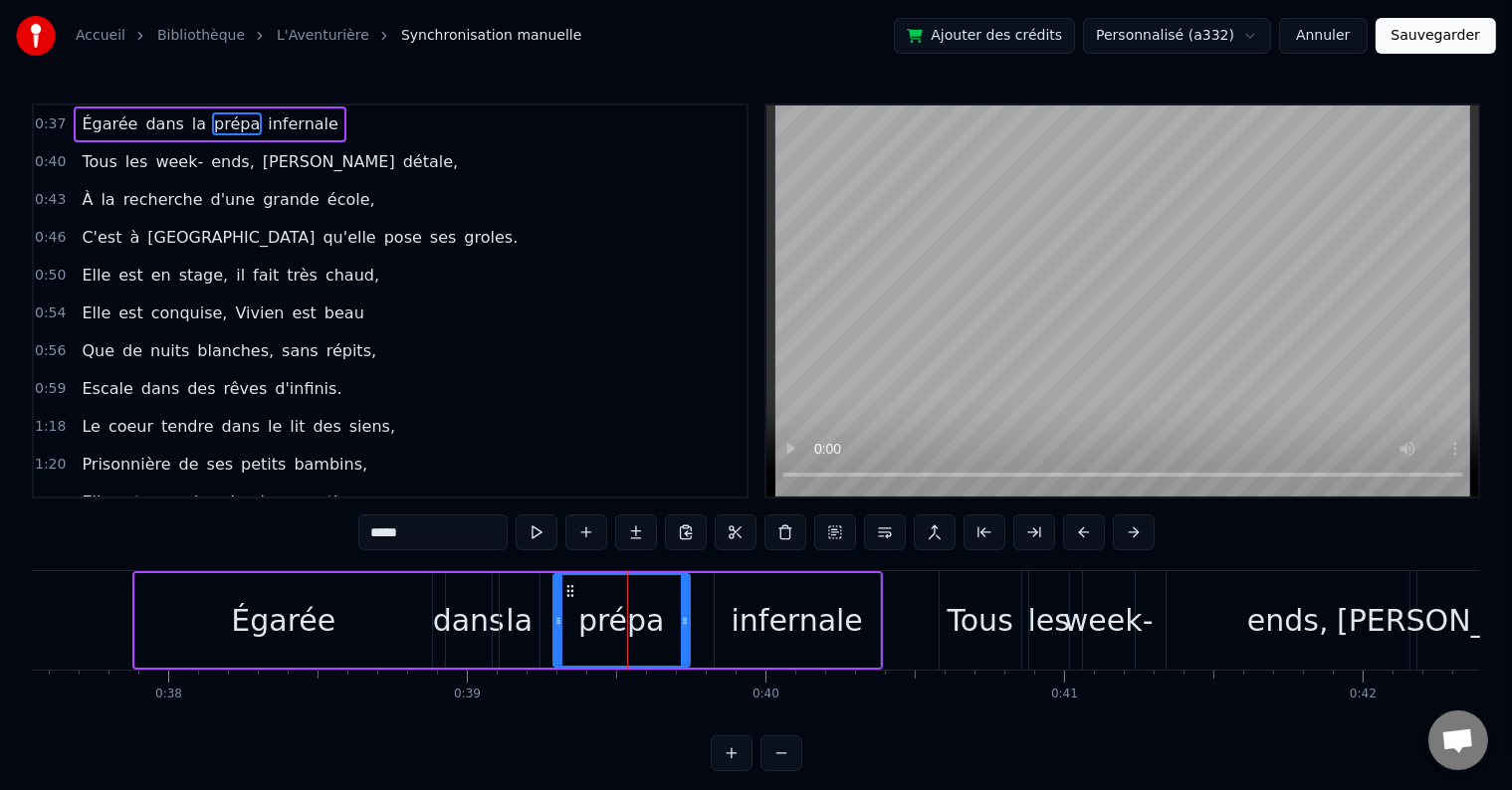
click at [686, 622] on icon at bounding box center [685, 621] width 8 height 16
click at [772, 622] on div "infernale" at bounding box center [796, 620] width 131 height 45
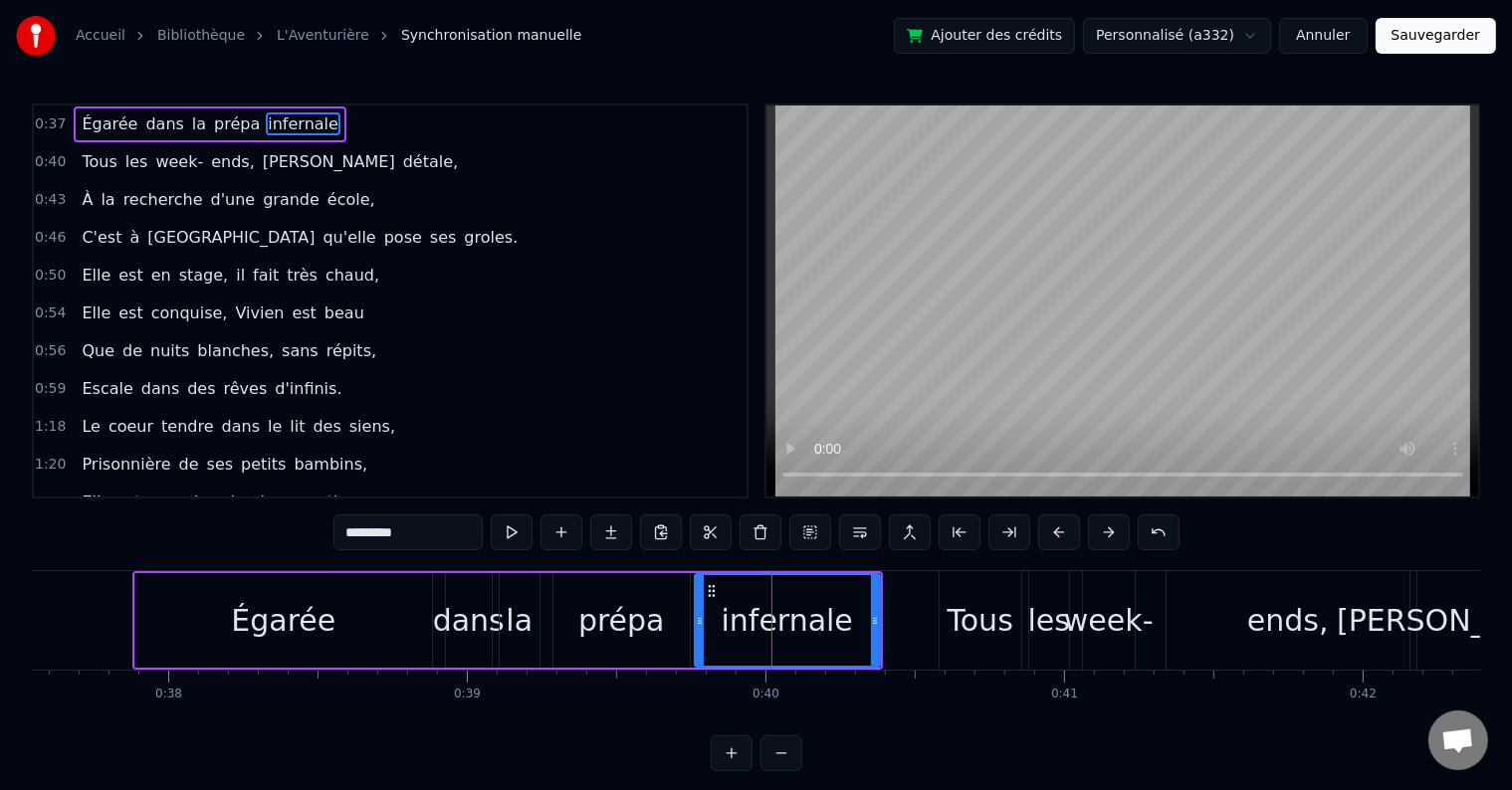
drag, startPoint x: 719, startPoint y: 619, endPoint x: 699, endPoint y: 624, distance: 20.6
click at [699, 624] on icon at bounding box center [700, 621] width 8 height 16
drag, startPoint x: 873, startPoint y: 618, endPoint x: 853, endPoint y: 621, distance: 20.2
click at [853, 621] on icon at bounding box center [855, 621] width 8 height 16
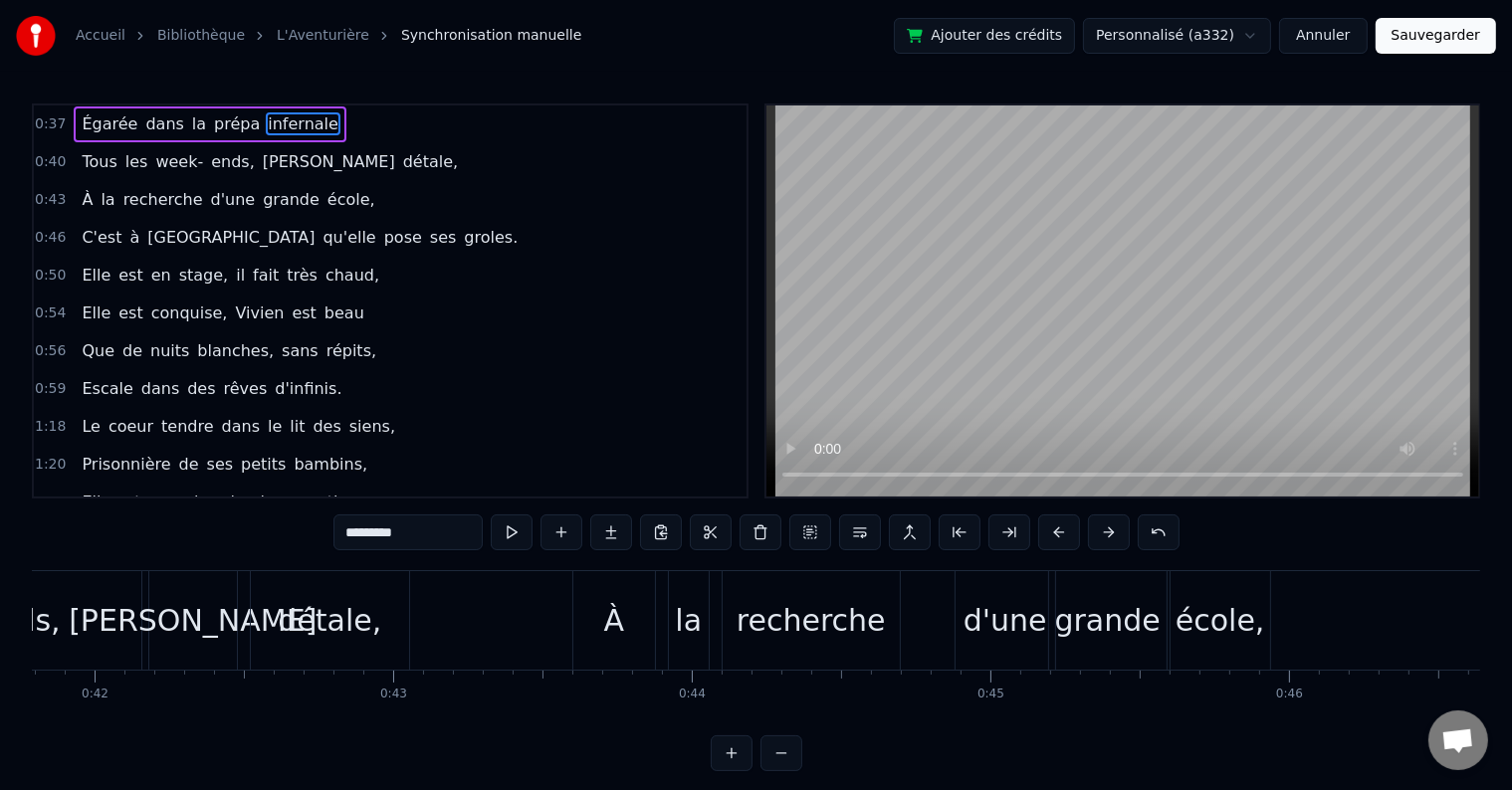
click at [383, 620] on div "détale," at bounding box center [330, 620] width 158 height 99
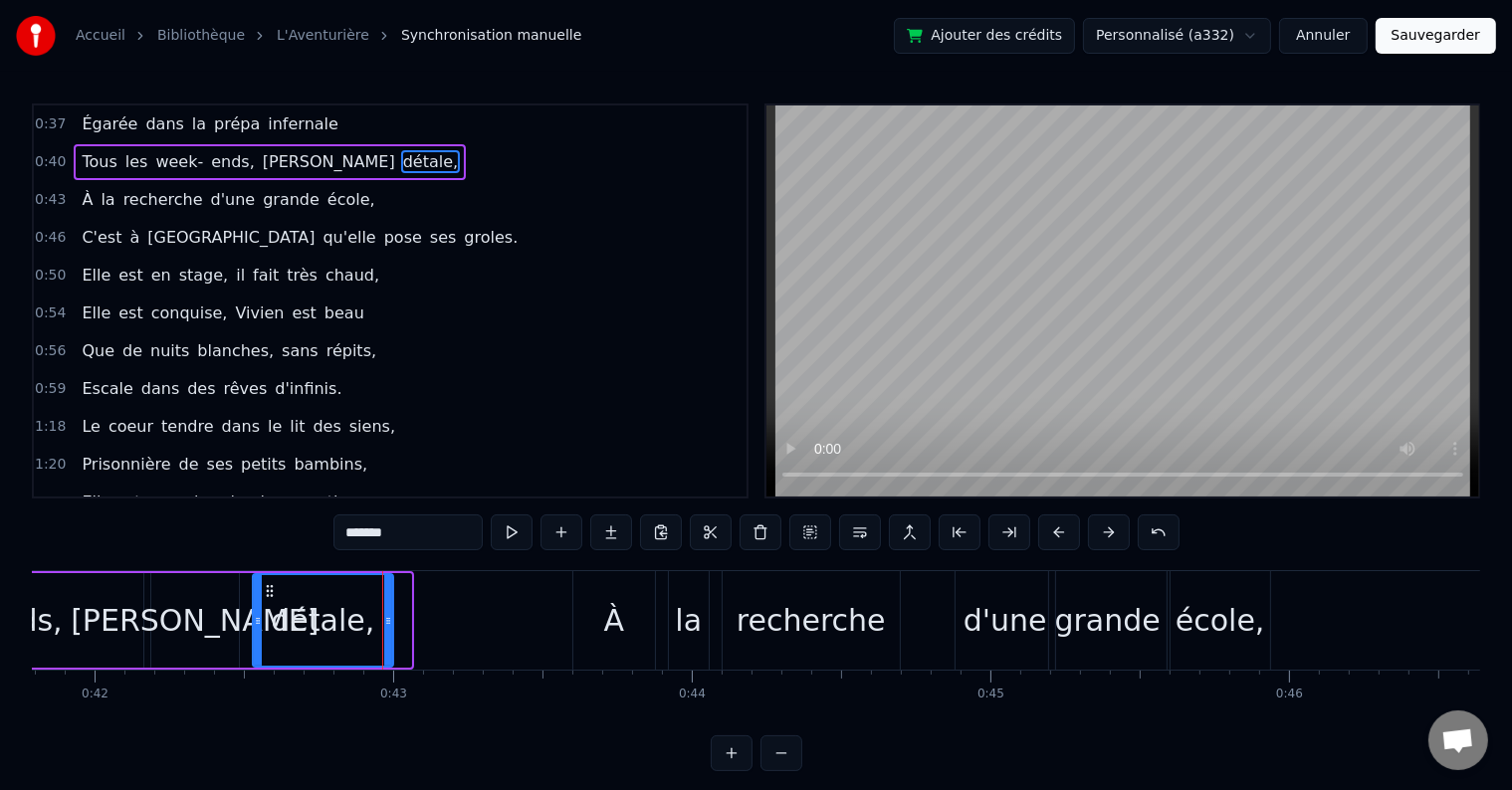
drag, startPoint x: 405, startPoint y: 621, endPoint x: 387, endPoint y: 624, distance: 18.2
click at [387, 624] on icon at bounding box center [389, 621] width 8 height 16
click at [986, 648] on div "d'une" at bounding box center [1005, 620] width 100 height 99
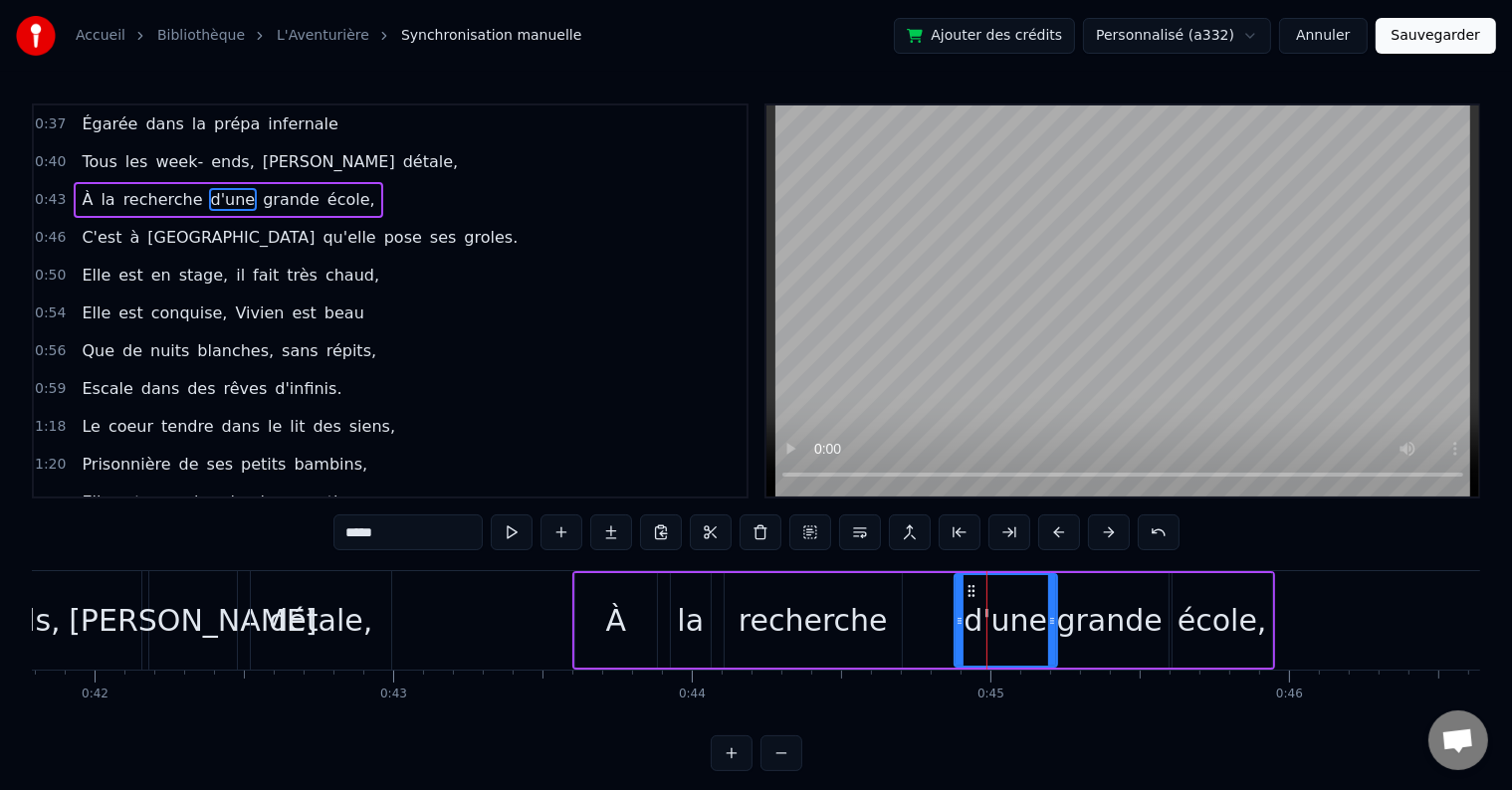
click at [956, 621] on icon at bounding box center [959, 621] width 8 height 16
click at [1045, 621] on icon at bounding box center [1046, 621] width 8 height 16
click at [1108, 619] on div "grande" at bounding box center [1110, 620] width 106 height 45
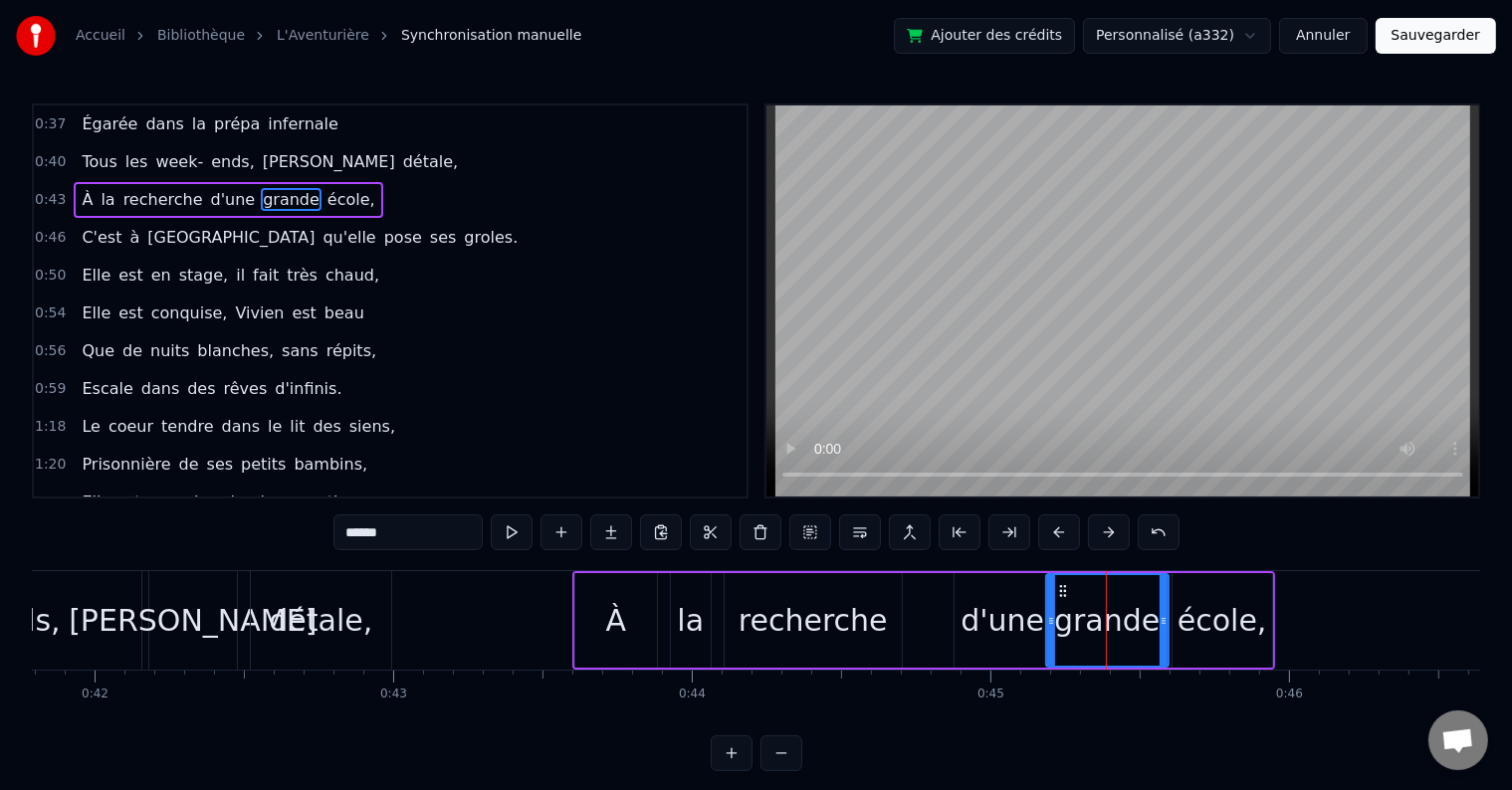
click at [1049, 623] on icon at bounding box center [1051, 621] width 8 height 16
click at [1151, 621] on icon at bounding box center [1154, 621] width 8 height 16
click at [1206, 627] on div "école," at bounding box center [1222, 620] width 90 height 45
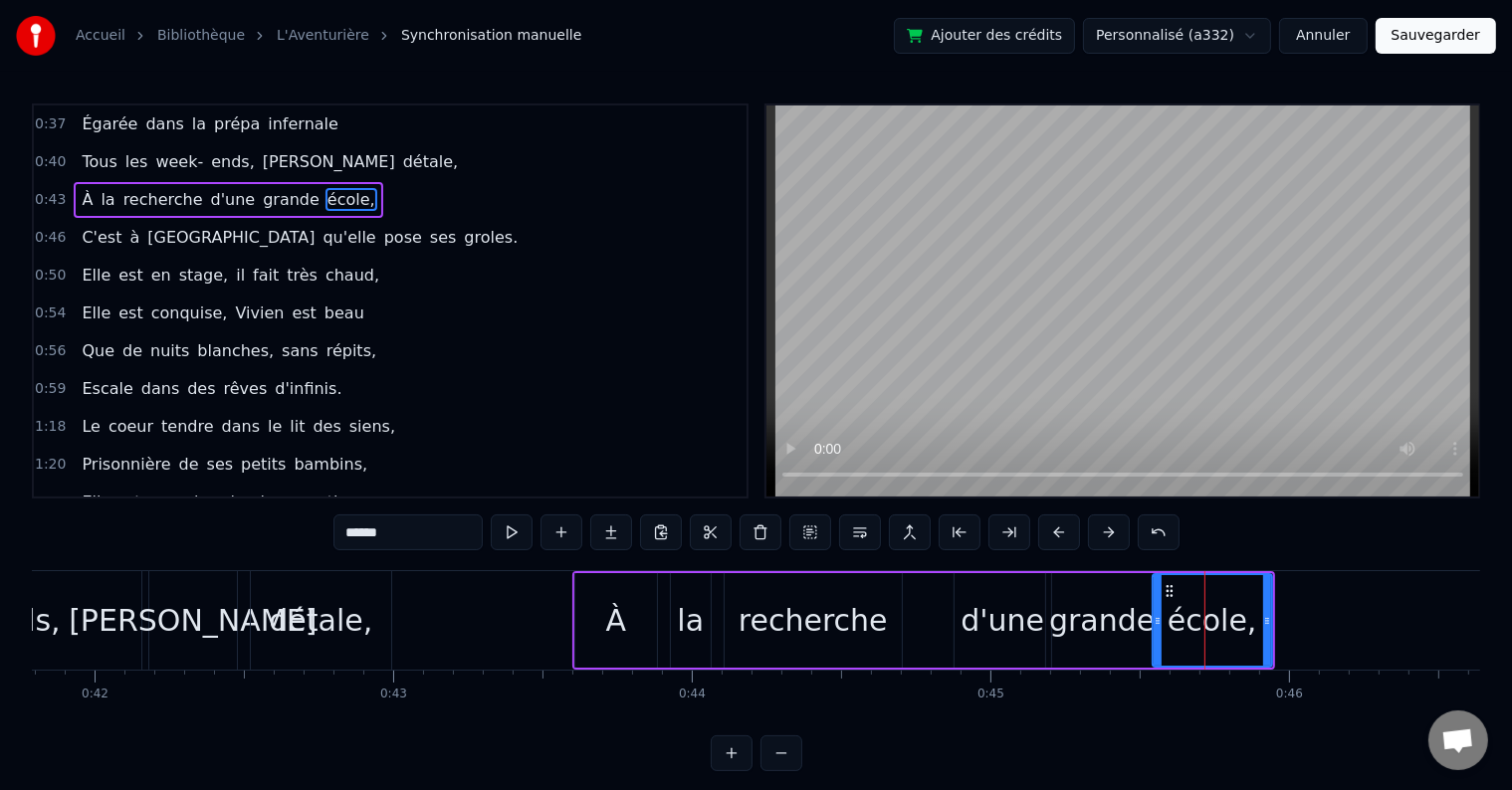
drag, startPoint x: 1172, startPoint y: 619, endPoint x: 1153, endPoint y: 627, distance: 20.6
click at [1154, 627] on icon at bounding box center [1158, 621] width 8 height 16
drag, startPoint x: 1265, startPoint y: 619, endPoint x: 1245, endPoint y: 620, distance: 20.0
click at [1245, 620] on icon at bounding box center [1247, 621] width 8 height 16
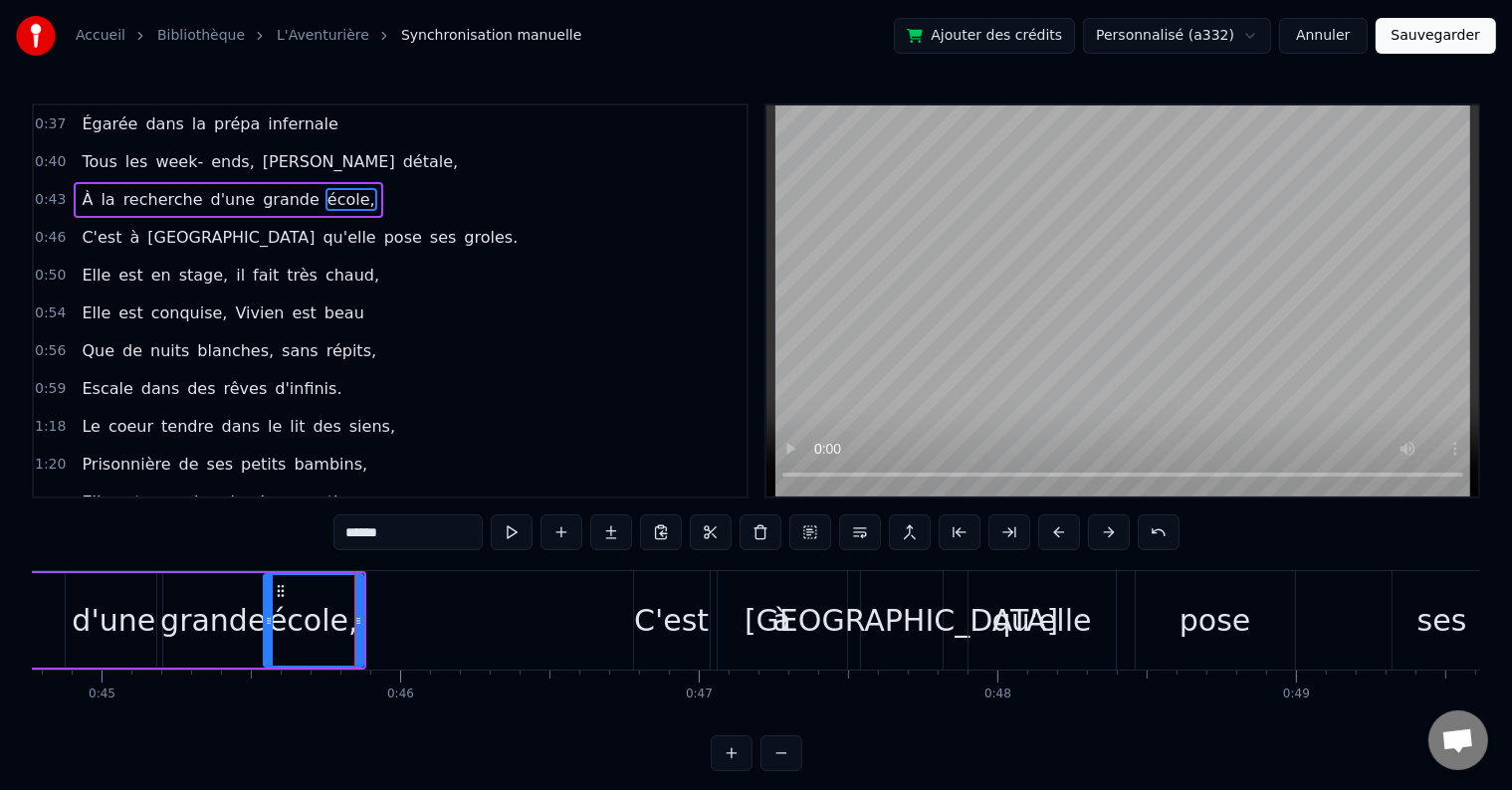
scroll to position [0, 13468]
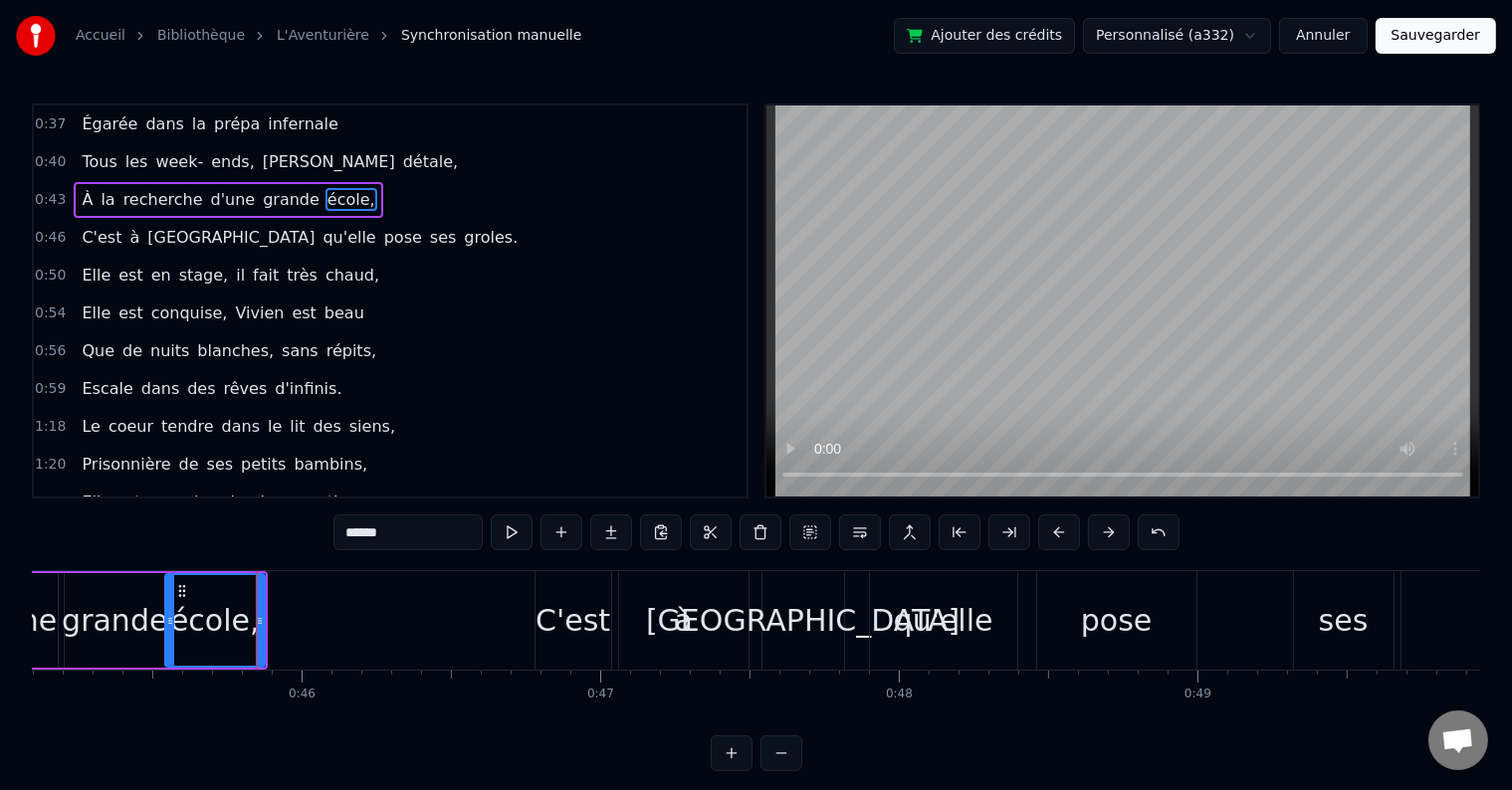
click at [657, 642] on div "à" at bounding box center [684, 620] width 129 height 99
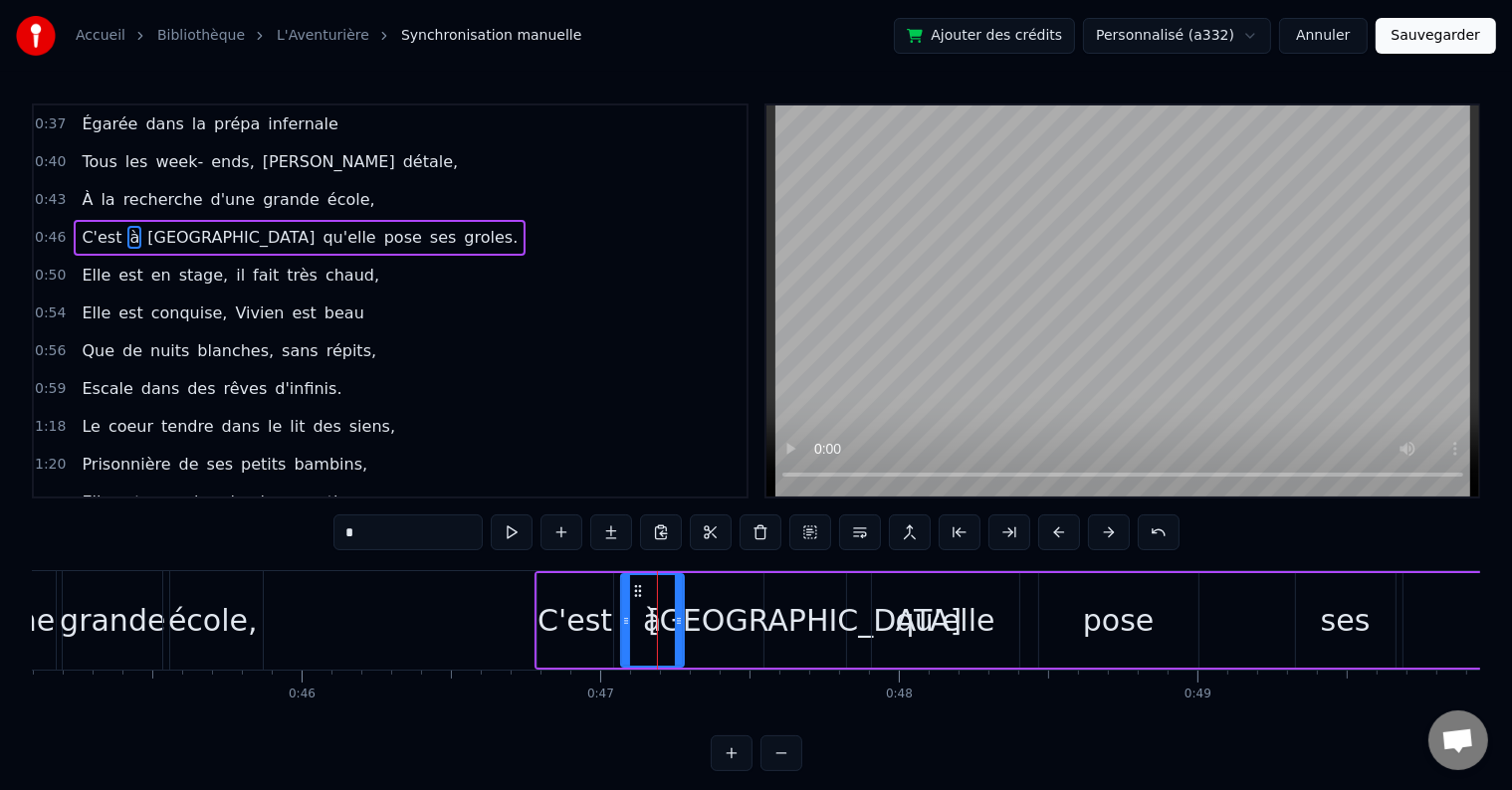
drag, startPoint x: 742, startPoint y: 619, endPoint x: 675, endPoint y: 621, distance: 67.0
click at [675, 621] on icon at bounding box center [679, 621] width 8 height 16
click at [820, 625] on div "[GEOGRAPHIC_DATA]" at bounding box center [804, 620] width 314 height 45
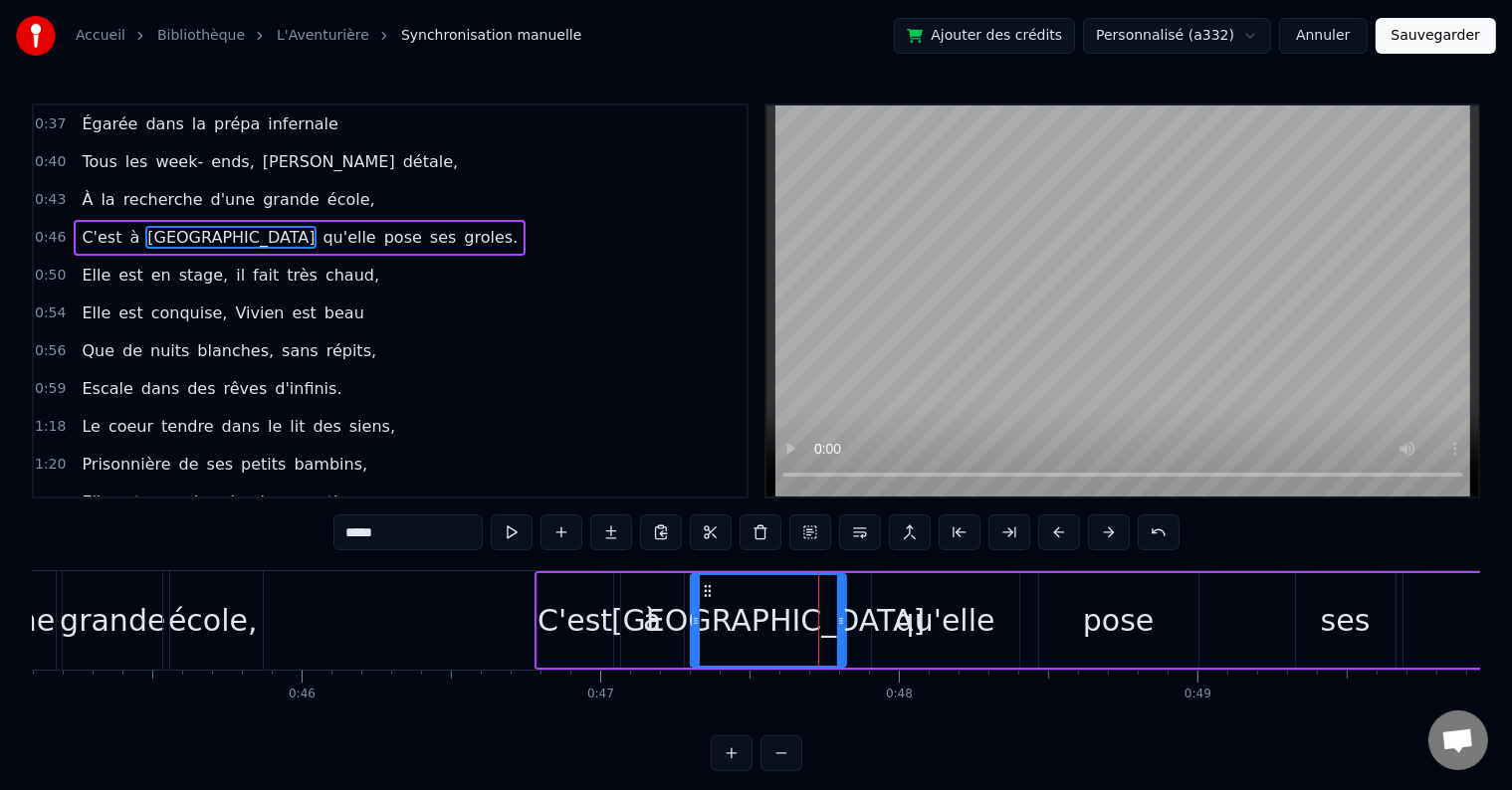
drag, startPoint x: 768, startPoint y: 622, endPoint x: 695, endPoint y: 636, distance: 74.3
click at [695, 636] on div at bounding box center [696, 620] width 8 height 91
drag, startPoint x: 839, startPoint y: 623, endPoint x: 787, endPoint y: 618, distance: 52.2
click at [787, 618] on icon at bounding box center [789, 621] width 8 height 16
click at [944, 637] on div "qu'elle" at bounding box center [946, 620] width 100 height 45
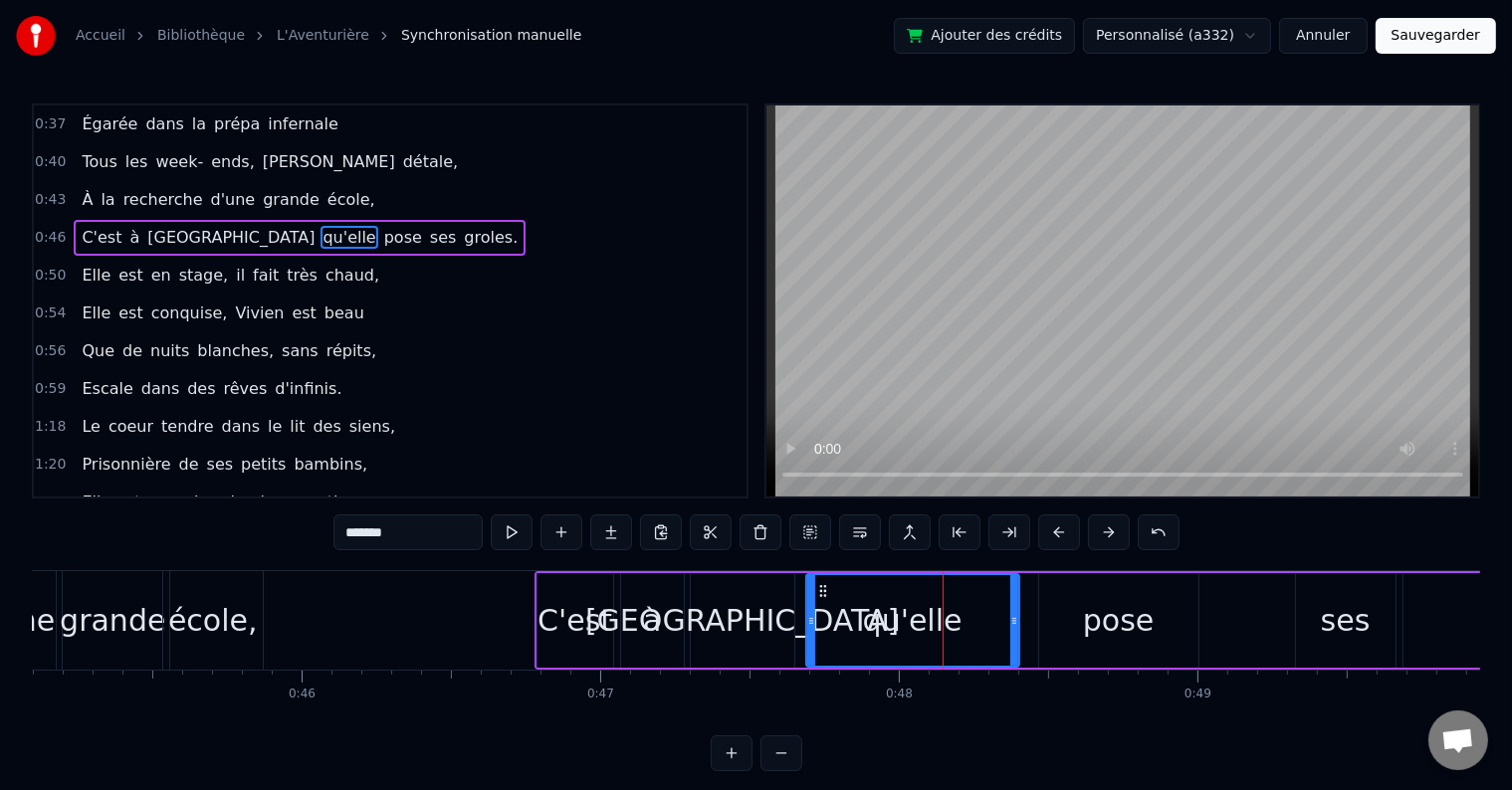
drag, startPoint x: 874, startPoint y: 621, endPoint x: 808, endPoint y: 632, distance: 66.9
click at [808, 632] on div at bounding box center [811, 620] width 8 height 91
drag, startPoint x: 1011, startPoint y: 621, endPoint x: 915, endPoint y: 625, distance: 96.1
click at [915, 625] on icon at bounding box center [918, 621] width 8 height 16
click at [1093, 624] on div "pose" at bounding box center [1118, 620] width 71 height 45
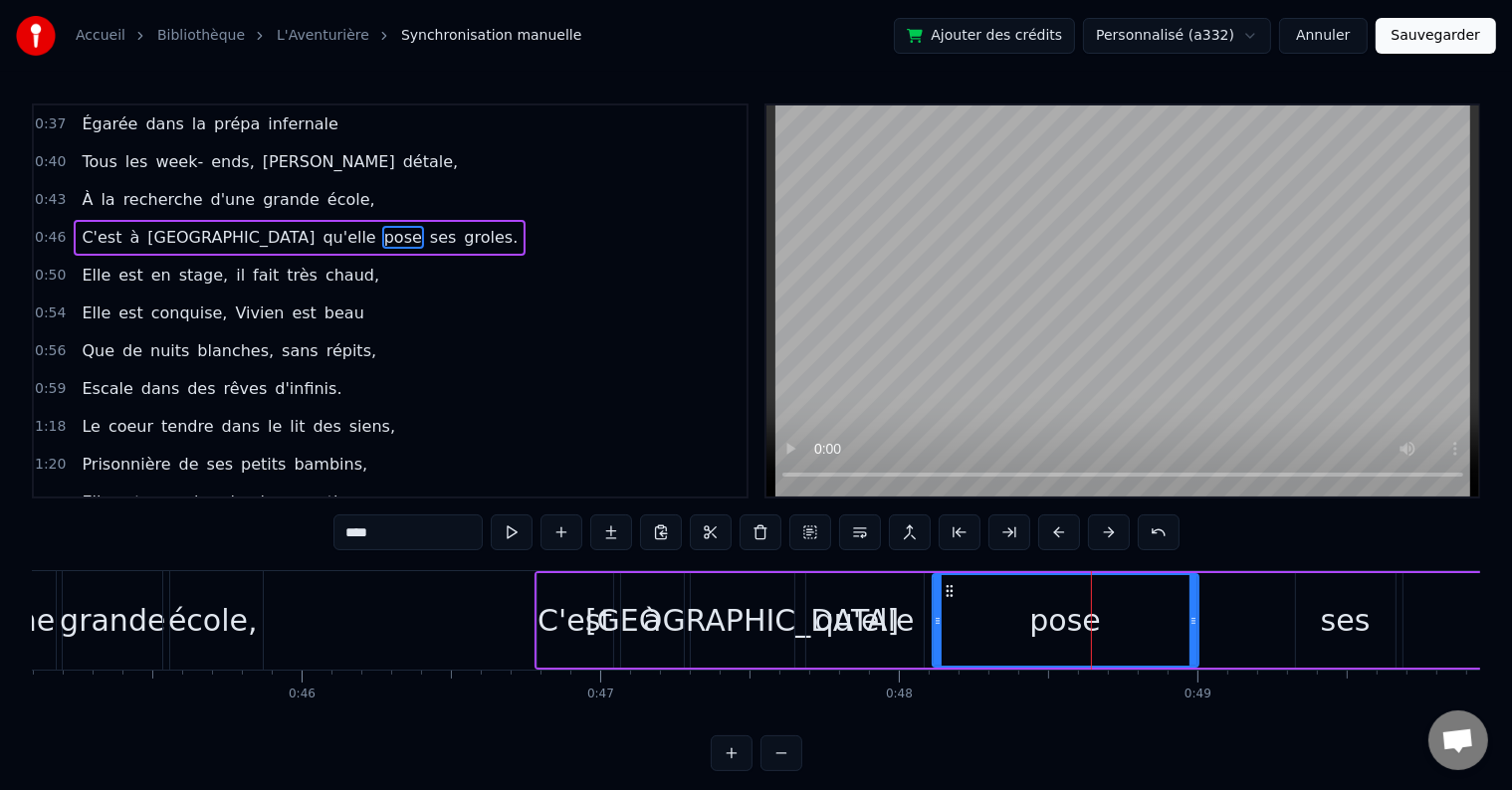
drag, startPoint x: 1039, startPoint y: 624, endPoint x: 932, endPoint y: 634, distance: 107.5
click at [933, 634] on div at bounding box center [937, 620] width 8 height 91
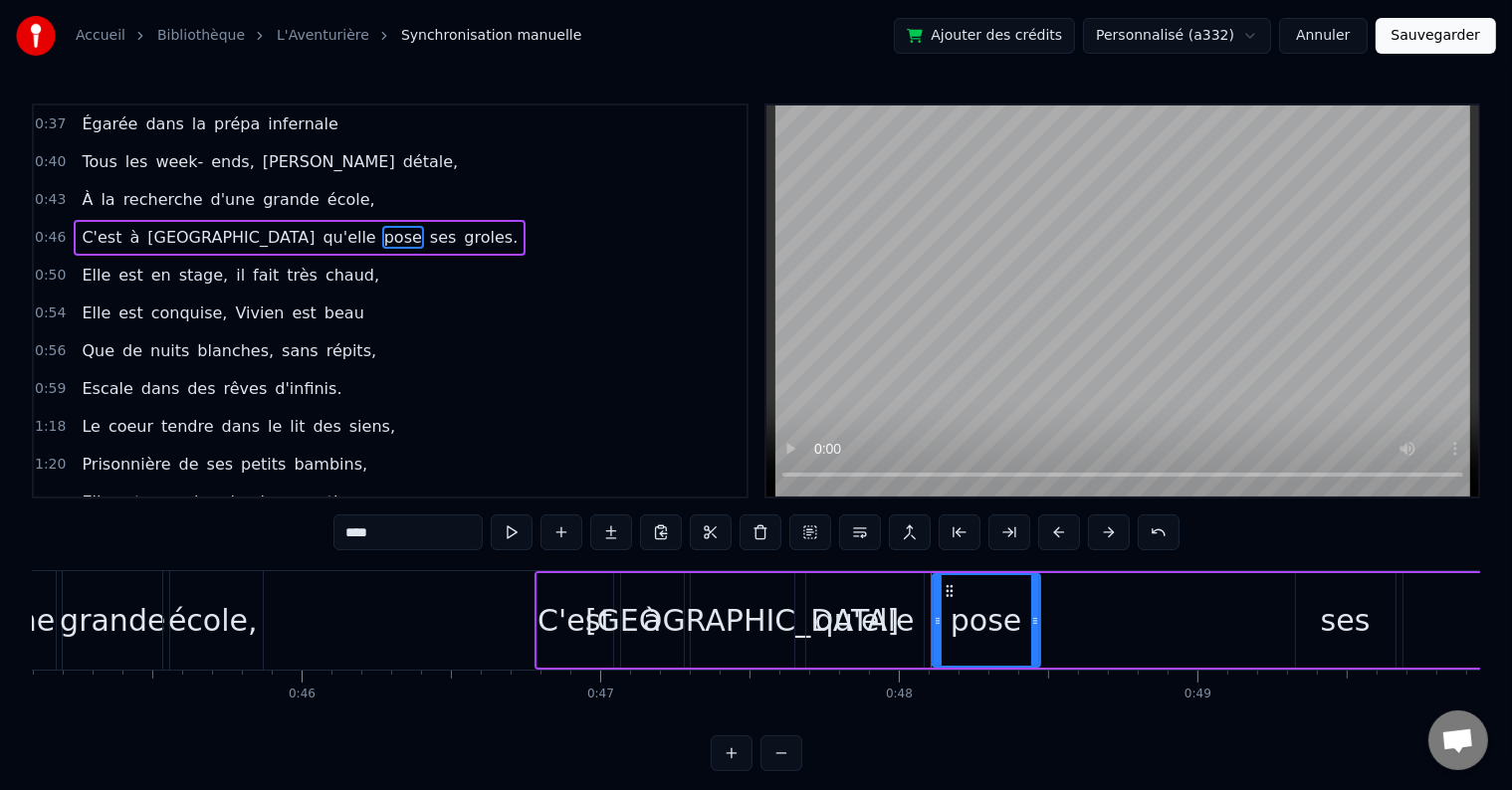
drag, startPoint x: 1189, startPoint y: 619, endPoint x: 1031, endPoint y: 626, distance: 158.2
click at [1031, 626] on icon at bounding box center [1035, 621] width 8 height 16
click at [1320, 621] on div "ses" at bounding box center [1346, 620] width 100 height 95
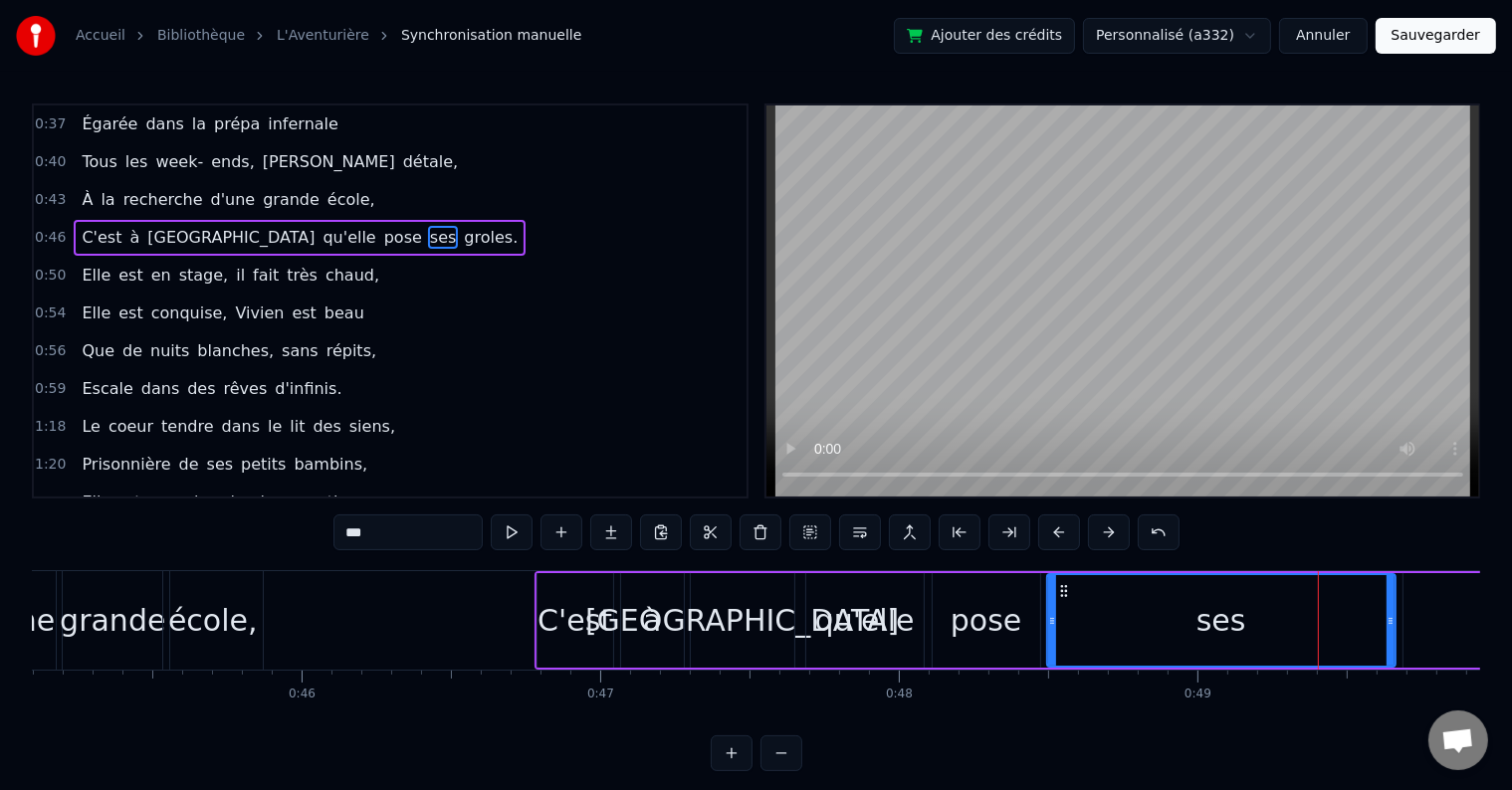
drag, startPoint x: 1298, startPoint y: 619, endPoint x: 1049, endPoint y: 631, distance: 249.3
click at [1049, 631] on div at bounding box center [1052, 620] width 8 height 91
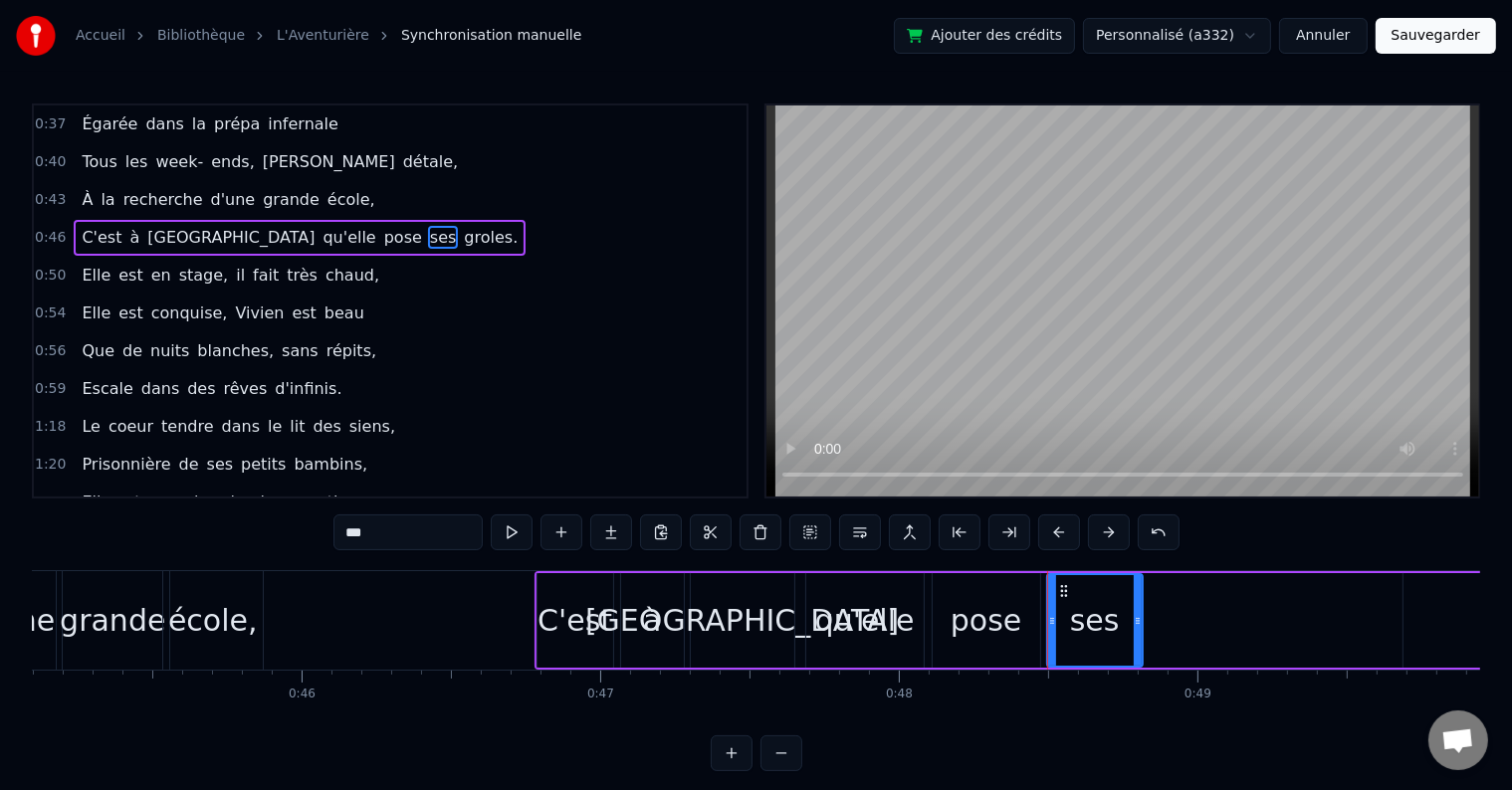
drag, startPoint x: 1390, startPoint y: 620, endPoint x: 1137, endPoint y: 636, distance: 253.5
click at [1137, 636] on div at bounding box center [1138, 620] width 8 height 91
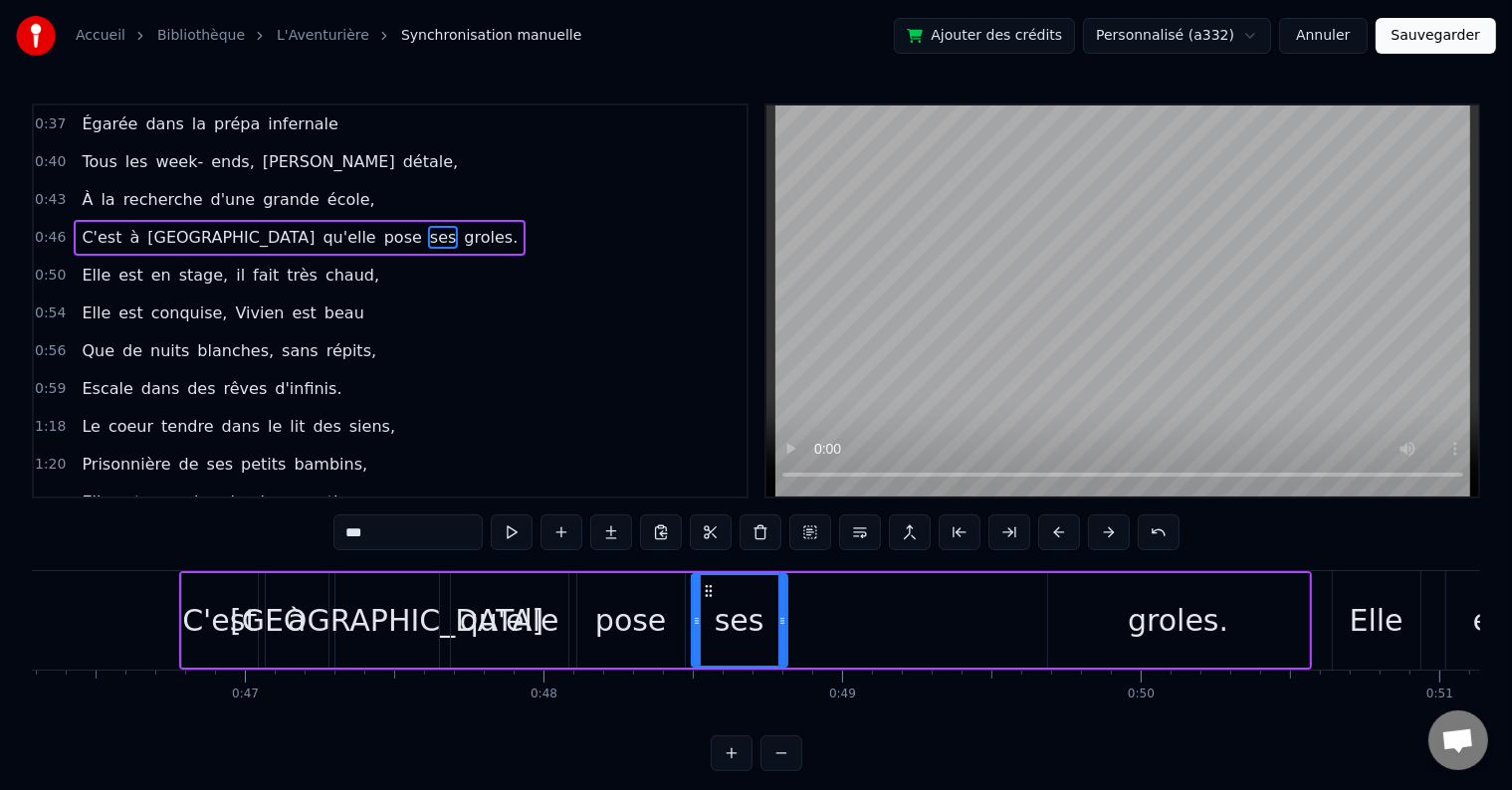
click at [1160, 621] on div "groles." at bounding box center [1178, 620] width 101 height 45
type input "*******"
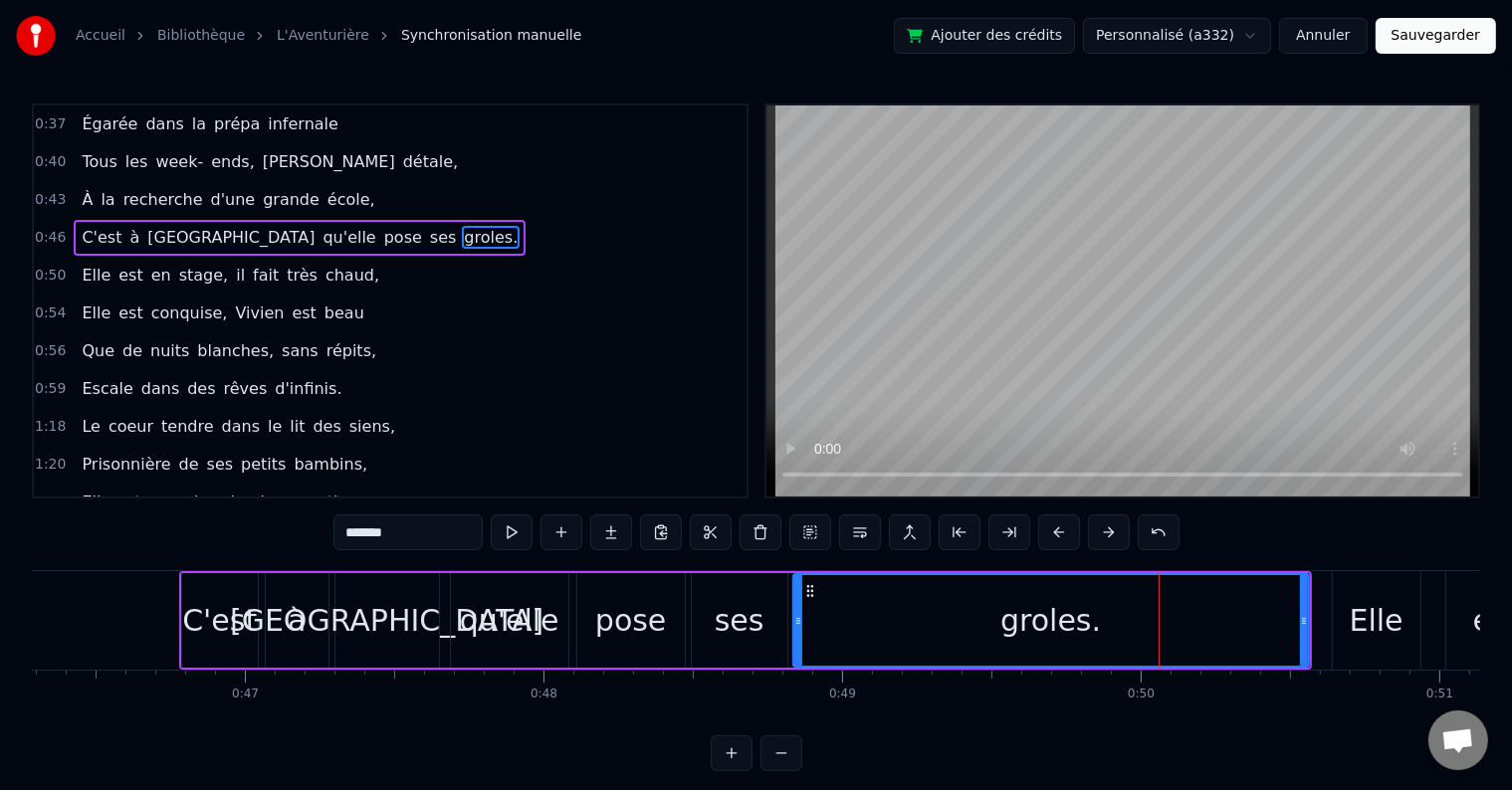
drag, startPoint x: 1051, startPoint y: 618, endPoint x: 796, endPoint y: 643, distance: 256.2
click at [796, 643] on div at bounding box center [798, 620] width 8 height 91
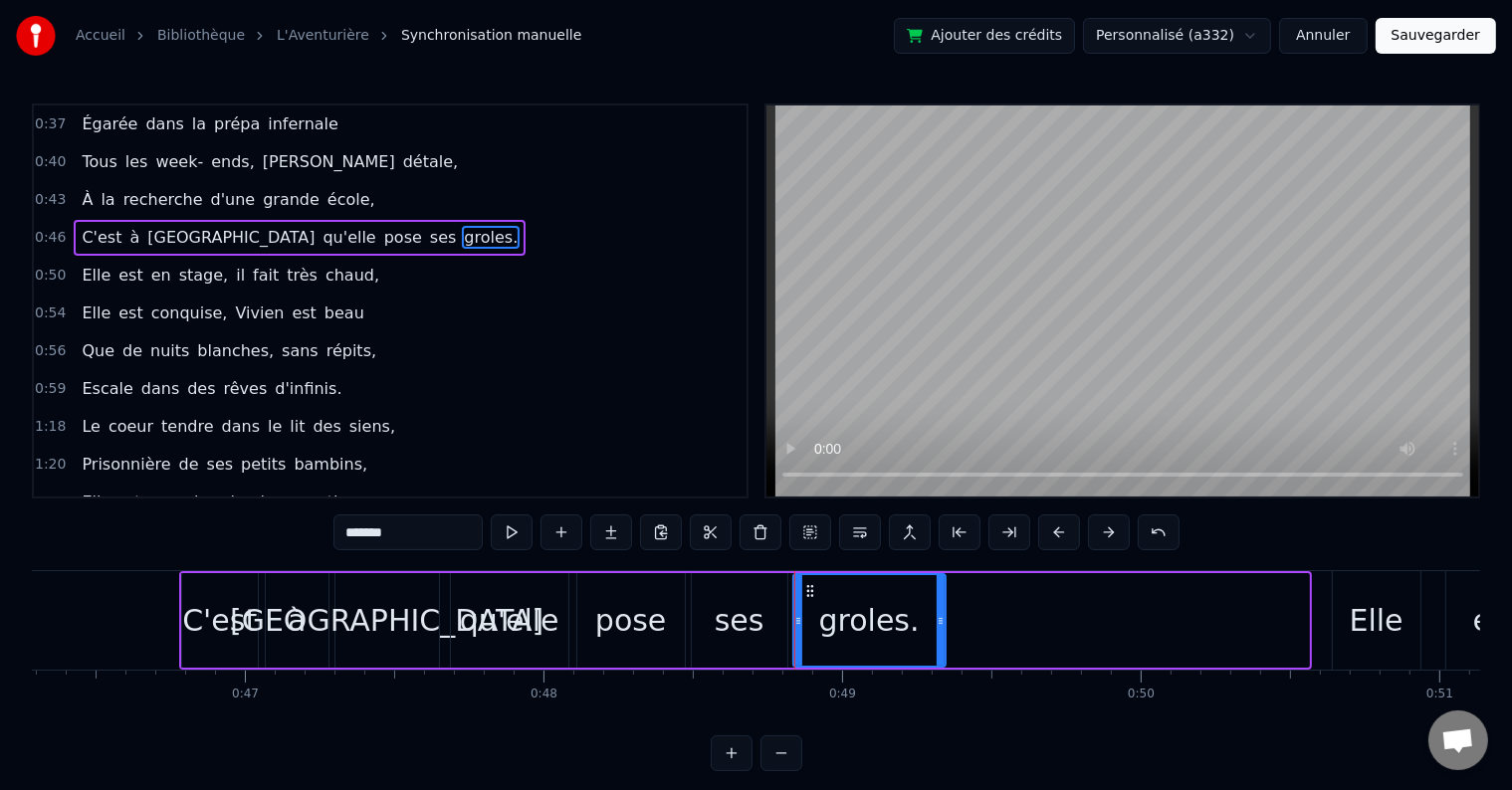
drag, startPoint x: 1300, startPoint y: 619, endPoint x: 936, endPoint y: 637, distance: 364.4
click at [936, 637] on div at bounding box center [940, 620] width 8 height 91
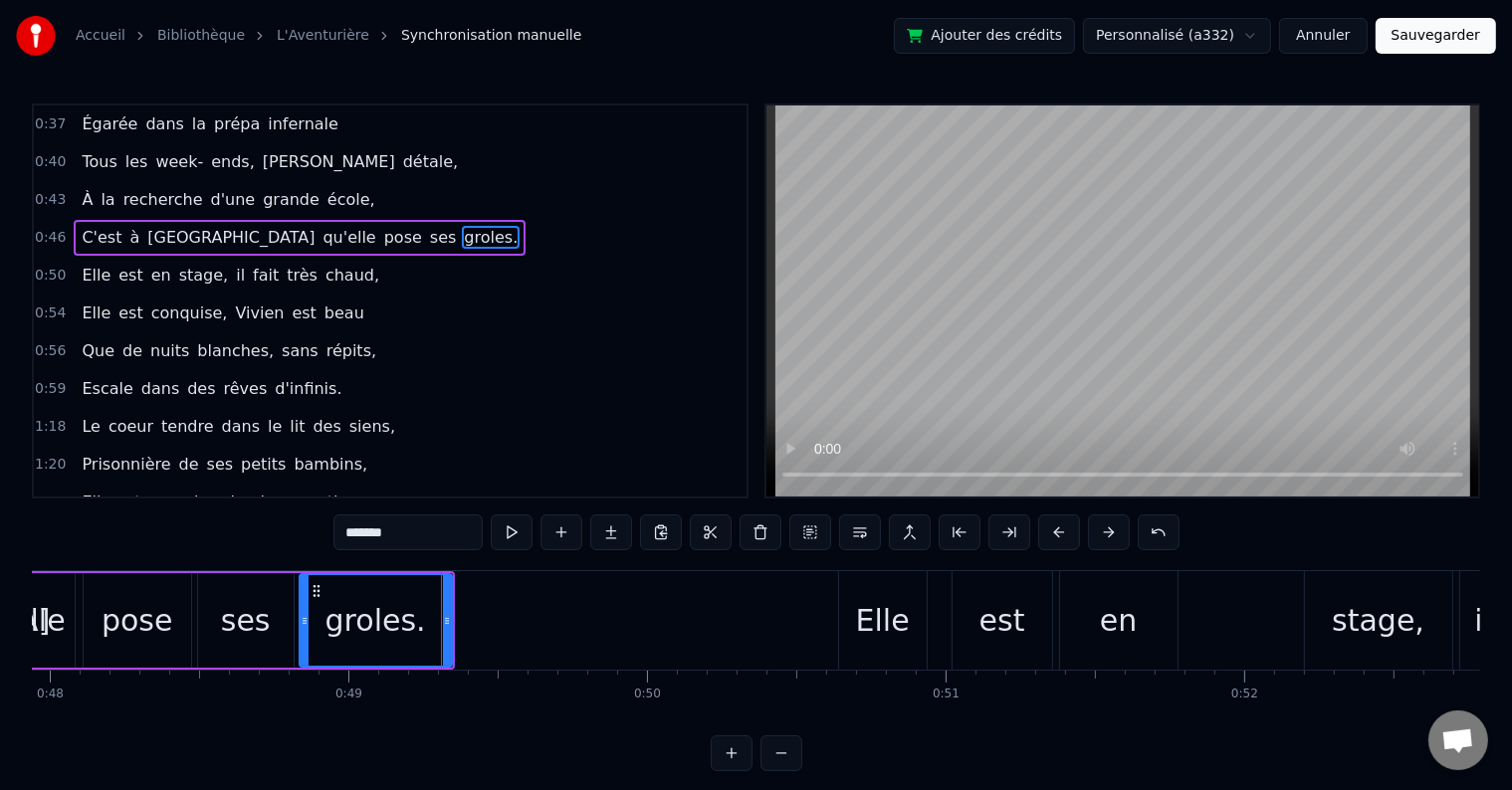
scroll to position [0, 14337]
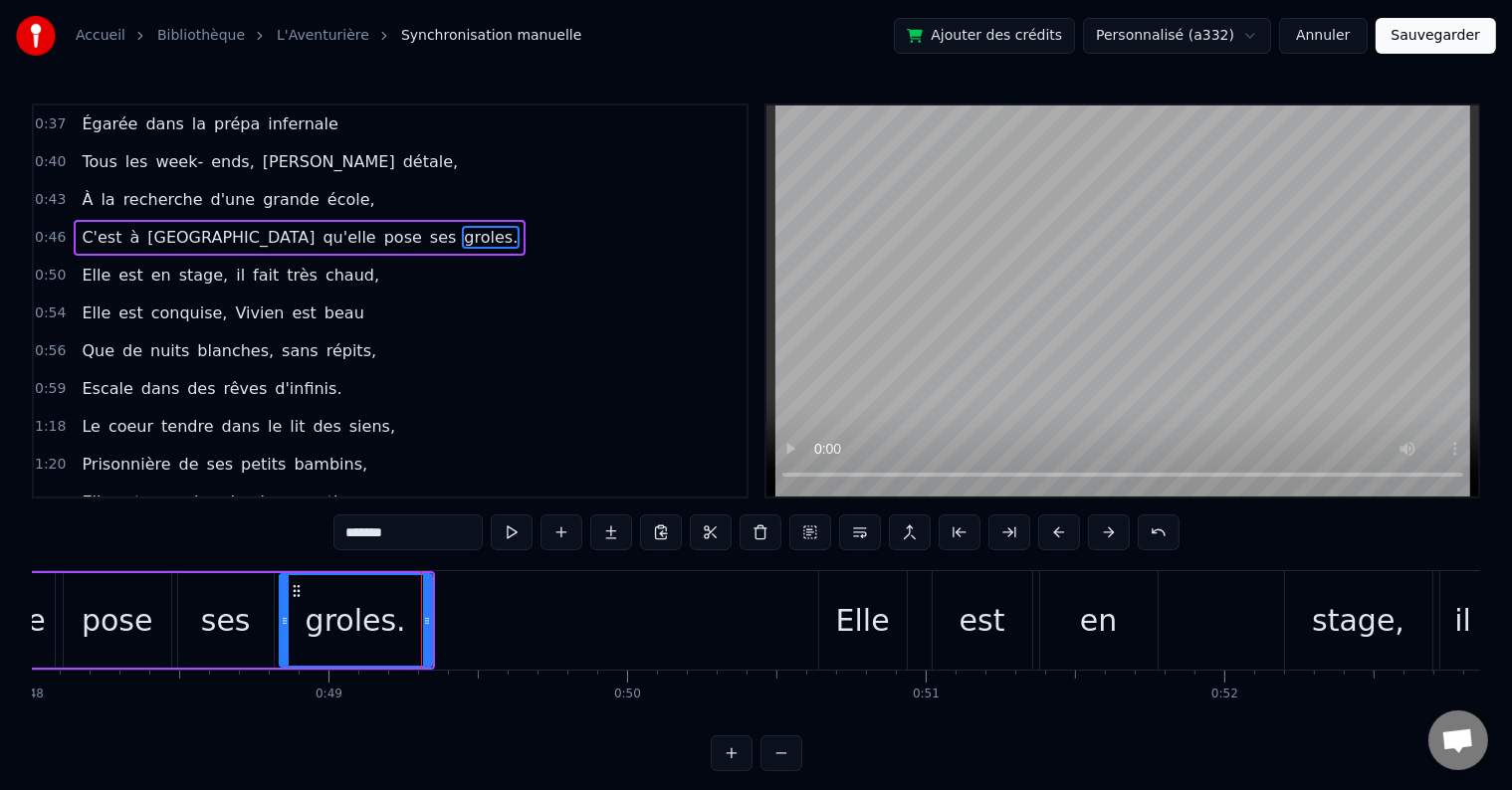
click at [1420, 41] on button "Sauvegarder" at bounding box center [1436, 36] width 121 height 36
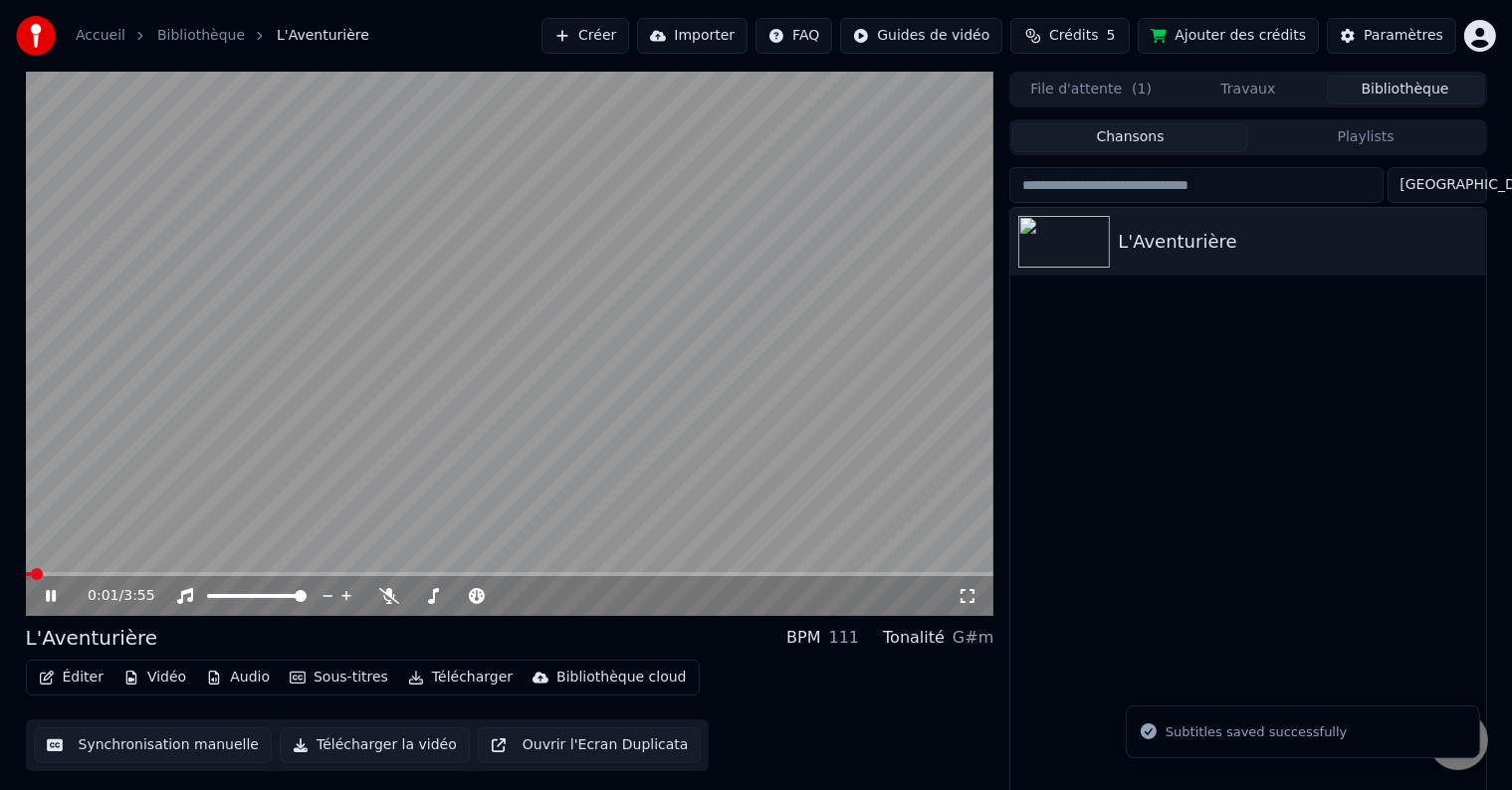
click at [90, 572] on span at bounding box center [510, 574] width 968 height 4
click at [105, 577] on span at bounding box center [101, 574] width 12 height 12
click at [118, 575] on span at bounding box center [510, 574] width 968 height 4
click at [134, 576] on span at bounding box center [510, 574] width 968 height 4
click at [37, 574] on span at bounding box center [32, 574] width 12 height 4
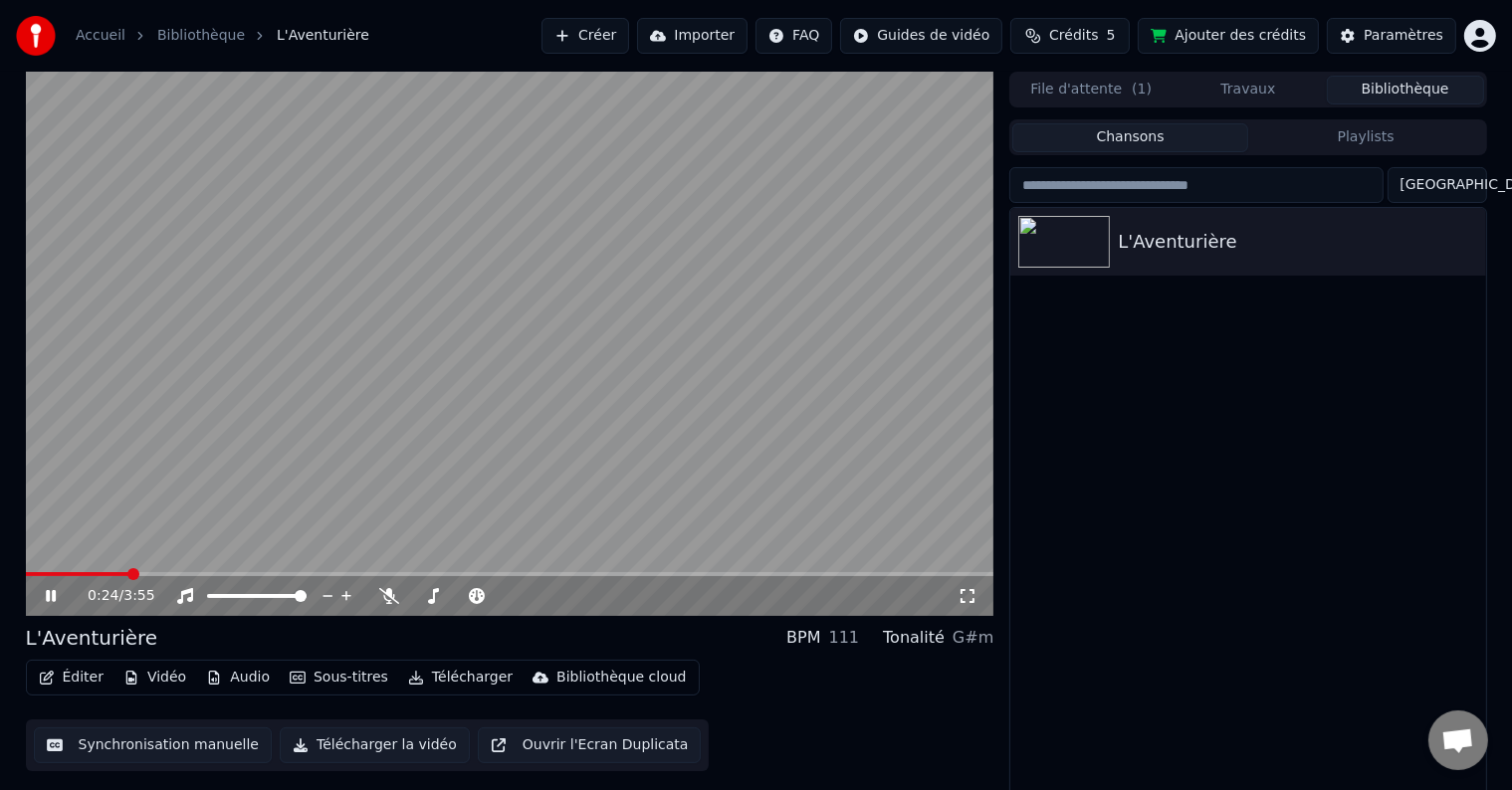
click at [51, 596] on icon at bounding box center [65, 596] width 47 height 16
click at [26, 574] on span at bounding box center [32, 574] width 12 height 12
click at [48, 596] on icon at bounding box center [51, 596] width 12 height 14
click at [52, 591] on icon at bounding box center [51, 596] width 10 height 12
click at [54, 577] on div "0:59 / 3:55" at bounding box center [510, 596] width 968 height 40
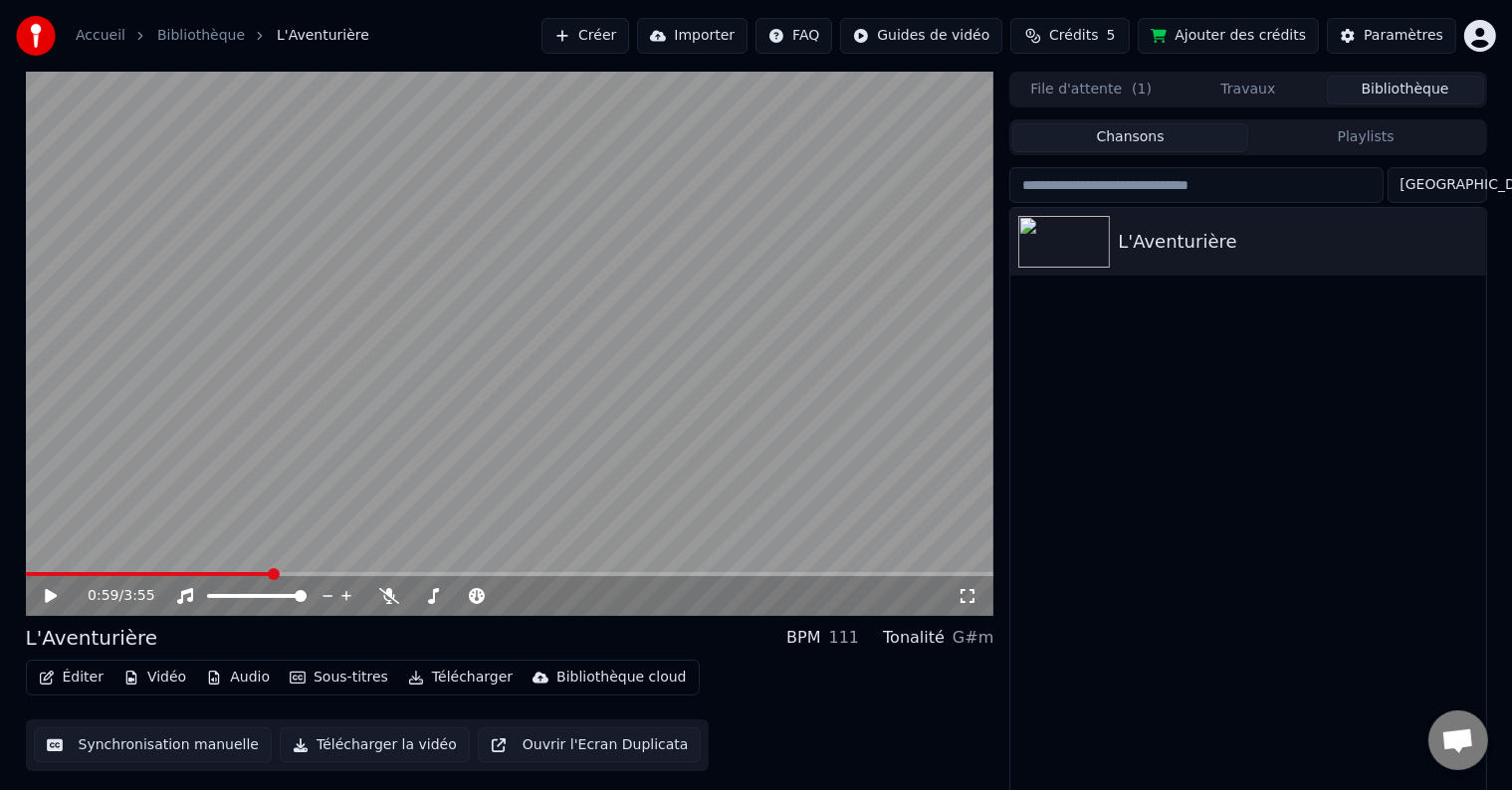
click at [336, 573] on span at bounding box center [510, 574] width 968 height 4
click at [53, 595] on icon at bounding box center [51, 596] width 12 height 14
click at [358, 573] on span at bounding box center [510, 574] width 968 height 4
click at [367, 575] on span at bounding box center [364, 574] width 12 height 12
click at [381, 575] on span at bounding box center [510, 574] width 968 height 4
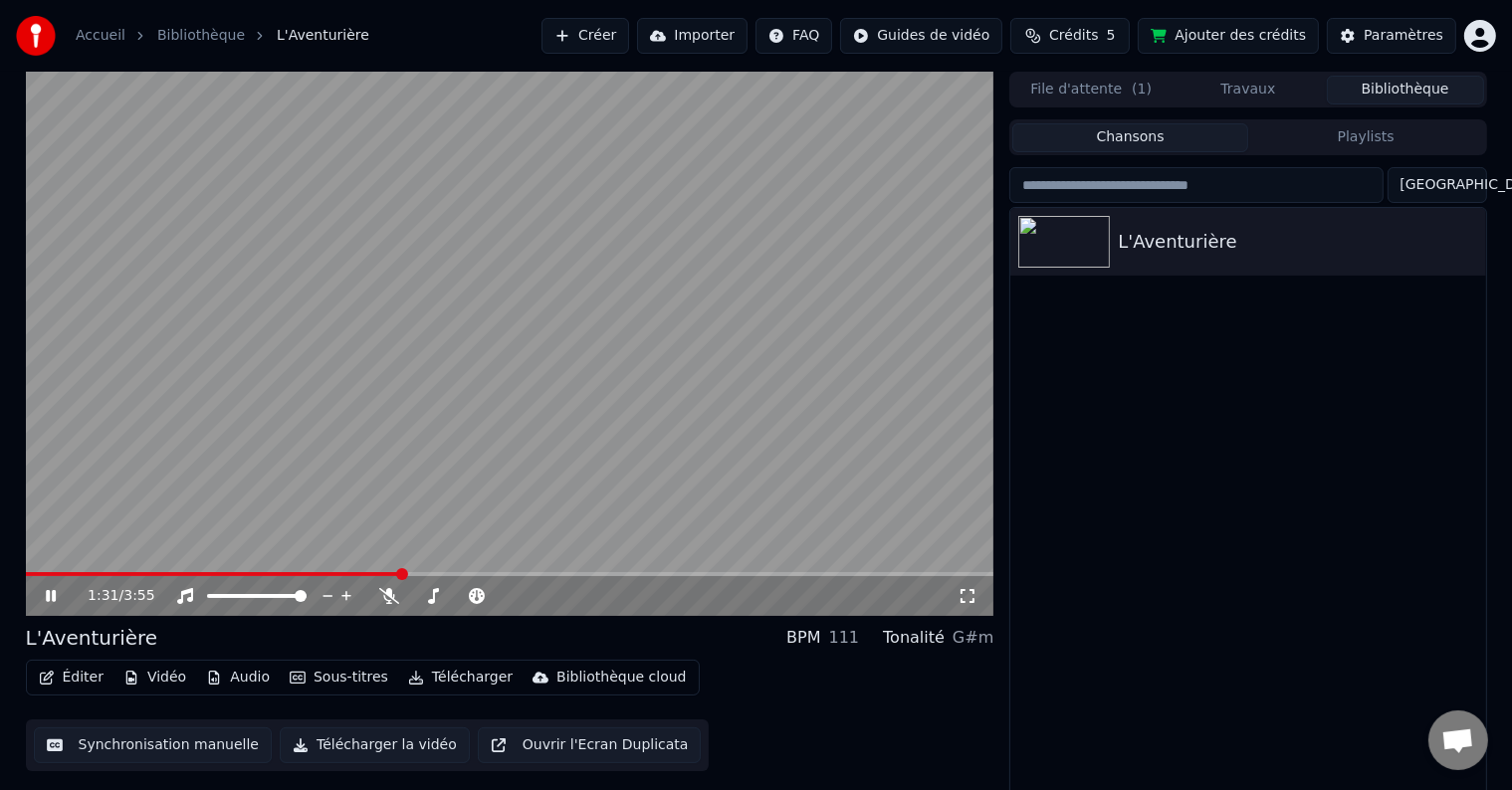
click at [402, 574] on span at bounding box center [510, 574] width 968 height 4
click at [405, 574] on span at bounding box center [404, 574] width 12 height 12
click at [414, 574] on span at bounding box center [510, 574] width 968 height 4
click at [427, 574] on span at bounding box center [510, 574] width 968 height 4
click at [969, 601] on icon at bounding box center [967, 596] width 20 height 16
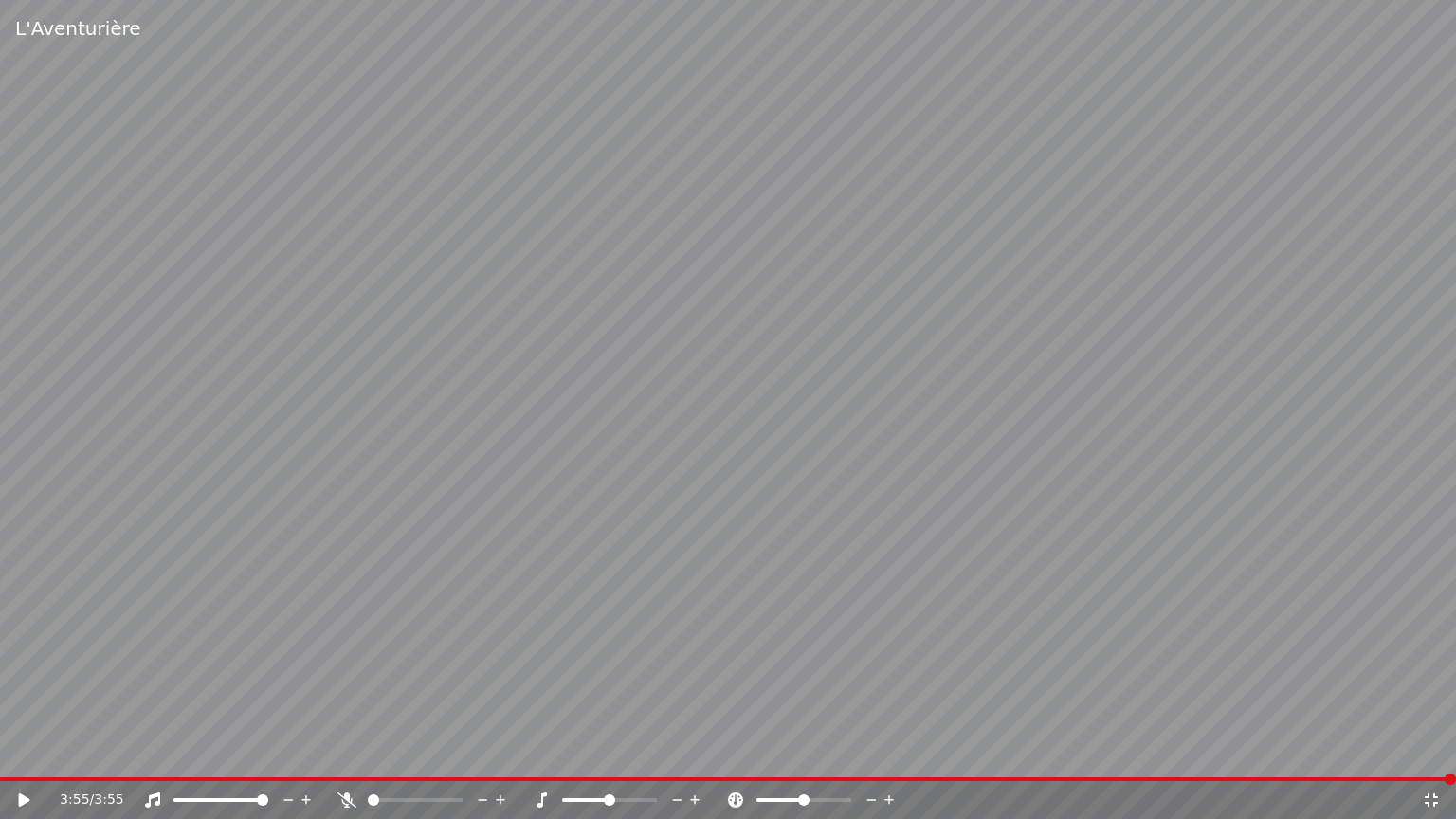
click at [1431, 751] on icon at bounding box center [1431, 800] width 19 height 15
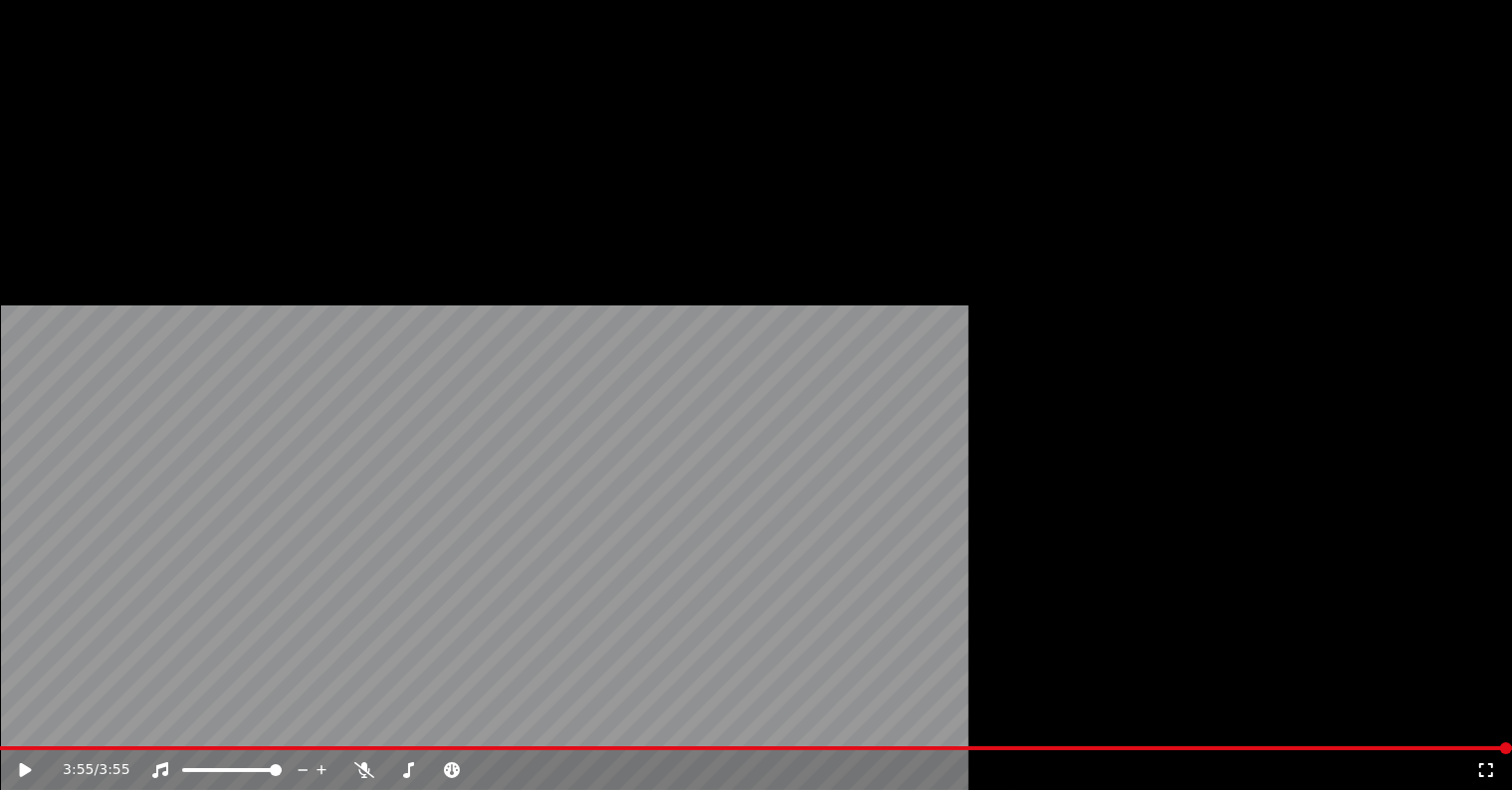
scroll to position [9, 0]
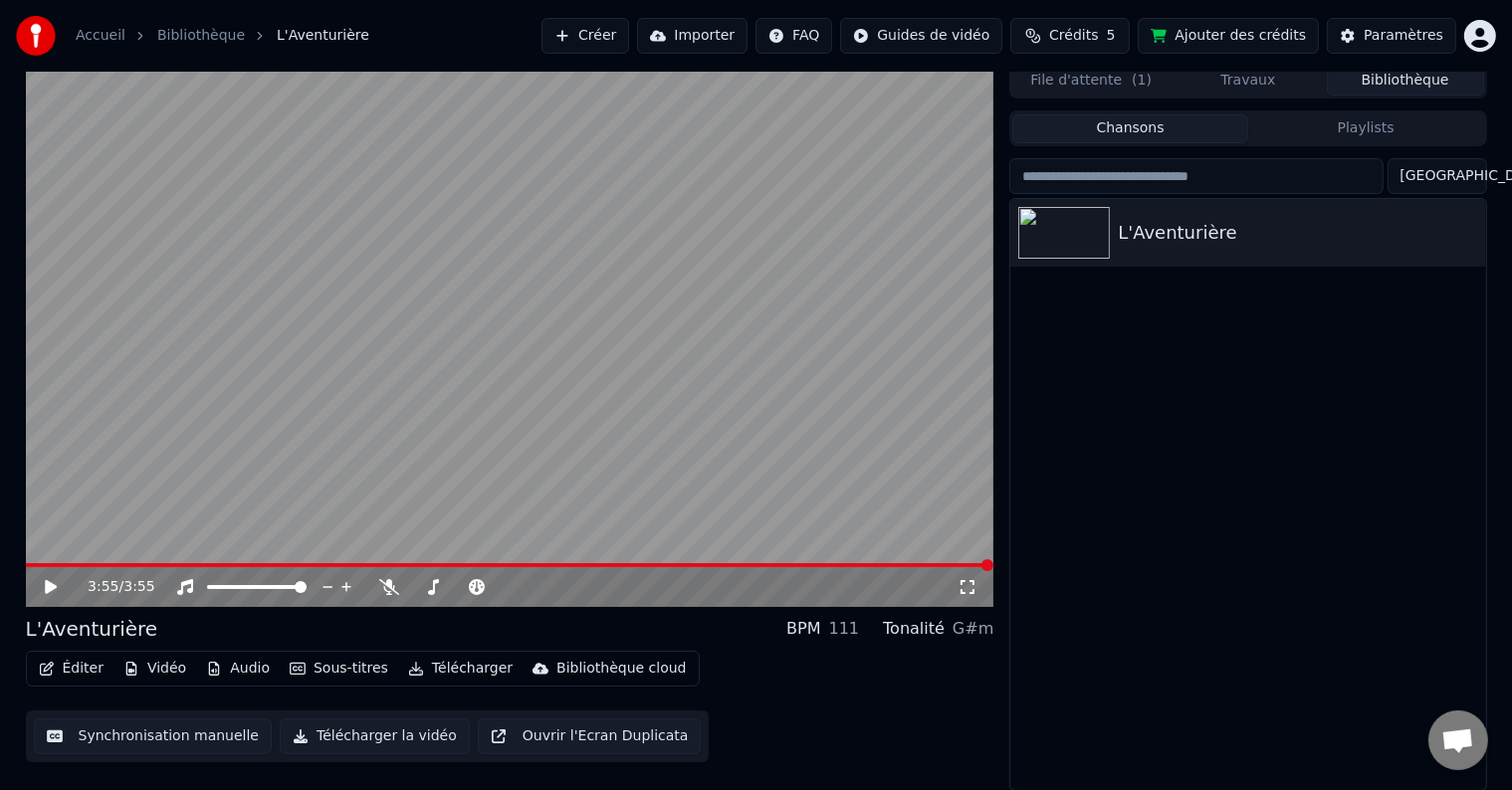
click at [970, 588] on icon at bounding box center [967, 587] width 20 height 16
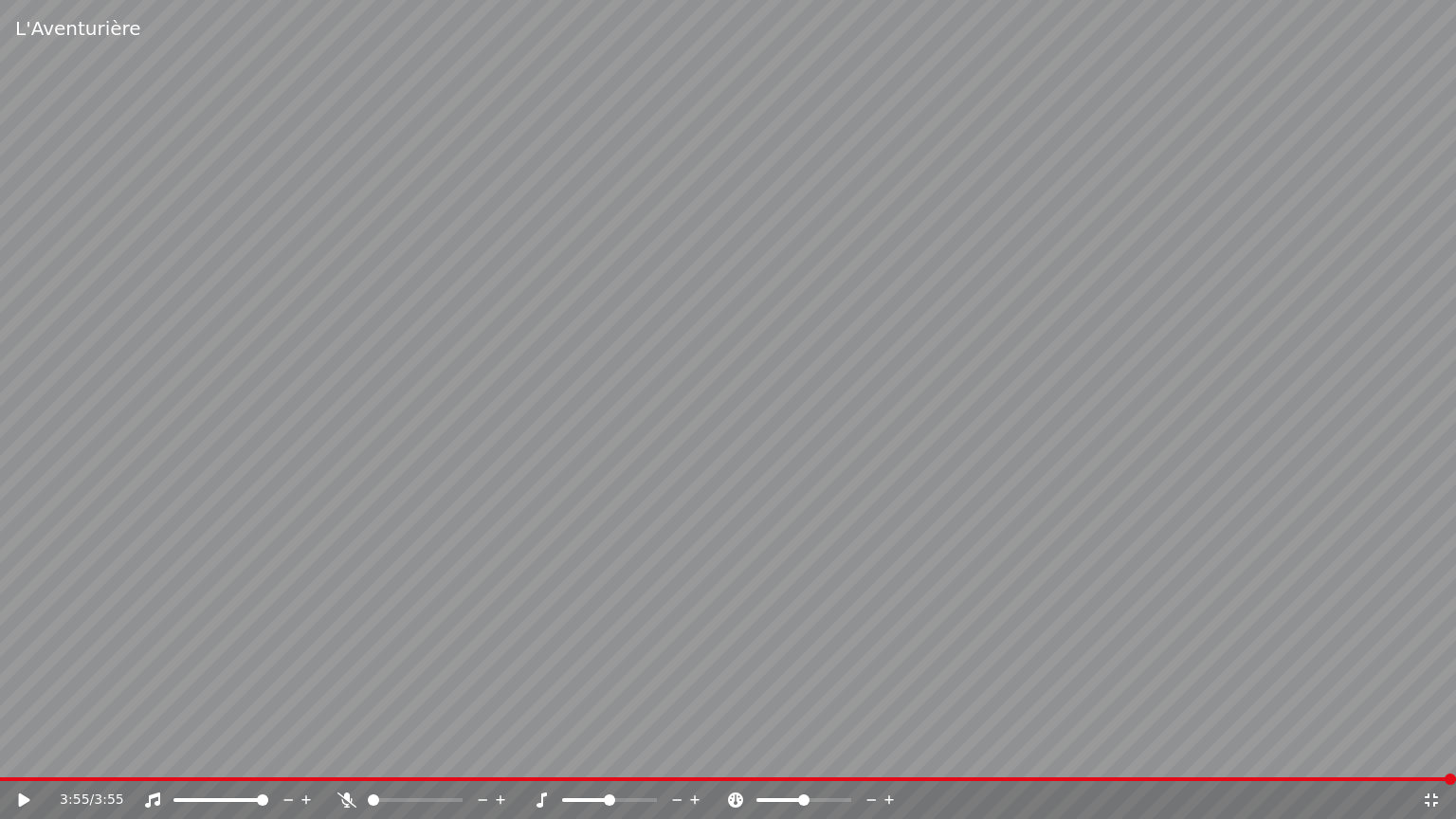
click at [1429, 751] on icon at bounding box center [1431, 800] width 19 height 15
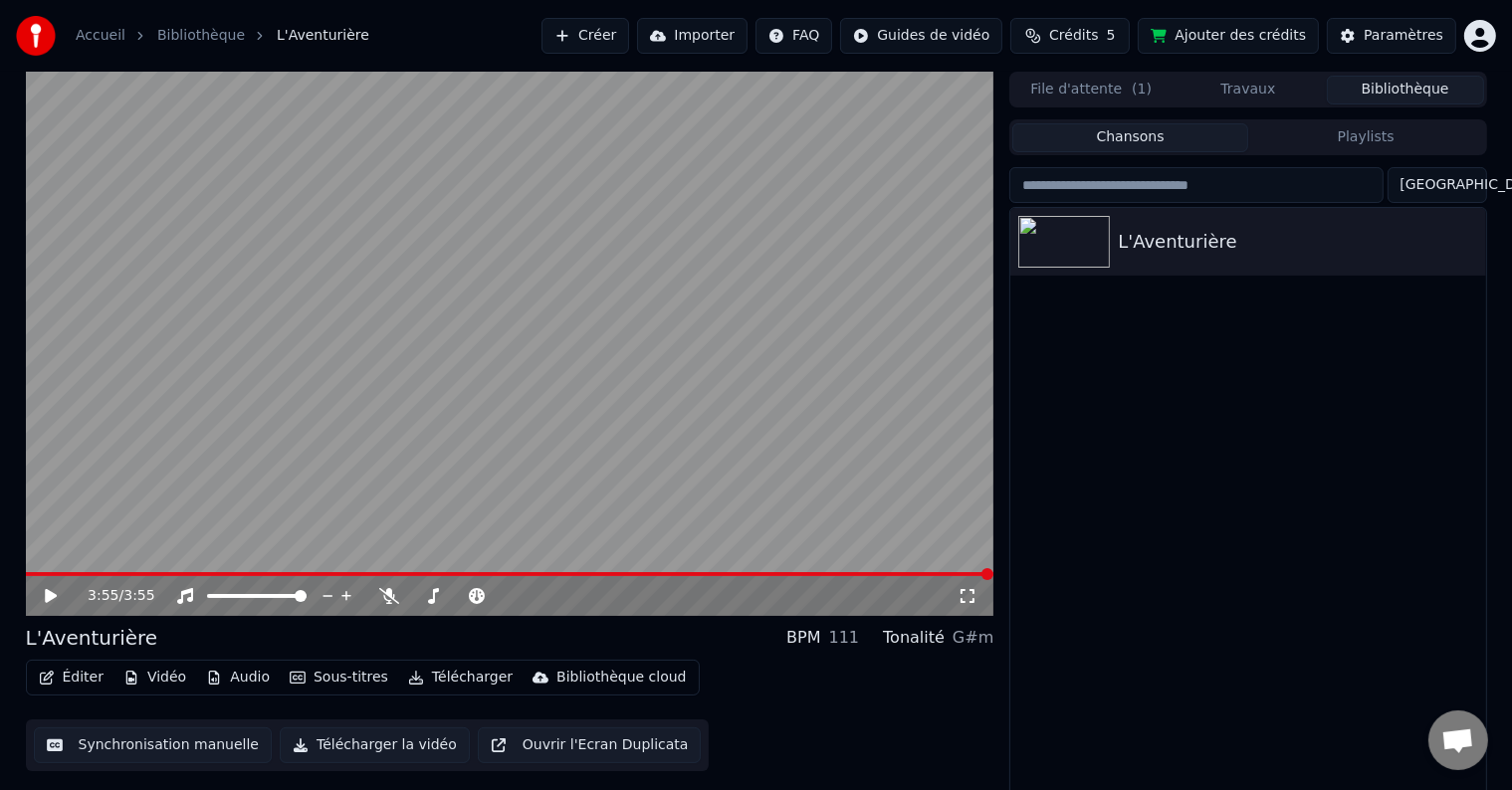
click at [46, 596] on icon at bounding box center [51, 596] width 12 height 14
click at [59, 577] on div "0:02 / 3:55" at bounding box center [510, 596] width 968 height 40
click at [79, 575] on span at bounding box center [510, 574] width 968 height 4
click at [968, 600] on icon at bounding box center [967, 596] width 20 height 16
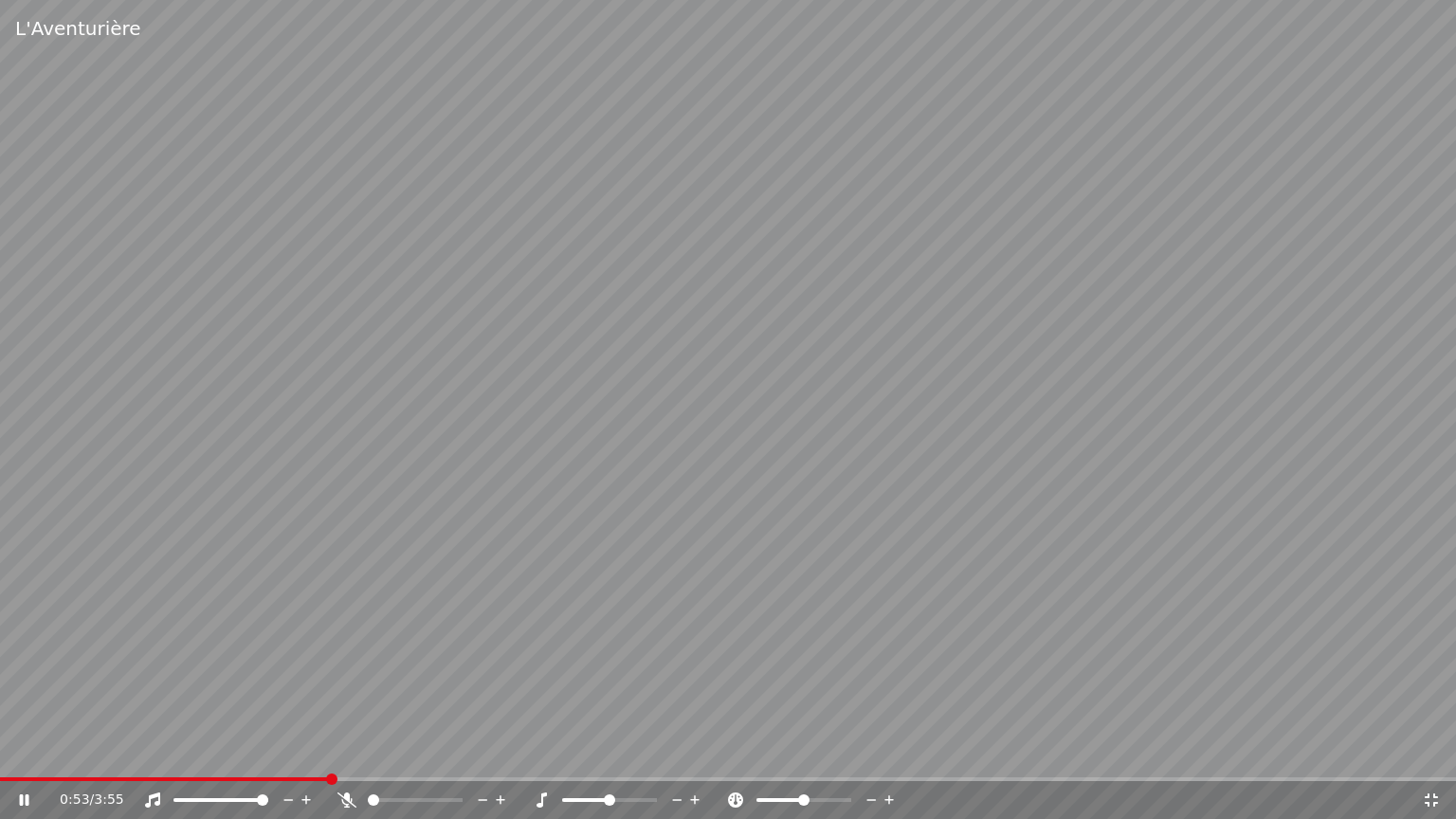
click at [27, 751] on icon at bounding box center [25, 800] width 10 height 11
click at [173, 751] on span at bounding box center [87, 779] width 173 height 4
click at [26, 751] on icon at bounding box center [25, 800] width 11 height 13
click at [230, 751] on span at bounding box center [728, 779] width 1456 height 4
click at [30, 751] on icon at bounding box center [37, 800] width 45 height 15
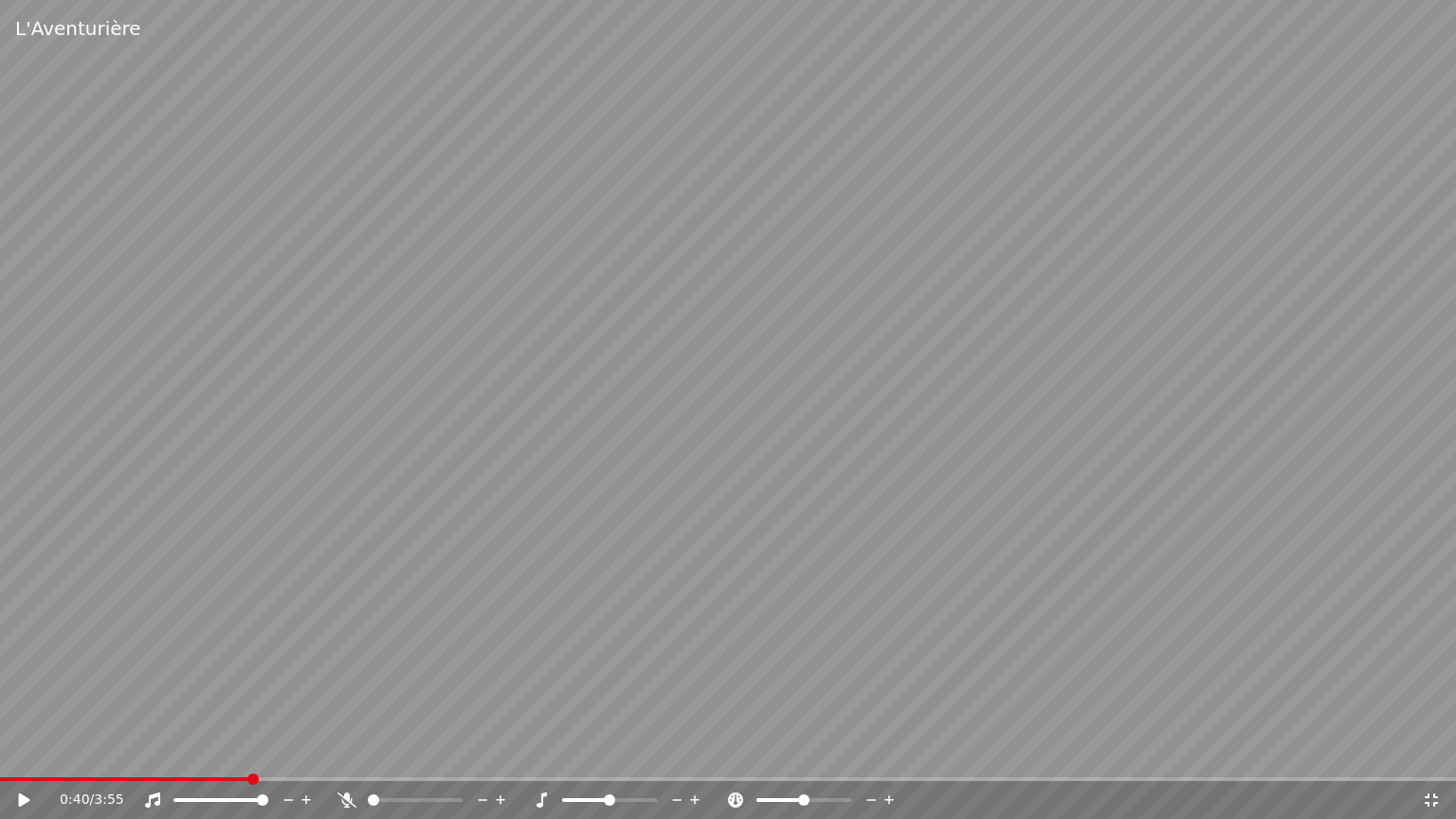
drag, startPoint x: 1428, startPoint y: 796, endPoint x: 1415, endPoint y: 751, distance: 46.8
click at [1428, 751] on icon at bounding box center [1431, 800] width 13 height 13
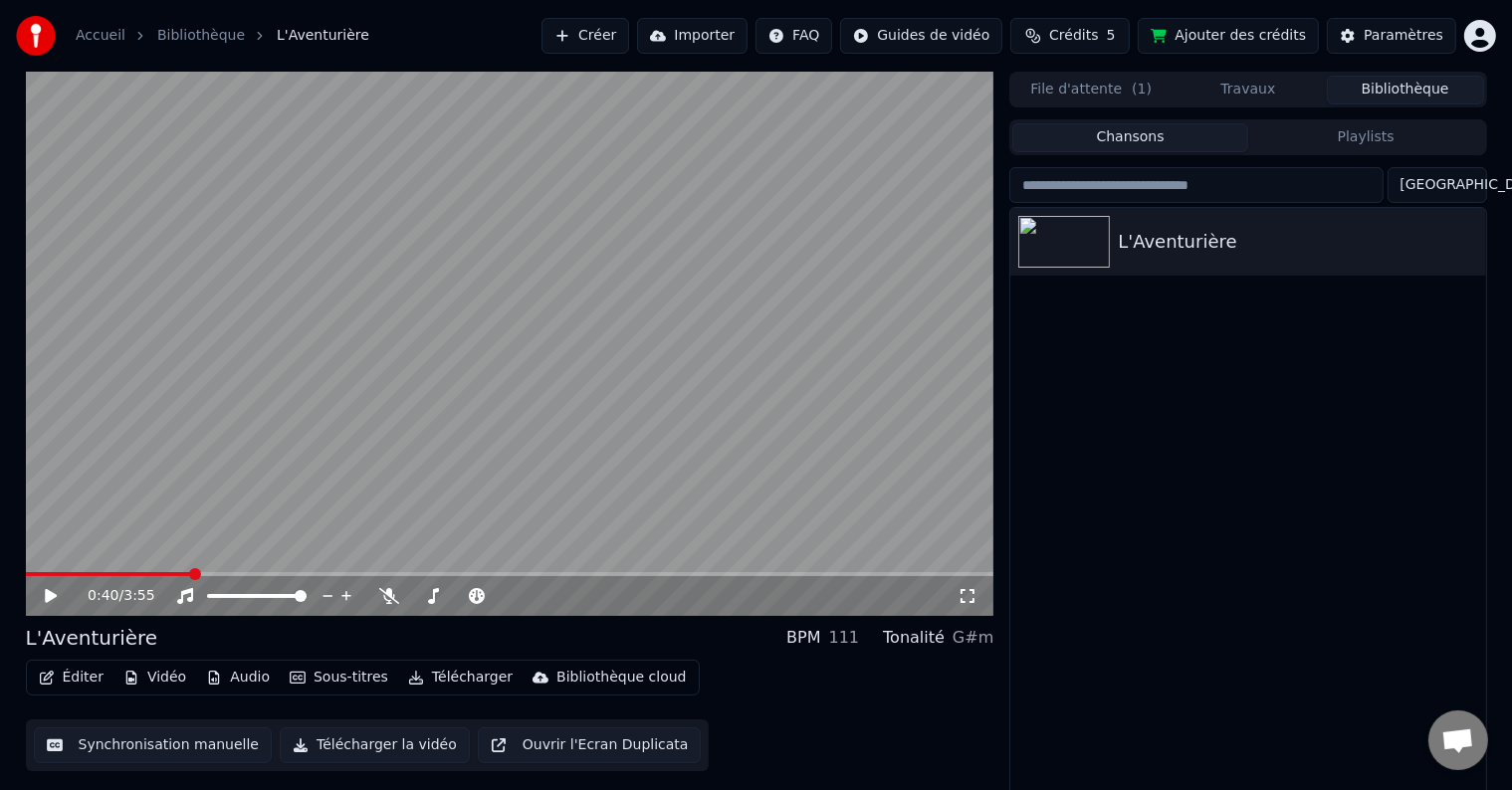
click at [1265, 36] on button "Ajouter des crédits" at bounding box center [1228, 36] width 181 height 36
click at [1076, 32] on span "Crédits" at bounding box center [1073, 36] width 49 height 20
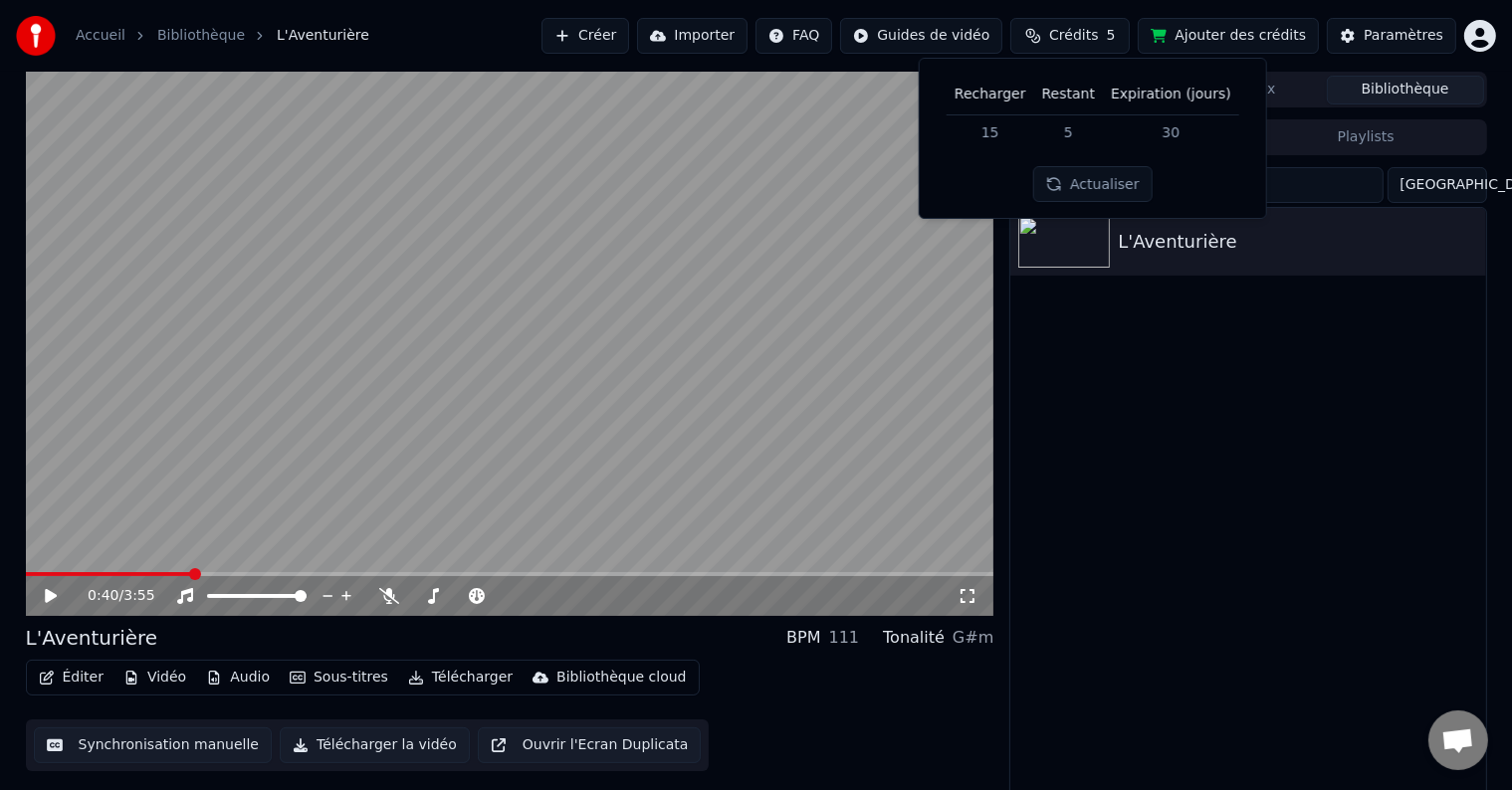
click at [244, 677] on button "Audio" at bounding box center [238, 677] width 80 height 28
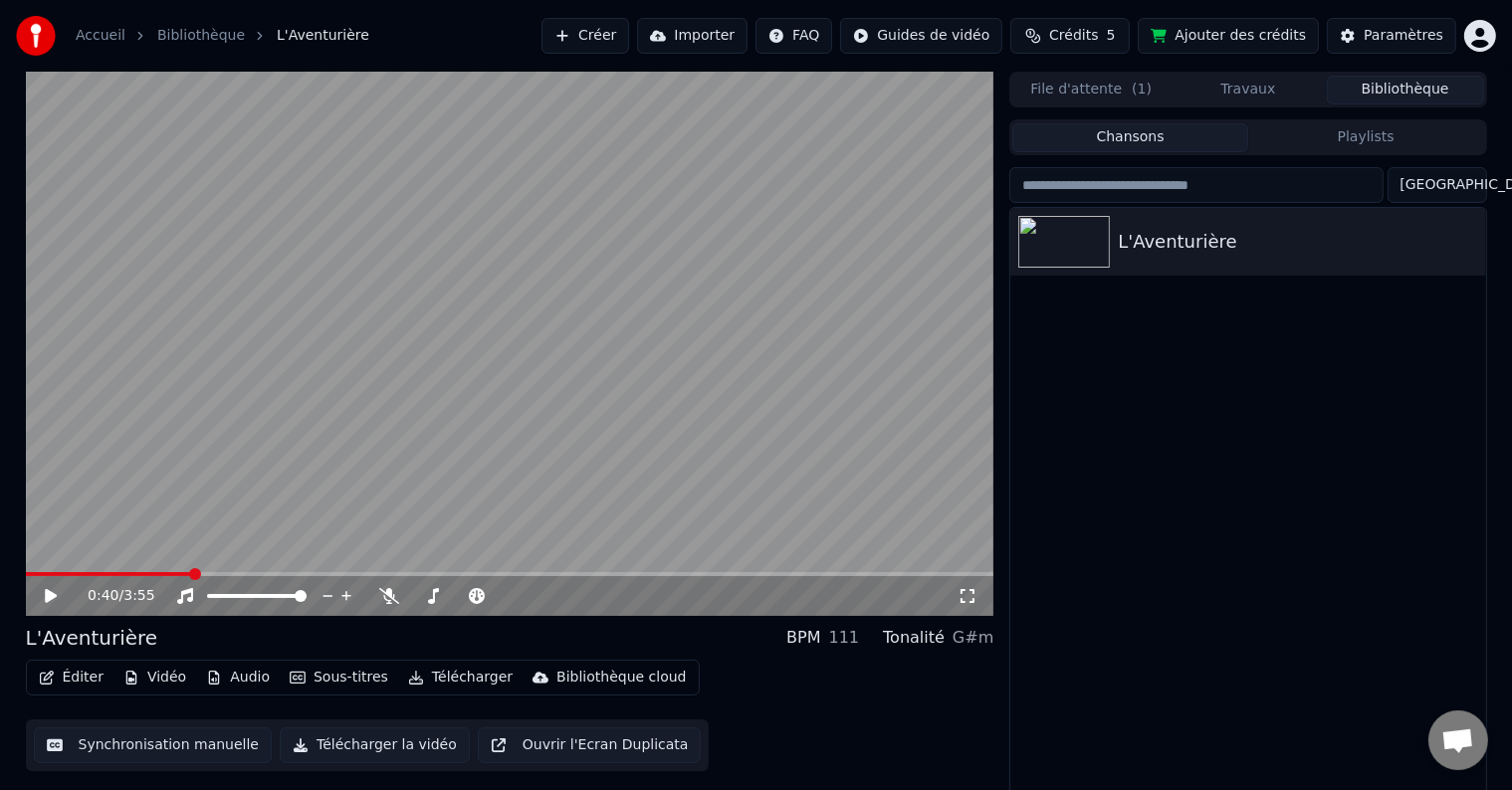
click at [1069, 34] on button "Crédits 5" at bounding box center [1070, 36] width 120 height 36
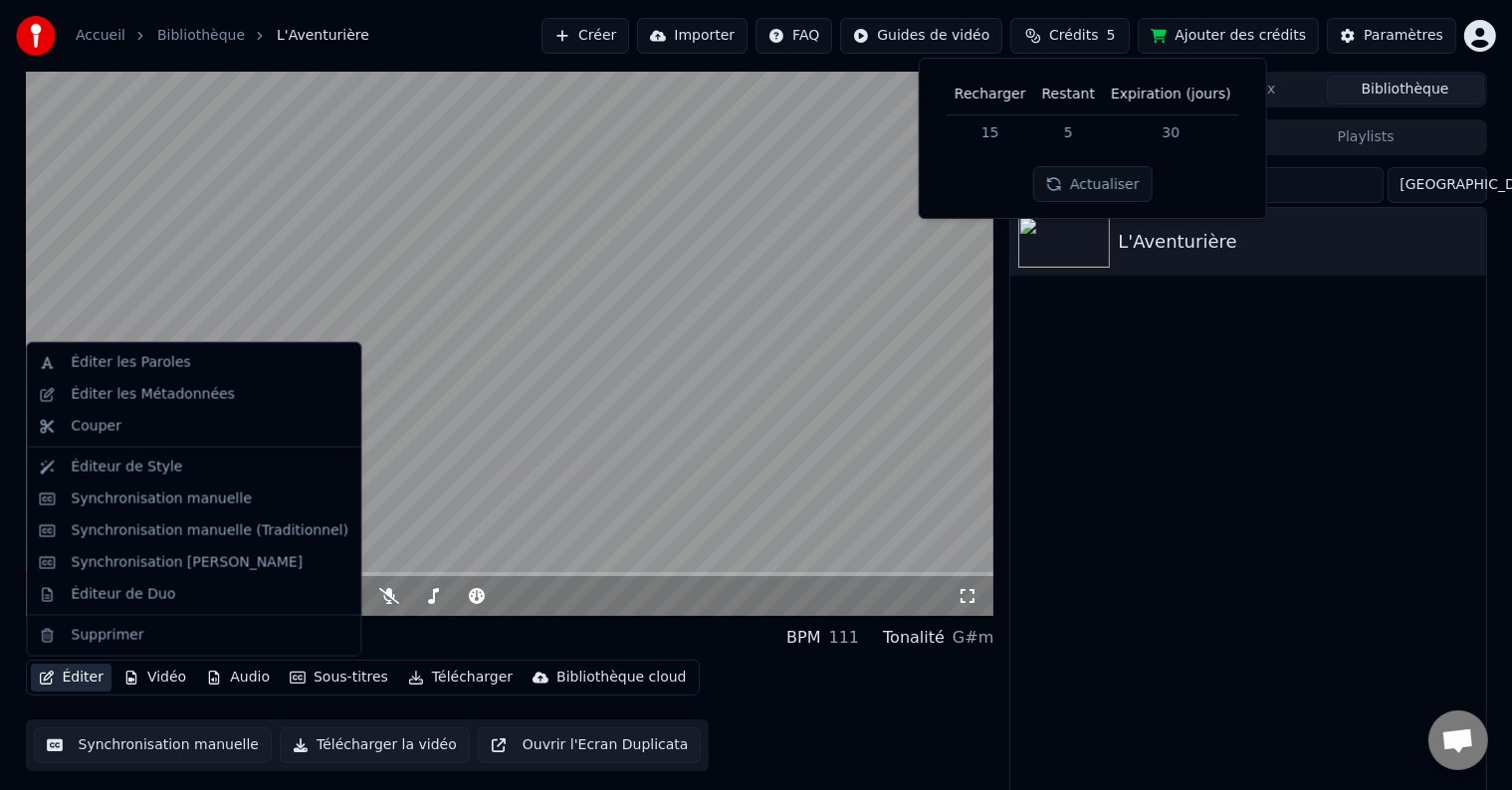
click at [64, 680] on button "Éditer" at bounding box center [71, 677] width 81 height 28
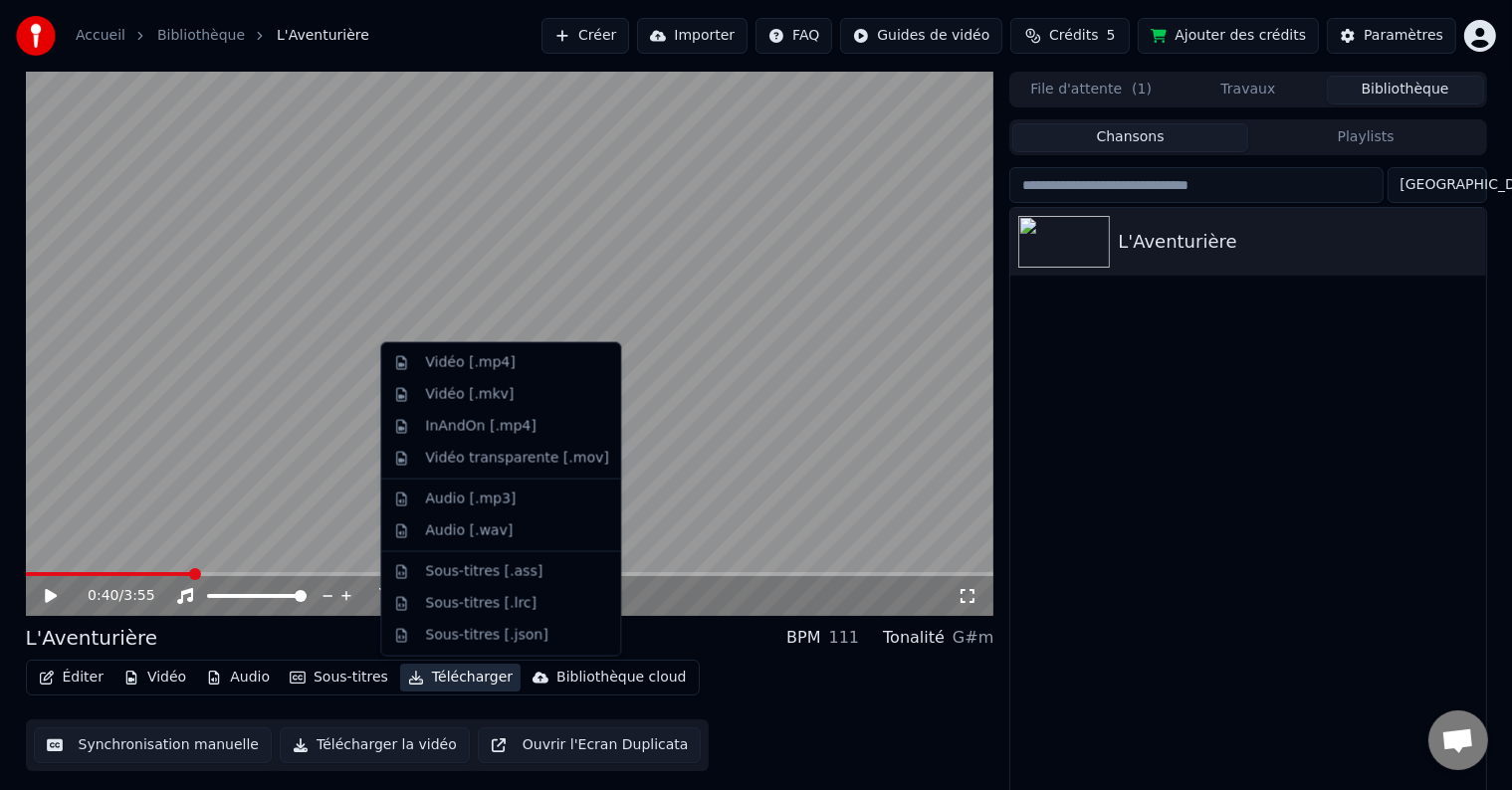
click at [366, 743] on button "Télécharger la vidéo" at bounding box center [375, 745] width 190 height 36
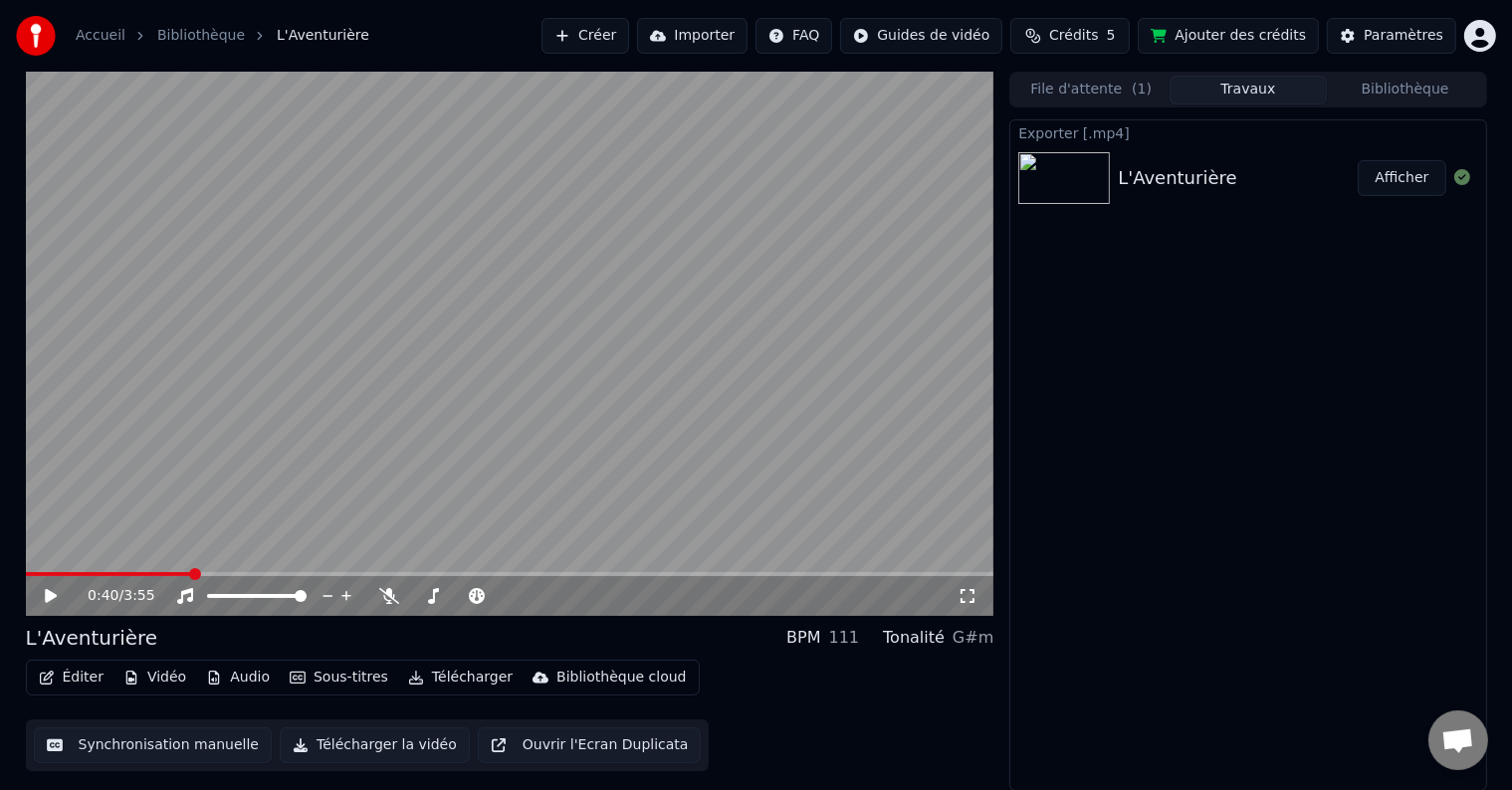
click at [1454, 740] on span "Ouvrir le chat" at bounding box center [1457, 742] width 33 height 28
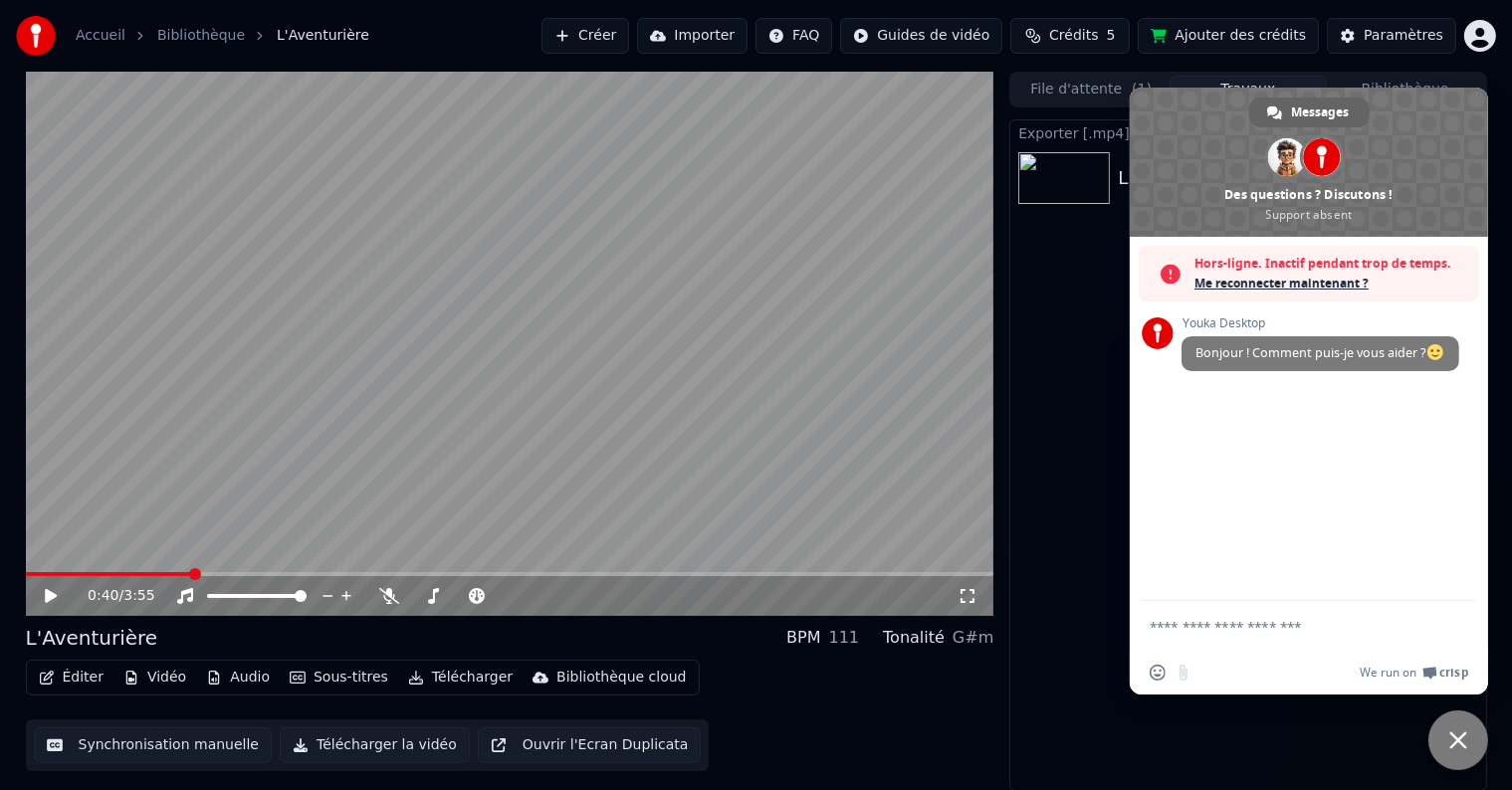
click at [1454, 740] on span "Fermer le chat" at bounding box center [1458, 740] width 18 height 18
